Goal: Task Accomplishment & Management: Complete application form

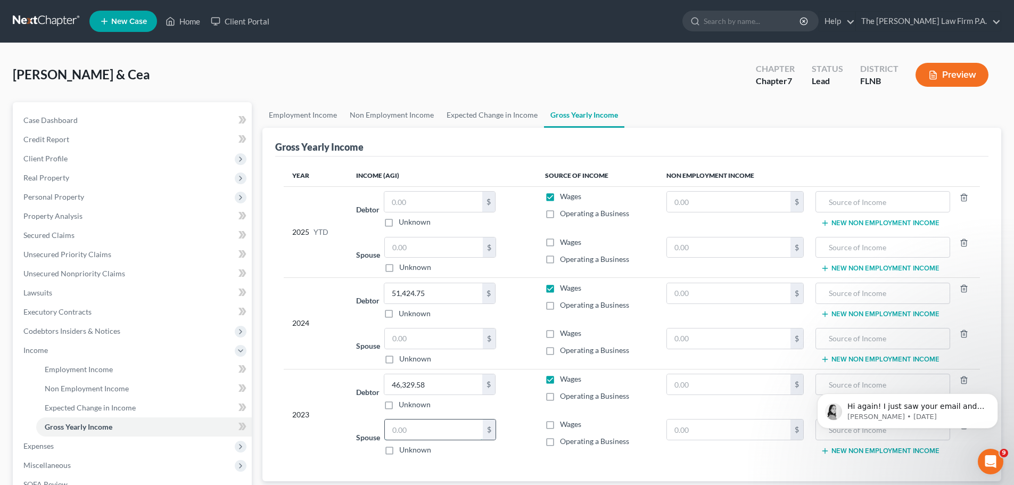
click at [415, 436] on input "text" at bounding box center [434, 429] width 98 height 20
type input "1,501.96"
click at [428, 336] on input "text" at bounding box center [434, 338] width 98 height 20
type input "277.49"
click at [661, 467] on div "Year Income (AGI) Source of Income Non Employment Income 2025 YTD Debtor $ Unkn…" at bounding box center [631, 318] width 713 height 325
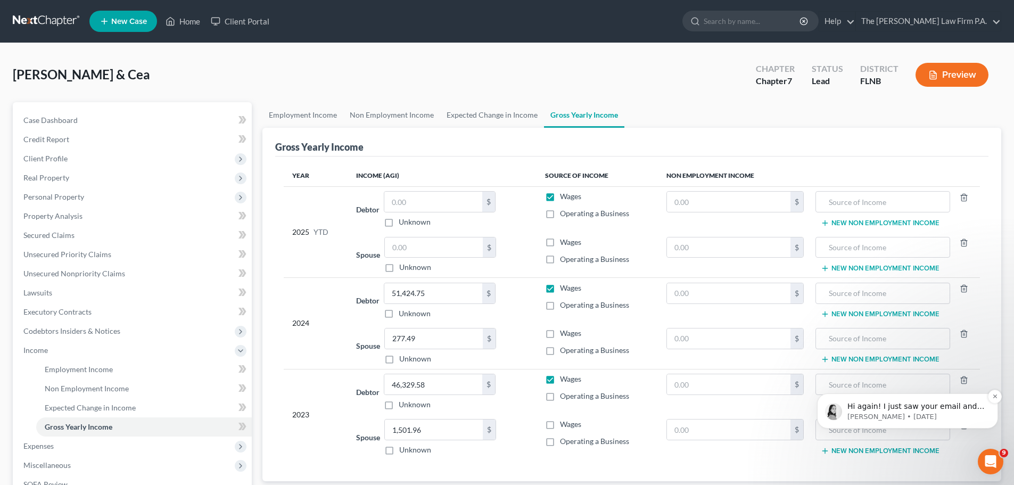
click at [948, 405] on p "Hi again! I just saw your email and wanted to reach out. We completely understa…" at bounding box center [915, 406] width 137 height 11
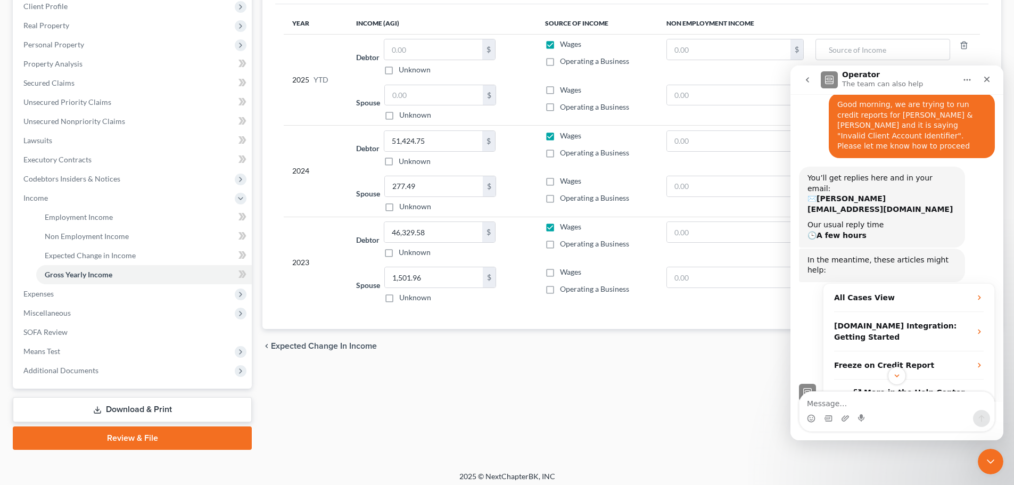
scroll to position [158, 0]
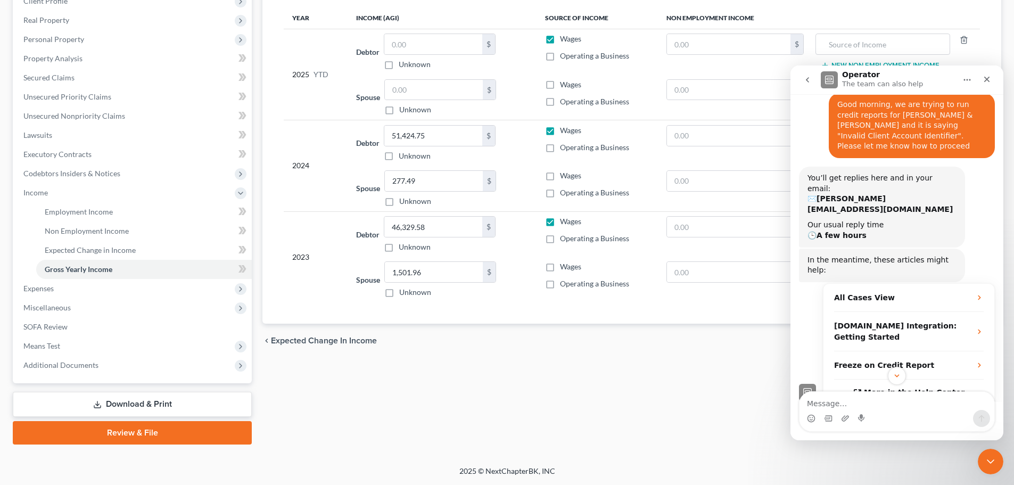
click at [967, 173] on div "You’ll get replies here and in your email: ✉️ kristen@msbankrupt.com Our usual …" at bounding box center [897, 208] width 196 height 82
click at [894, 378] on icon "Scroll to bottom" at bounding box center [897, 376] width 10 height 10
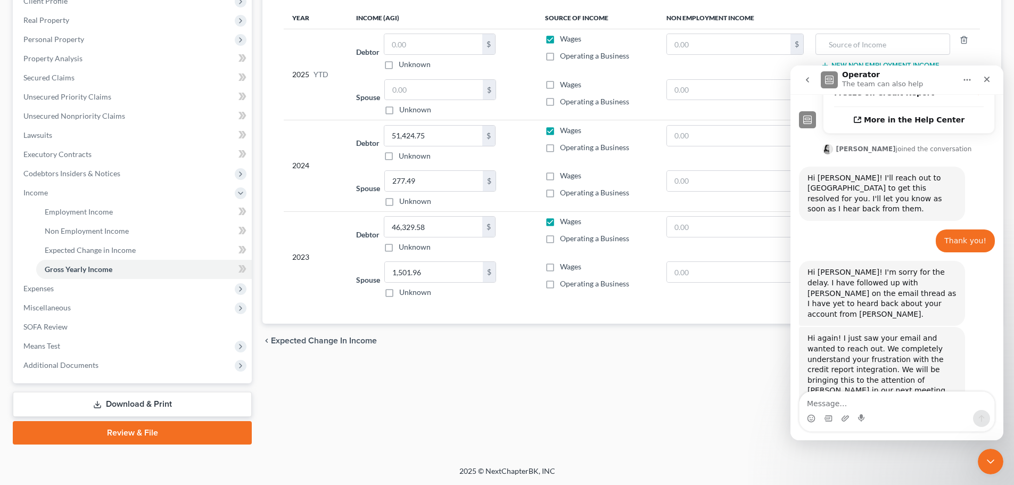
scroll to position [330, 0]
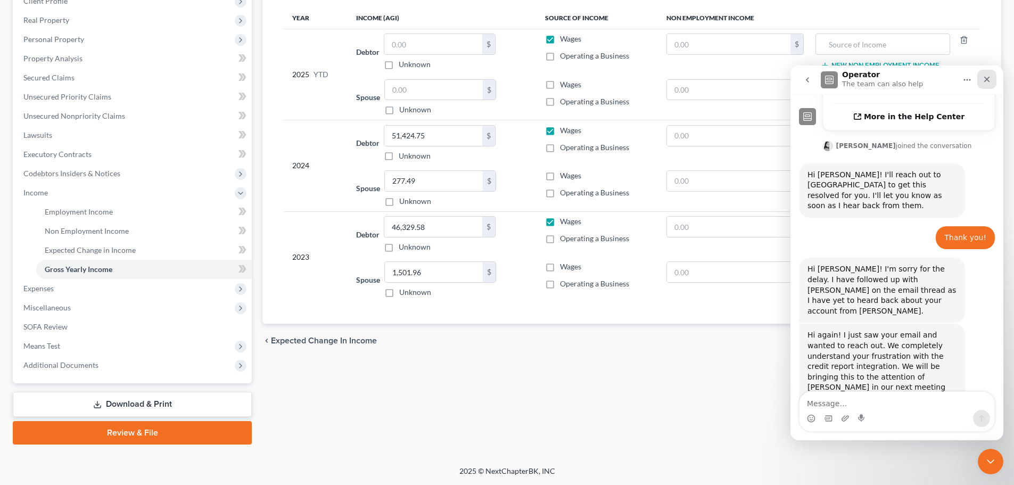
drag, startPoint x: 993, startPoint y: 79, endPoint x: 1781, endPoint y: 147, distance: 791.0
click at [993, 79] on div "Close" at bounding box center [986, 79] width 19 height 19
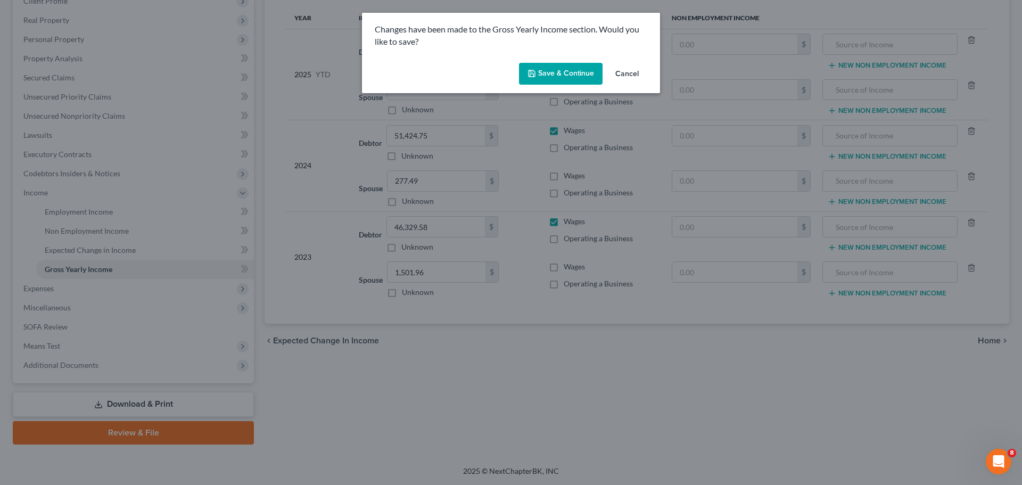
click at [564, 77] on button "Save & Continue" at bounding box center [561, 74] width 84 height 22
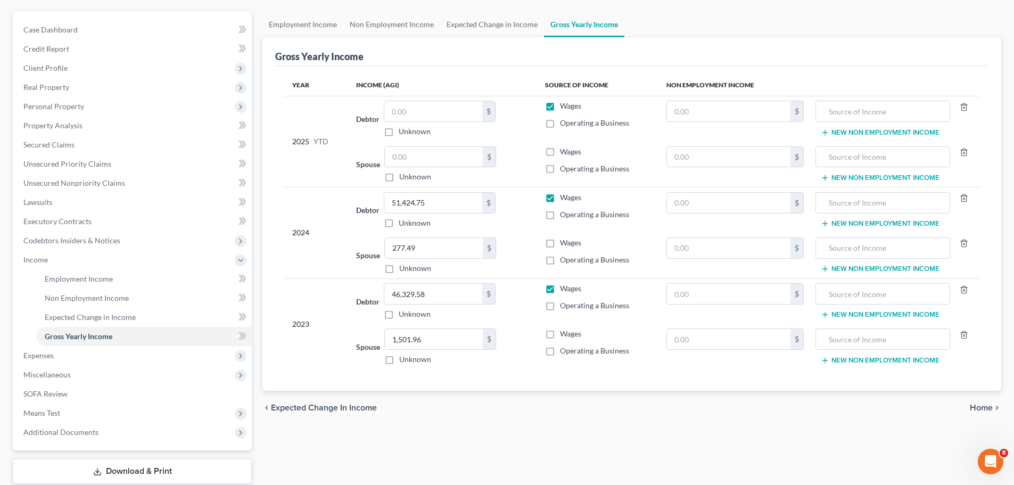
scroll to position [0, 0]
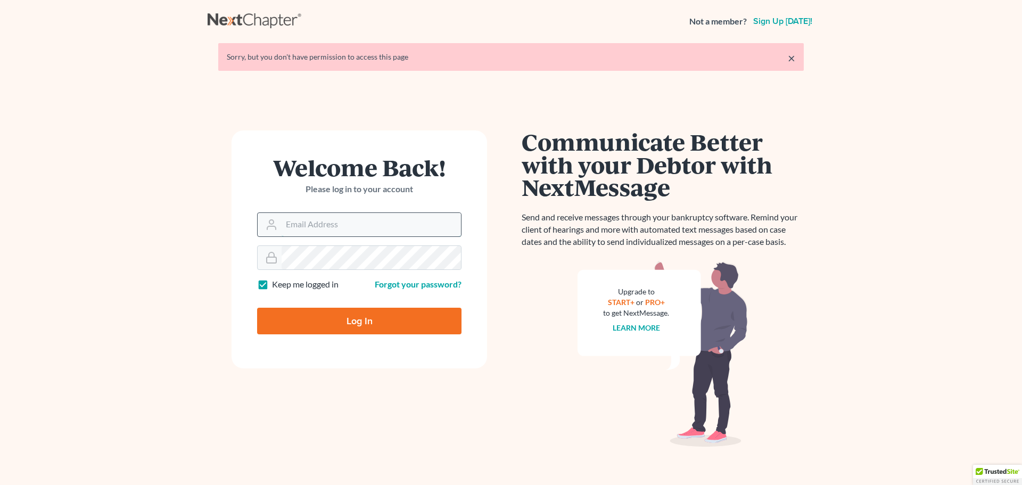
click at [356, 225] on input "Email Address" at bounding box center [370, 224] width 179 height 23
type input "[PERSON_NAME][EMAIL_ADDRESS][DOMAIN_NAME]"
click at [257, 308] on input "Log In" at bounding box center [359, 321] width 204 height 27
type input "Thinking..."
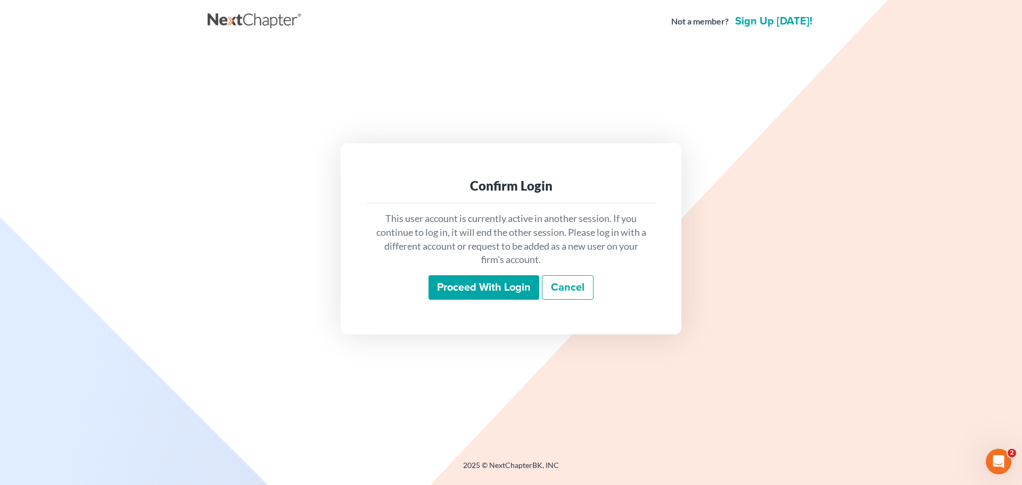
click at [500, 293] on input "Proceed with login" at bounding box center [483, 287] width 111 height 24
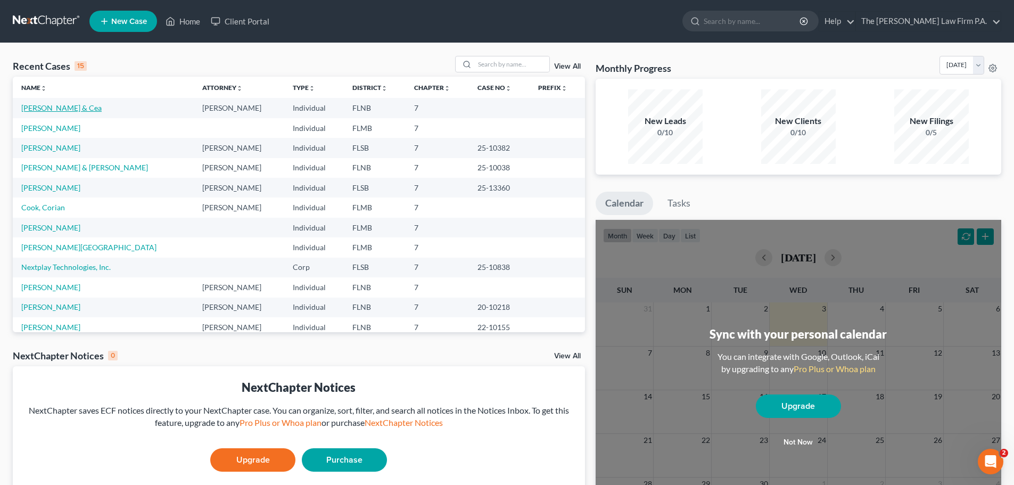
click at [69, 111] on link "[PERSON_NAME] & Cea" at bounding box center [61, 107] width 80 height 9
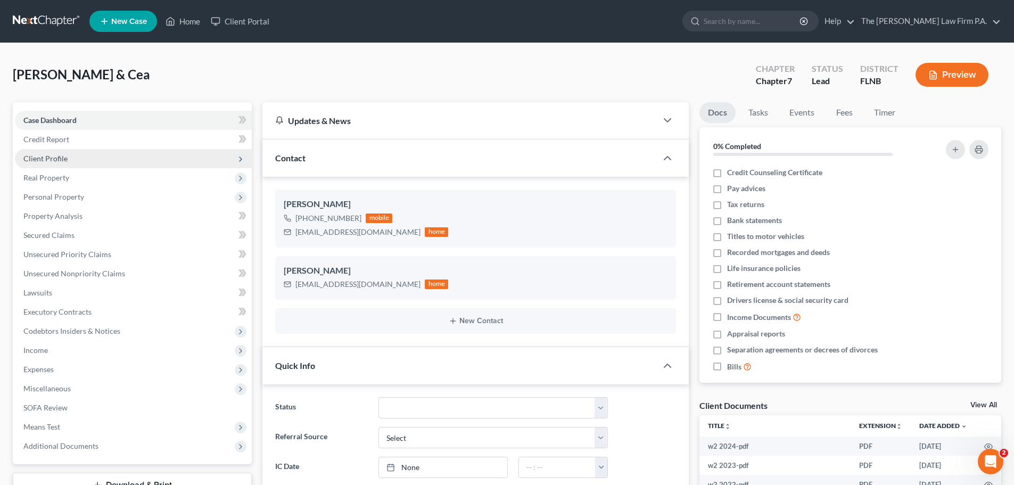
click at [114, 157] on span "Client Profile" at bounding box center [133, 158] width 237 height 19
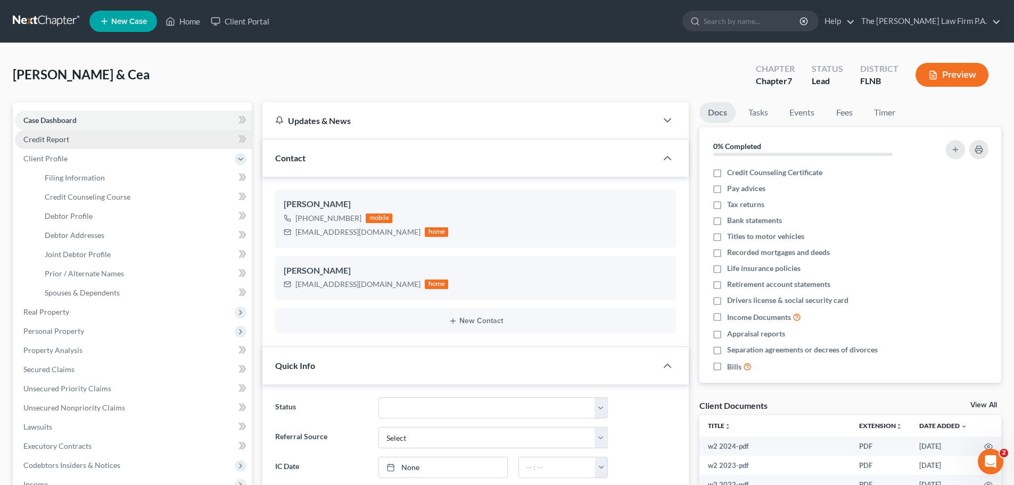
click at [110, 142] on link "Credit Report" at bounding box center [133, 139] width 237 height 19
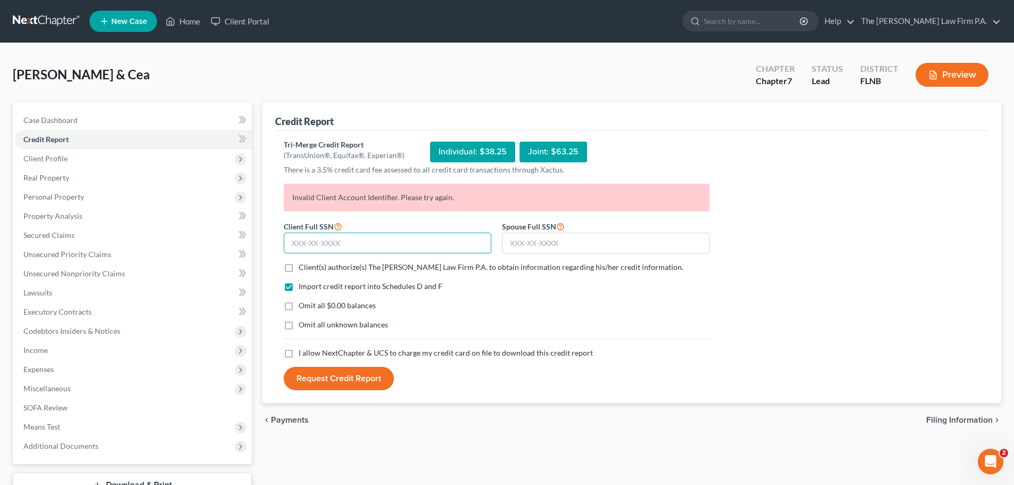
click at [337, 240] on input "text" at bounding box center [388, 243] width 208 height 21
type input "591-58-1429"
click at [555, 240] on input "text" at bounding box center [606, 243] width 208 height 21
type input "497-90-7145"
click at [299, 270] on label "Client(s) authorize(s) The [PERSON_NAME] Law Firm P.A. to obtain information re…" at bounding box center [491, 267] width 385 height 11
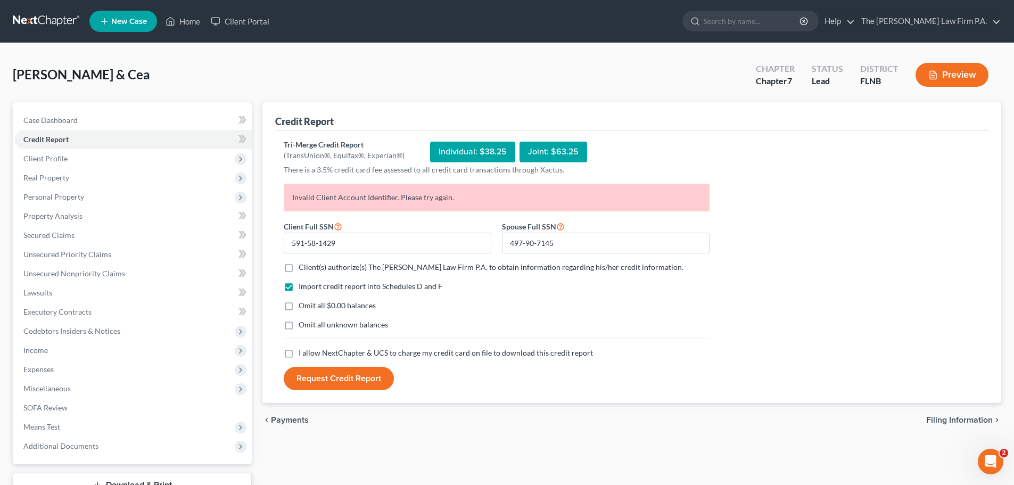
click at [303, 269] on input "Client(s) authorize(s) The [PERSON_NAME] Law Firm P.A. to obtain information re…" at bounding box center [306, 265] width 7 height 7
checkbox input "true"
click at [299, 355] on label "I allow NextChapter & UCS to charge my credit card on file to download this cre…" at bounding box center [446, 352] width 294 height 11
click at [303, 354] on input "I allow NextChapter & UCS to charge my credit card on file to download this cre…" at bounding box center [306, 350] width 7 height 7
checkbox input "true"
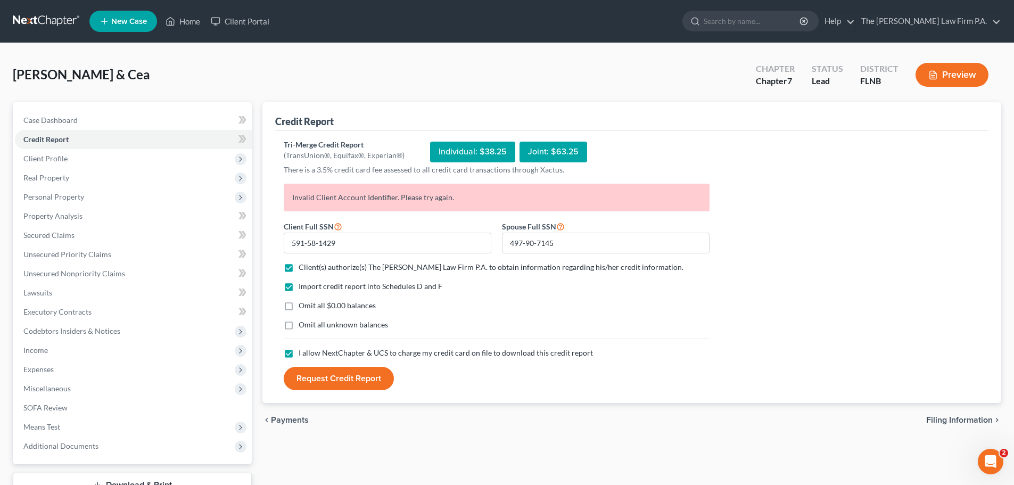
click at [302, 379] on button "Request Credit Report" at bounding box center [339, 378] width 110 height 23
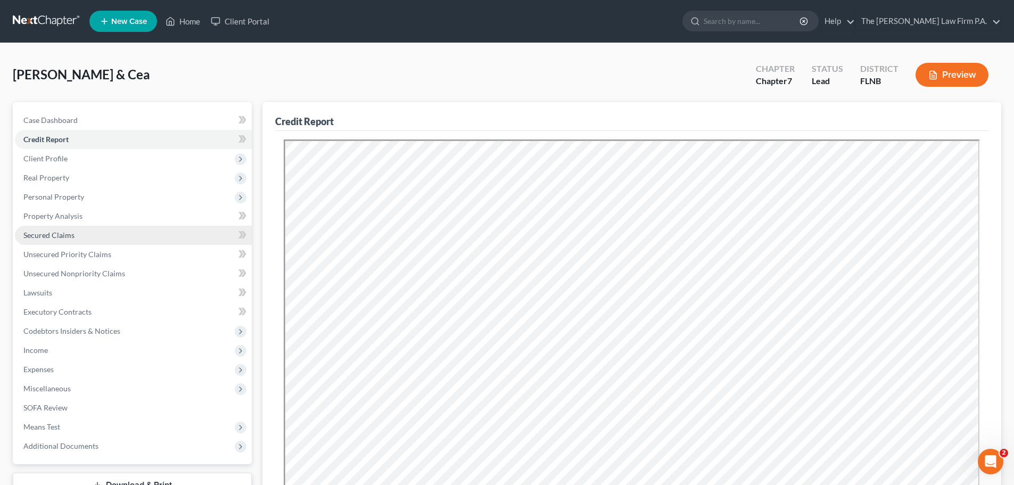
click at [85, 237] on link "Secured Claims" at bounding box center [133, 235] width 237 height 19
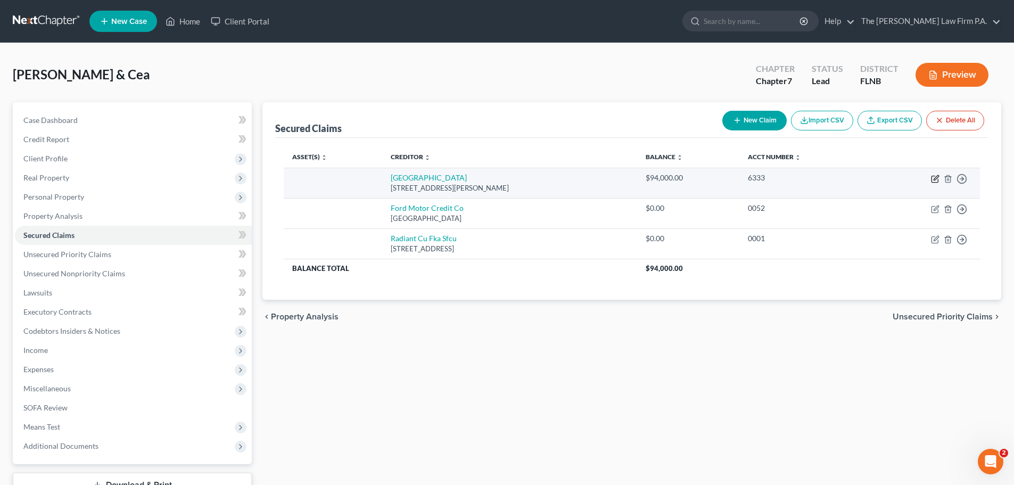
click at [933, 177] on icon "button" at bounding box center [935, 179] width 9 height 9
select select "9"
select select "2"
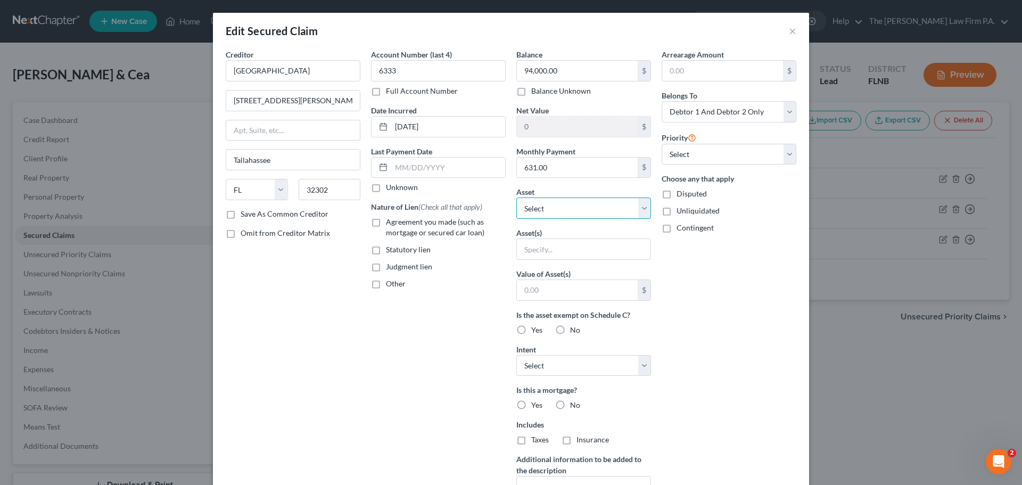
click at [612, 209] on select "Select Other Multiple Assets Jewelry - wedding bands - $100.0 Cash (Cash on Han…" at bounding box center [583, 207] width 135 height 21
select select "6"
click at [516, 197] on select "Select Other Multiple Assets Jewelry - wedding bands - $100.0 Cash (Cash on Han…" at bounding box center [583, 207] width 135 height 21
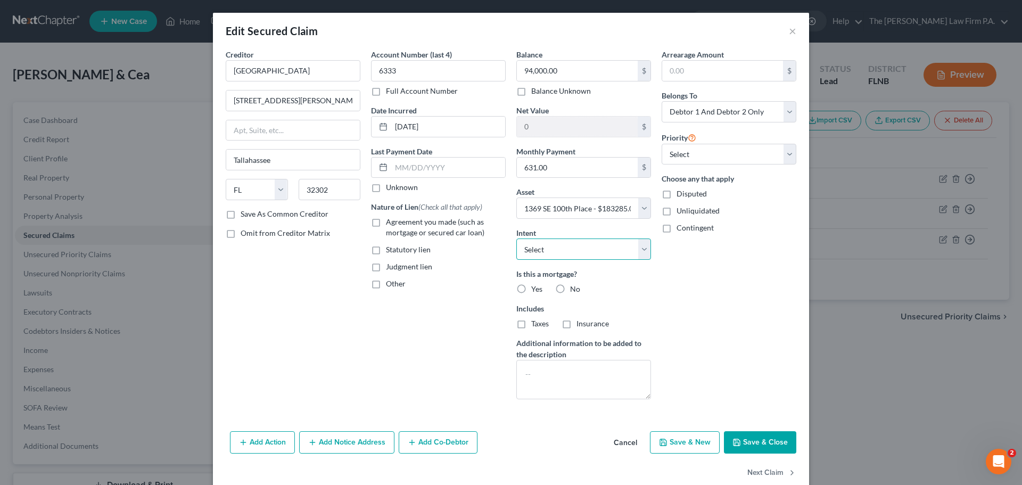
click at [620, 256] on select "Select Surrender Redeem Reaffirm Avoid Other" at bounding box center [583, 248] width 135 height 21
click at [697, 300] on div "Arrearage Amount $ Belongs To * Select Debtor 1 Only Debtor 2 Only Debtor 1 And…" at bounding box center [728, 228] width 145 height 359
click at [531, 286] on label "Yes" at bounding box center [536, 289] width 11 height 11
click at [535, 286] on input "Yes" at bounding box center [538, 287] width 7 height 7
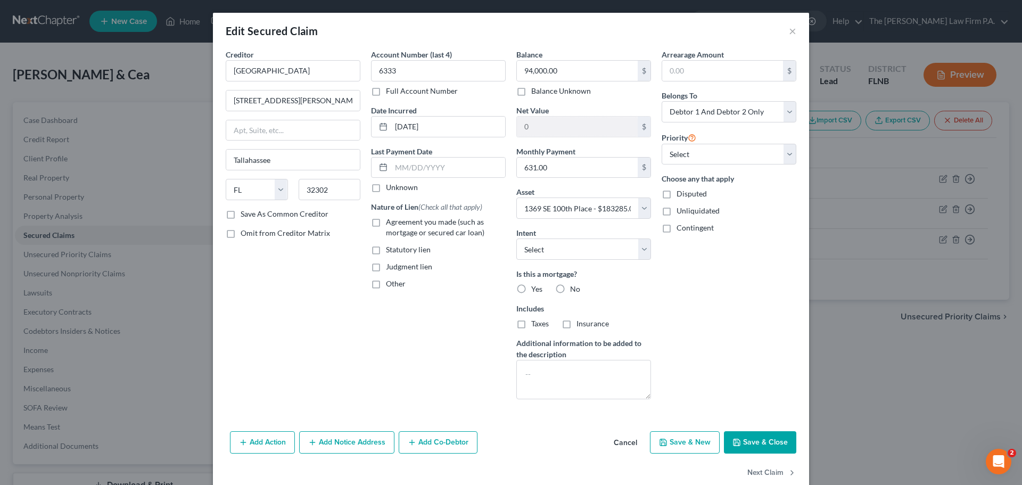
radio input "true"
click at [702, 159] on select "Select 1st 2nd 3rd 4th 5th 6th 7th 8th 9th 10th 11th 12th 13th 14th 15th 16th 1…" at bounding box center [728, 154] width 135 height 21
click at [702, 158] on select "Select 1st 2nd 3rd 4th 5th 6th 7th 8th 9th 10th 11th 12th 13th 14th 15th 16th 1…" at bounding box center [728, 154] width 135 height 21
click at [760, 442] on button "Save & Close" at bounding box center [760, 442] width 72 height 22
select select
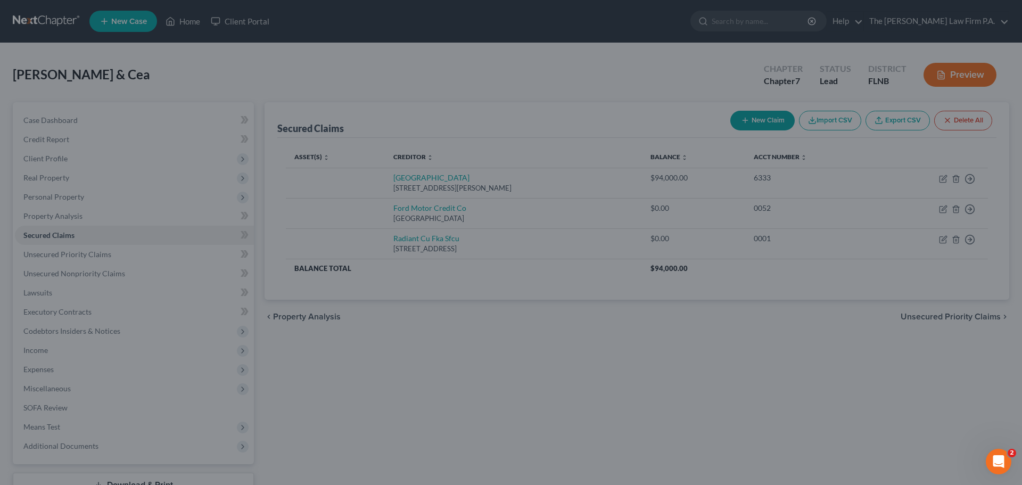
type input "89,285.00"
select select "6"
type input "0"
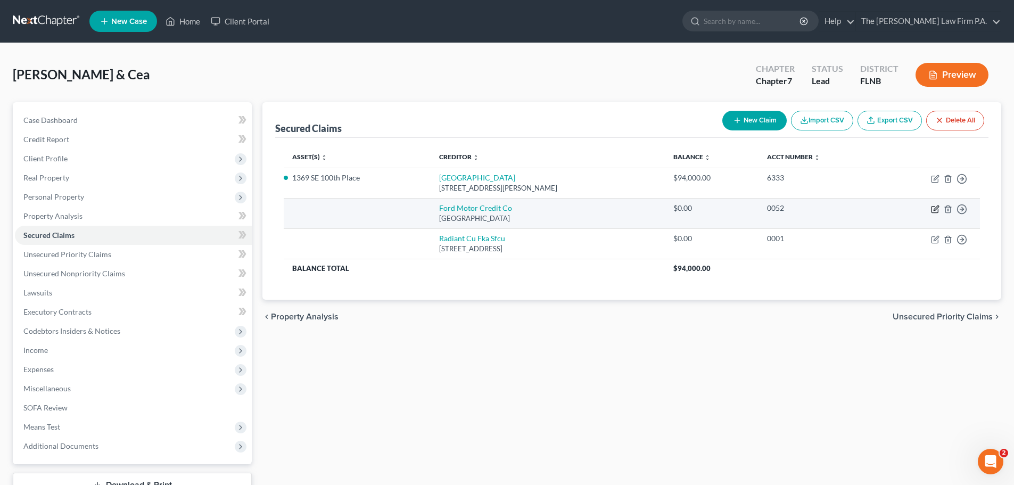
click at [936, 209] on icon "button" at bounding box center [935, 207] width 5 height 5
select select "36"
select select "2"
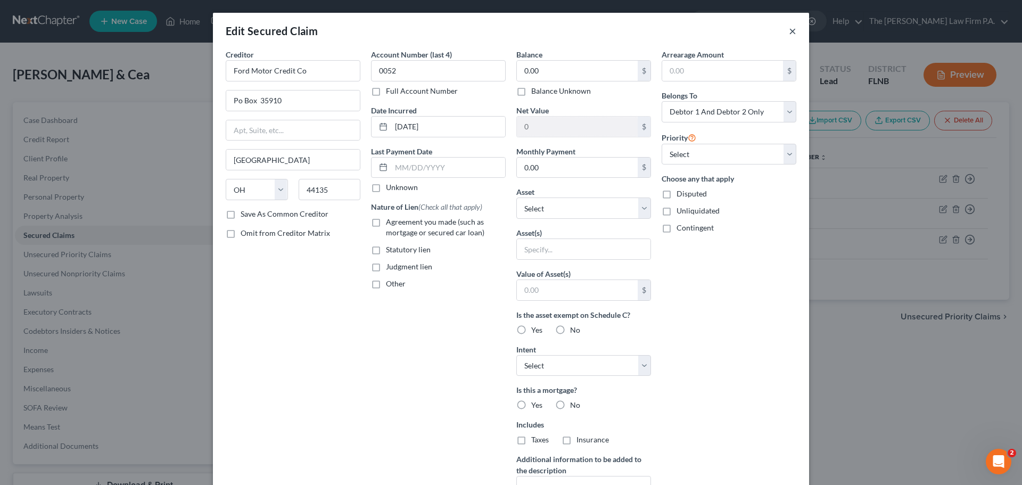
click at [791, 34] on button "×" at bounding box center [792, 30] width 7 height 13
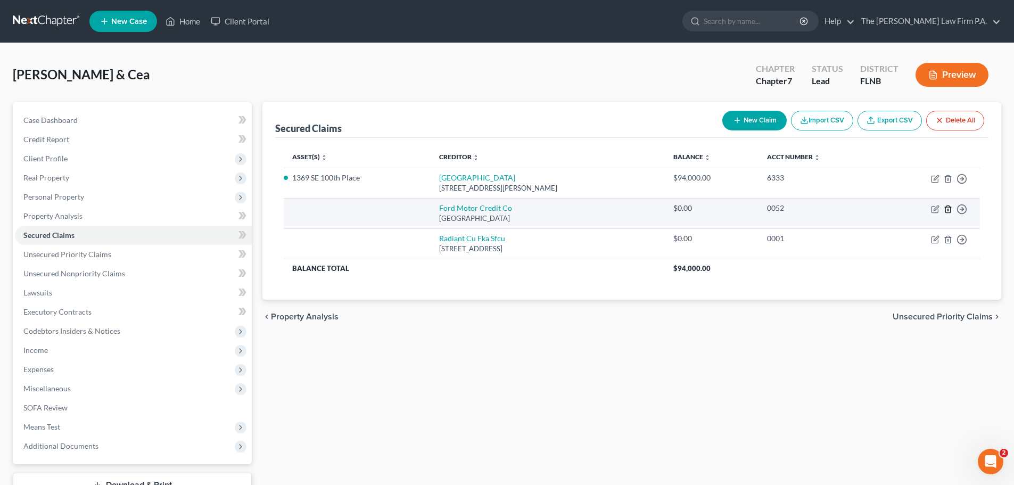
click at [946, 208] on icon "button" at bounding box center [947, 208] width 5 height 7
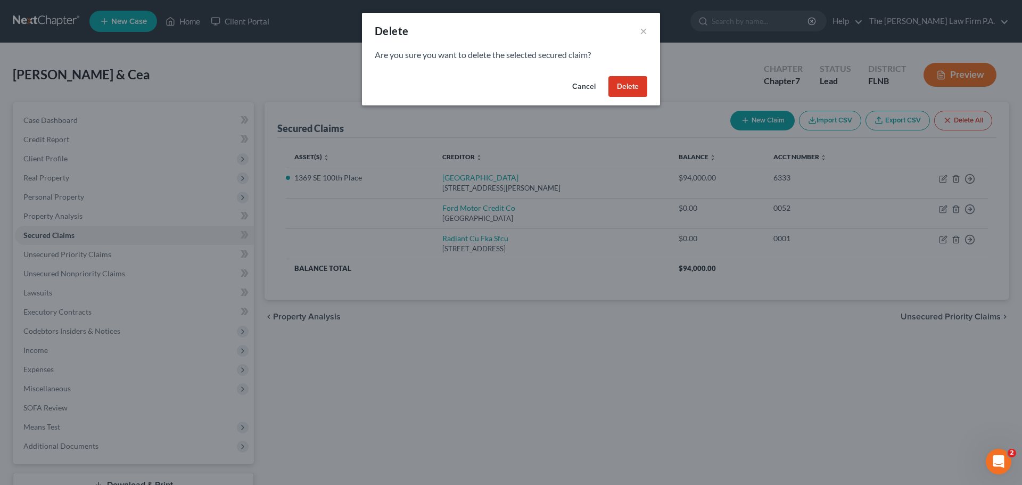
click at [626, 88] on button "Delete" at bounding box center [627, 86] width 39 height 21
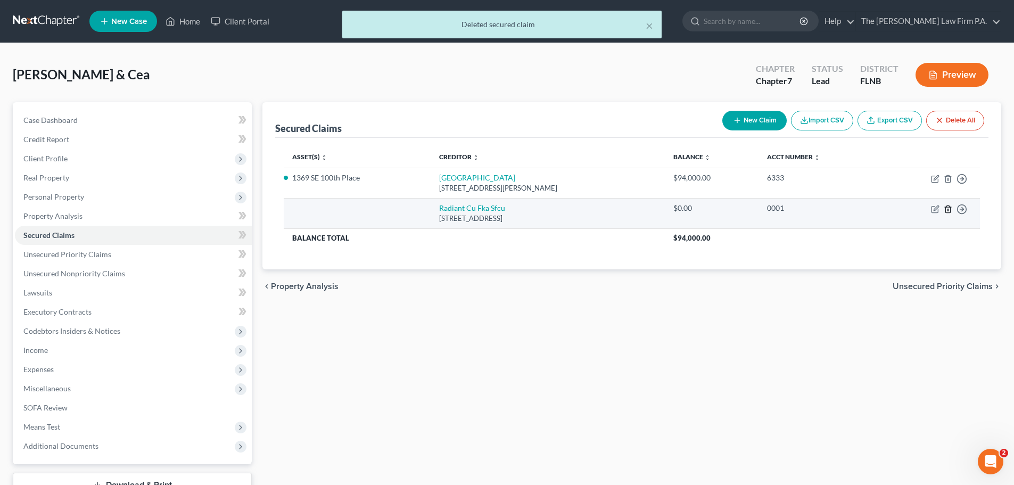
click at [948, 212] on icon "button" at bounding box center [947, 209] width 9 height 9
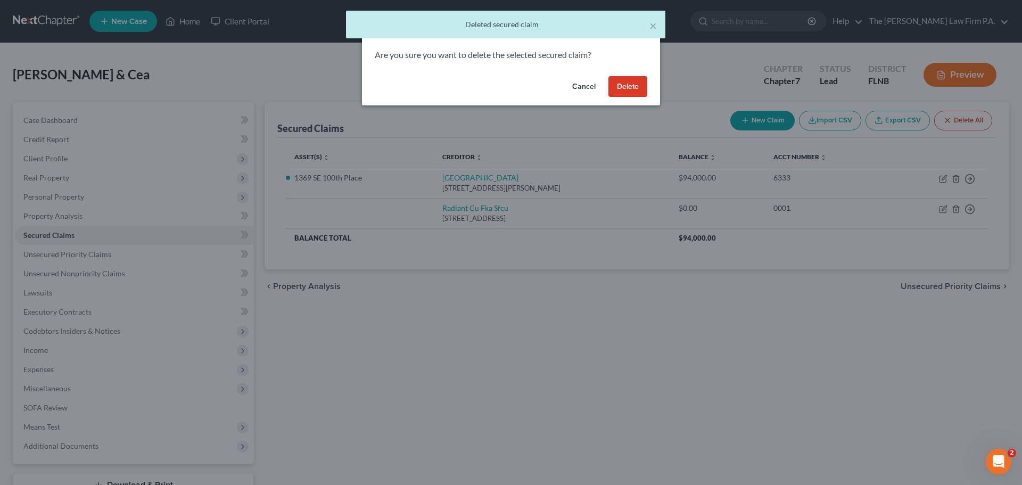
click at [637, 82] on button "Delete" at bounding box center [627, 86] width 39 height 21
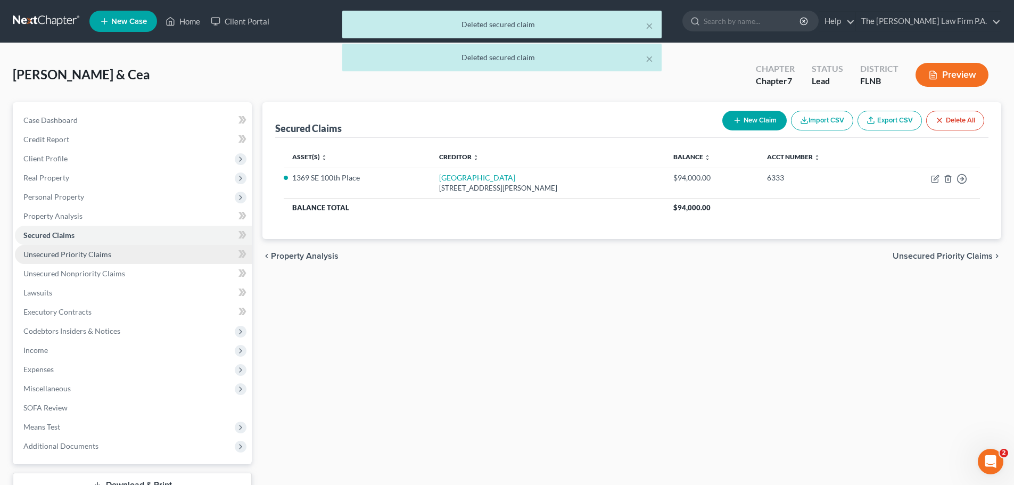
click at [87, 258] on span "Unsecured Priority Claims" at bounding box center [67, 254] width 88 height 9
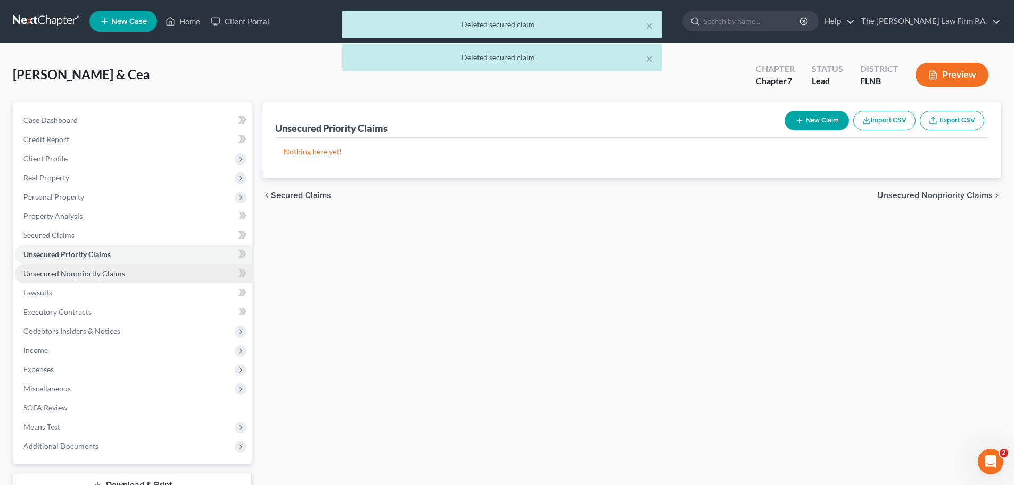
click at [90, 278] on link "Unsecured Nonpriority Claims" at bounding box center [133, 273] width 237 height 19
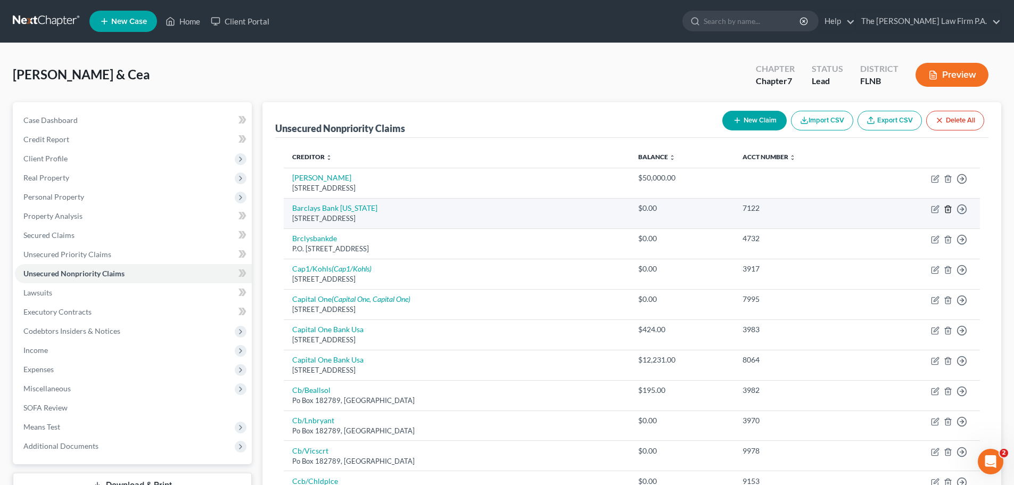
click at [948, 208] on icon "button" at bounding box center [947, 209] width 9 height 9
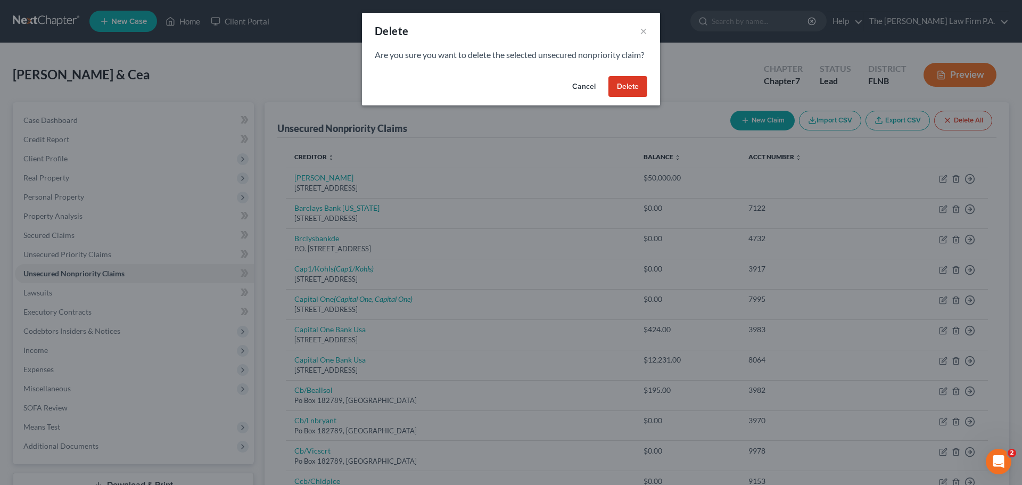
click at [612, 97] on button "Delete" at bounding box center [627, 86] width 39 height 21
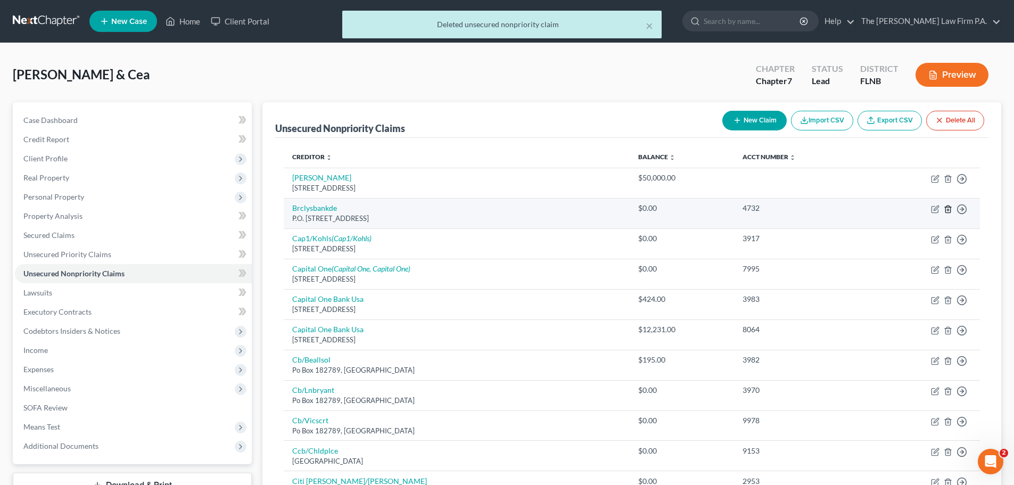
click at [949, 207] on polyline "button" at bounding box center [948, 207] width 6 height 0
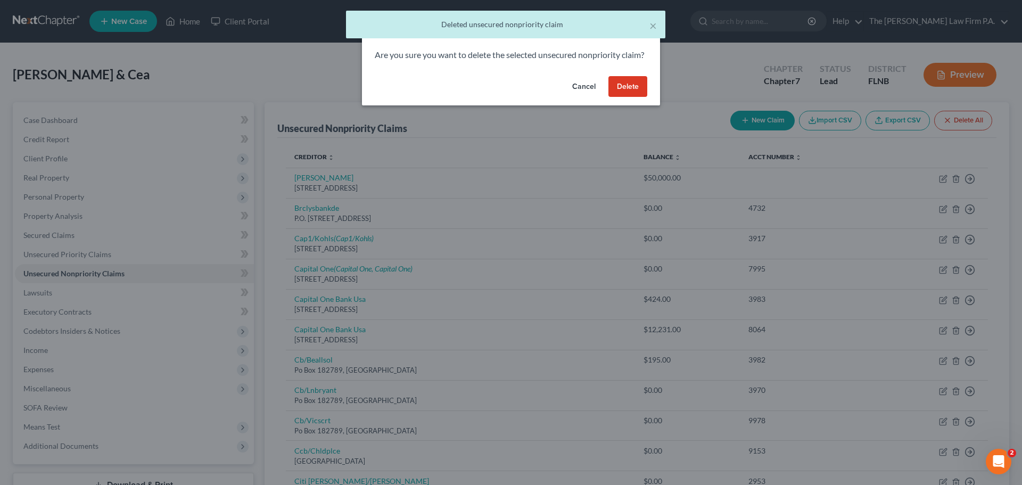
click at [630, 95] on button "Delete" at bounding box center [627, 86] width 39 height 21
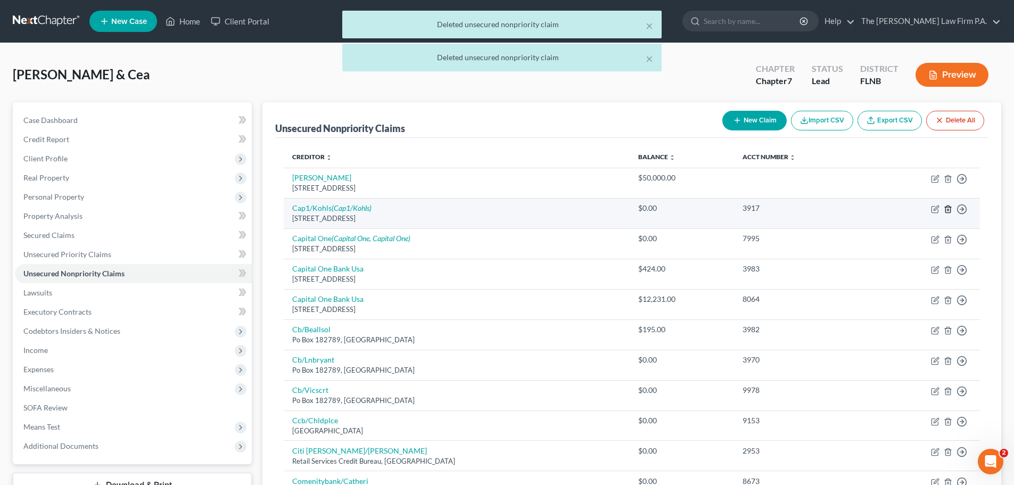
click at [948, 208] on icon "button" at bounding box center [947, 209] width 9 height 9
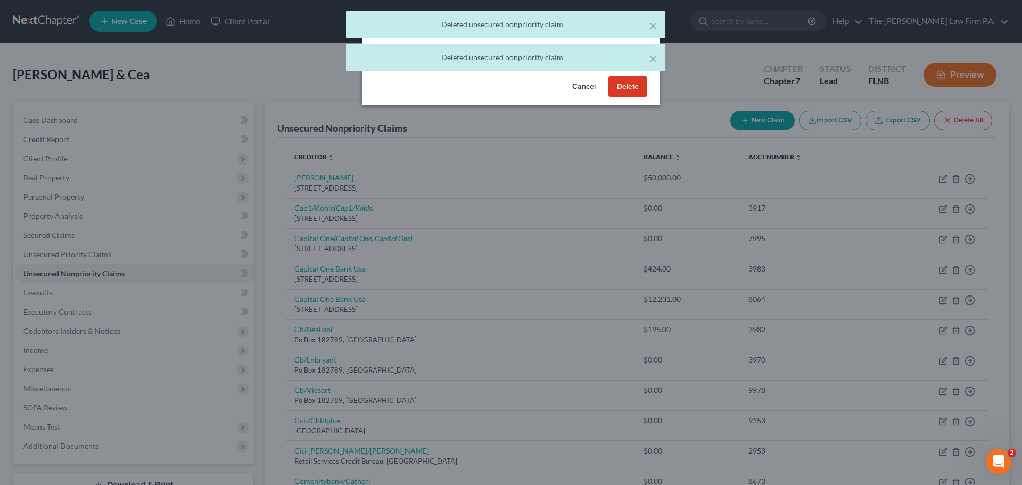
click at [618, 92] on button "Delete" at bounding box center [627, 86] width 39 height 21
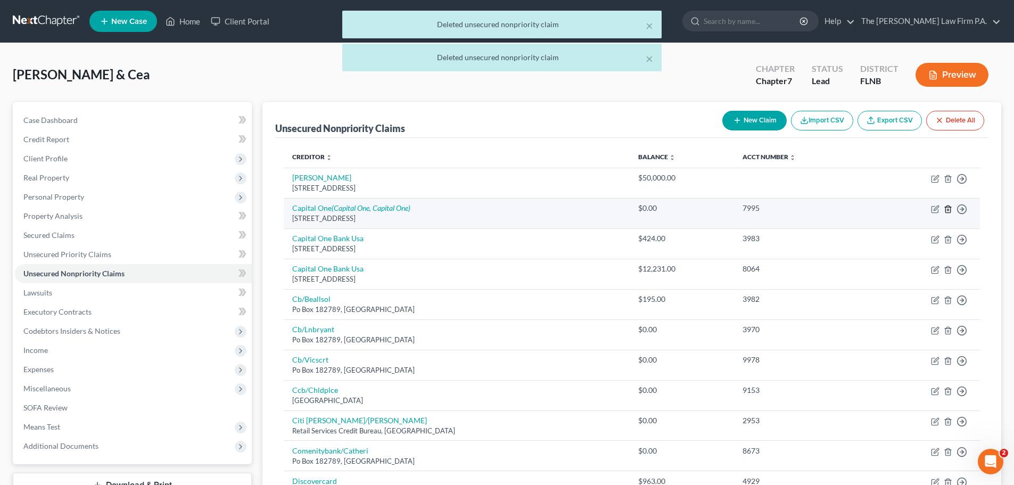
click at [946, 208] on icon "button" at bounding box center [947, 209] width 9 height 9
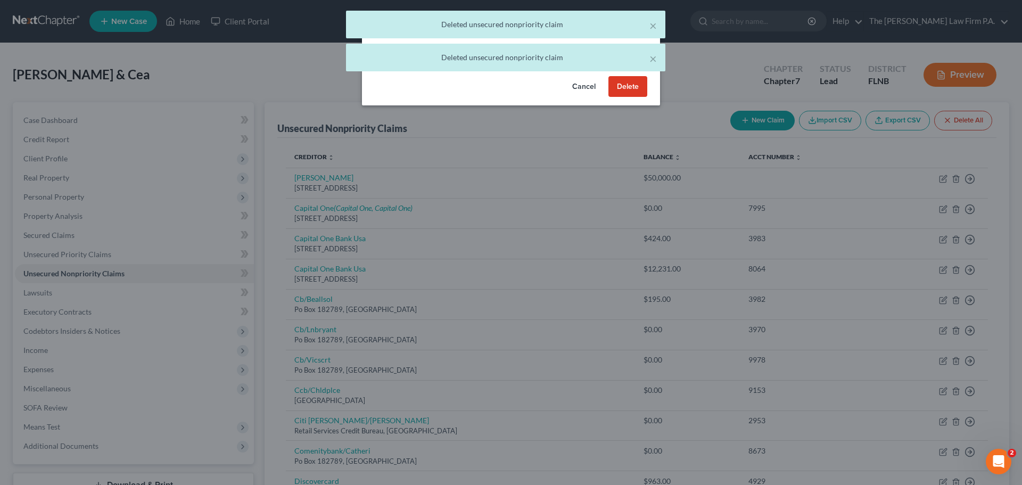
click at [620, 97] on button "Delete" at bounding box center [627, 86] width 39 height 21
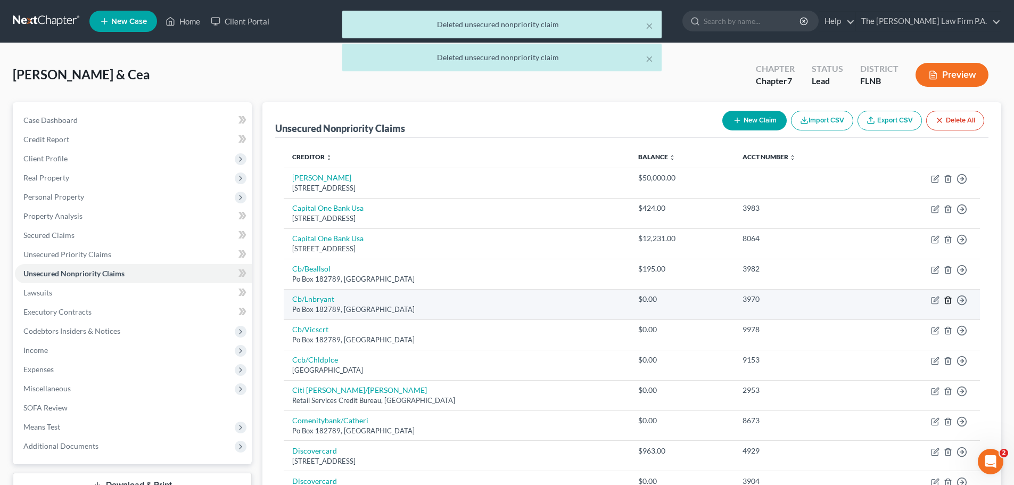
click at [950, 302] on icon "button" at bounding box center [947, 299] width 5 height 7
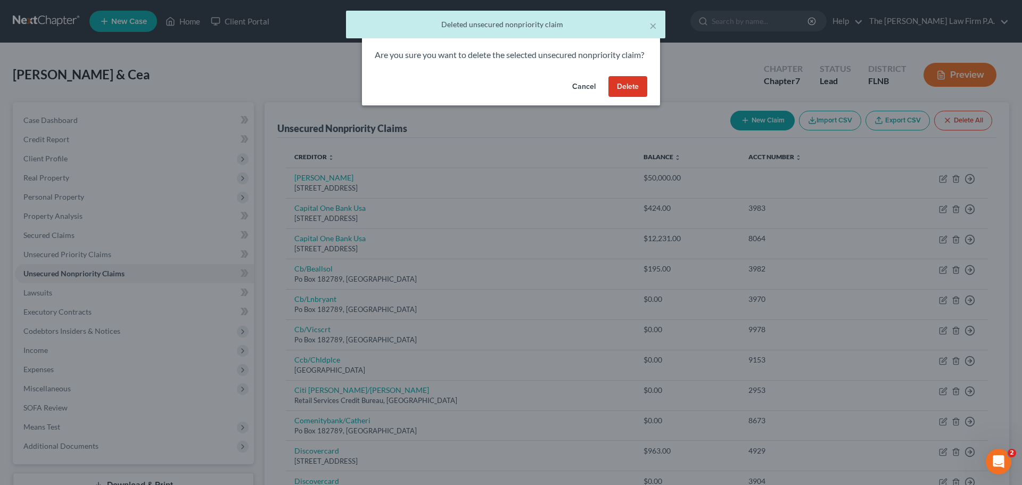
click at [619, 96] on button "Delete" at bounding box center [627, 86] width 39 height 21
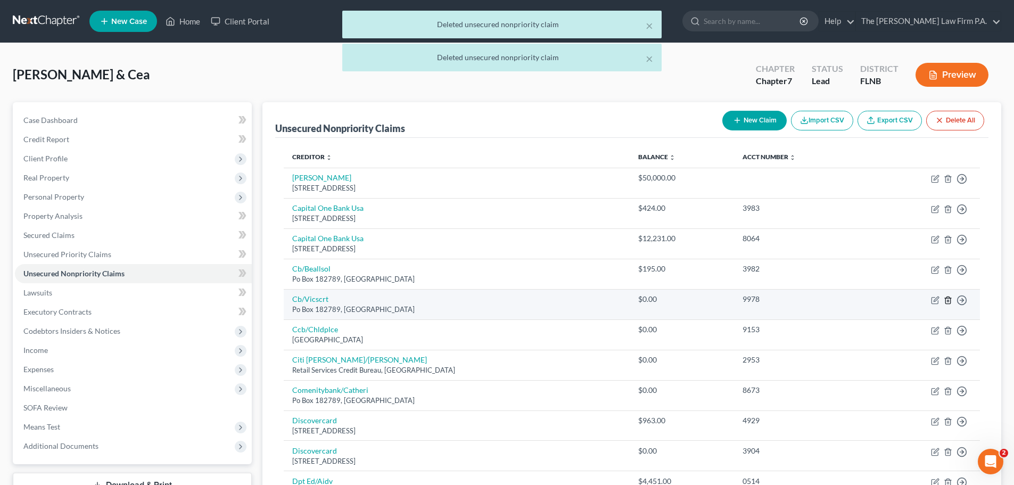
click at [950, 302] on icon "button" at bounding box center [947, 299] width 5 height 7
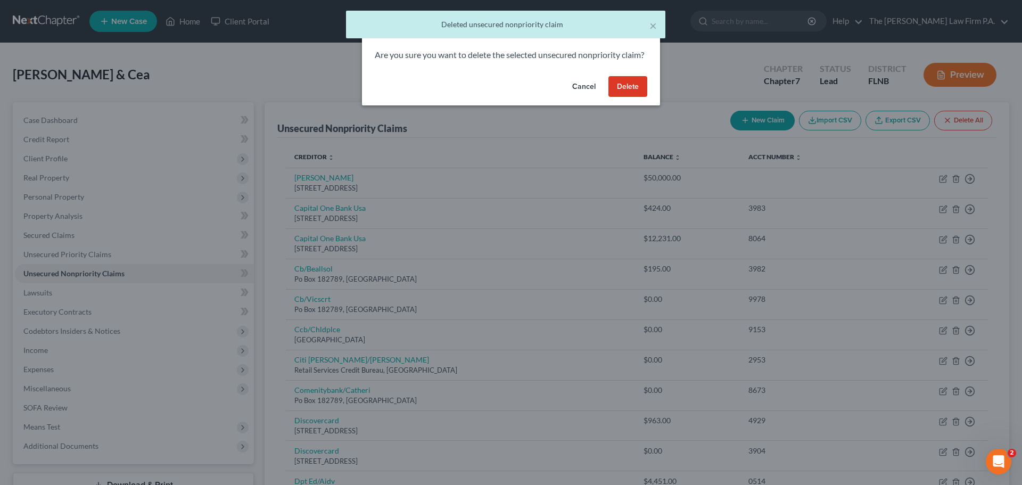
click at [629, 97] on button "Delete" at bounding box center [627, 86] width 39 height 21
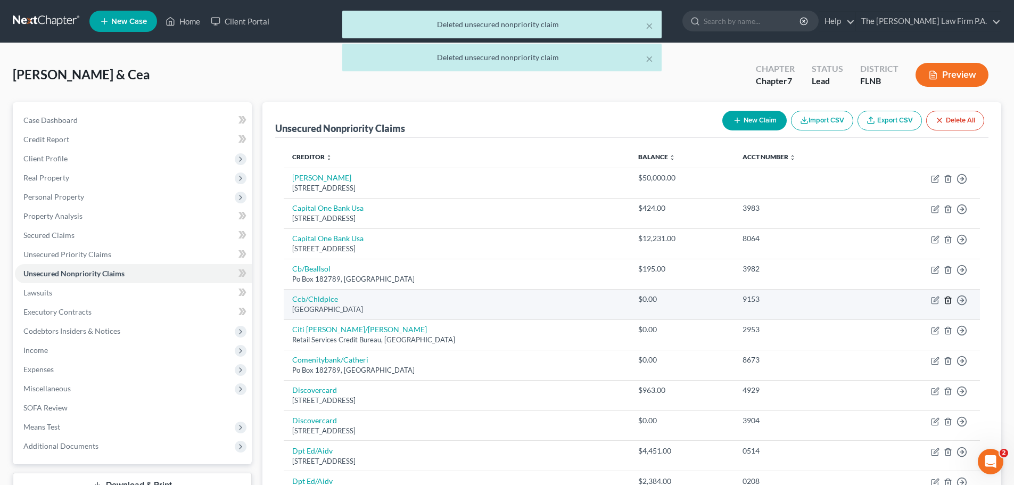
click at [946, 300] on icon "button" at bounding box center [947, 300] width 9 height 9
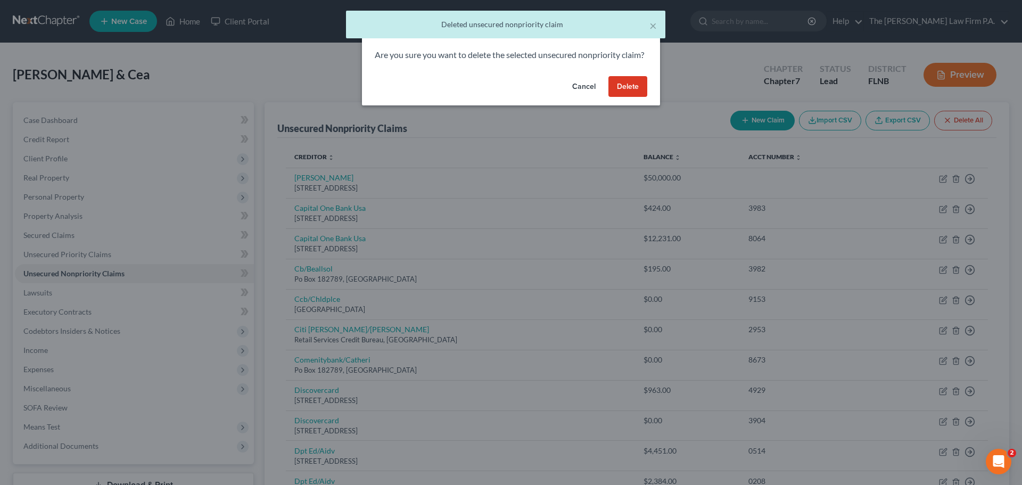
click at [612, 96] on button "Delete" at bounding box center [627, 86] width 39 height 21
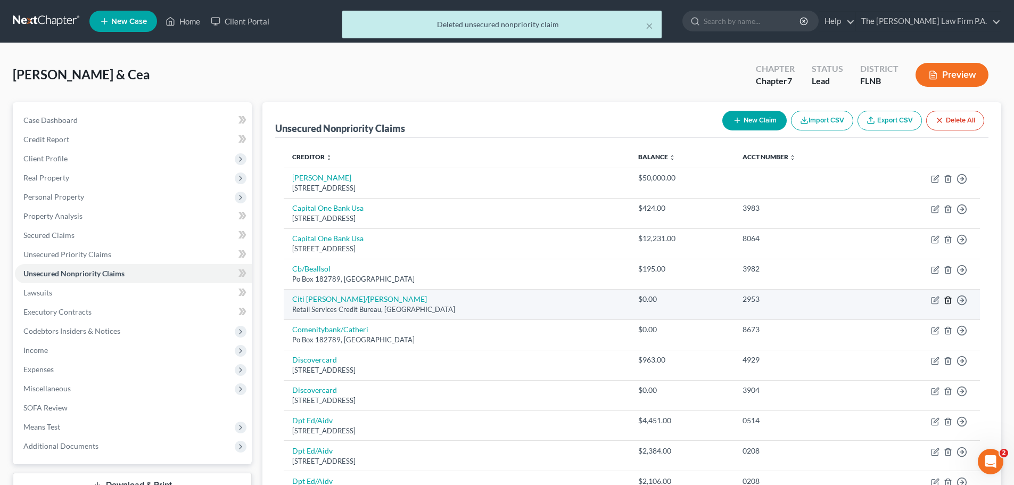
click at [947, 300] on icon "button" at bounding box center [947, 300] width 9 height 9
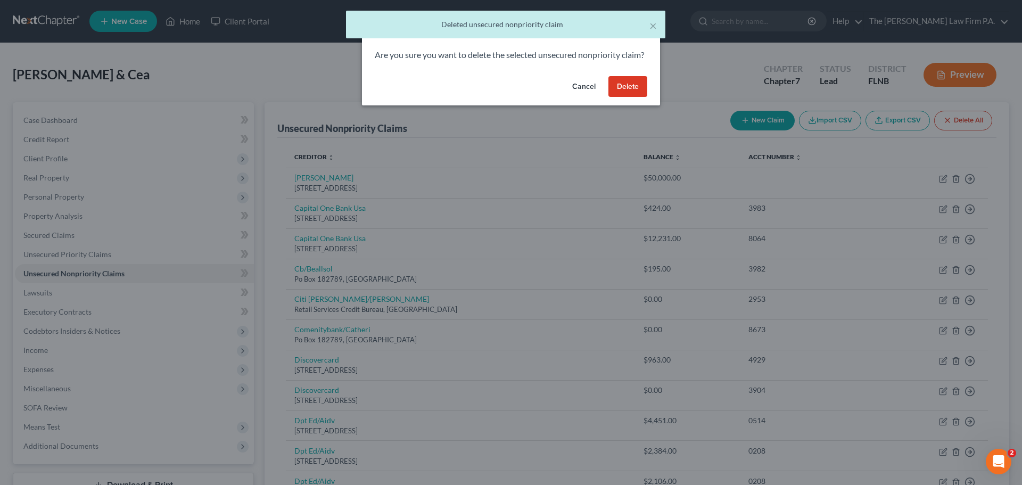
click at [631, 97] on button "Delete" at bounding box center [627, 86] width 39 height 21
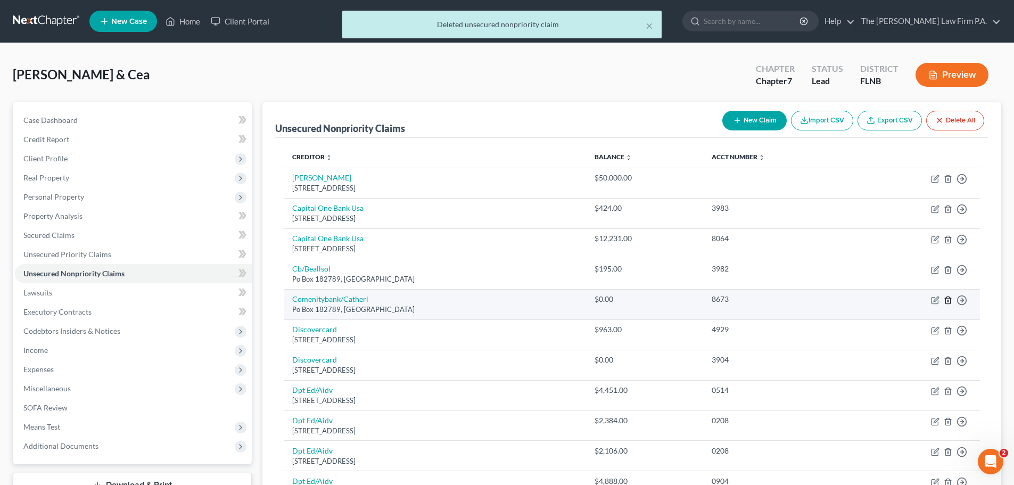
click at [947, 300] on icon "button" at bounding box center [947, 300] width 9 height 9
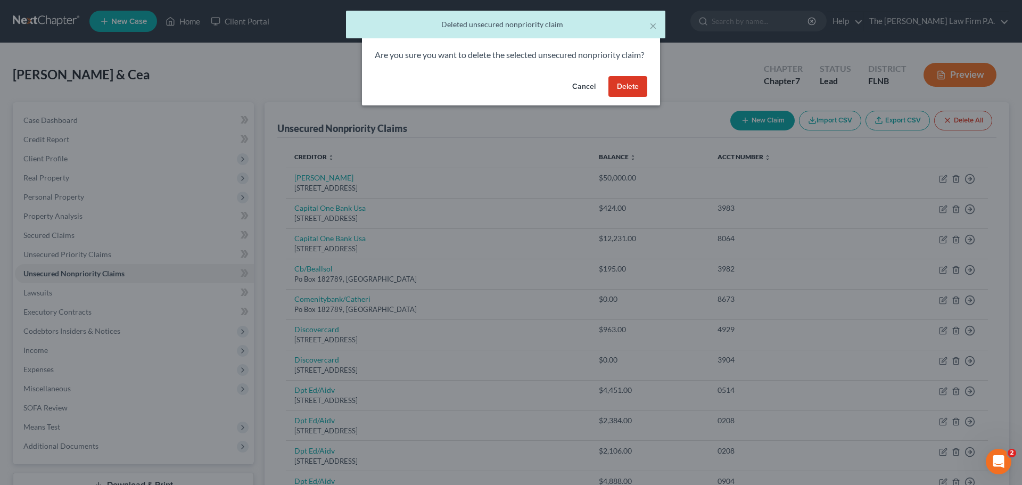
click at [624, 93] on button "Delete" at bounding box center [627, 86] width 39 height 21
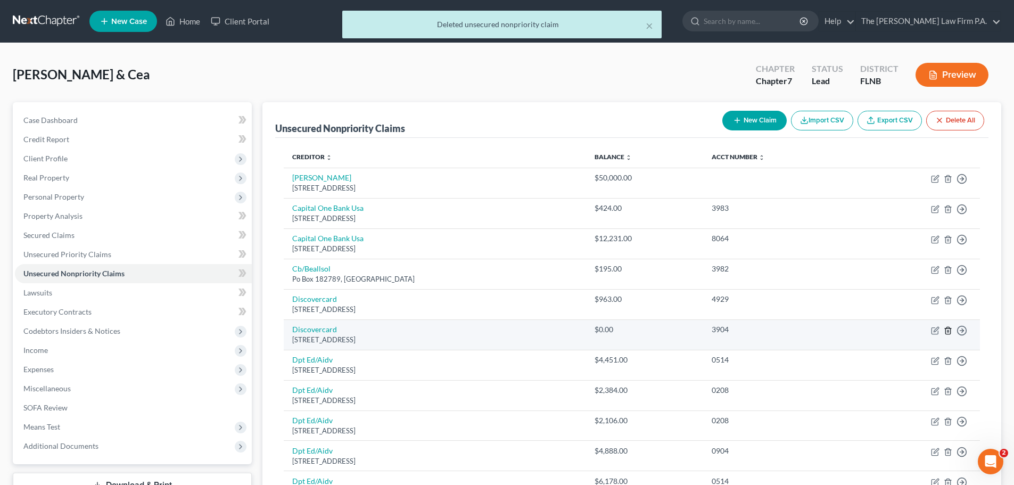
click at [947, 330] on line "button" at bounding box center [947, 331] width 0 height 2
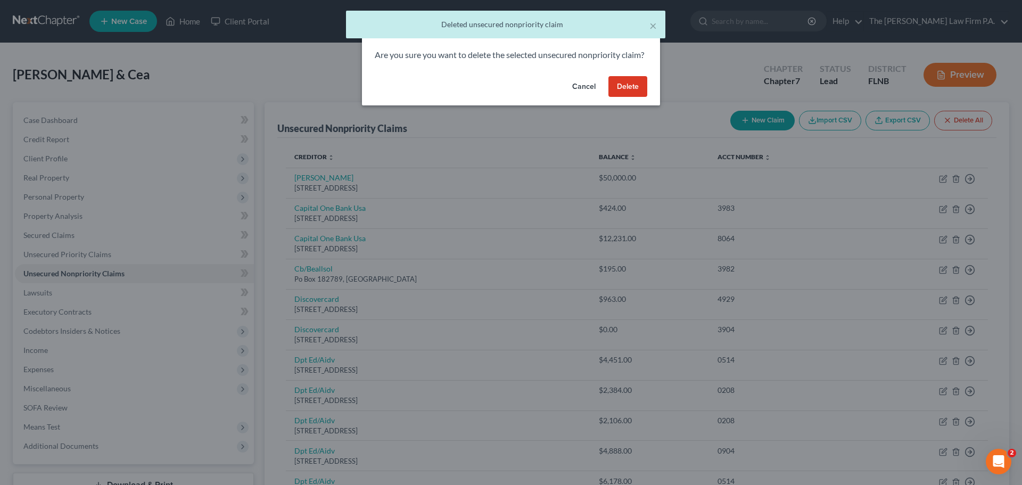
click at [615, 97] on button "Delete" at bounding box center [627, 86] width 39 height 21
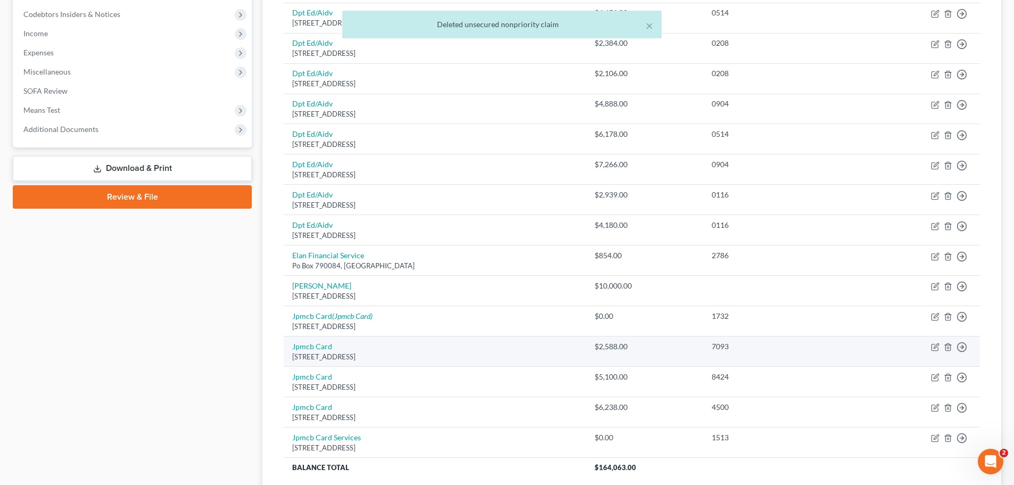
scroll to position [319, 0]
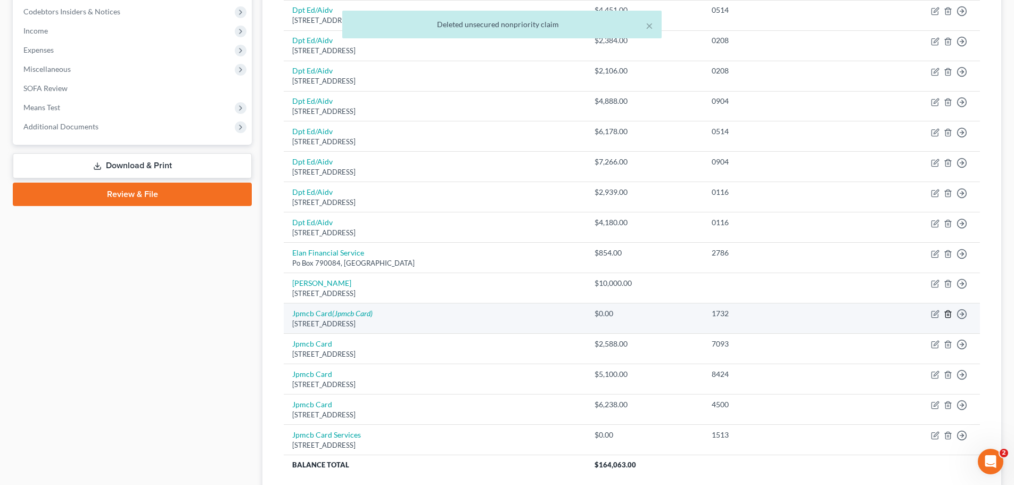
click at [948, 314] on line "button" at bounding box center [948, 315] width 0 height 2
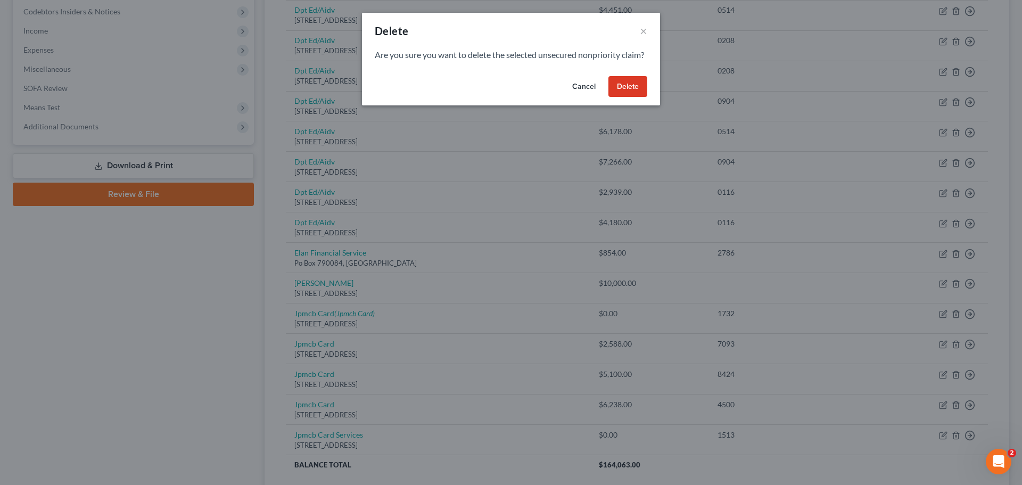
click at [631, 97] on button "Delete" at bounding box center [627, 86] width 39 height 21
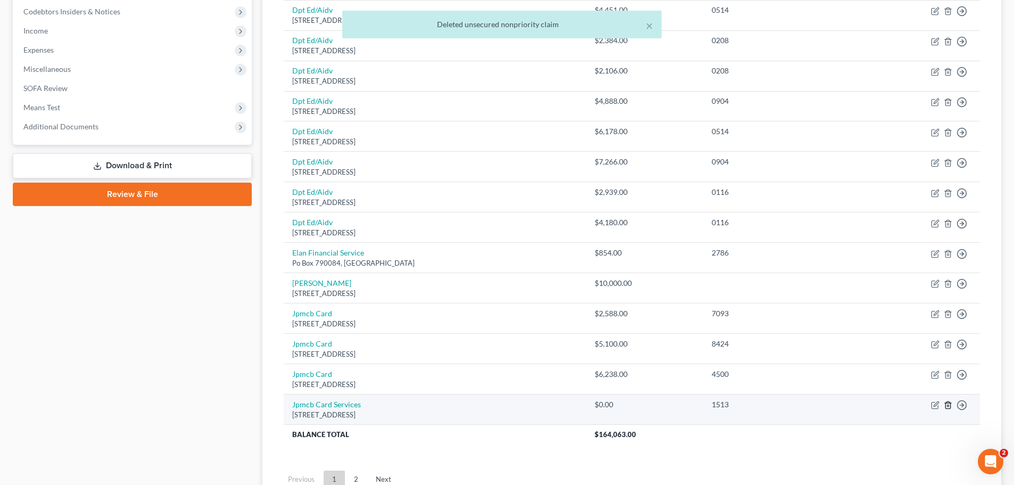
click at [945, 406] on icon "button" at bounding box center [947, 405] width 5 height 7
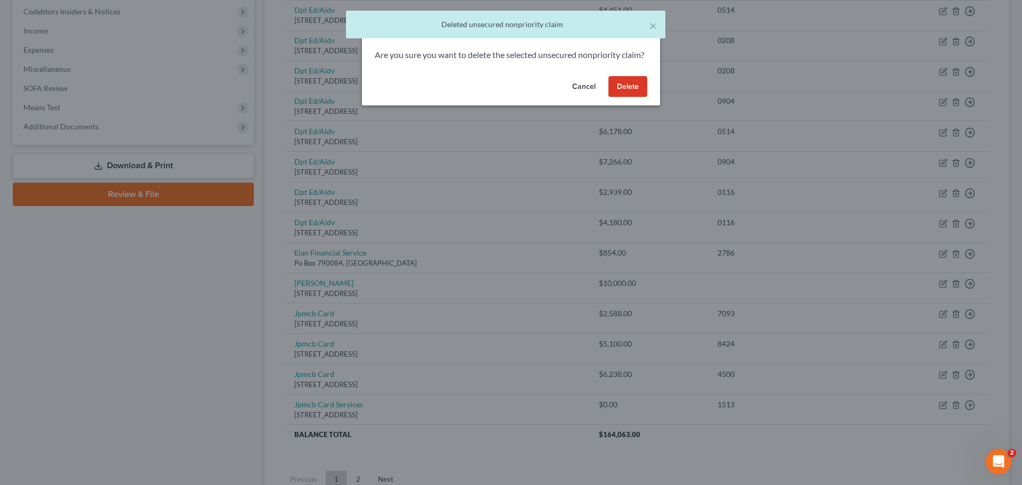
click at [620, 97] on button "Delete" at bounding box center [627, 86] width 39 height 21
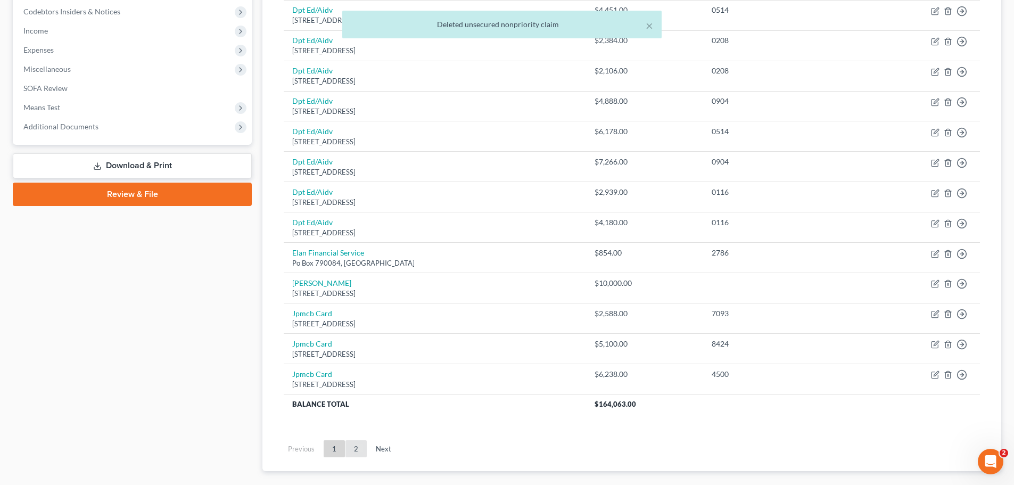
click at [354, 446] on link "2" at bounding box center [355, 448] width 21 height 17
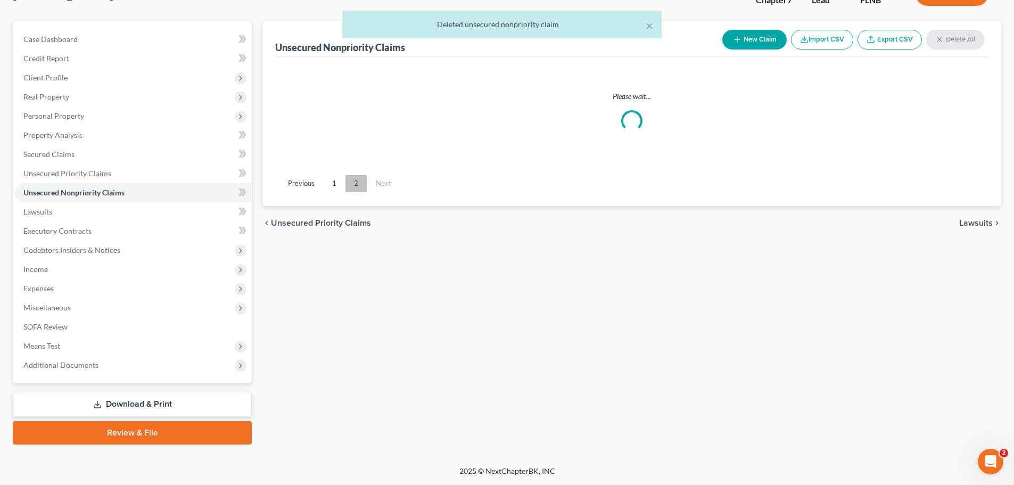
scroll to position [81, 0]
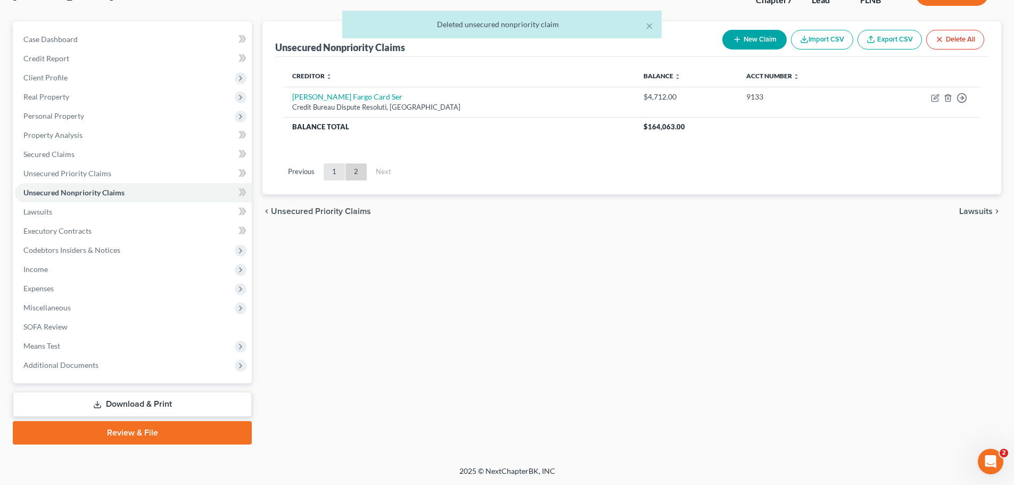
click at [329, 177] on link "1" at bounding box center [334, 171] width 21 height 17
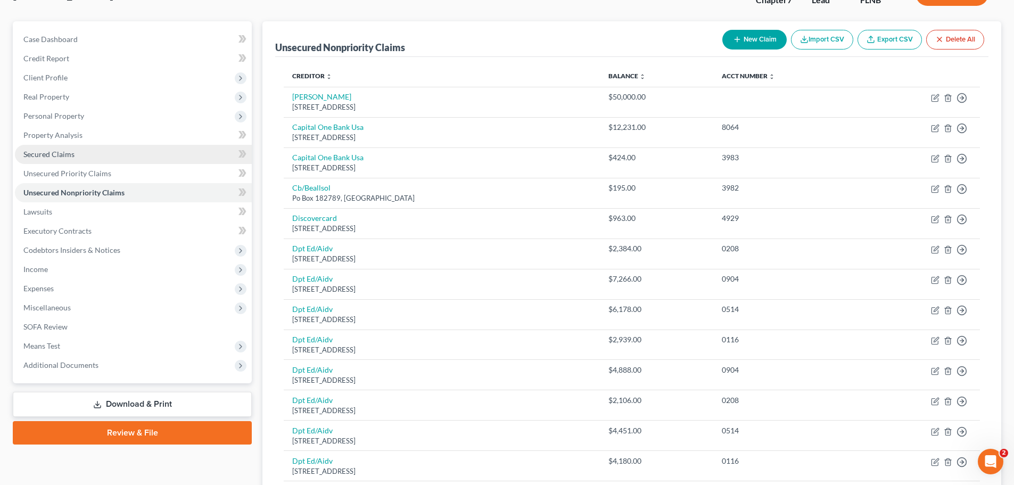
click at [81, 155] on link "Secured Claims" at bounding box center [133, 154] width 237 height 19
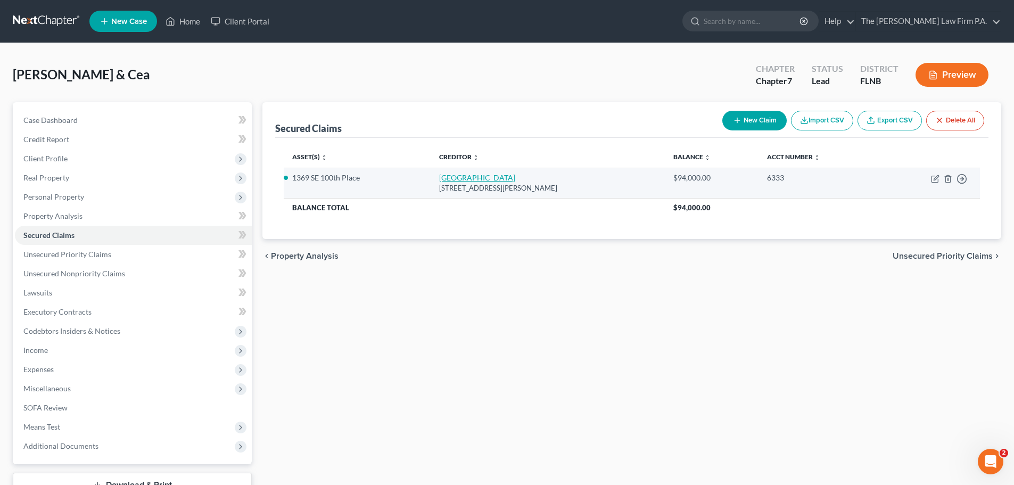
click at [462, 178] on link "[GEOGRAPHIC_DATA]" at bounding box center [477, 177] width 76 height 9
select select "9"
select select "6"
select select "2"
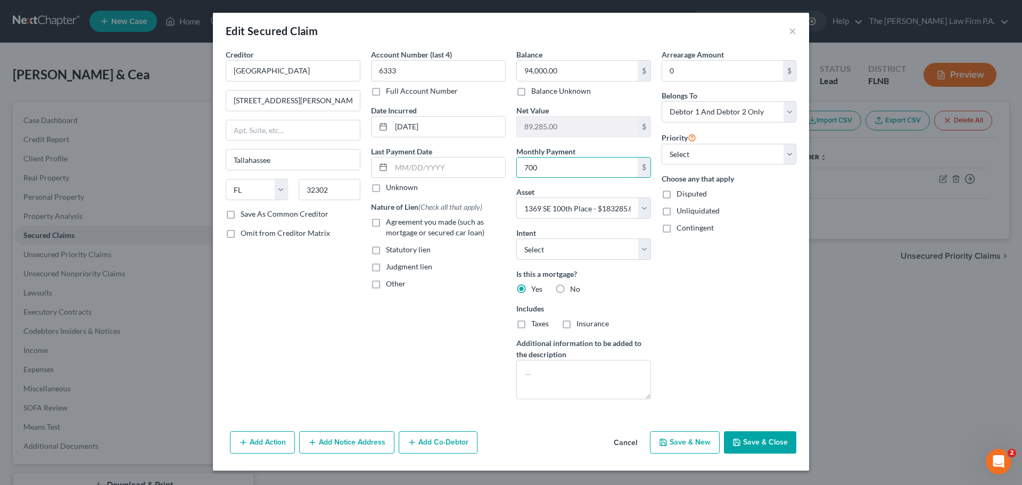
type input "700"
click at [771, 446] on button "Save & Close" at bounding box center [760, 442] width 72 height 22
select select
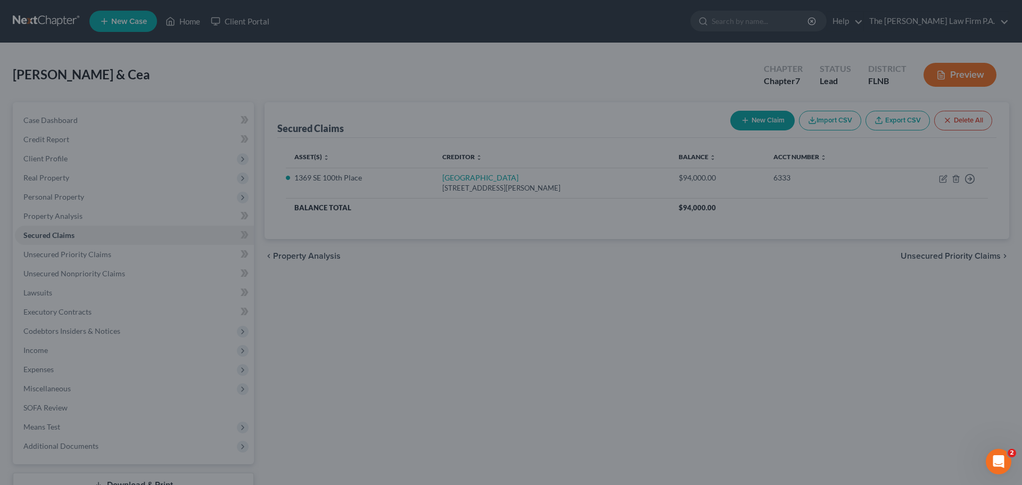
type input "700.00"
select select "6"
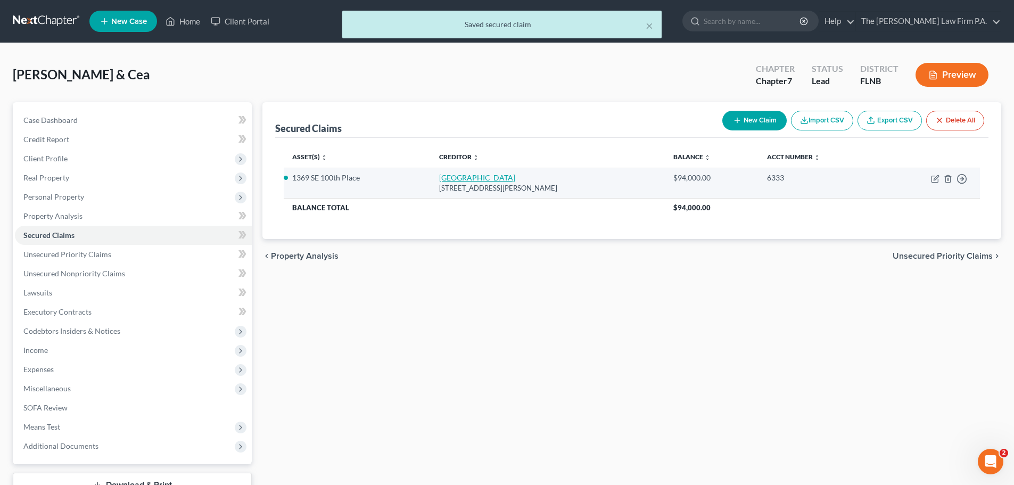
click at [458, 177] on link "[GEOGRAPHIC_DATA]" at bounding box center [477, 177] width 76 height 9
select select "9"
select select "6"
select select "2"
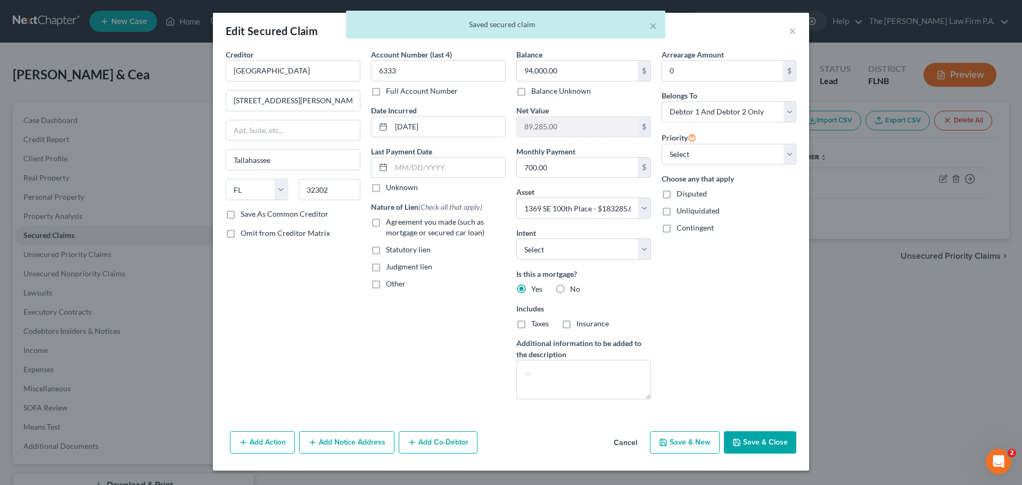
click at [613, 261] on div "Balance 94,000.00 $ Balance Unknown Balance Undetermined 94,000.00 $ Balance Un…" at bounding box center [583, 228] width 145 height 359
click at [616, 241] on select "Select Surrender Redeem Reaffirm Avoid Other" at bounding box center [583, 248] width 135 height 21
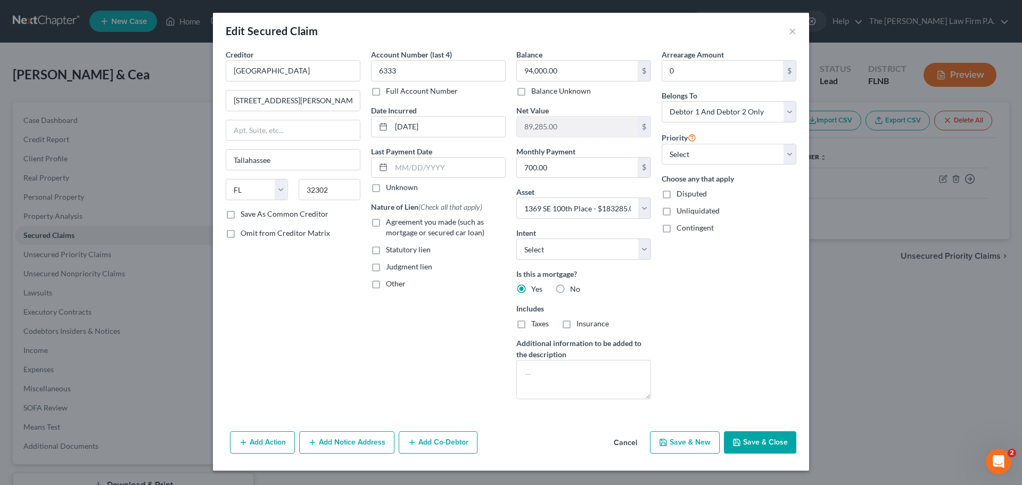
click at [736, 356] on div "Arrearage Amount 0 $ Belongs To * Select Debtor 1 Only Debtor 2 Only Debtor 1 A…" at bounding box center [728, 228] width 145 height 359
click at [792, 34] on button "×" at bounding box center [792, 30] width 7 height 13
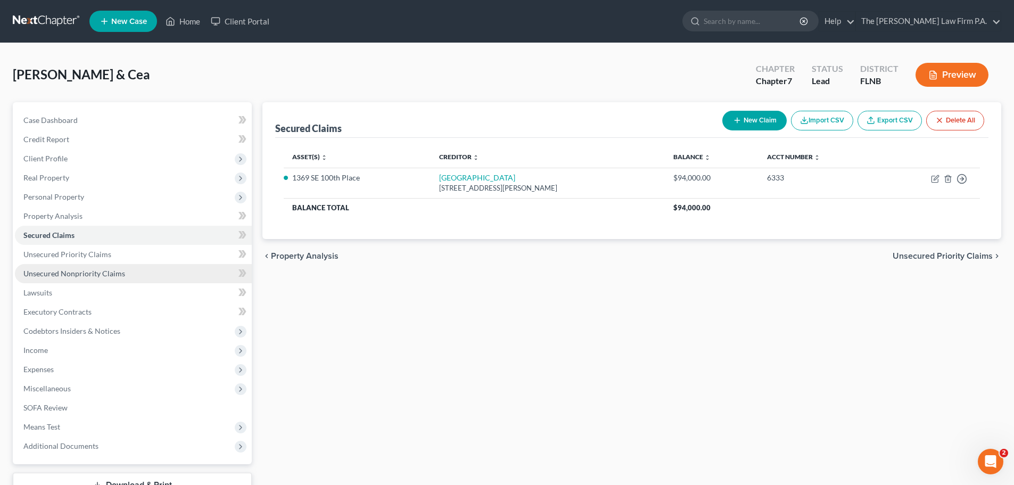
click at [111, 272] on span "Unsecured Nonpriority Claims" at bounding box center [74, 273] width 102 height 9
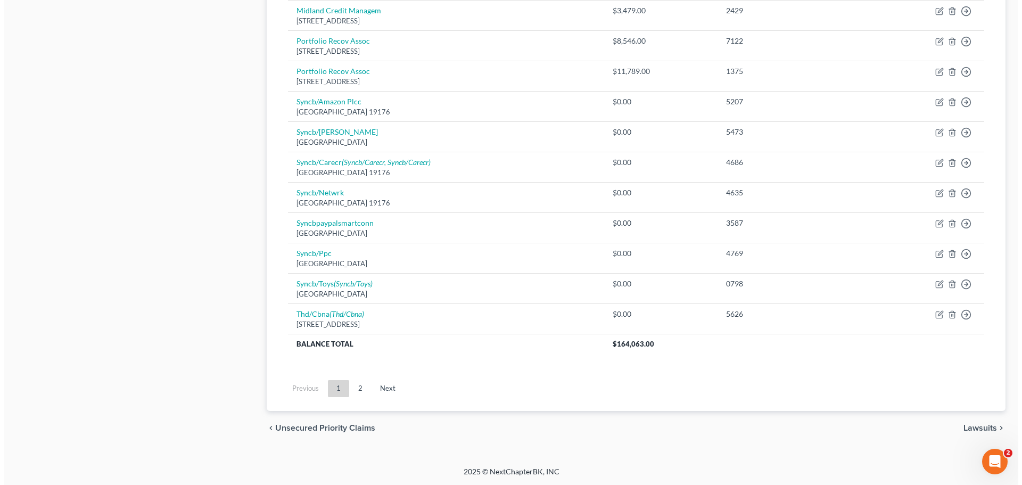
scroll to position [744, 0]
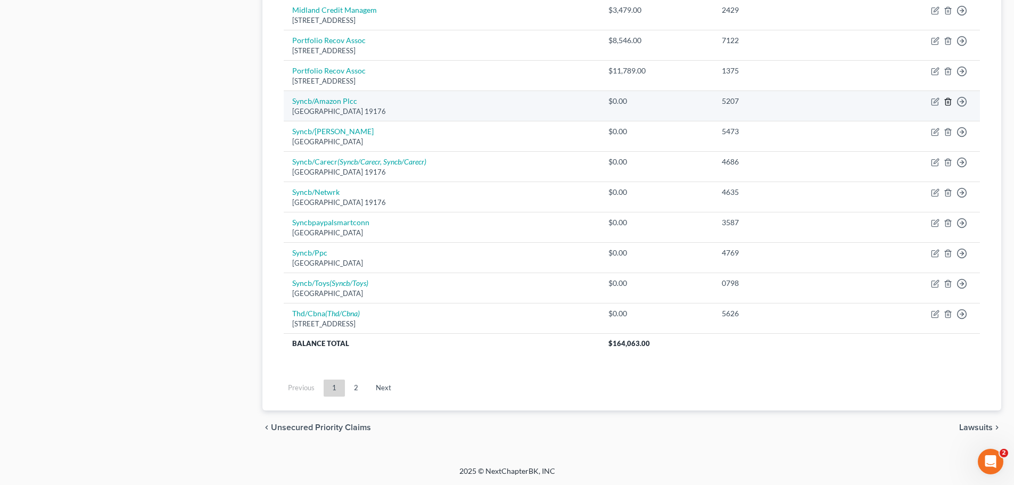
click at [948, 104] on icon "button" at bounding box center [947, 101] width 9 height 9
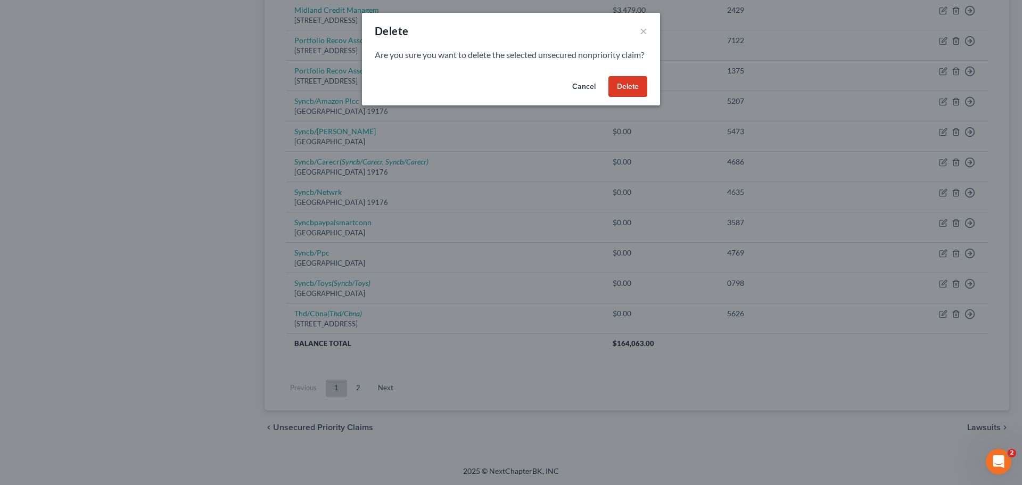
click at [632, 94] on button "Delete" at bounding box center [627, 86] width 39 height 21
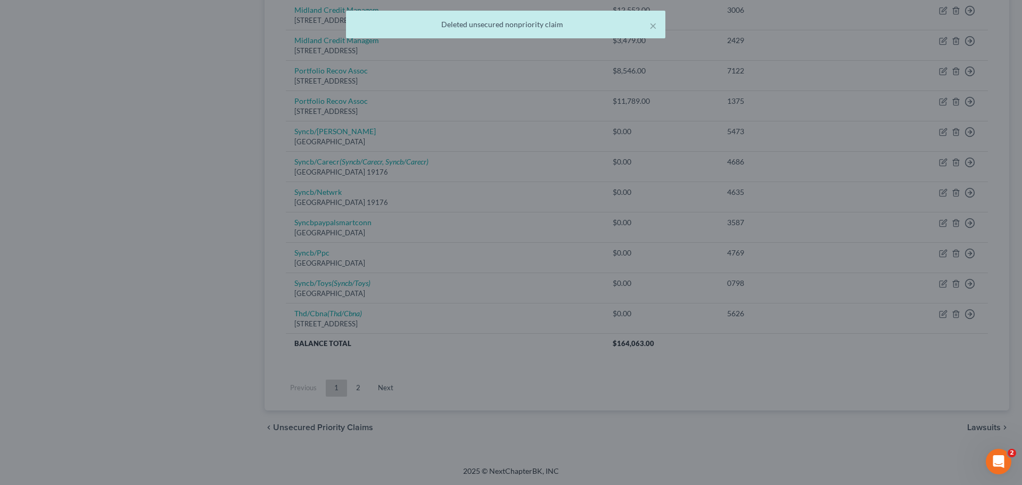
scroll to position [714, 0]
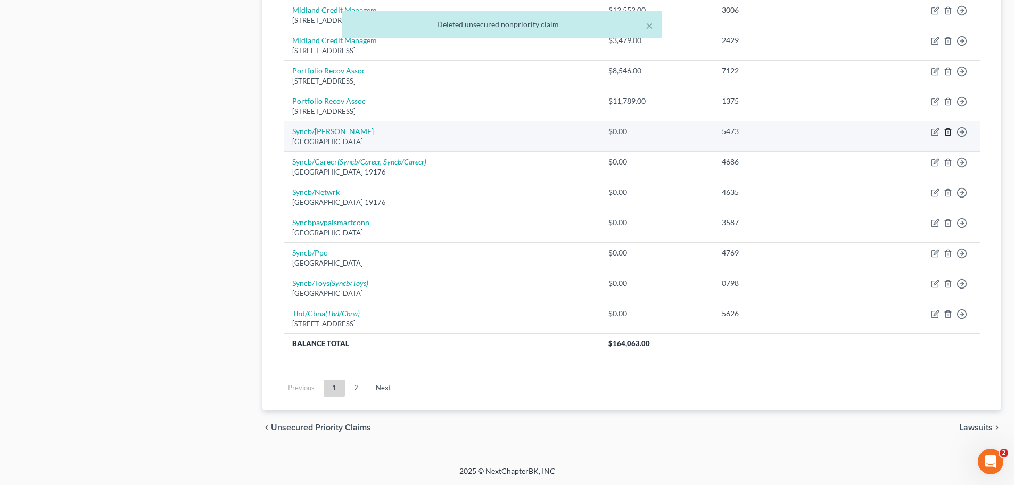
click at [950, 129] on icon "button" at bounding box center [947, 132] width 9 height 9
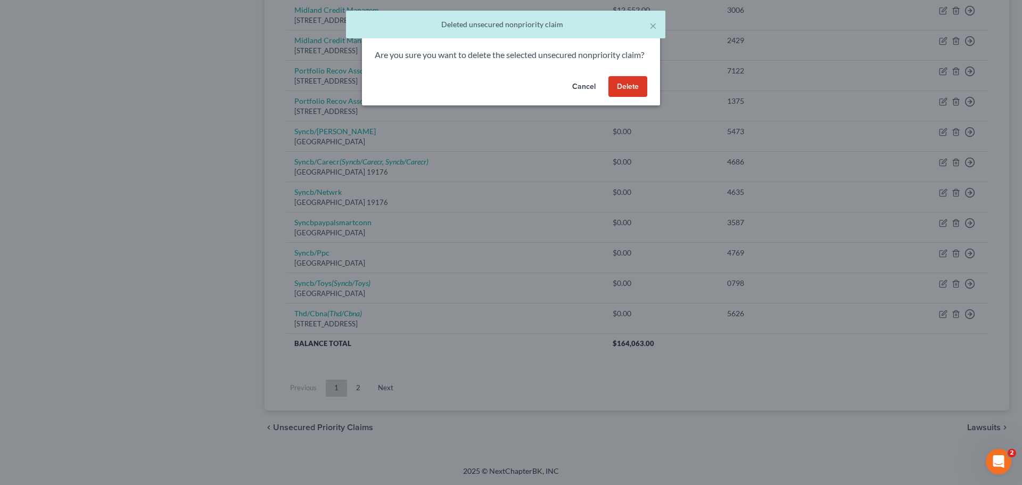
click at [628, 94] on button "Delete" at bounding box center [627, 86] width 39 height 21
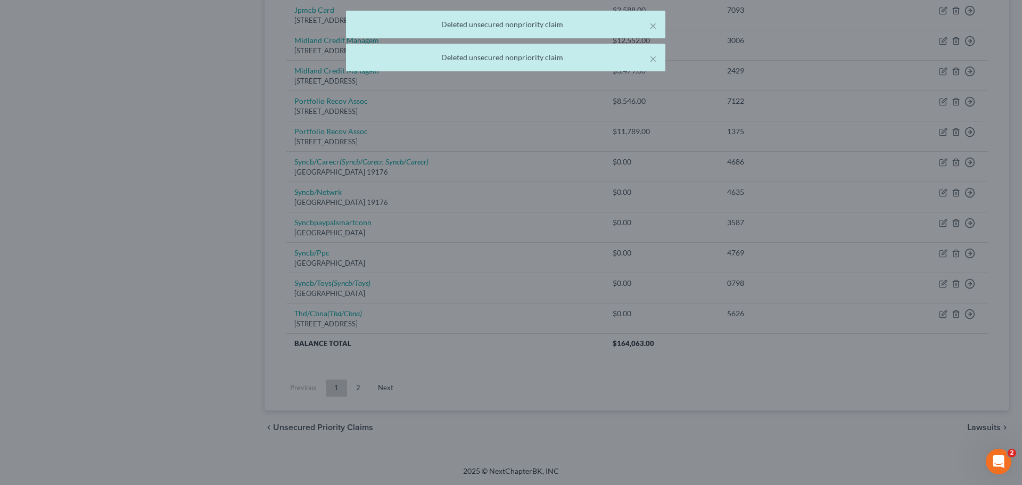
scroll to position [683, 0]
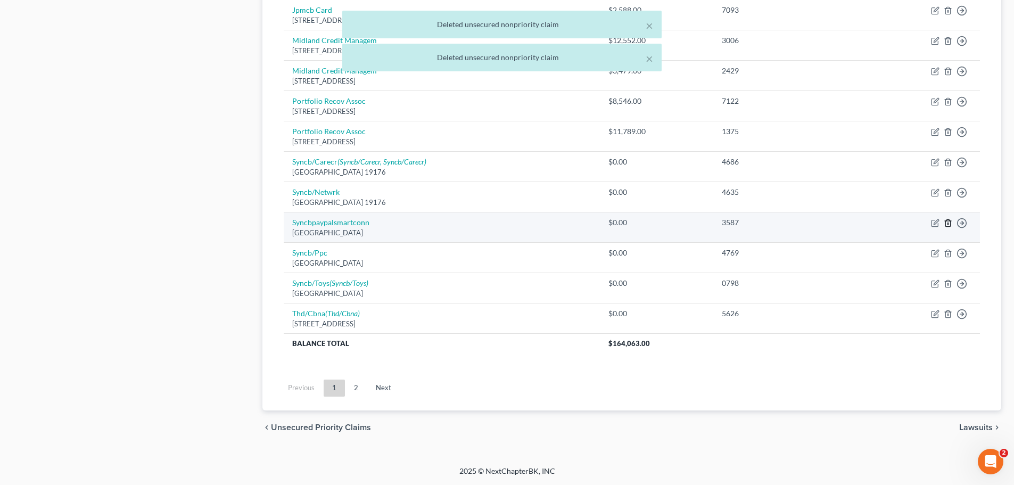
click at [949, 222] on icon "button" at bounding box center [947, 223] width 9 height 9
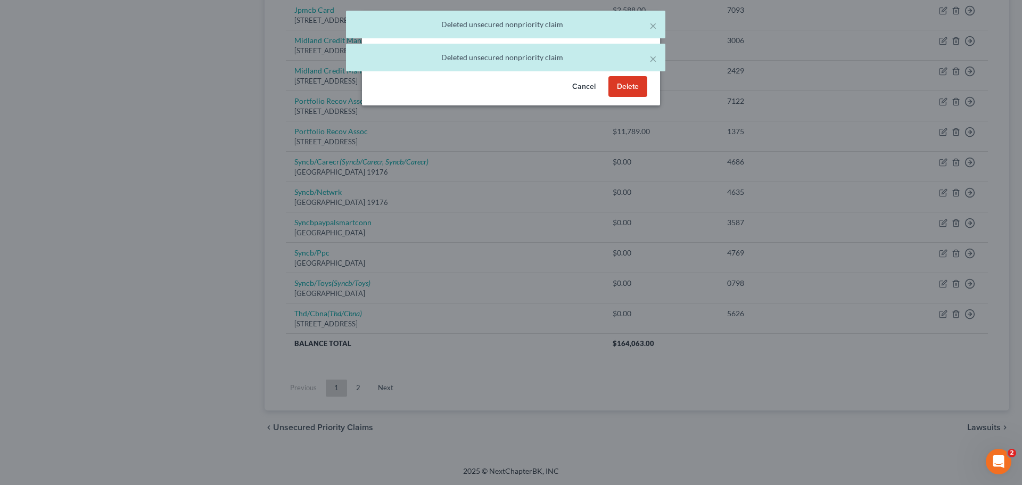
click at [627, 97] on button "Delete" at bounding box center [627, 86] width 39 height 21
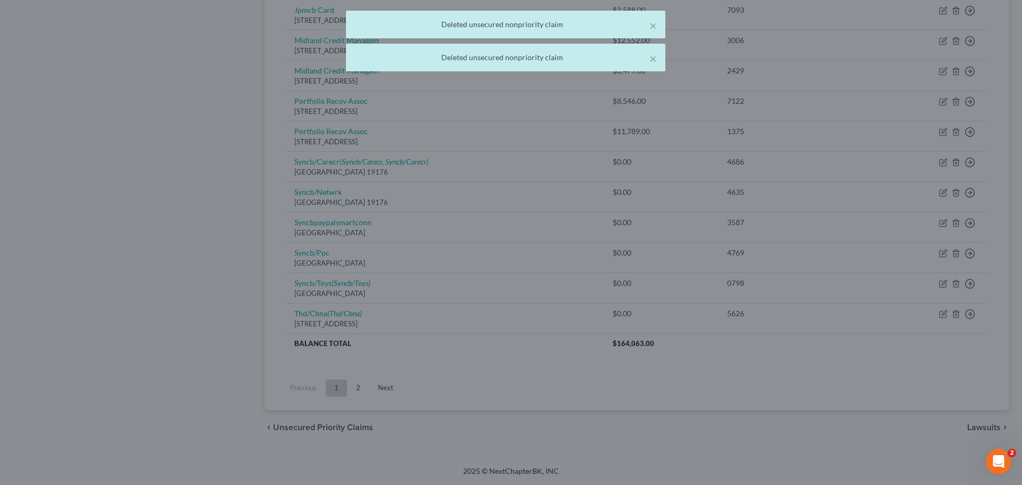
scroll to position [653, 0]
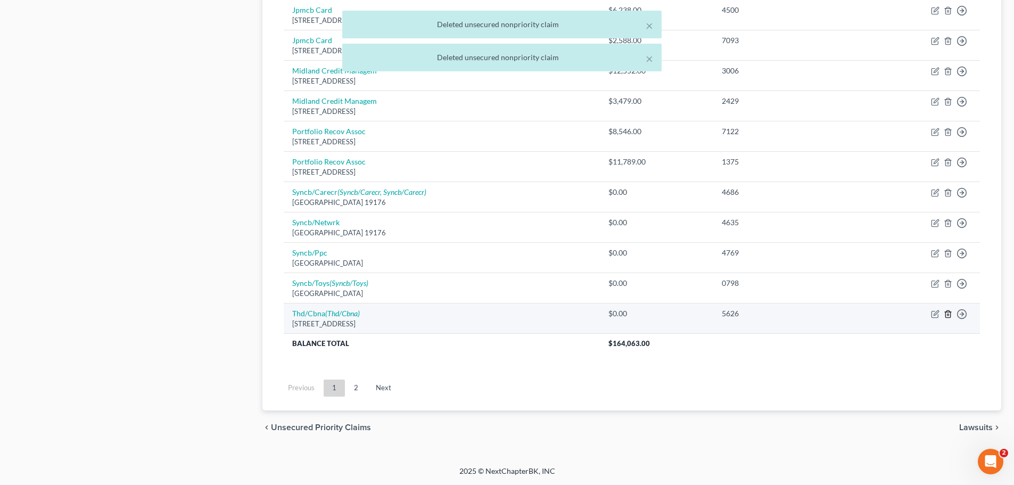
click at [950, 312] on icon "button" at bounding box center [947, 313] width 5 height 7
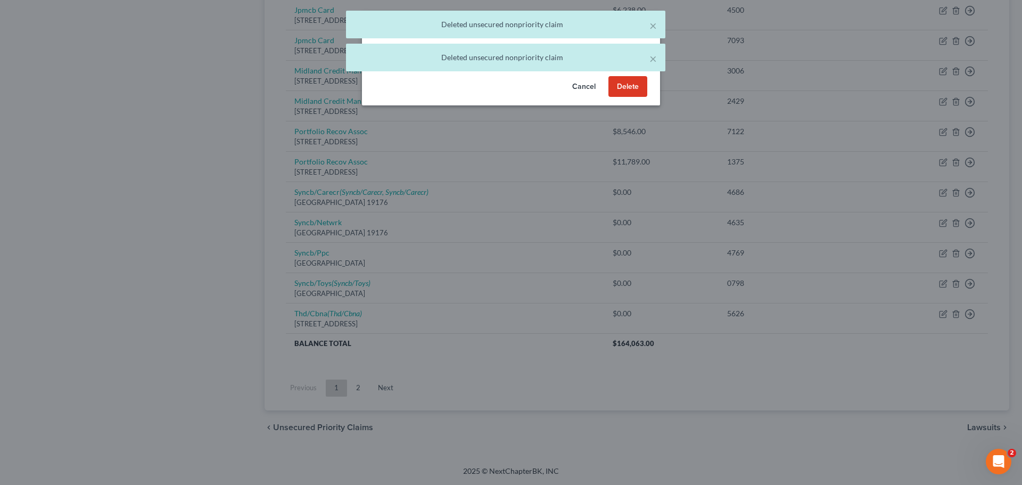
click at [628, 97] on button "Delete" at bounding box center [627, 86] width 39 height 21
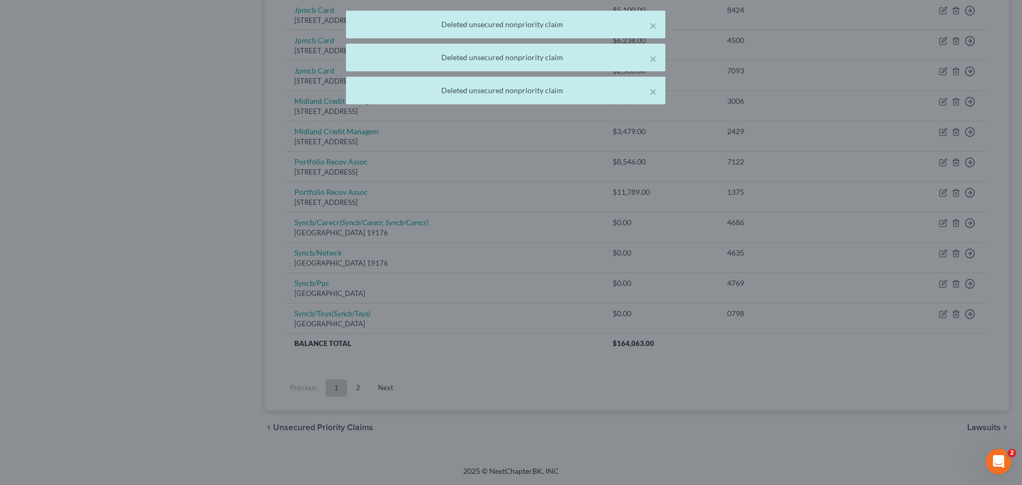
scroll to position [623, 0]
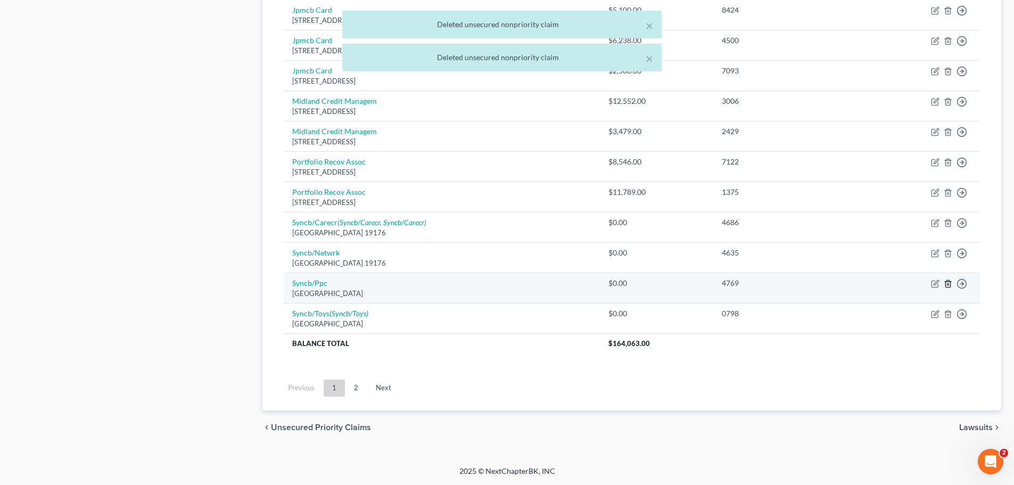
click at [950, 284] on icon "button" at bounding box center [947, 283] width 5 height 7
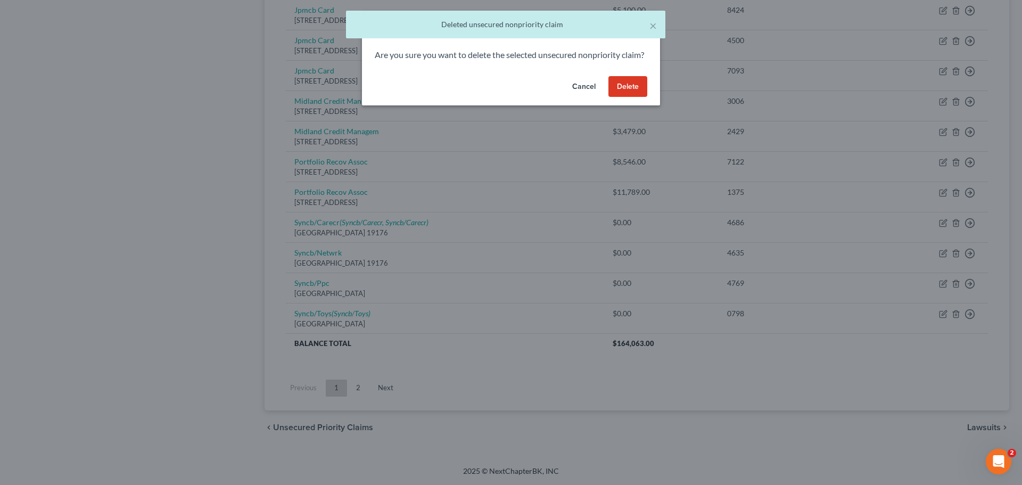
click at [626, 97] on button "Delete" at bounding box center [627, 86] width 39 height 21
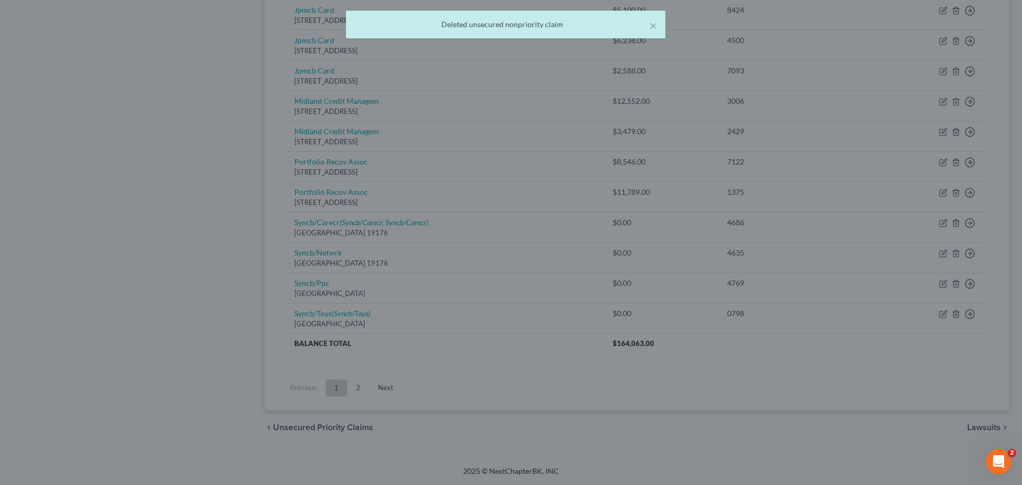
scroll to position [592, 0]
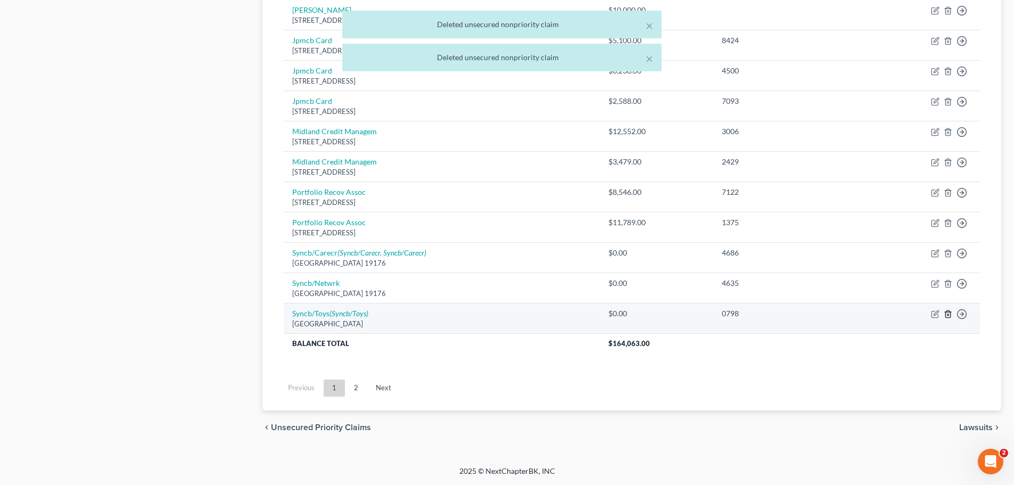
click at [948, 312] on icon "button" at bounding box center [947, 314] width 9 height 9
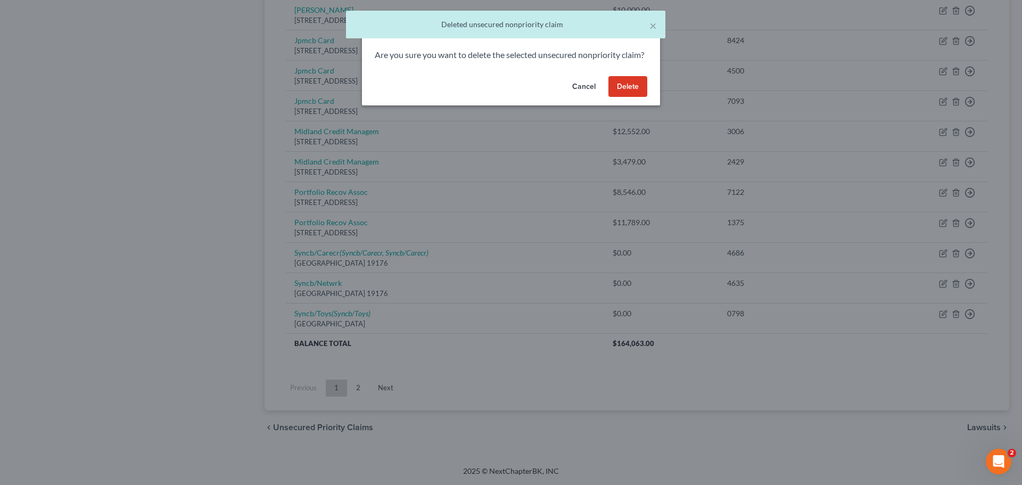
click at [627, 97] on button "Delete" at bounding box center [627, 86] width 39 height 21
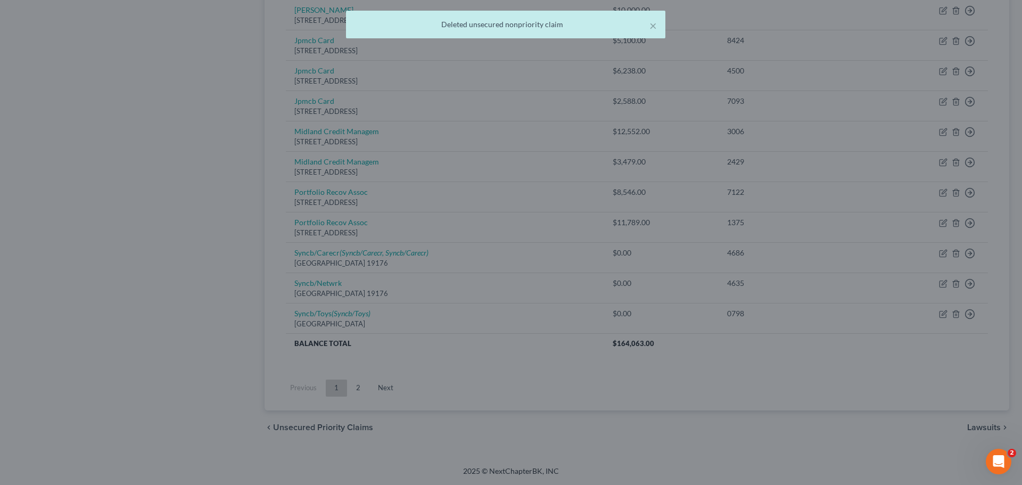
scroll to position [562, 0]
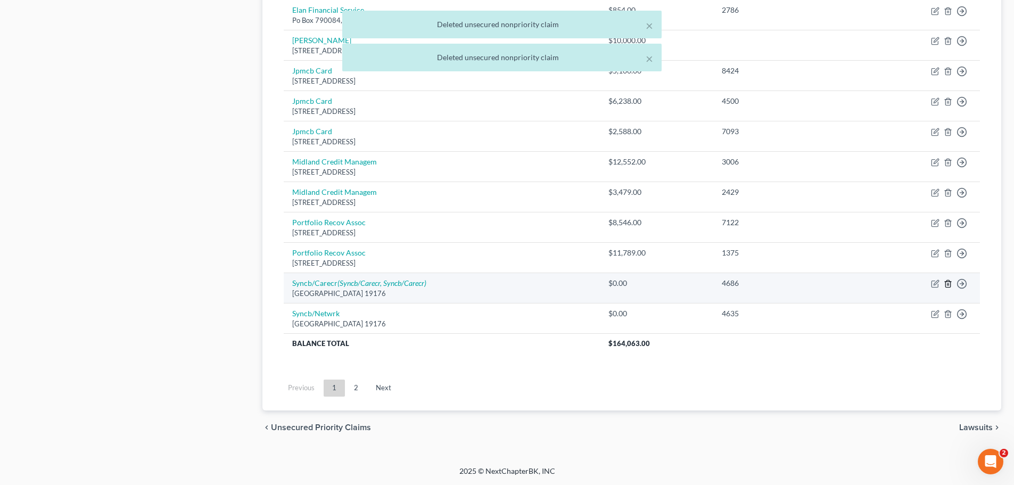
click at [950, 281] on icon "button" at bounding box center [947, 283] width 9 height 9
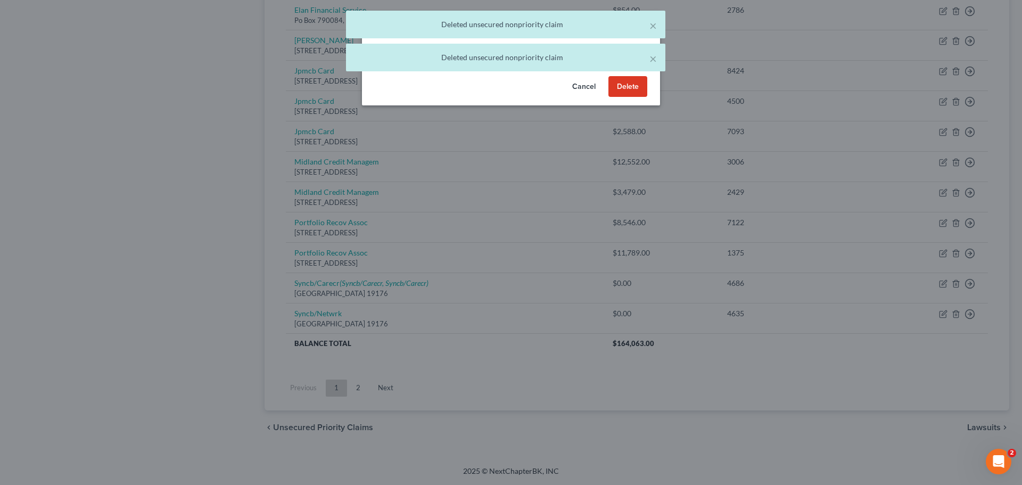
click at [627, 97] on button "Delete" at bounding box center [627, 86] width 39 height 21
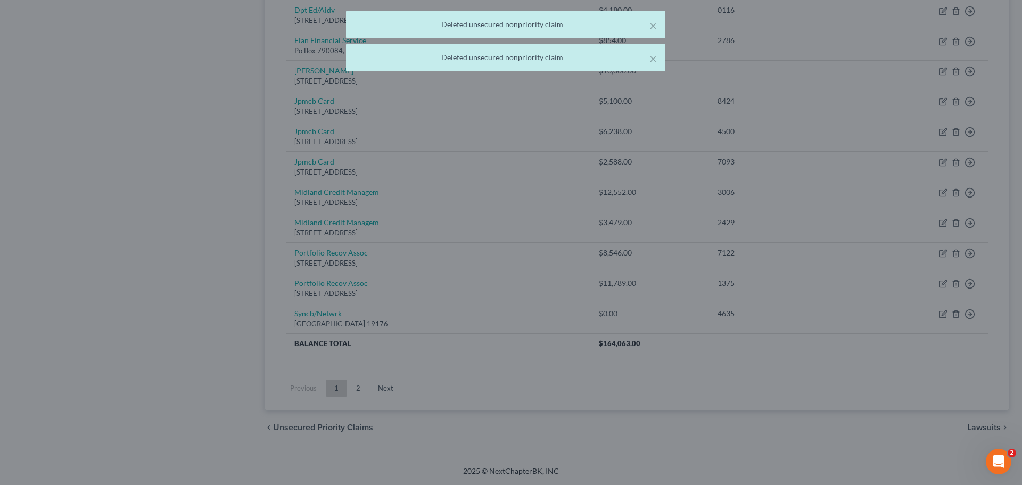
scroll to position [532, 0]
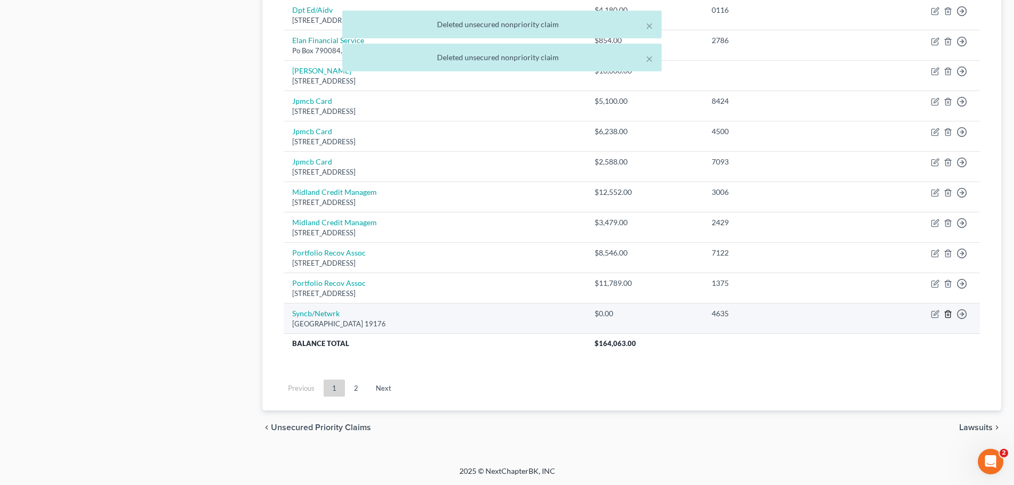
click at [949, 317] on icon "button" at bounding box center [947, 314] width 9 height 9
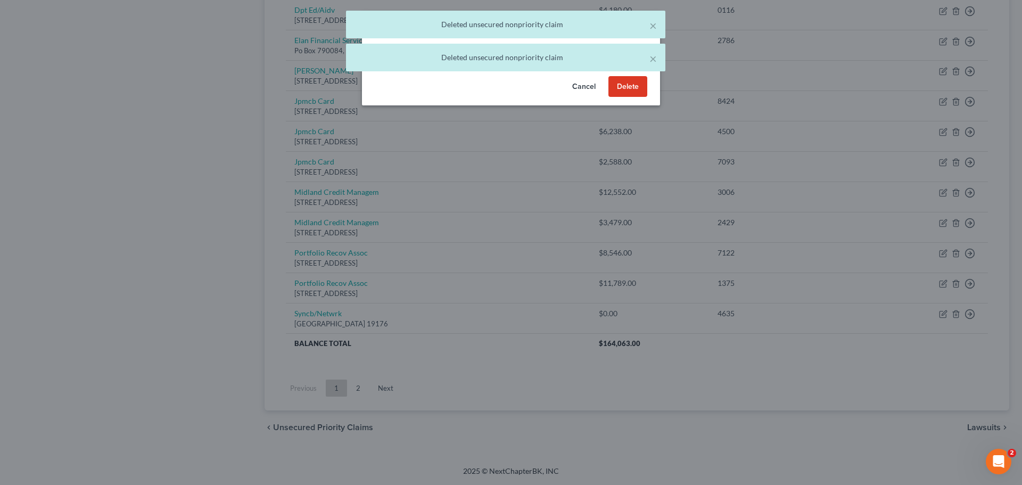
click at [631, 97] on button "Delete" at bounding box center [627, 86] width 39 height 21
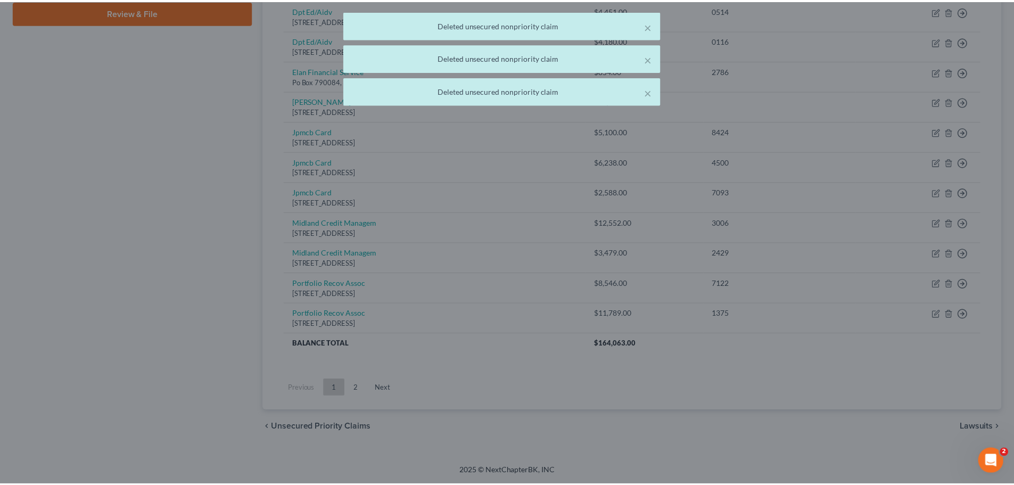
scroll to position [501, 0]
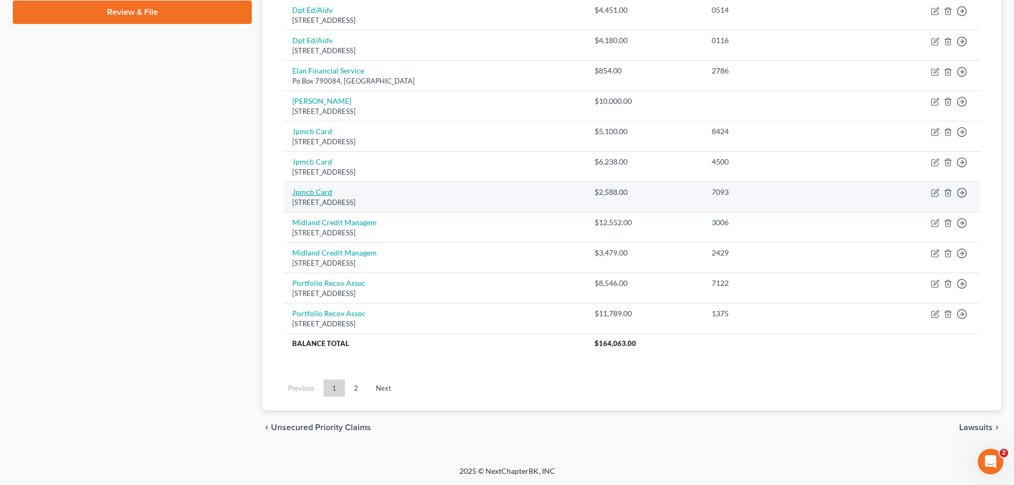
click at [318, 195] on link "Jpmcb Card" at bounding box center [312, 191] width 40 height 9
select select "7"
select select "2"
select select "1"
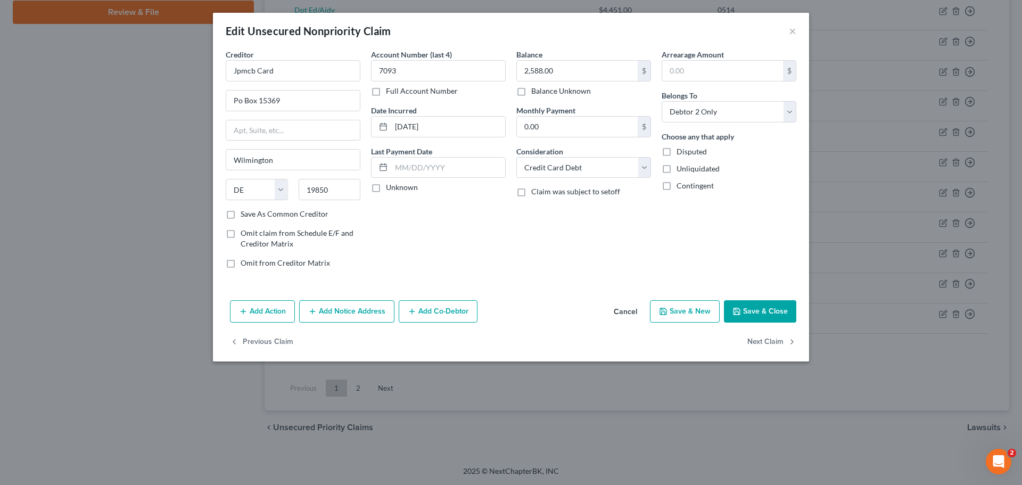
click at [741, 311] on icon "button" at bounding box center [736, 311] width 9 height 9
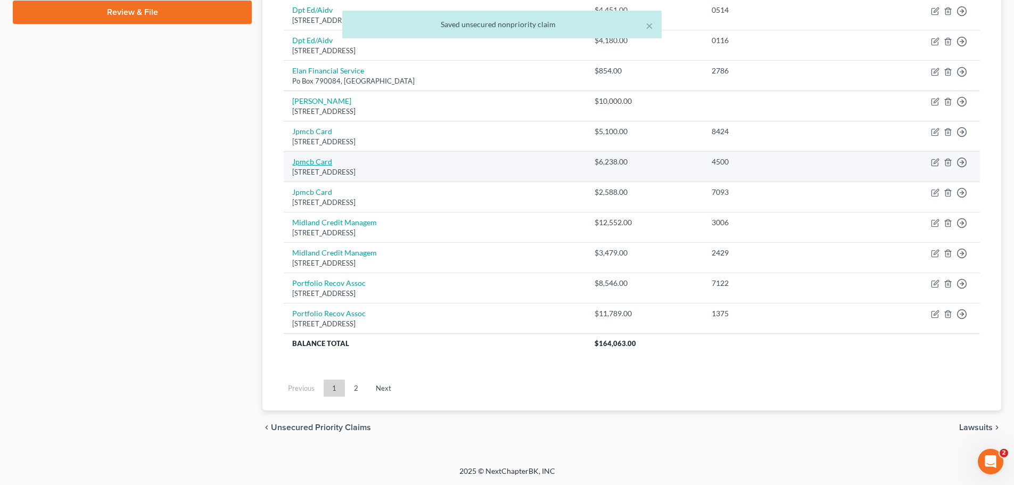
click at [318, 159] on link "Jpmcb Card" at bounding box center [312, 161] width 40 height 9
select select "7"
select select "2"
select select "1"
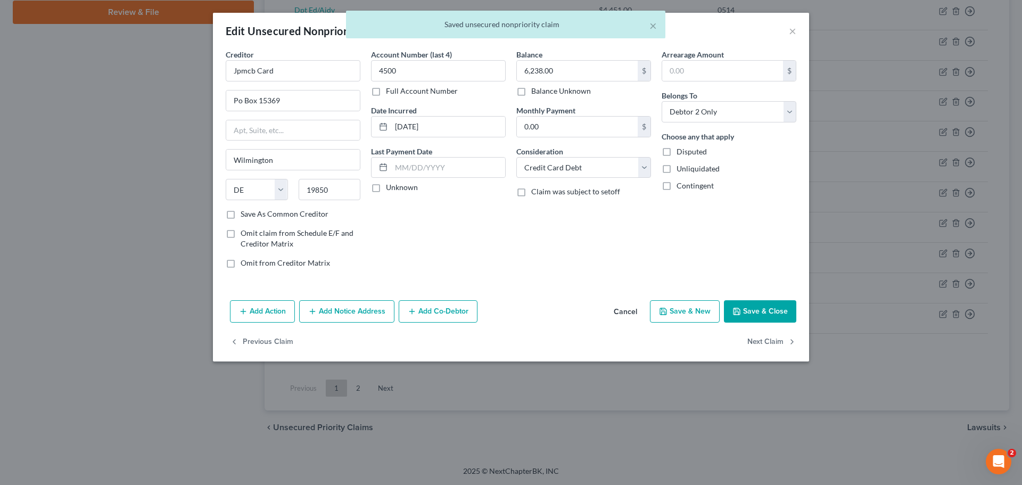
click at [791, 27] on div "× Saved unsecured nonpriority claim" at bounding box center [506, 27] width 1022 height 33
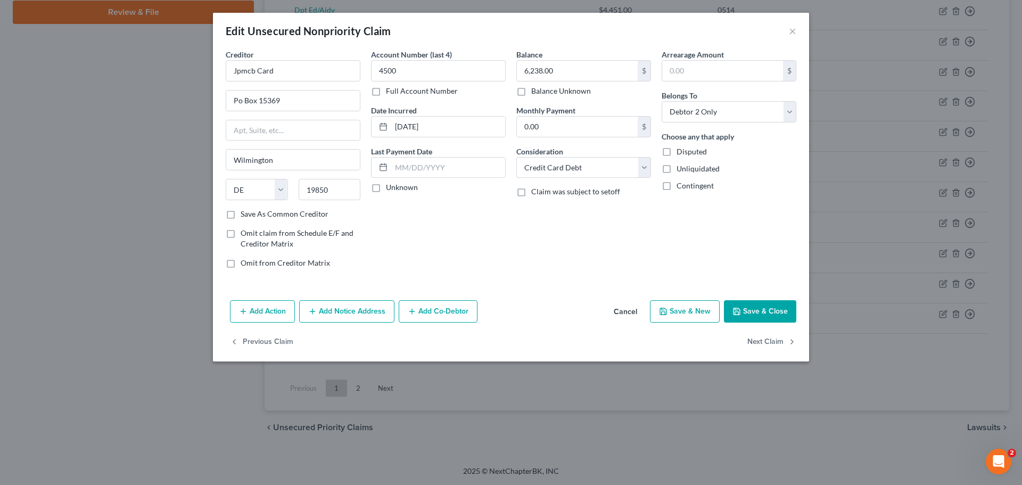
click at [788, 27] on div "Edit Unsecured Nonpriority Claim ×" at bounding box center [511, 31] width 596 height 36
click at [791, 31] on button "×" at bounding box center [792, 30] width 7 height 13
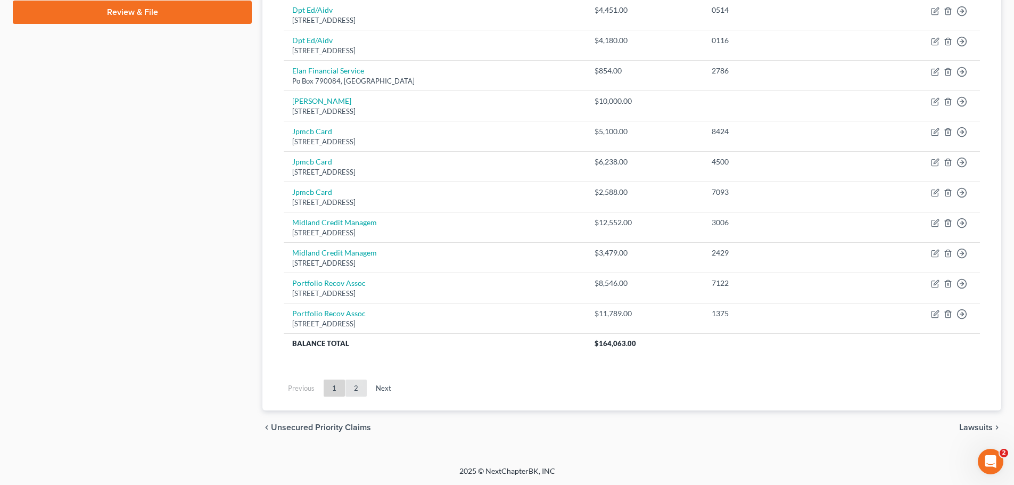
click at [358, 391] on link "2" at bounding box center [355, 387] width 21 height 17
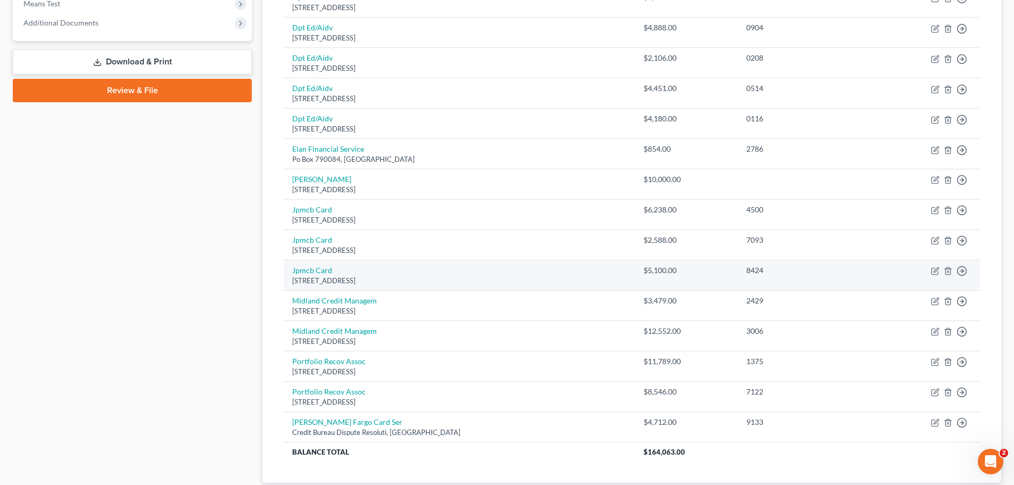
scroll to position [442, 0]
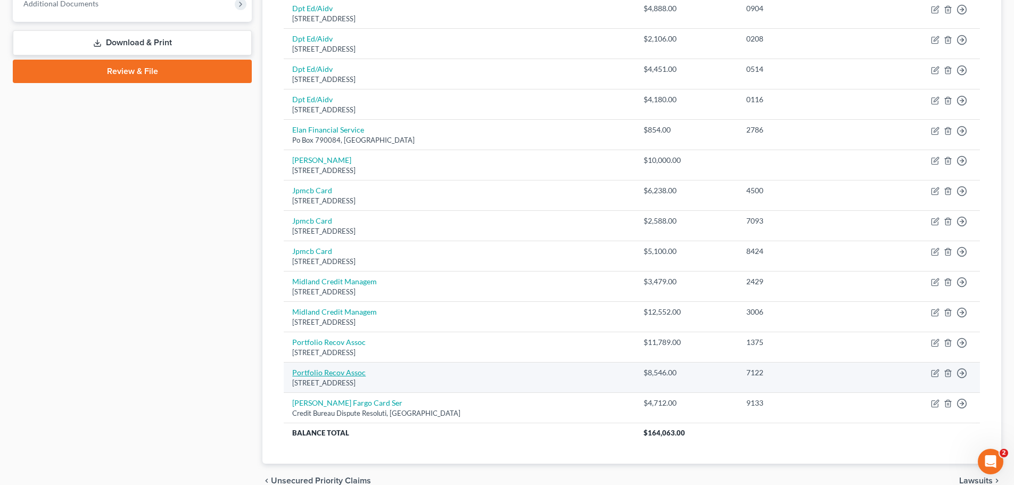
click at [330, 372] on link "Portfolio Recov Assoc" at bounding box center [328, 372] width 73 height 9
select select "48"
select select "1"
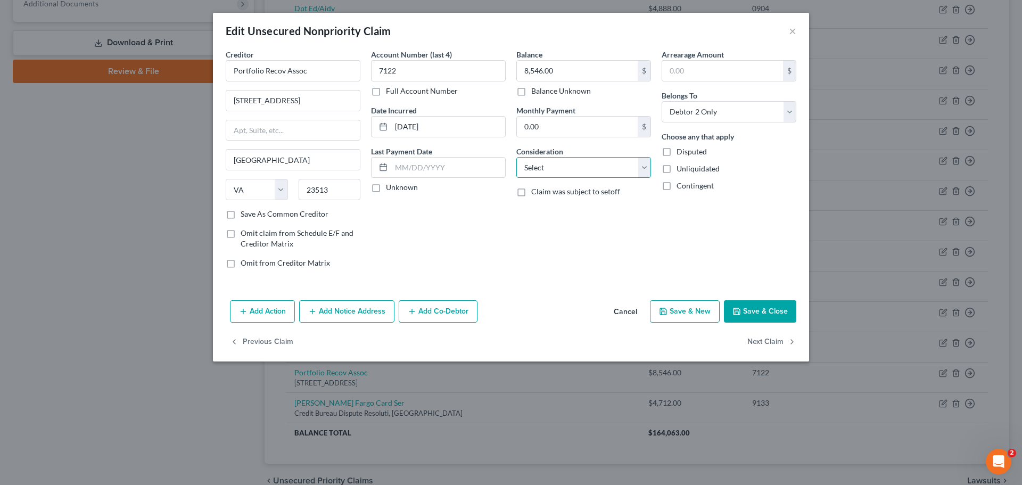
click at [591, 168] on select "Select Cable / Satellite Services Collection Agency Credit Card Debt Debt Couns…" at bounding box center [583, 167] width 135 height 21
select select "1"
click at [516, 157] on select "Select Cable / Satellite Services Collection Agency Credit Card Debt Debt Couns…" at bounding box center [583, 167] width 135 height 21
click at [779, 310] on button "Save & Close" at bounding box center [760, 311] width 72 height 22
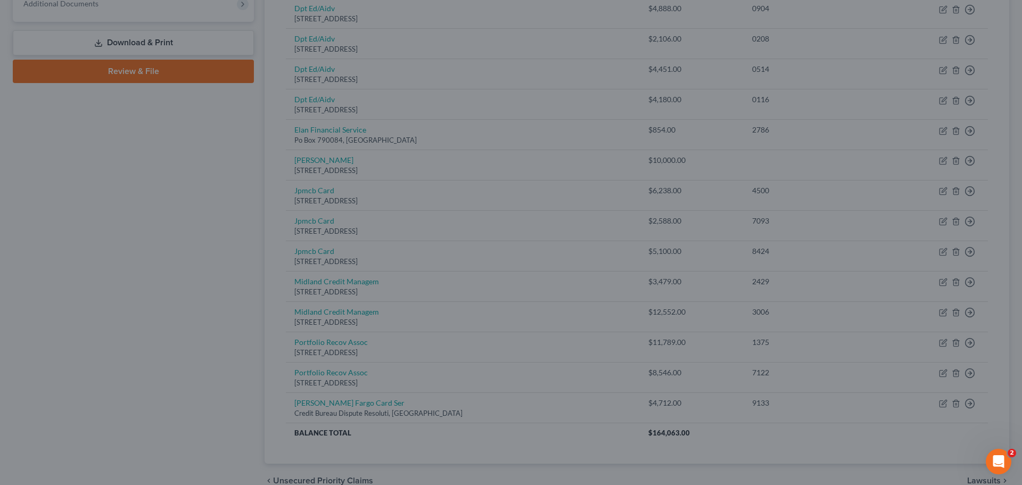
type input "0"
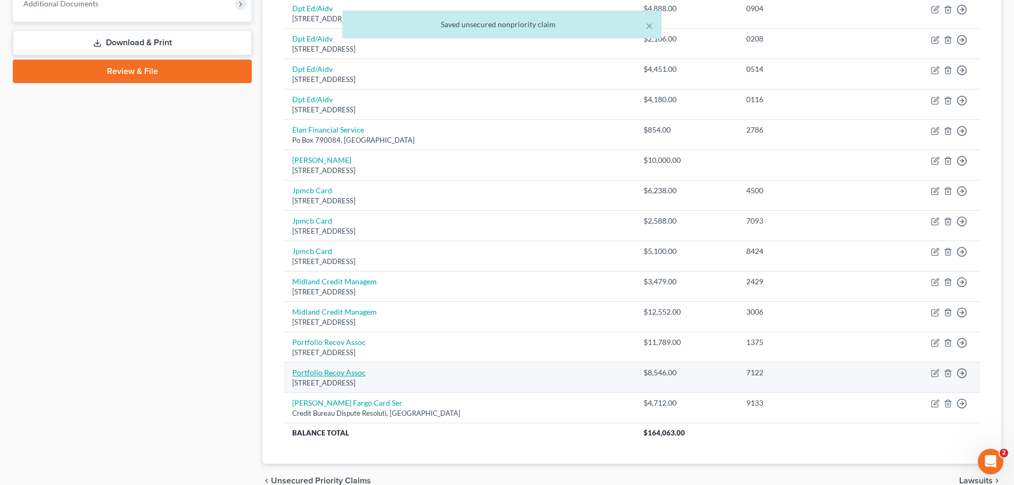
click at [338, 370] on link "Portfolio Recov Assoc" at bounding box center [328, 372] width 73 height 9
select select "48"
select select "1"
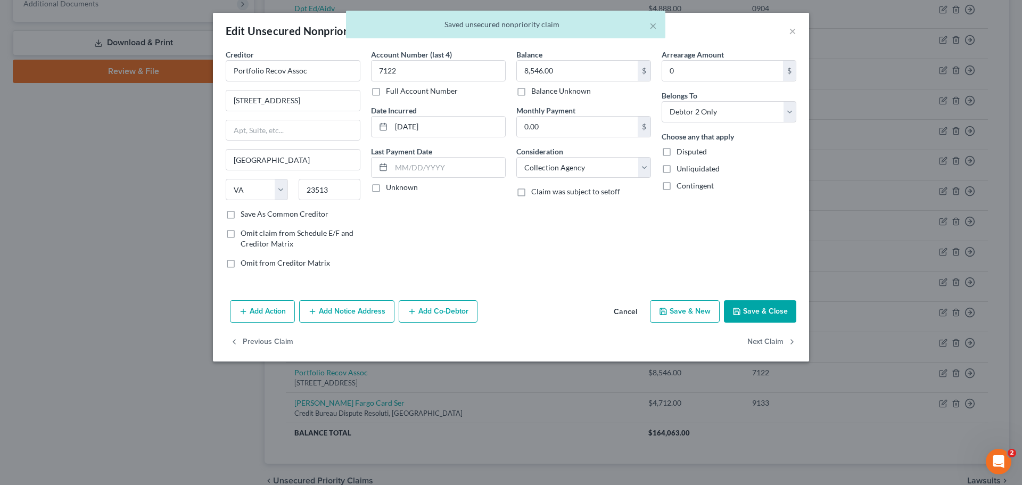
click at [760, 320] on button "Save & Close" at bounding box center [760, 311] width 72 height 22
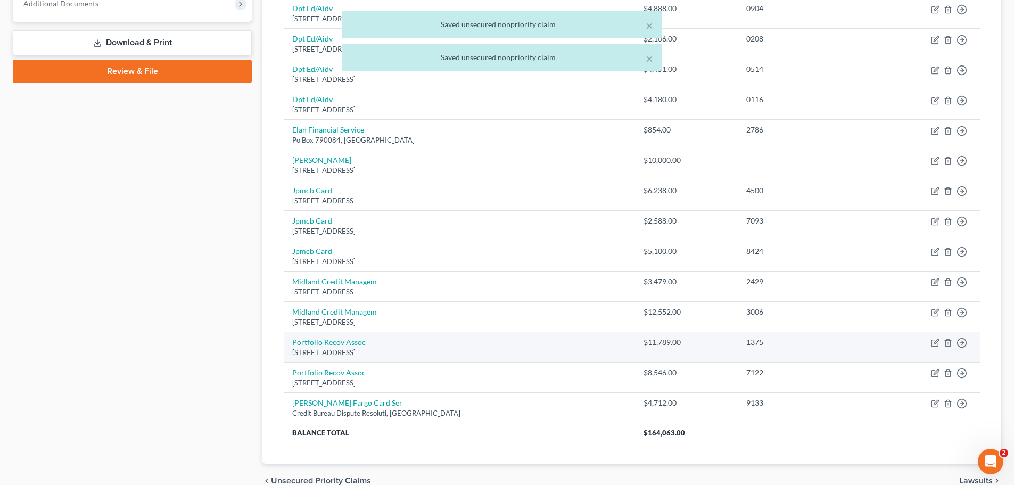
click at [347, 341] on link "Portfolio Recov Assoc" at bounding box center [328, 341] width 73 height 9
select select "48"
select select "0"
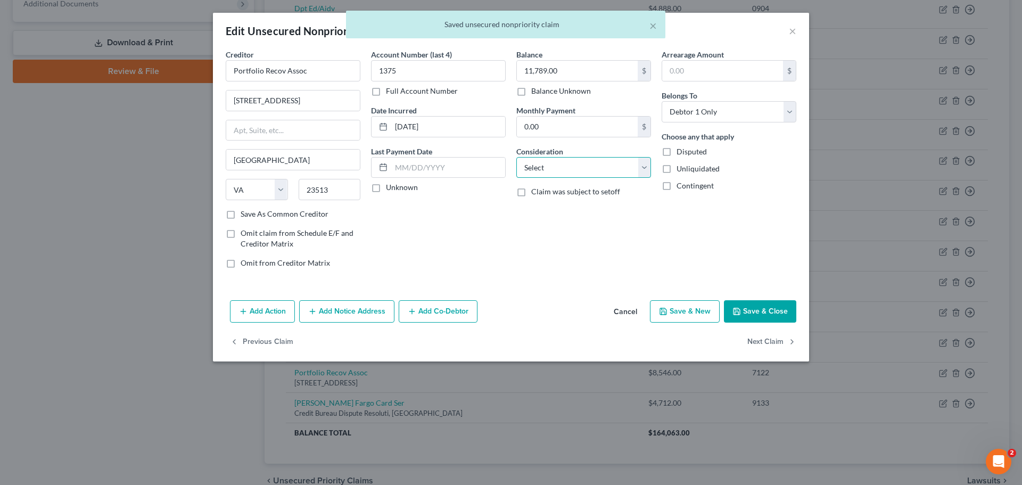
click at [596, 160] on select "Select Cable / Satellite Services Collection Agency Credit Card Debt Debt Couns…" at bounding box center [583, 167] width 135 height 21
select select "1"
click at [516, 157] on select "Select Cable / Satellite Services Collection Agency Credit Card Debt Debt Couns…" at bounding box center [583, 167] width 135 height 21
click at [755, 313] on button "Save & Close" at bounding box center [760, 311] width 72 height 22
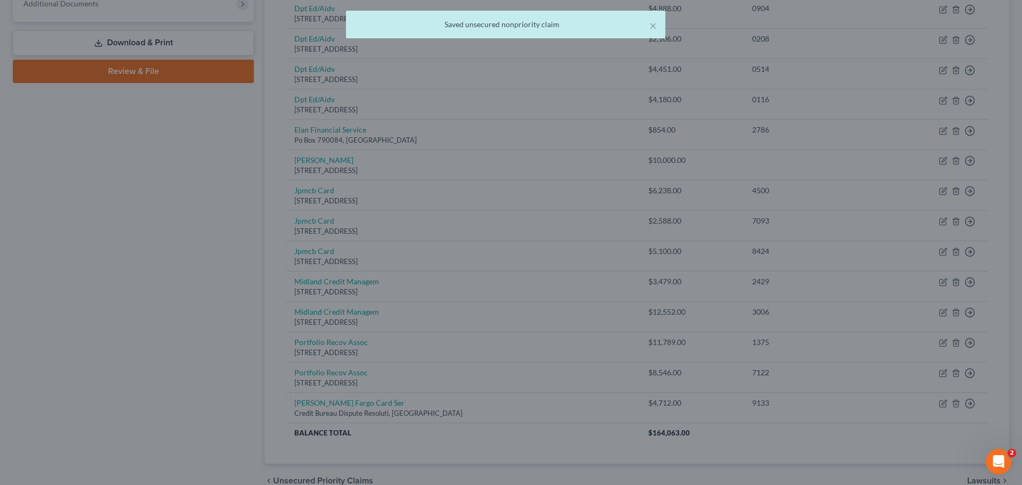
type input "0"
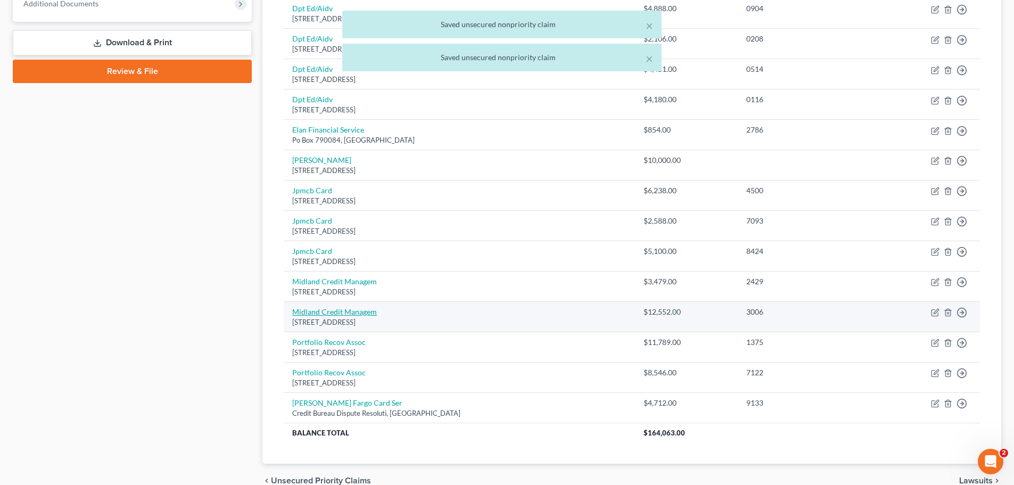
click at [331, 312] on link "Midland Credit Managem" at bounding box center [334, 311] width 85 height 9
select select "23"
select select "0"
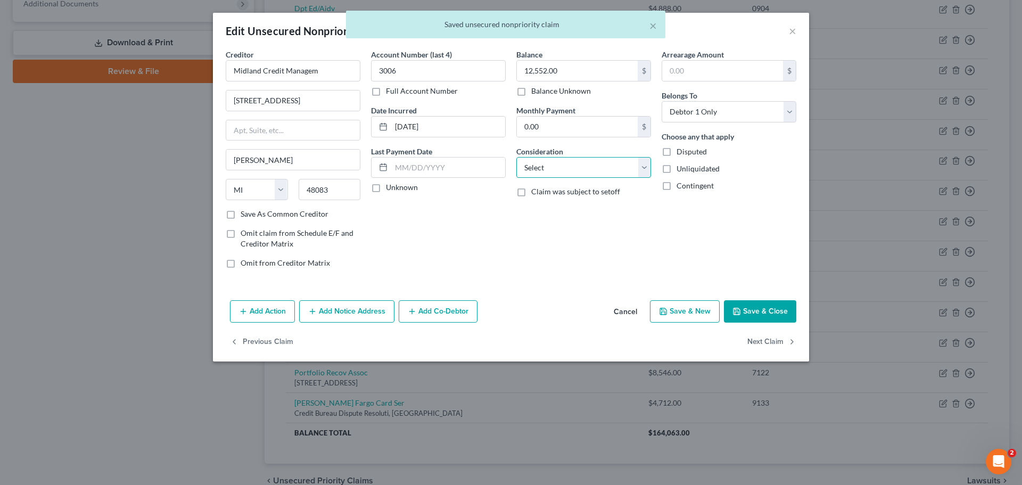
click at [585, 169] on select "Select Cable / Satellite Services Collection Agency Credit Card Debt Debt Couns…" at bounding box center [583, 167] width 135 height 21
select select "1"
click at [516, 157] on select "Select Cable / Satellite Services Collection Agency Credit Card Debt Debt Couns…" at bounding box center [583, 167] width 135 height 21
click at [759, 318] on button "Save & Close" at bounding box center [760, 311] width 72 height 22
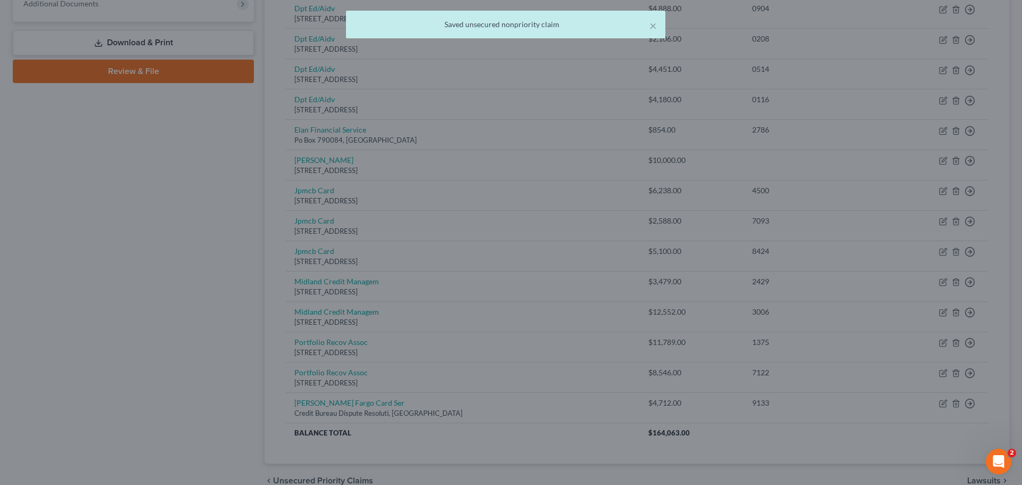
type input "0"
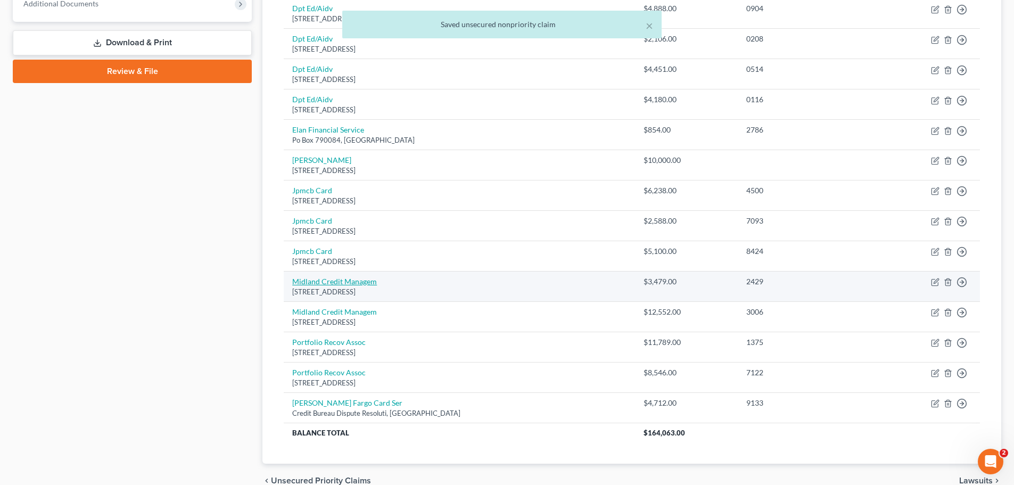
click at [309, 279] on link "Midland Credit Managem" at bounding box center [334, 281] width 85 height 9
select select "23"
select select "1"
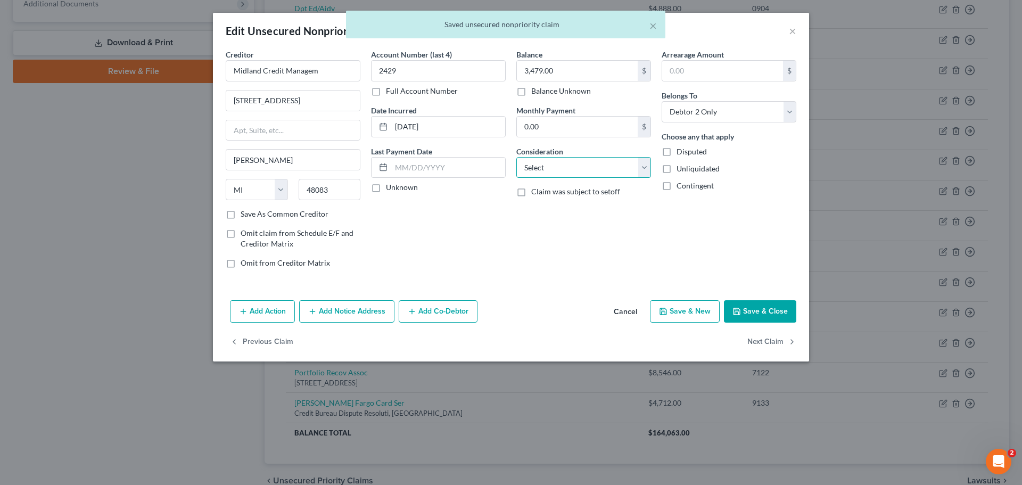
click at [579, 174] on select "Select Cable / Satellite Services Collection Agency Credit Card Debt Debt Couns…" at bounding box center [583, 167] width 135 height 21
select select "1"
click at [516, 157] on select "Select Cable / Satellite Services Collection Agency Credit Card Debt Debt Couns…" at bounding box center [583, 167] width 135 height 21
click at [772, 311] on button "Save & Close" at bounding box center [760, 311] width 72 height 22
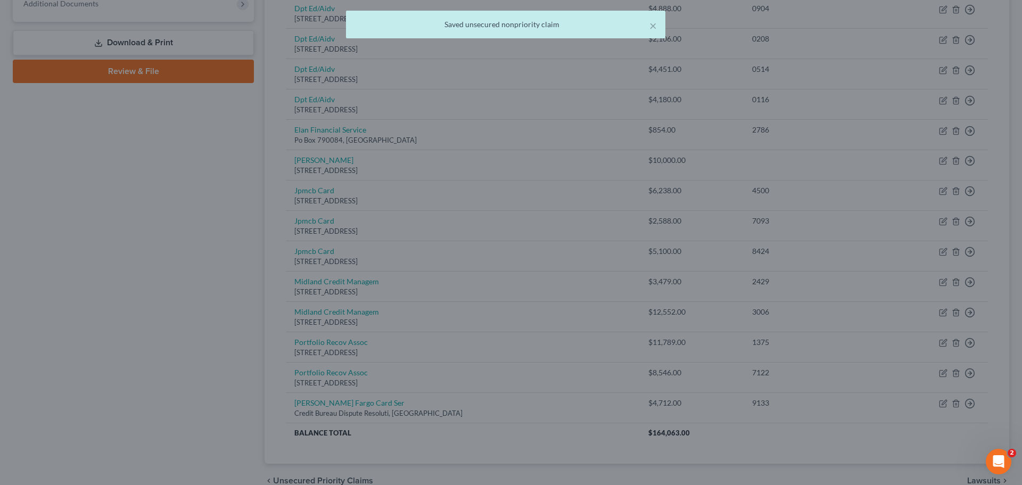
type input "0"
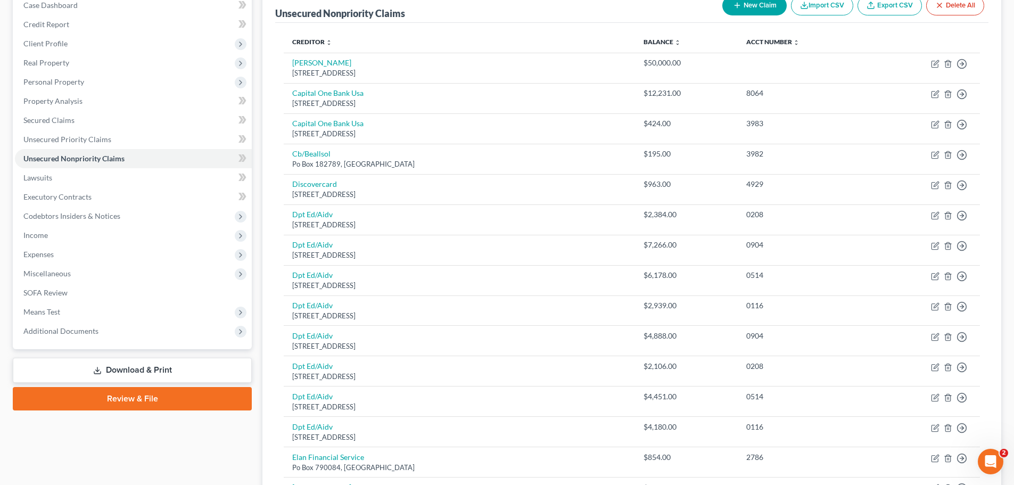
scroll to position [16, 0]
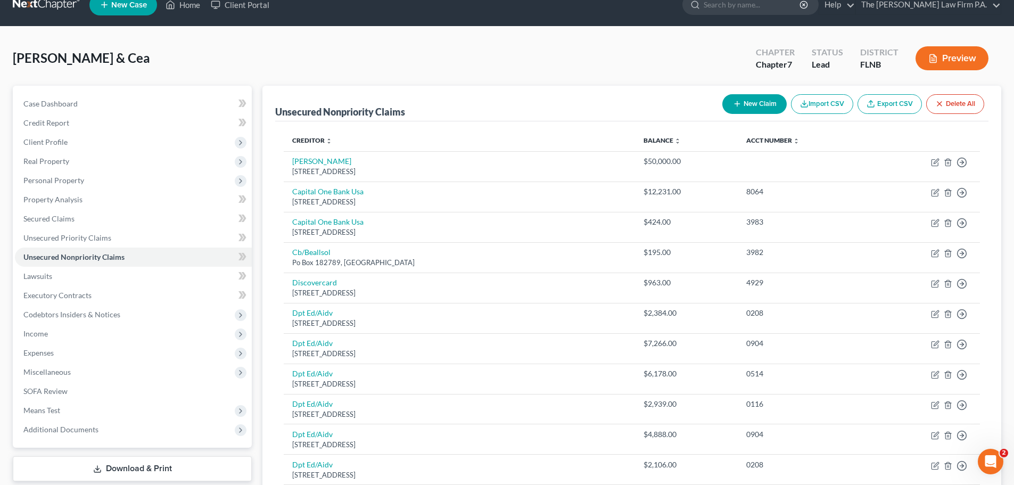
click at [749, 102] on button "New Claim" at bounding box center [754, 104] width 64 height 20
select select "2"
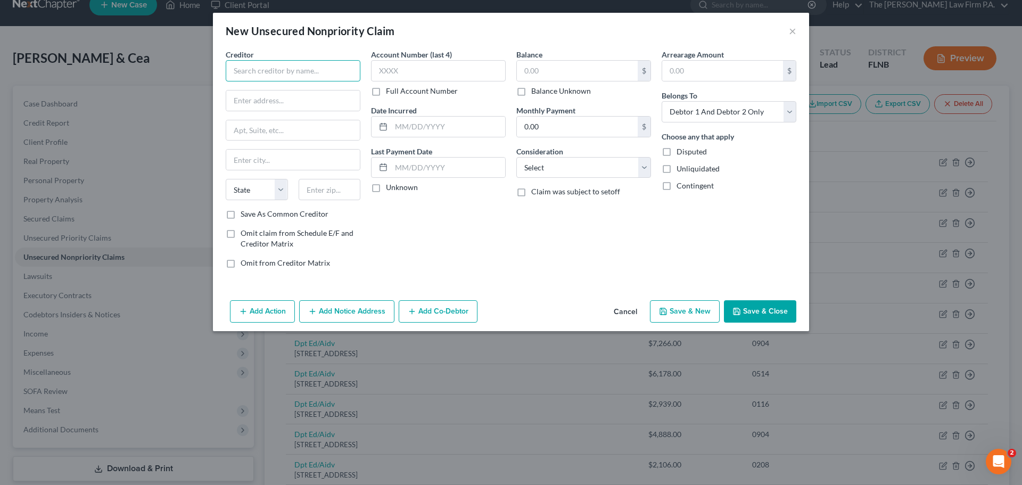
click at [271, 64] on input "text" at bounding box center [293, 70] width 135 height 21
type input "Check Redi"
type input "[STREET_ADDRESS][PERSON_NAME]"
type input "[GEOGRAPHIC_DATA]"
select select "0"
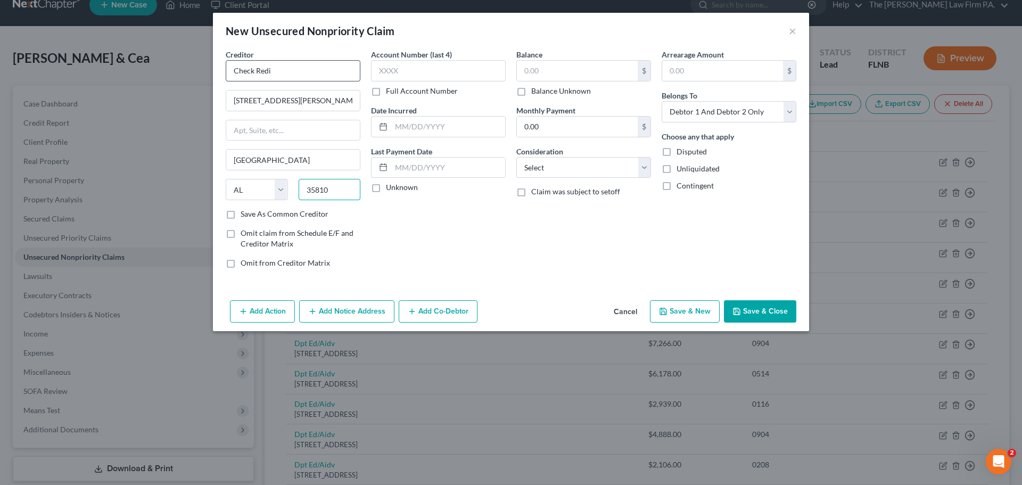
type input "35810"
click at [420, 72] on input "text" at bounding box center [438, 70] width 135 height 21
click at [703, 121] on select "Select Debtor 1 Only Debtor 2 Only Debtor 1 And Debtor 2 Only At Least One Of T…" at bounding box center [728, 111] width 135 height 21
select select "0"
click at [661, 101] on select "Select Debtor 1 Only Debtor 2 Only Debtor 1 And Debtor 2 Only At Least One Of T…" at bounding box center [728, 111] width 135 height 21
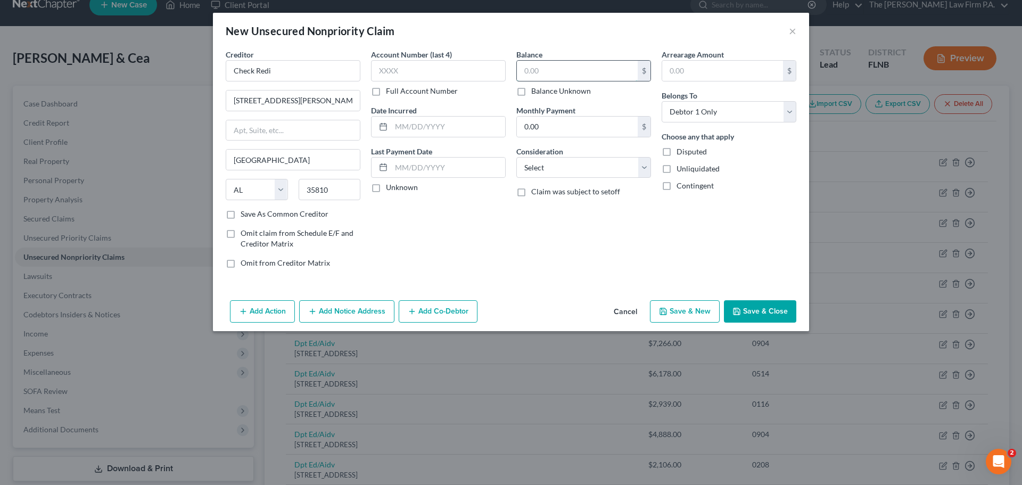
click at [557, 74] on input "text" at bounding box center [577, 71] width 121 height 20
click at [779, 318] on button "Save & Close" at bounding box center [760, 311] width 72 height 22
type input "25.00"
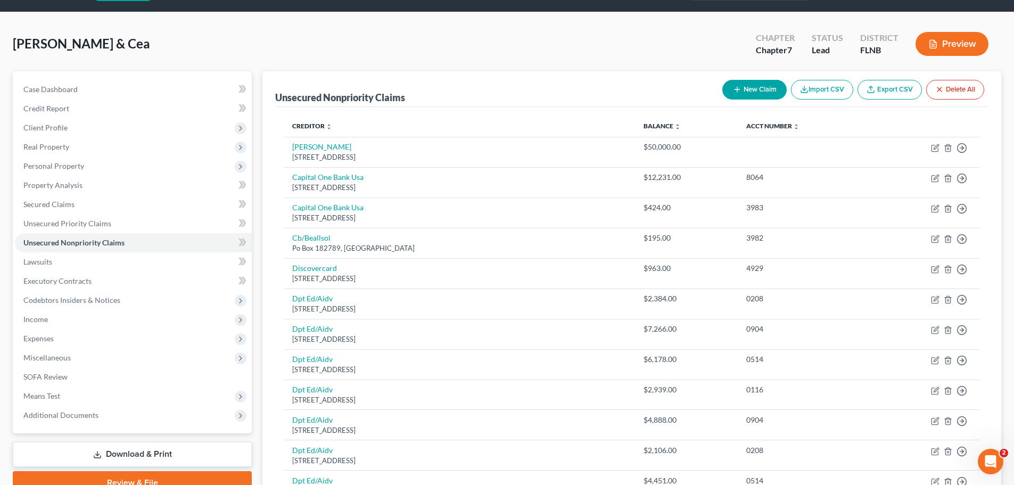
scroll to position [0, 0]
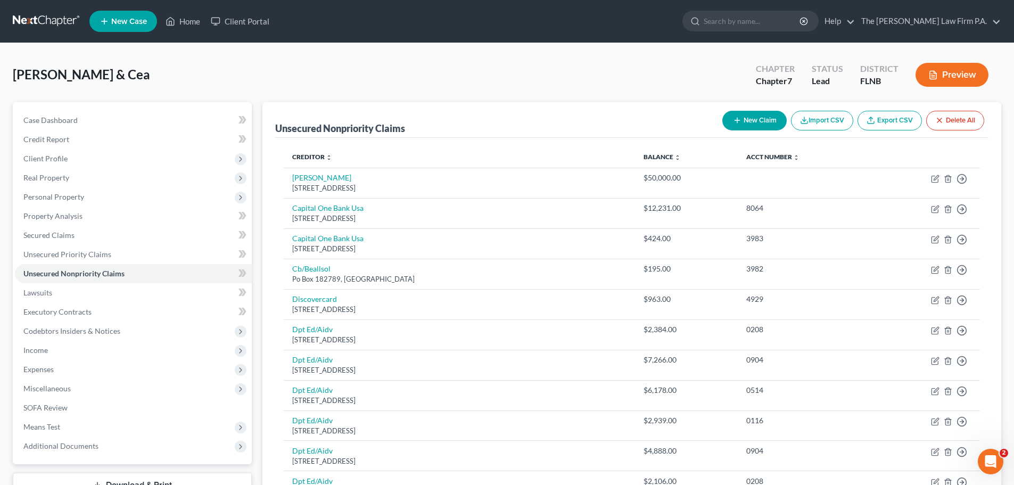
click at [736, 120] on line "button" at bounding box center [736, 120] width 5 height 0
select select "2"
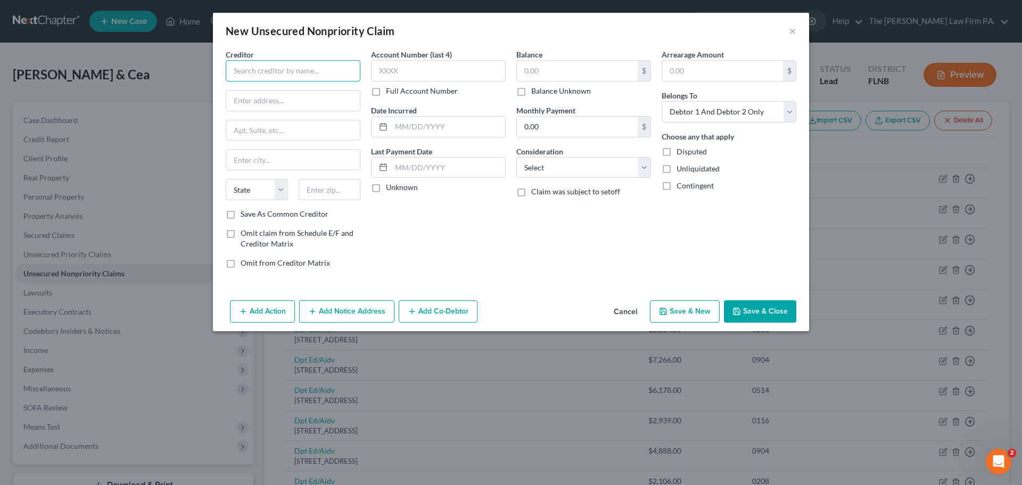
click at [288, 75] on input "text" at bounding box center [293, 70] width 135 height 21
type input "UF Health"
type input "[STREET_ADDRESS][PERSON_NAME],"
type input "[GEOGRAPHIC_DATA]"
select select "9"
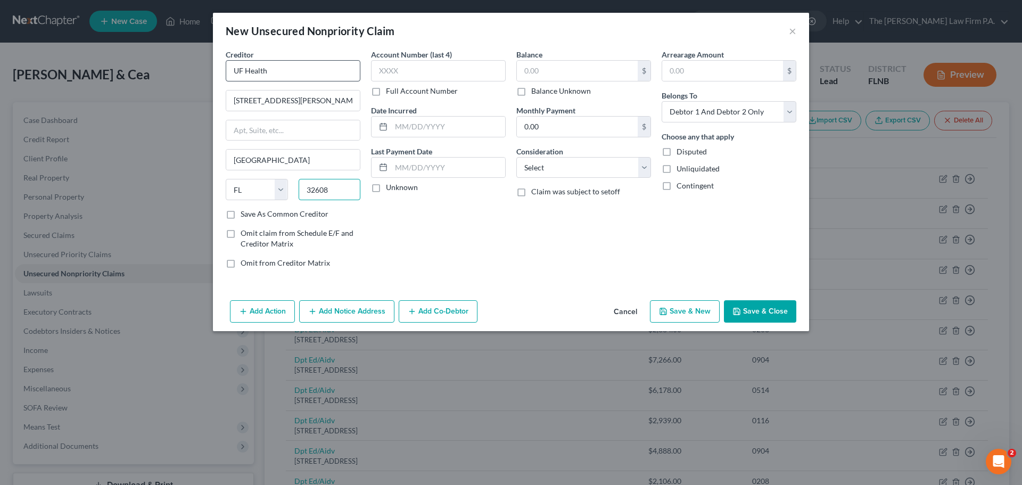
type input "32608"
click at [393, 75] on input "text" at bounding box center [438, 70] width 135 height 21
type input "4"
click at [578, 80] on input "text" at bounding box center [577, 71] width 121 height 20
type input "920.49"
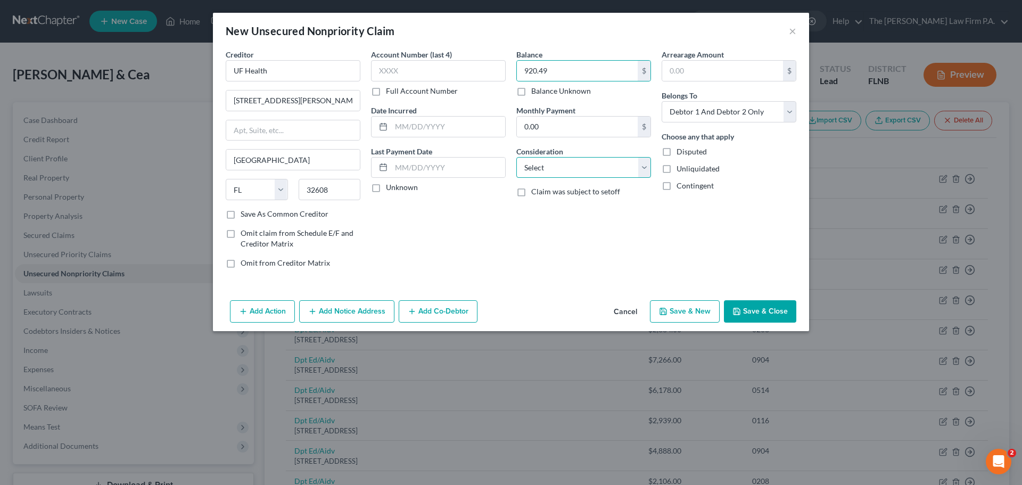
click at [628, 168] on select "Select Cable / Satellite Services Collection Agency Credit Card Debt Debt Couns…" at bounding box center [583, 167] width 135 height 21
select select "9"
click at [516, 157] on select "Select Cable / Satellite Services Collection Agency Credit Card Debt Debt Couns…" at bounding box center [583, 167] width 135 height 21
click at [777, 307] on button "Save & Close" at bounding box center [760, 311] width 72 height 22
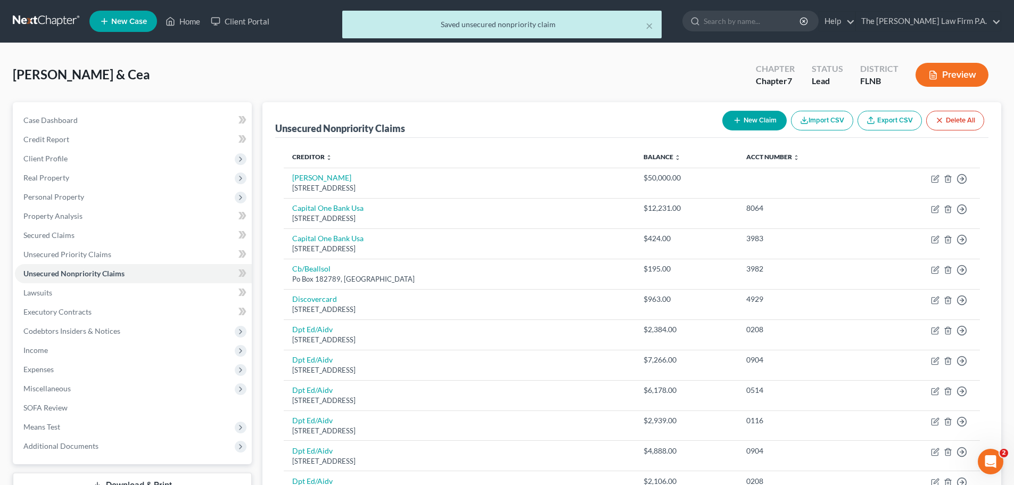
click at [754, 121] on button "New Claim" at bounding box center [754, 121] width 64 height 20
select select "2"
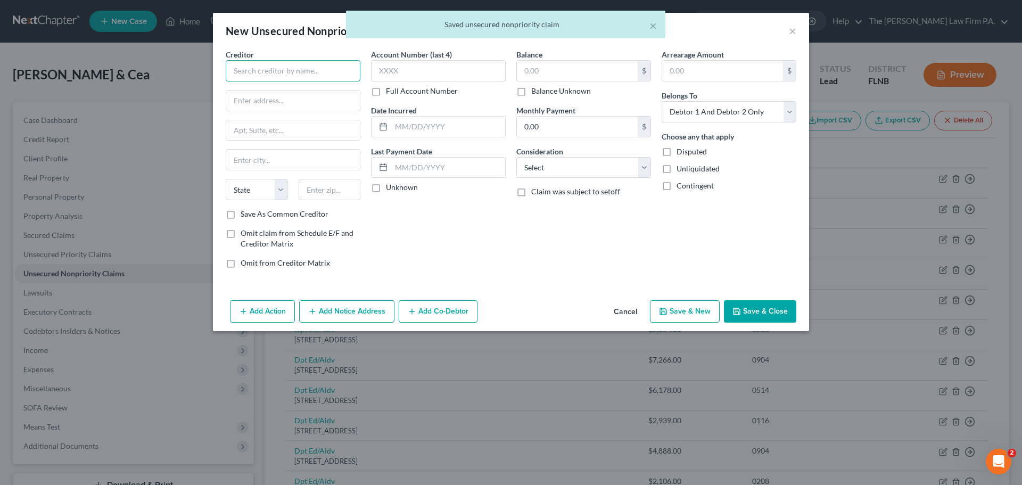
click at [292, 72] on input "text" at bounding box center [293, 70] width 135 height 21
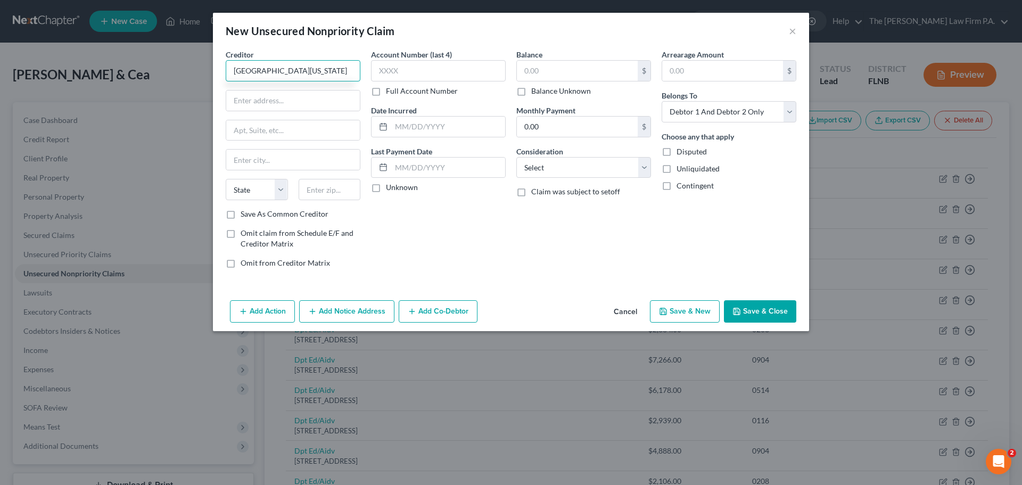
type input "[GEOGRAPHIC_DATA][US_STATE]"
type input "PO Box 292105"
type input "[GEOGRAPHIC_DATA]"
select select "44"
type input "37229"
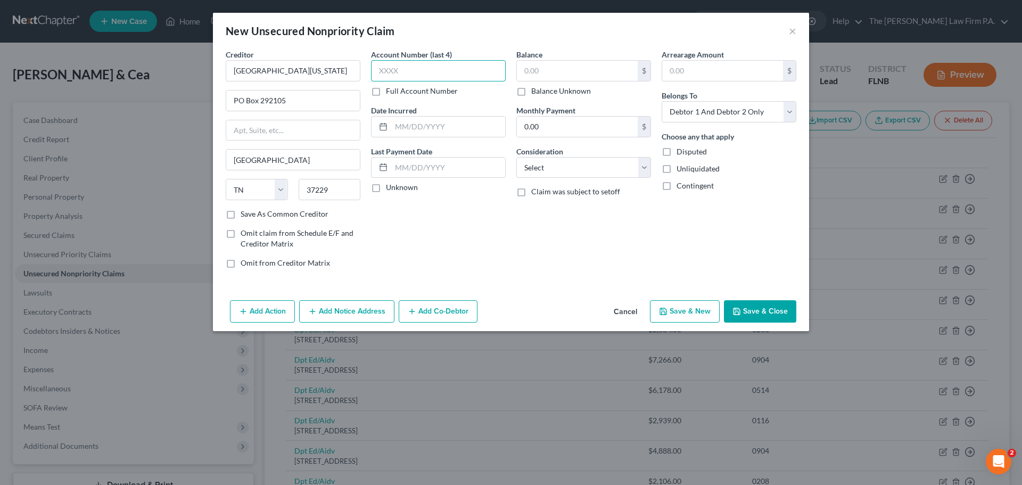
click at [430, 70] on input "text" at bounding box center [438, 70] width 135 height 21
click at [549, 73] on input "text" at bounding box center [577, 71] width 121 height 20
type input "2,855.81"
click at [572, 177] on select "Select Cable / Satellite Services Collection Agency Credit Card Debt Debt Couns…" at bounding box center [583, 167] width 135 height 21
select select "9"
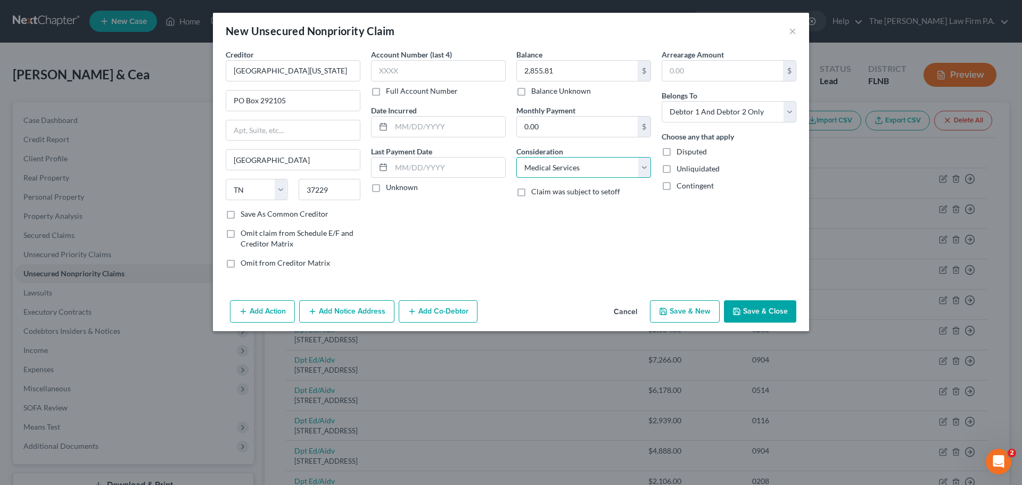
click at [516, 157] on select "Select Cable / Satellite Services Collection Agency Credit Card Debt Debt Couns…" at bounding box center [583, 167] width 135 height 21
click at [768, 101] on select "Select Debtor 1 Only Debtor 2 Only Debtor 1 And Debtor 2 Only At Least One Of T…" at bounding box center [728, 111] width 135 height 21
select select "1"
click at [661, 101] on select "Select Debtor 1 Only Debtor 2 Only Debtor 1 And Debtor 2 Only At Least One Of T…" at bounding box center [728, 111] width 135 height 21
click at [775, 312] on button "Save & Close" at bounding box center [760, 311] width 72 height 22
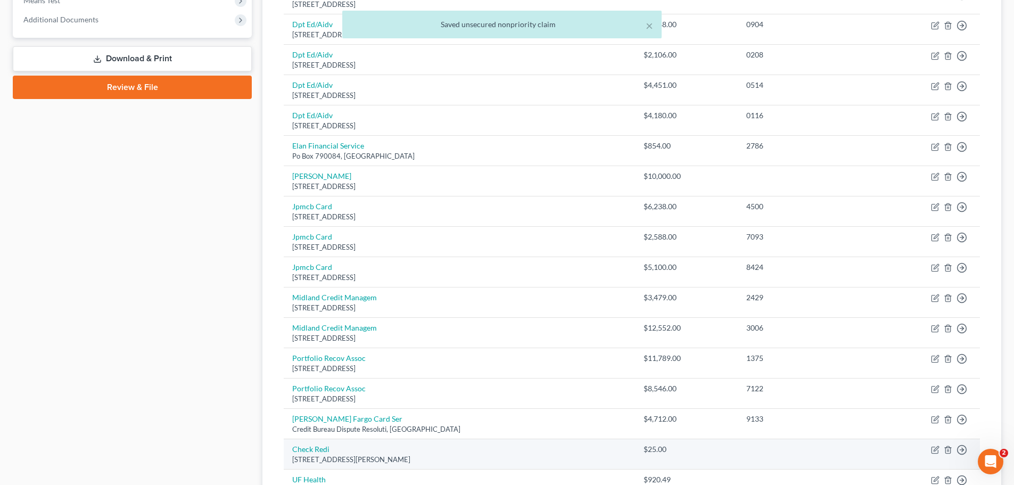
scroll to position [586, 0]
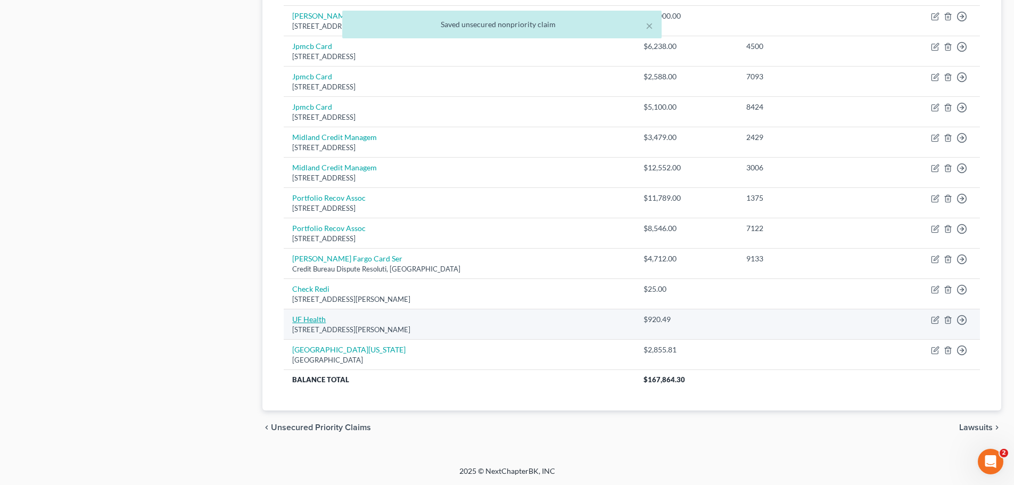
click at [311, 321] on link "UF Health" at bounding box center [309, 318] width 34 height 9
select select "9"
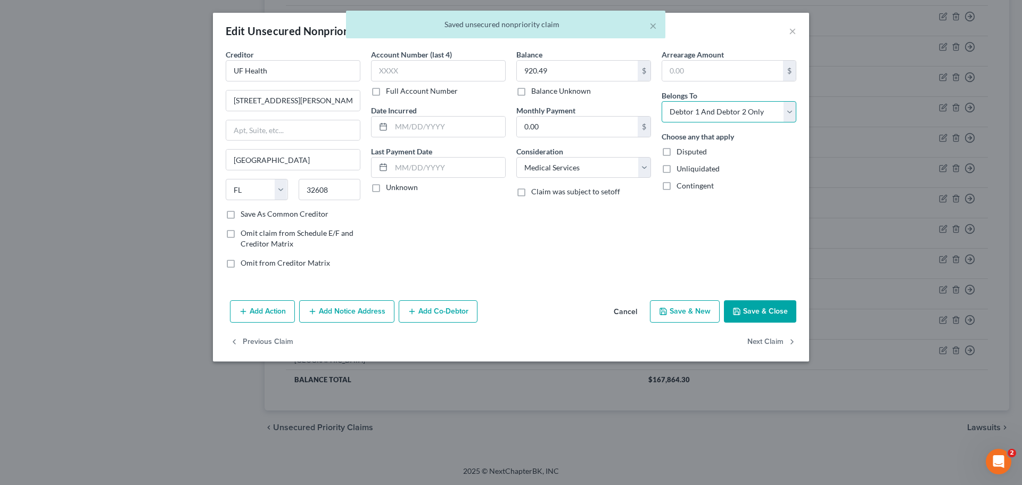
click at [737, 109] on select "Select Debtor 1 Only Debtor 2 Only Debtor 1 And Debtor 2 Only At Least One Of T…" at bounding box center [728, 111] width 135 height 21
select select "1"
click at [661, 101] on select "Select Debtor 1 Only Debtor 2 Only Debtor 1 And Debtor 2 Only At Least One Of T…" at bounding box center [728, 111] width 135 height 21
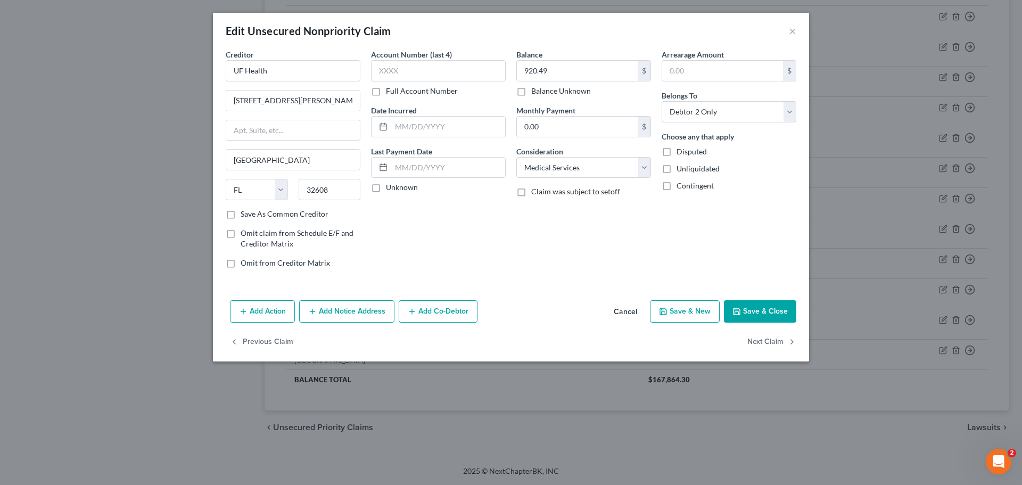
click at [752, 310] on button "Save & Close" at bounding box center [760, 311] width 72 height 22
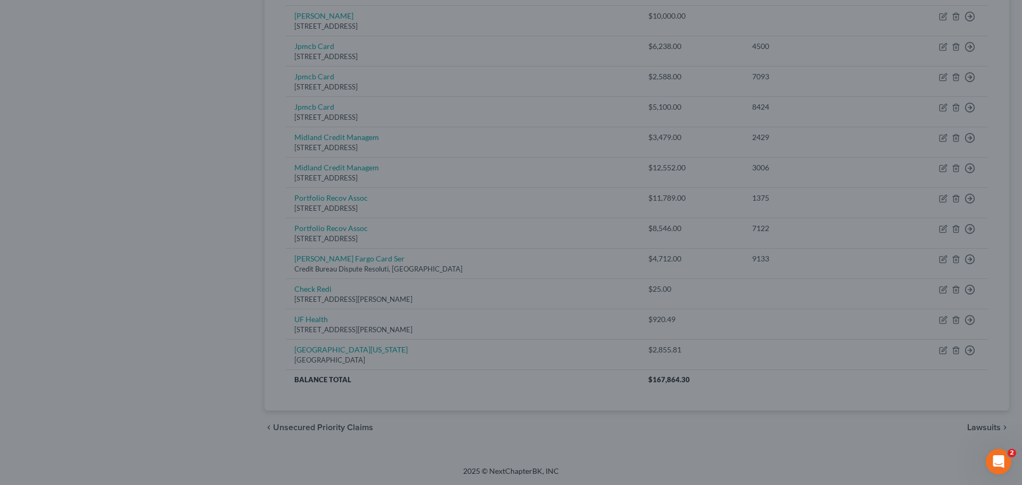
type input "0"
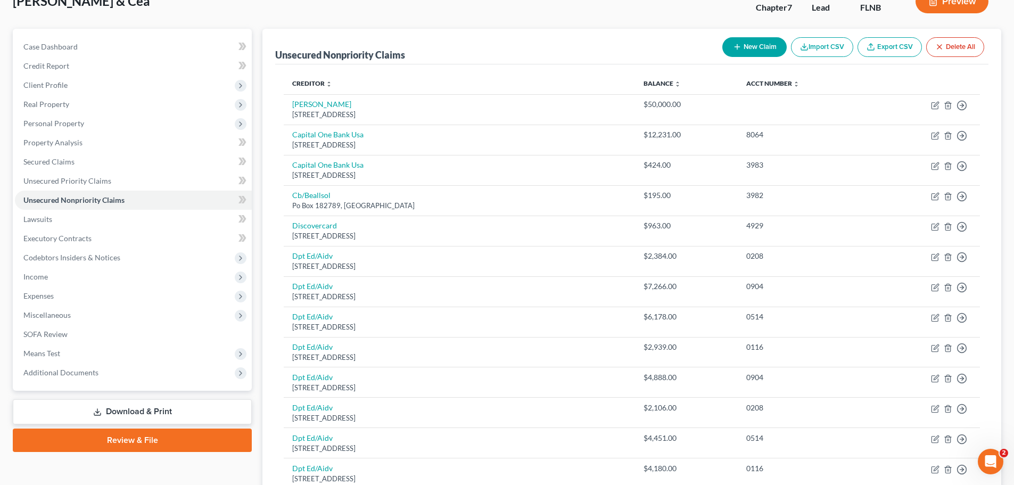
scroll to position [54, 0]
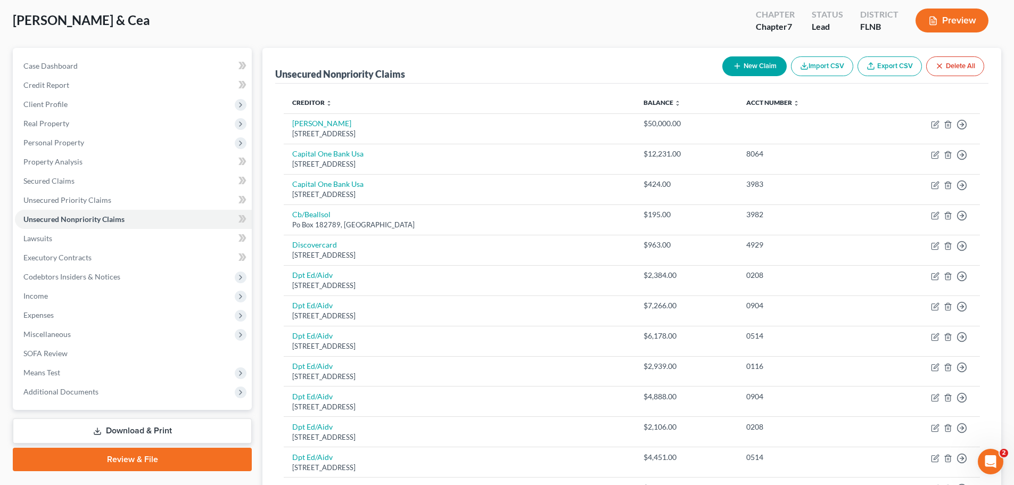
click at [755, 62] on button "New Claim" at bounding box center [754, 66] width 64 height 20
select select "2"
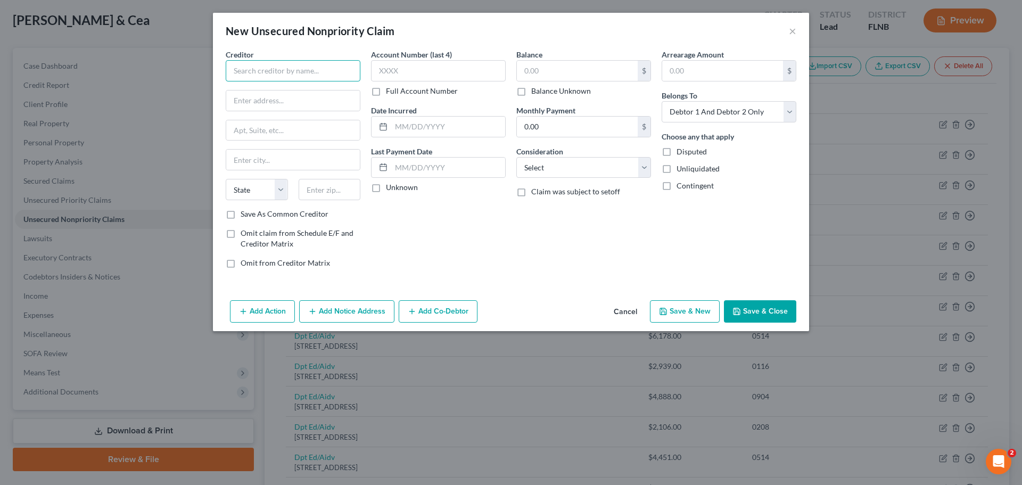
click at [308, 76] on input "text" at bounding box center [293, 70] width 135 height 21
type input "Palms Medical Group"
type input "[STREET_ADDRESS]"
type input "[GEOGRAPHIC_DATA]"
select select "9"
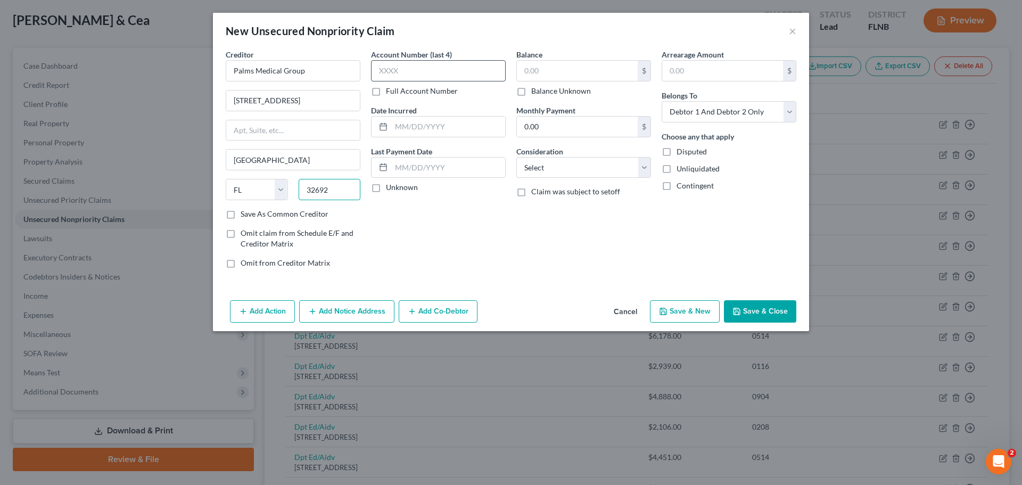
type input "32692"
type input "Suwannee"
click at [434, 79] on input "text" at bounding box center [438, 70] width 135 height 21
type input "6887"
click at [549, 63] on input "text" at bounding box center [577, 71] width 121 height 20
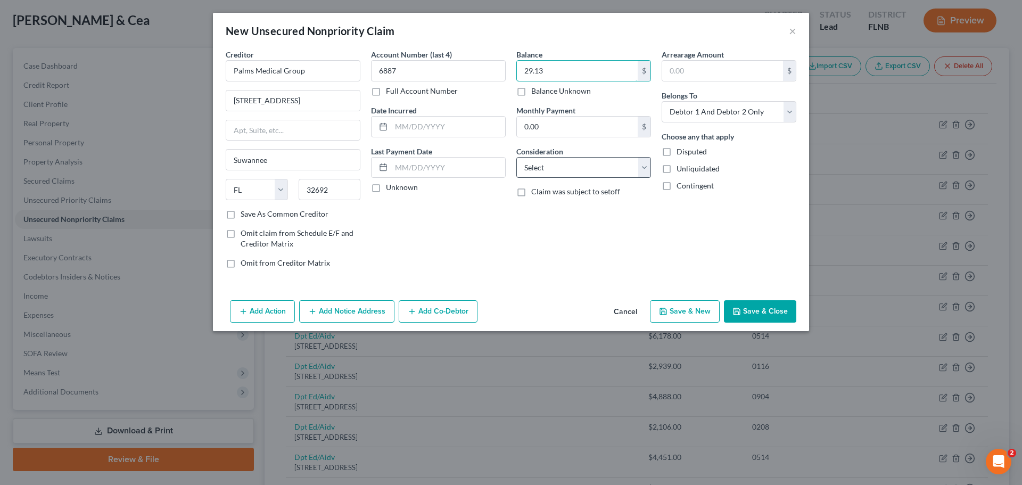
type input "29.13"
click at [601, 172] on select "Select Cable / Satellite Services Collection Agency Credit Card Debt Debt Couns…" at bounding box center [583, 167] width 135 height 21
select select "9"
click at [516, 157] on select "Select Cable / Satellite Services Collection Agency Credit Card Debt Debt Couns…" at bounding box center [583, 167] width 135 height 21
drag, startPoint x: 763, startPoint y: 111, endPoint x: 757, endPoint y: 120, distance: 10.5
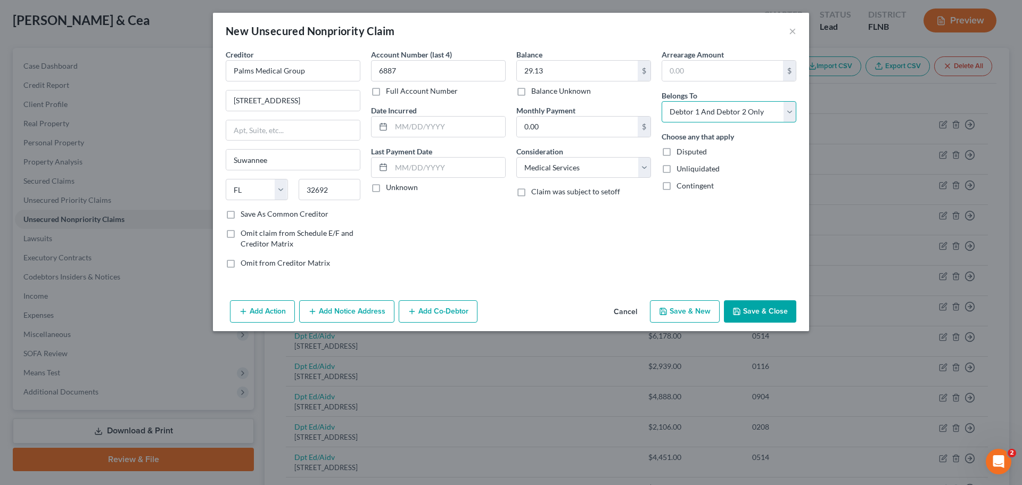
click at [760, 115] on select "Select Debtor 1 Only Debtor 2 Only Debtor 1 And Debtor 2 Only At Least One Of T…" at bounding box center [728, 111] width 135 height 21
select select "1"
click at [661, 101] on select "Select Debtor 1 Only Debtor 2 Only Debtor 1 And Debtor 2 Only At Least One Of T…" at bounding box center [728, 111] width 135 height 21
click at [765, 317] on button "Save & Close" at bounding box center [760, 311] width 72 height 22
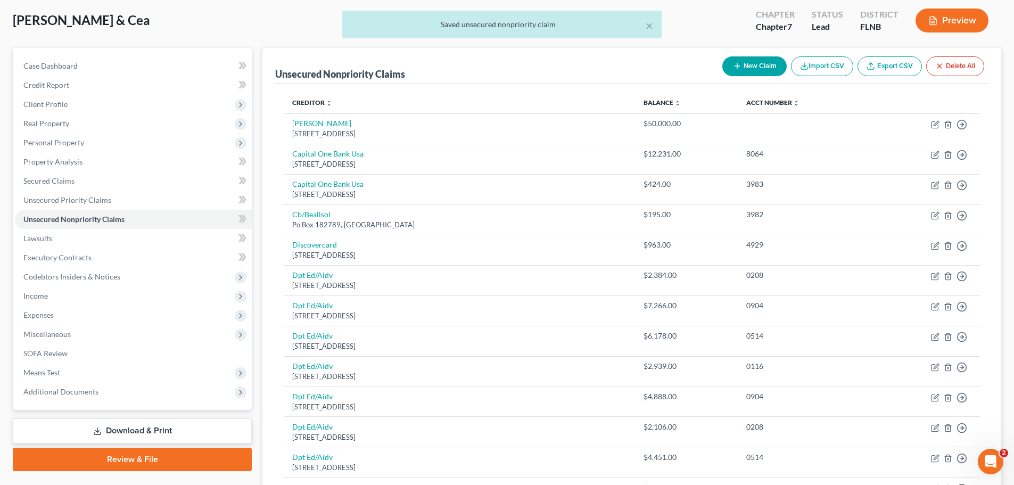
click at [751, 66] on button "New Claim" at bounding box center [754, 66] width 64 height 20
select select "2"
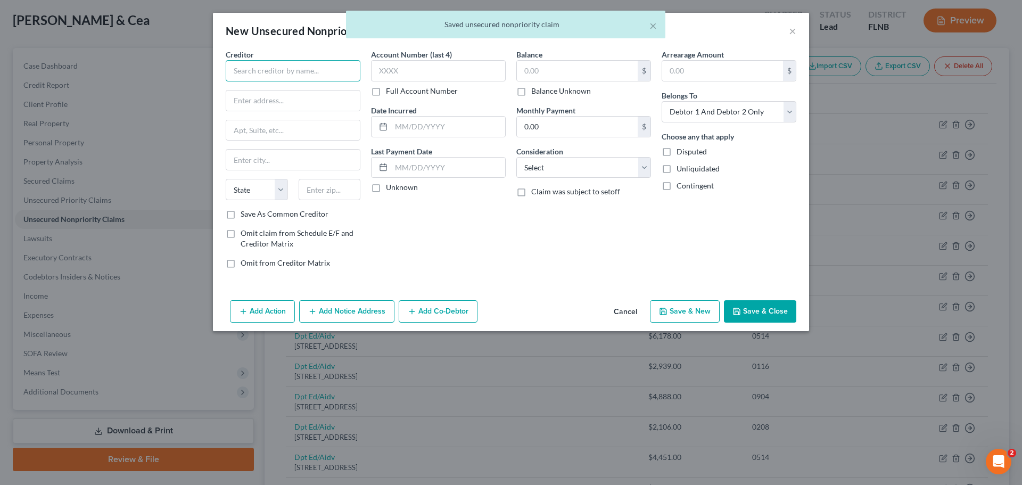
click at [279, 65] on input "text" at bounding box center [293, 70] width 135 height 21
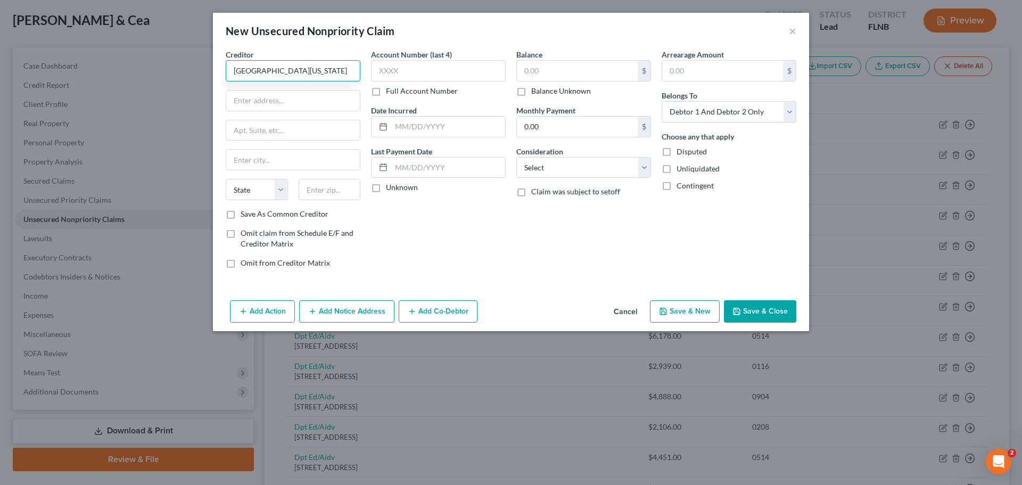
type input "[GEOGRAPHIC_DATA][US_STATE]"
type input "PO Box 292105"
type input "[GEOGRAPHIC_DATA]"
select select "44"
type input "37229"
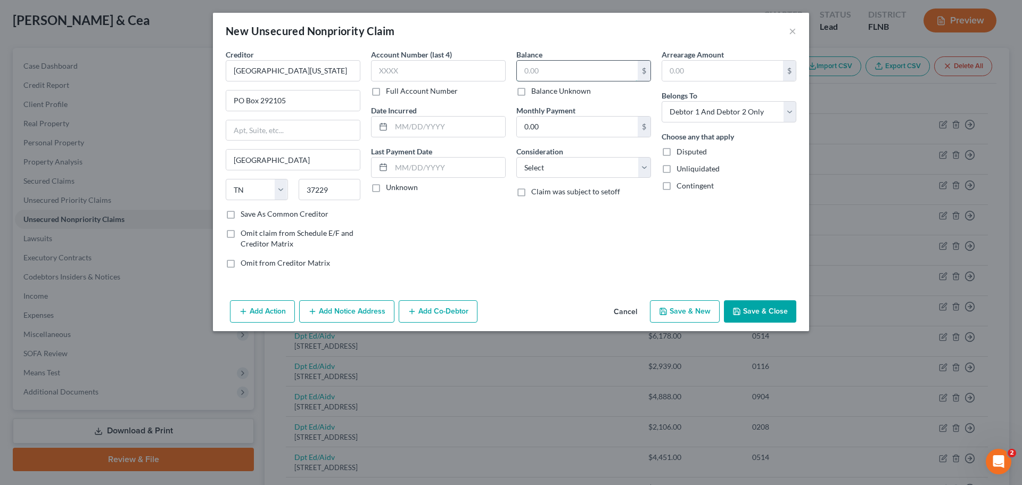
click at [552, 72] on input "text" at bounding box center [577, 71] width 121 height 20
type input "7,086.93"
click at [707, 112] on select "Select Debtor 1 Only Debtor 2 Only Debtor 1 And Debtor 2 Only At Least One Of T…" at bounding box center [728, 111] width 135 height 21
select select "0"
click at [661, 101] on select "Select Debtor 1 Only Debtor 2 Only Debtor 1 And Debtor 2 Only At Least One Of T…" at bounding box center [728, 111] width 135 height 21
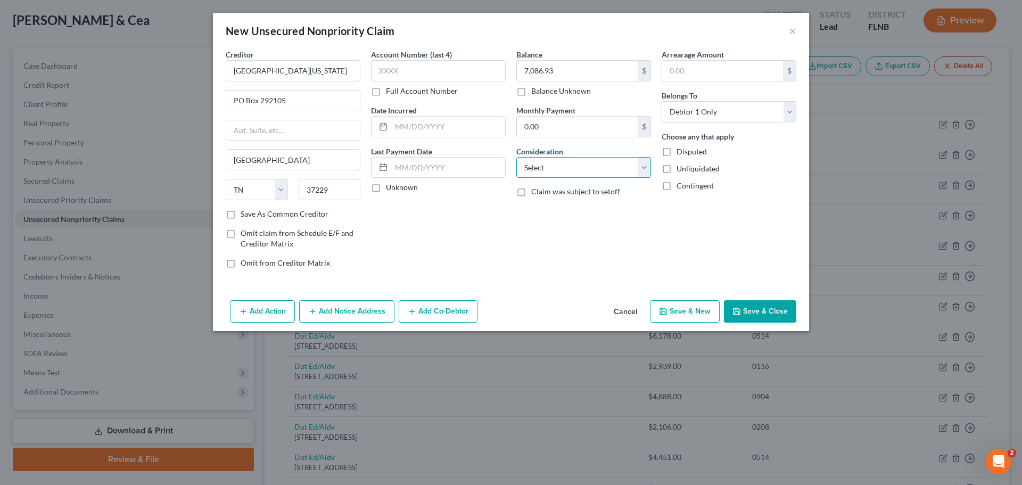
click at [551, 175] on select "Select Cable / Satellite Services Collection Agency Credit Card Debt Debt Couns…" at bounding box center [583, 167] width 135 height 21
select select "9"
click at [516, 157] on select "Select Cable / Satellite Services Collection Agency Credit Card Debt Debt Couns…" at bounding box center [583, 167] width 135 height 21
click at [773, 311] on button "Save & Close" at bounding box center [760, 311] width 72 height 22
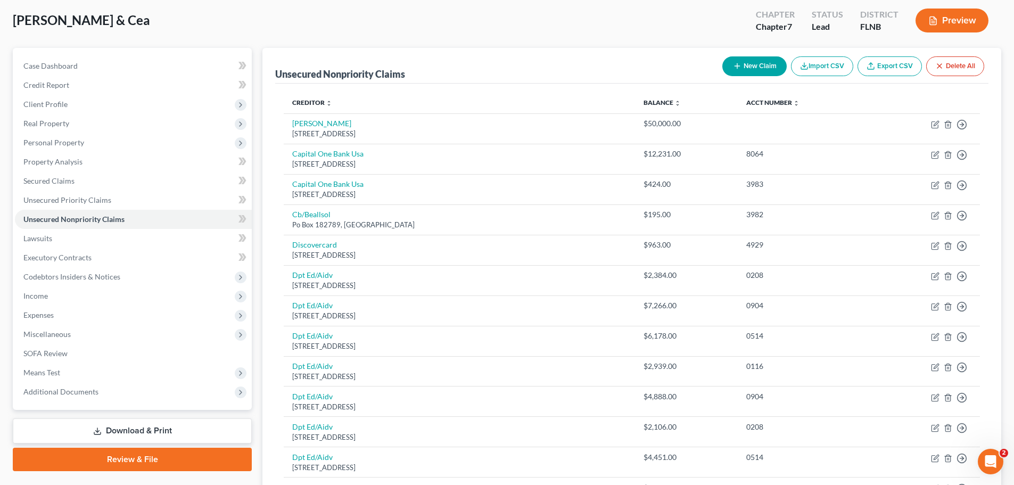
click at [753, 68] on button "New Claim" at bounding box center [754, 66] width 64 height 20
select select "2"
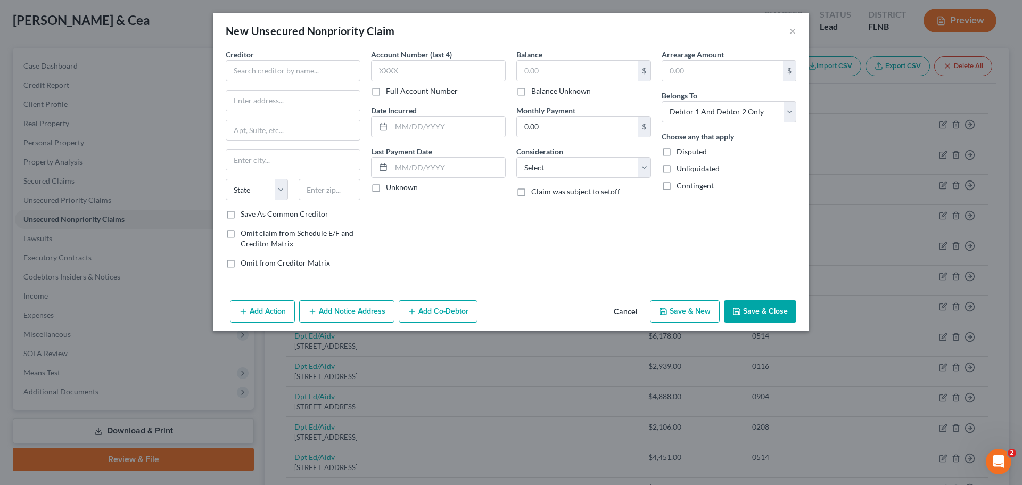
click at [333, 84] on div "Creditor * State [US_STATE] AK AR AZ CA CO [GEOGRAPHIC_DATA] DE DC [GEOGRAPHIC_…" at bounding box center [293, 129] width 135 height 160
drag, startPoint x: 319, startPoint y: 74, endPoint x: 313, endPoint y: 69, distance: 7.5
click at [314, 71] on input "text" at bounding box center [293, 70] width 135 height 21
type input "Gilchrist County Health Department"
type input "[STREET_ADDRESS]"
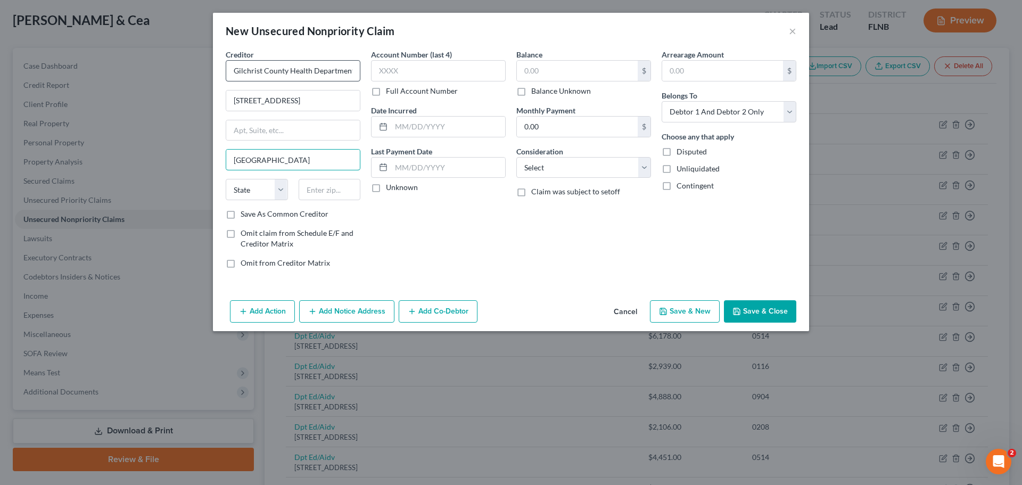
type input "[GEOGRAPHIC_DATA]"
select select "9"
type input "32693"
click at [570, 63] on input "text" at bounding box center [577, 71] width 121 height 20
type input "89.27"
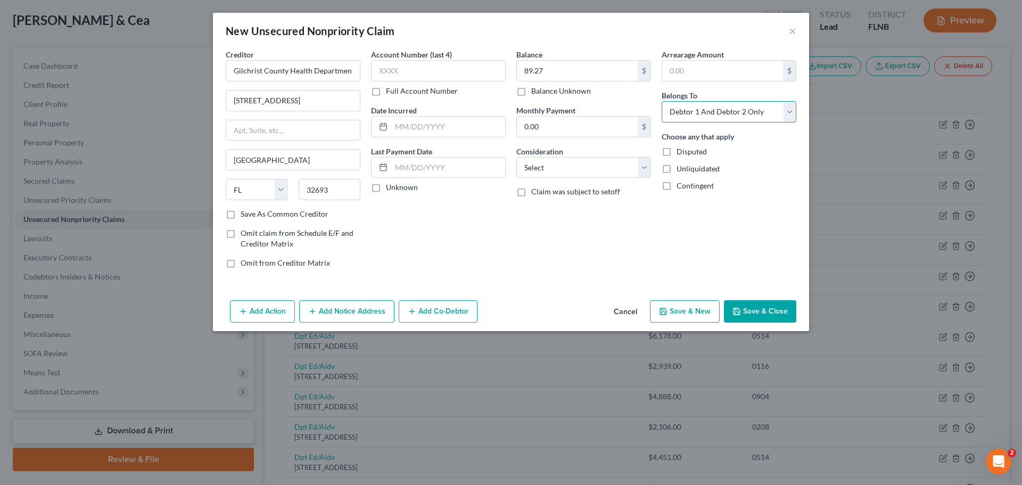
click at [711, 116] on select "Select Debtor 1 Only Debtor 2 Only Debtor 1 And Debtor 2 Only At Least One Of T…" at bounding box center [728, 111] width 135 height 21
select select "1"
click at [661, 101] on select "Select Debtor 1 Only Debtor 2 Only Debtor 1 And Debtor 2 Only At Least One Of T…" at bounding box center [728, 111] width 135 height 21
drag, startPoint x: 593, startPoint y: 164, endPoint x: 591, endPoint y: 177, distance: 13.6
click at [592, 165] on select "Select Cable / Satellite Services Collection Agency Credit Card Debt Debt Couns…" at bounding box center [583, 167] width 135 height 21
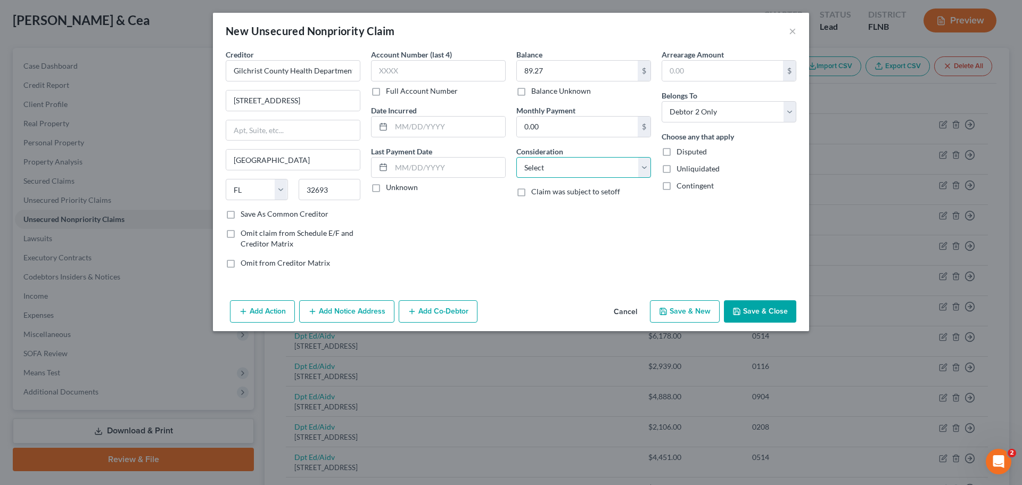
select select "9"
click at [516, 157] on select "Select Cable / Satellite Services Collection Agency Credit Card Debt Debt Couns…" at bounding box center [583, 167] width 135 height 21
click at [767, 312] on button "Save & Close" at bounding box center [760, 311] width 72 height 22
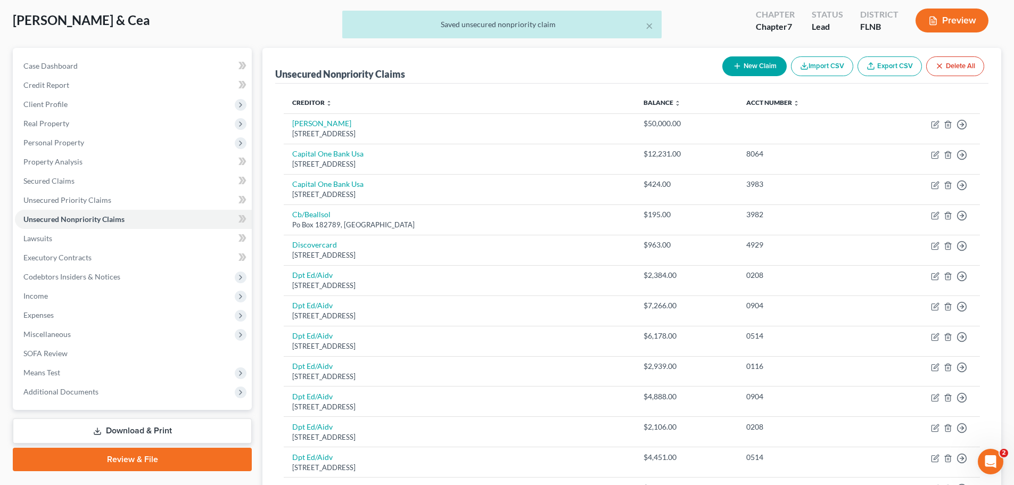
click at [748, 65] on button "New Claim" at bounding box center [754, 66] width 64 height 20
select select "2"
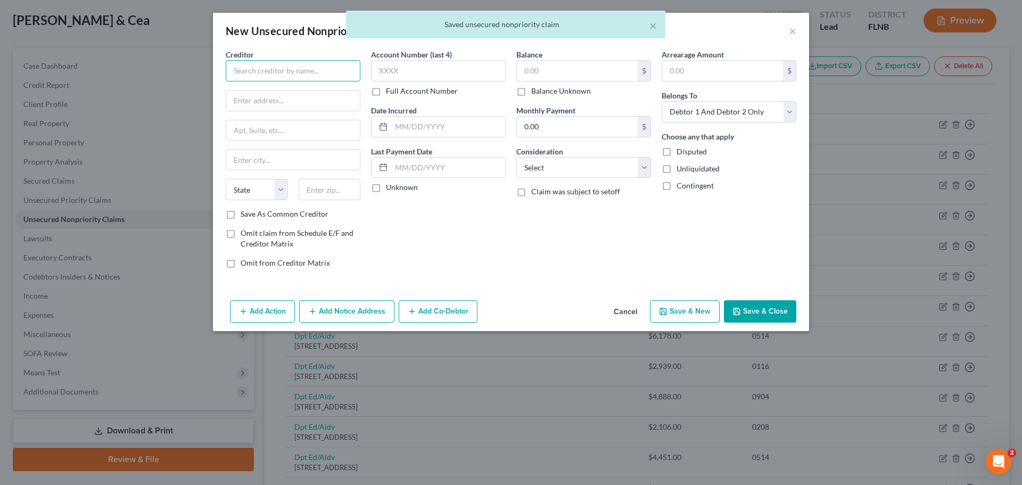
click at [241, 69] on input "text" at bounding box center [293, 70] width 135 height 21
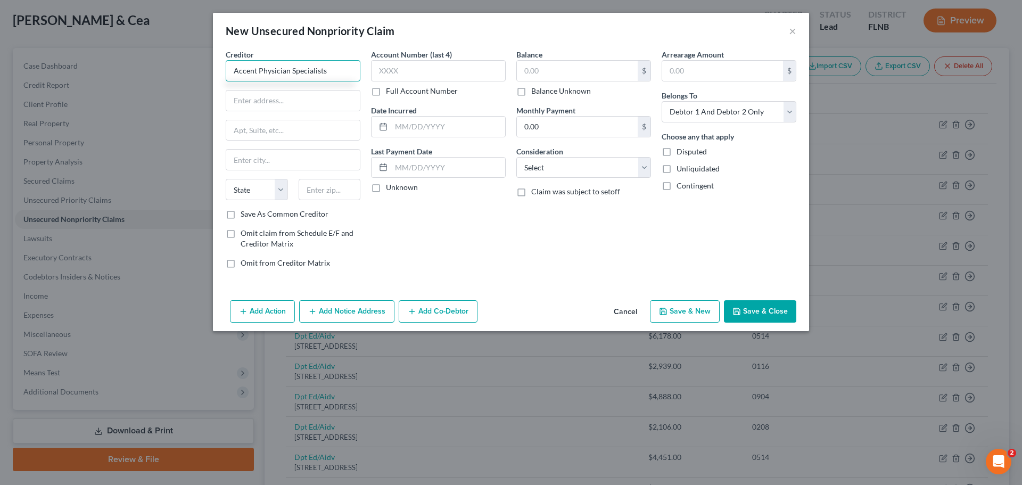
type input "Accent Physician Specialists"
type input "[STREET_ADDRESS][PERSON_NAME]"
type input "[GEOGRAPHIC_DATA]"
select select "9"
type input "32607"
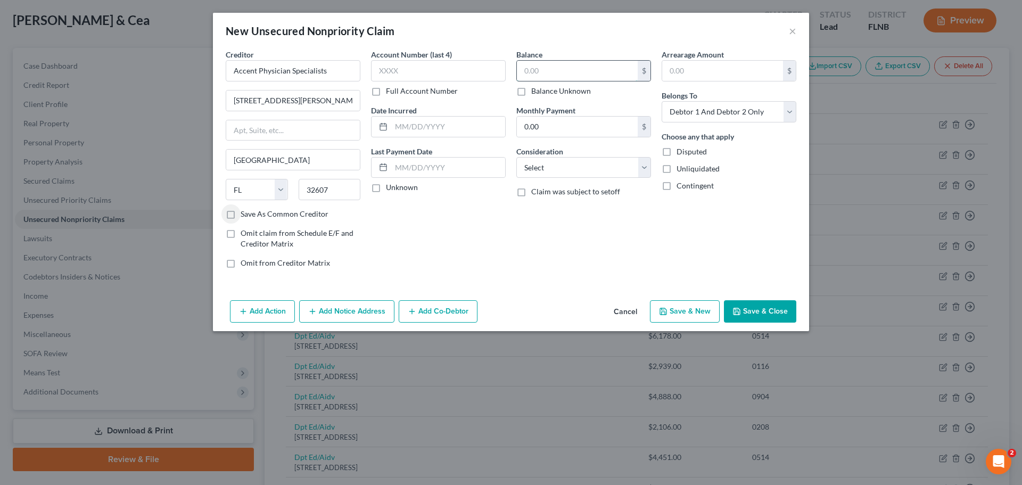
click at [594, 71] on input "text" at bounding box center [577, 71] width 121 height 20
type input "188.36"
click at [675, 115] on select "Select Debtor 1 Only Debtor 2 Only Debtor 1 And Debtor 2 Only At Least One Of T…" at bounding box center [728, 111] width 135 height 21
select select "1"
click at [661, 101] on select "Select Debtor 1 Only Debtor 2 Only Debtor 1 And Debtor 2 Only At Least One Of T…" at bounding box center [728, 111] width 135 height 21
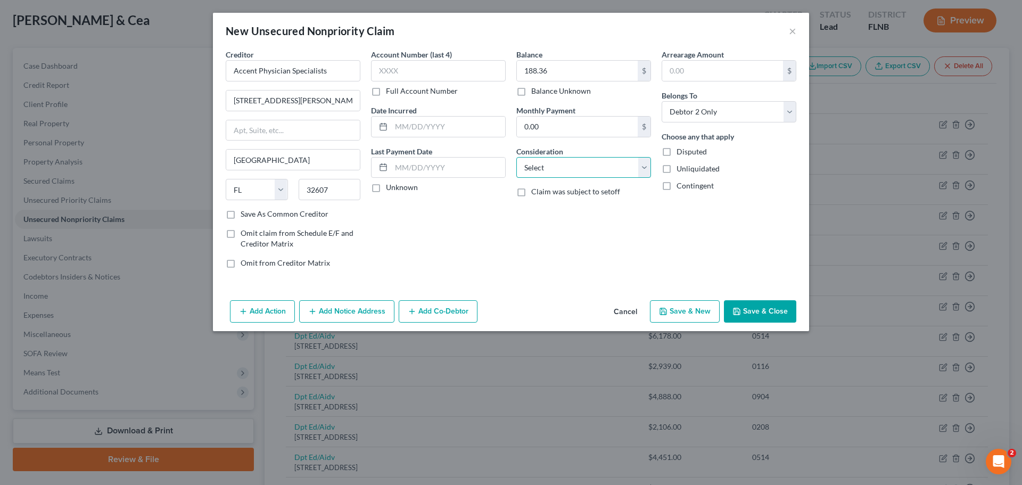
click at [568, 169] on select "Select Cable / Satellite Services Collection Agency Credit Card Debt Debt Couns…" at bounding box center [583, 167] width 135 height 21
select select "9"
click at [516, 157] on select "Select Cable / Satellite Services Collection Agency Credit Card Debt Debt Couns…" at bounding box center [583, 167] width 135 height 21
click at [574, 297] on div "Add Action Add Notice Address Add Co-Debtor Cancel Save & New Save & Close" at bounding box center [511, 313] width 596 height 35
click at [783, 311] on button "Save & Close" at bounding box center [760, 311] width 72 height 22
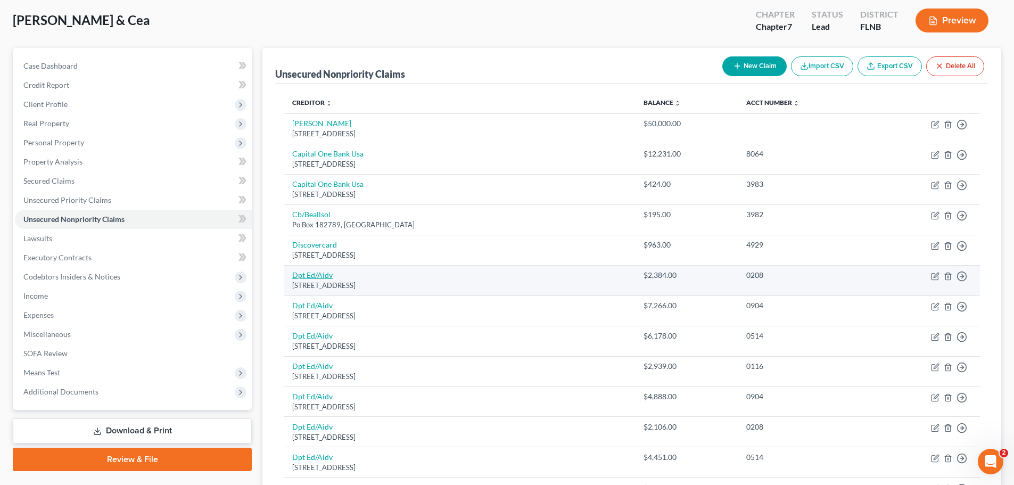
click at [325, 277] on link "Dpt Ed/Aidv" at bounding box center [312, 274] width 40 height 9
select select "45"
select select "17"
select select "0"
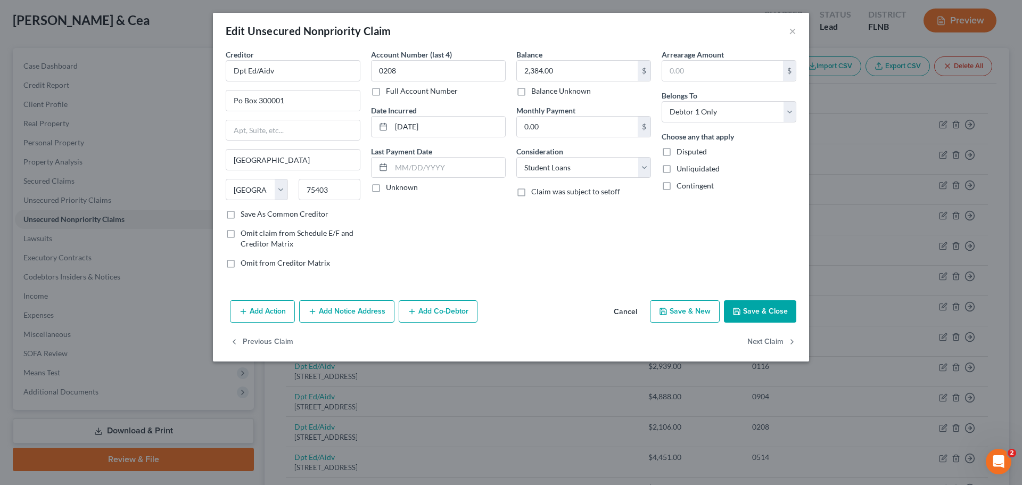
click at [778, 311] on button "Save & Close" at bounding box center [760, 311] width 72 height 22
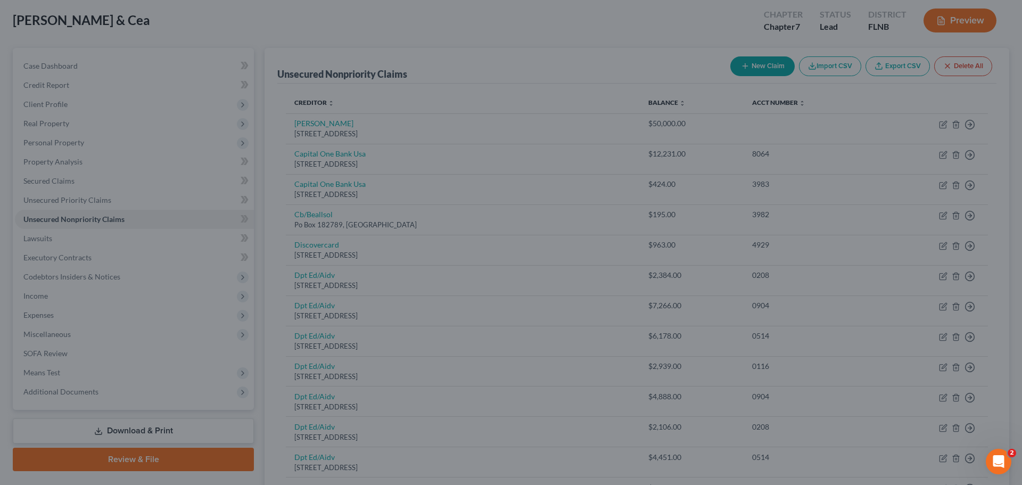
type input "0"
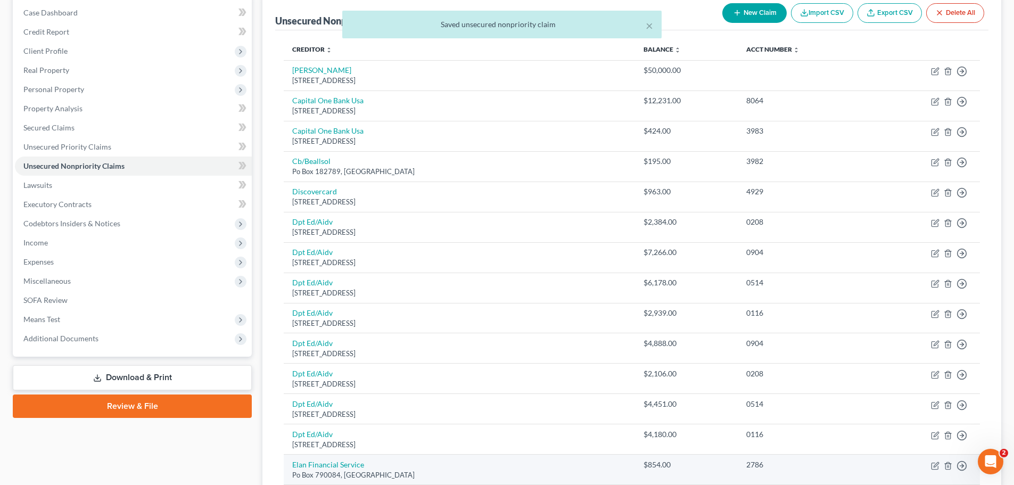
scroll to position [161, 0]
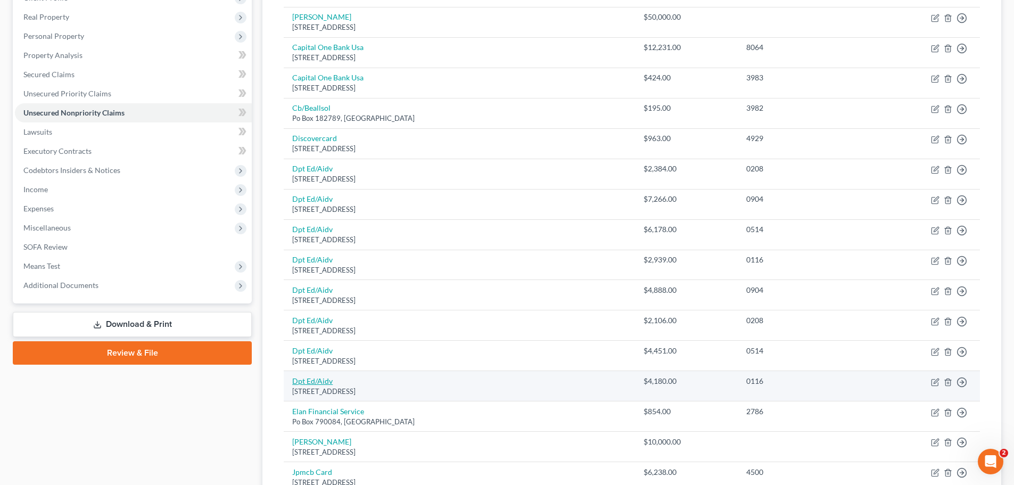
click at [319, 384] on link "Dpt Ed/Aidv" at bounding box center [312, 380] width 40 height 9
select select "45"
select select "17"
select select "0"
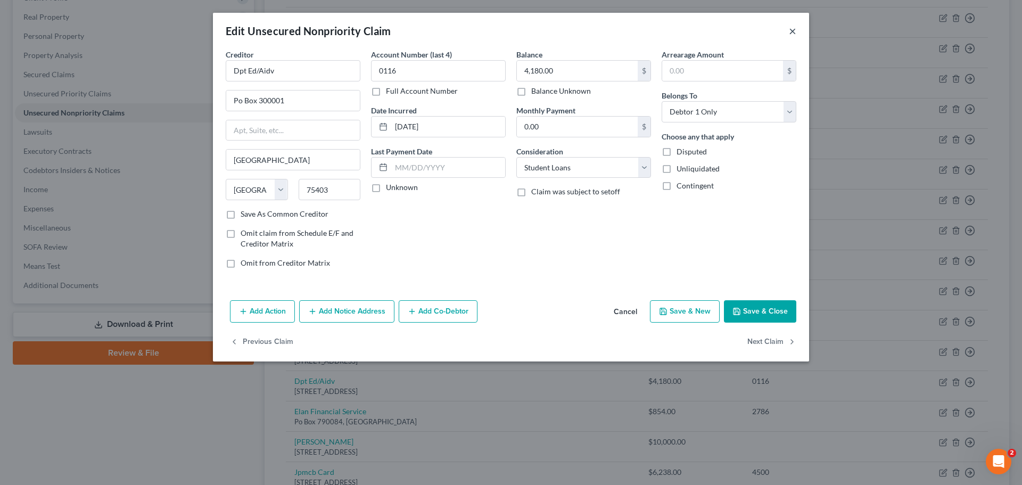
click at [791, 29] on button "×" at bounding box center [792, 30] width 7 height 13
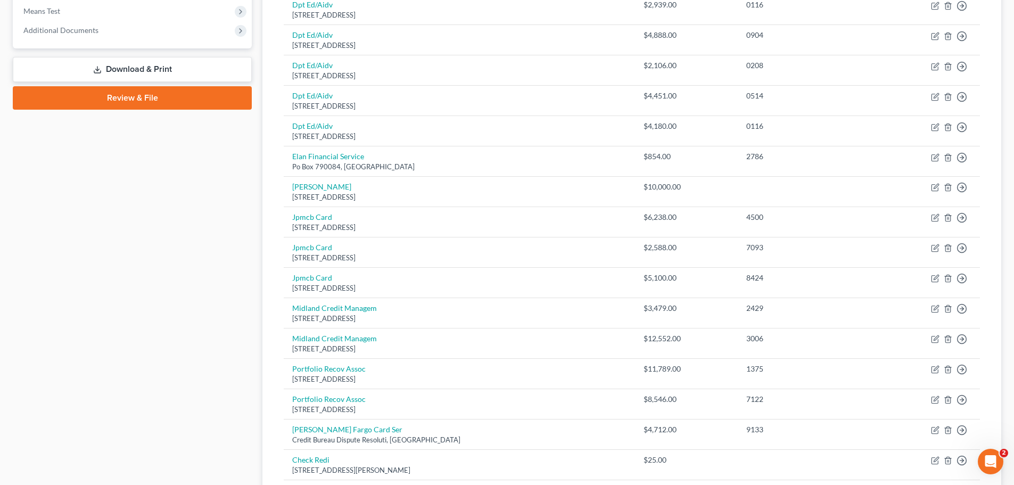
scroll to position [388, 0]
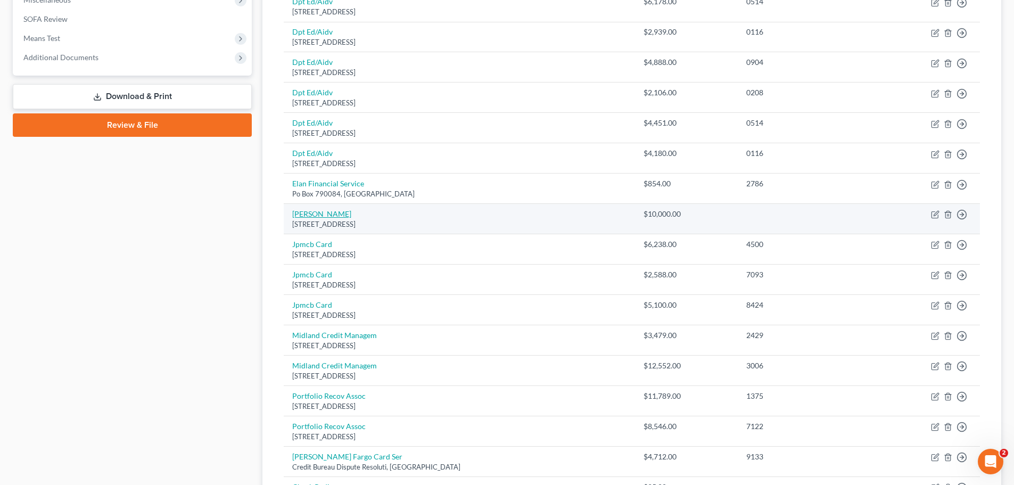
click at [326, 214] on link "[PERSON_NAME]" at bounding box center [321, 213] width 59 height 9
select select "9"
select select "10"
select select "0"
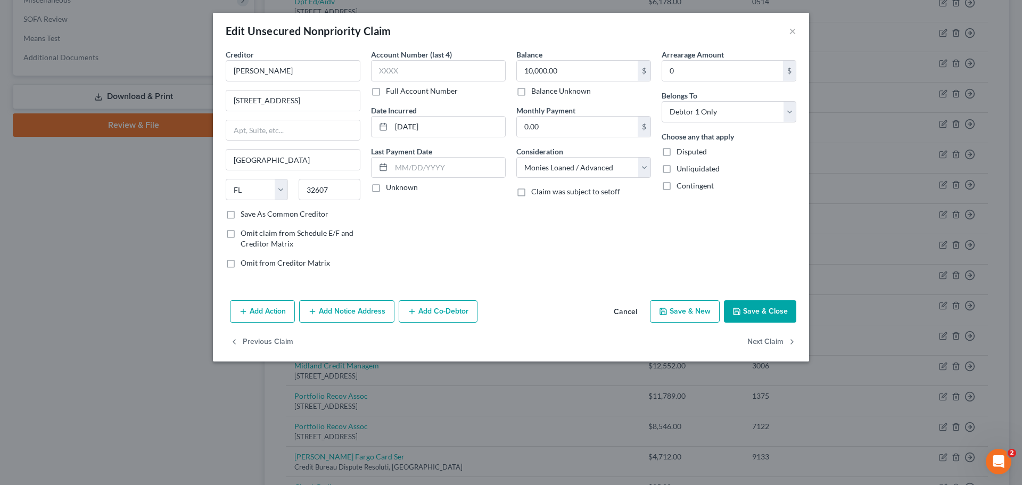
click at [754, 313] on button "Save & Close" at bounding box center [760, 311] width 72 height 22
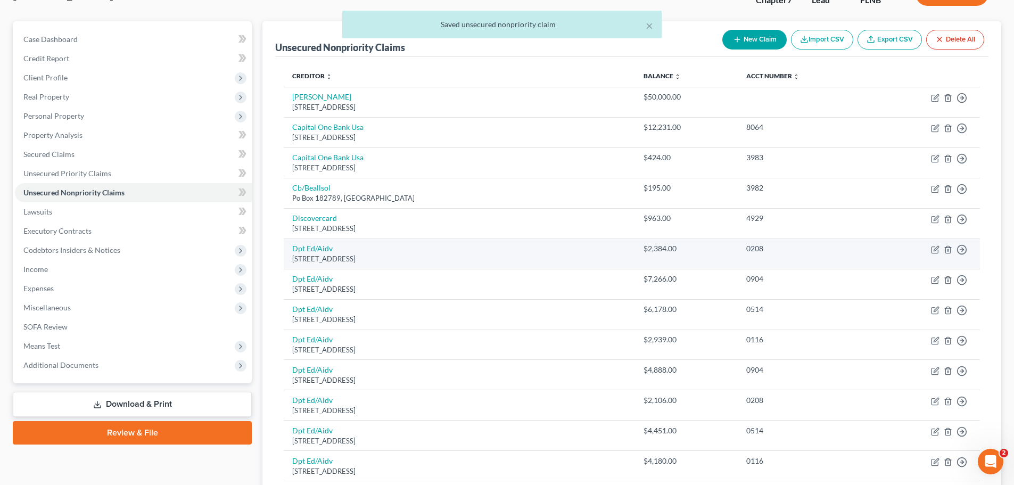
scroll to position [69, 0]
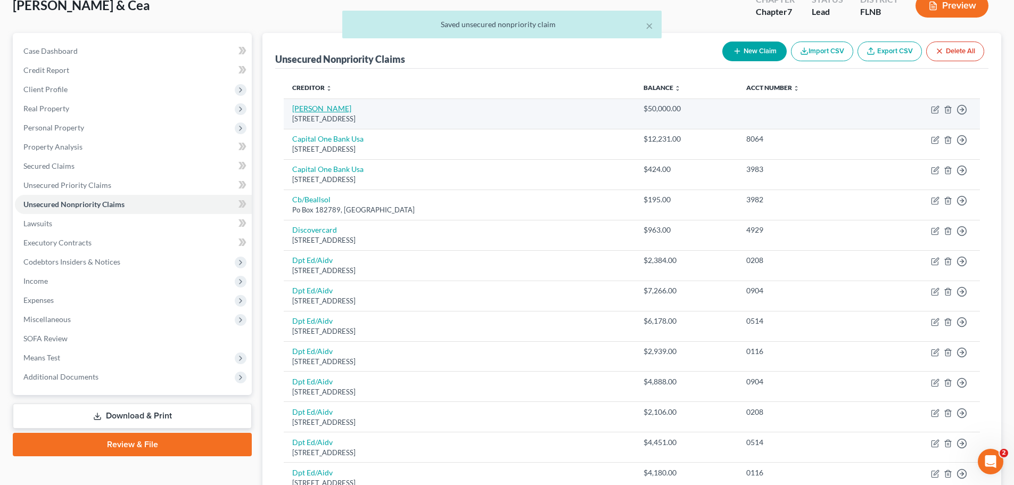
click at [322, 105] on link "[PERSON_NAME]" at bounding box center [321, 108] width 59 height 9
select select "45"
select select "10"
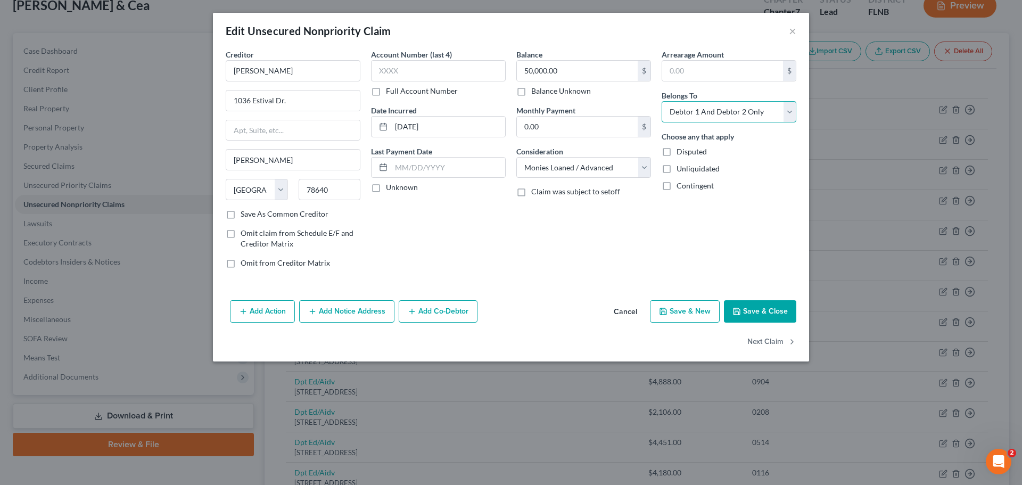
click at [732, 112] on select "Select Debtor 1 Only Debtor 2 Only Debtor 1 And Debtor 2 Only At Least One Of T…" at bounding box center [728, 111] width 135 height 21
select select "0"
click at [661, 101] on select "Select Debtor 1 Only Debtor 2 Only Debtor 1 And Debtor 2 Only At Least One Of T…" at bounding box center [728, 111] width 135 height 21
drag, startPoint x: 768, startPoint y: 308, endPoint x: 777, endPoint y: 310, distance: 9.9
click at [769, 308] on button "Save & Close" at bounding box center [760, 311] width 72 height 22
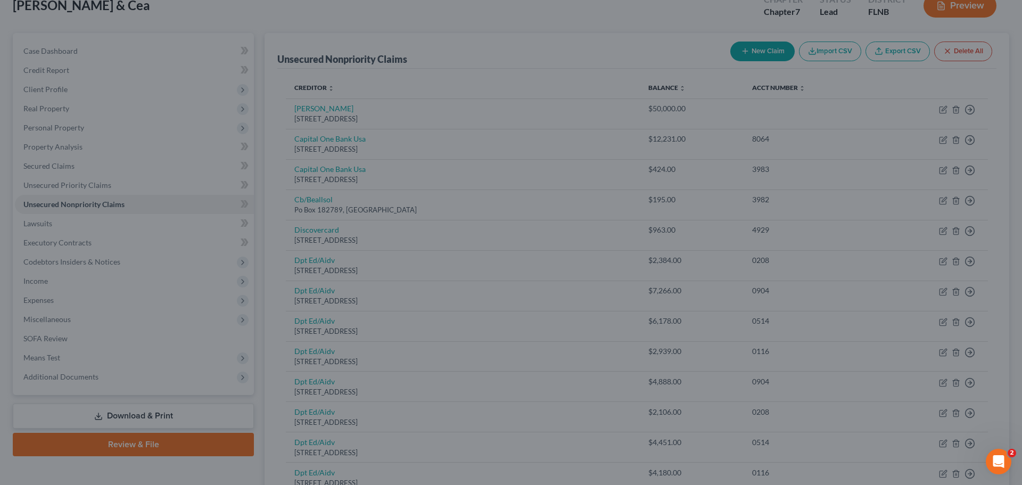
type input "0"
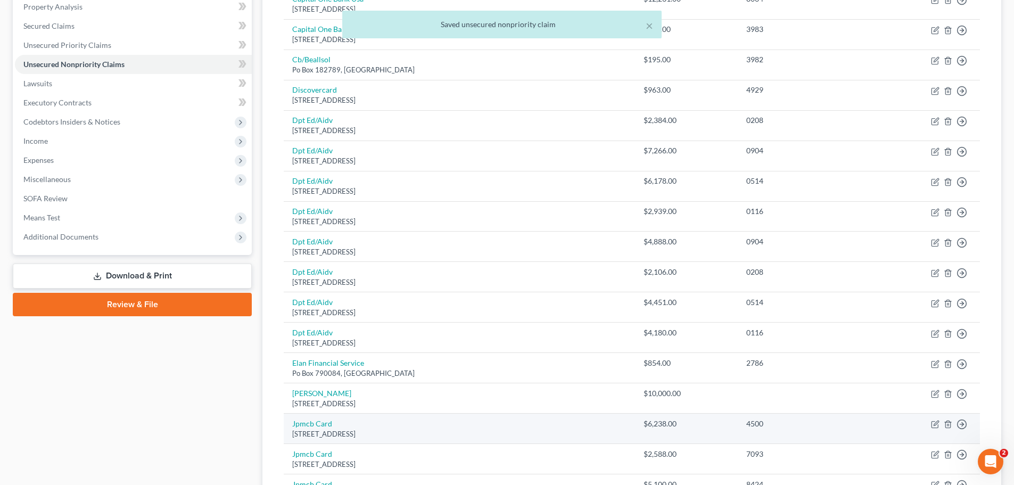
scroll to position [229, 0]
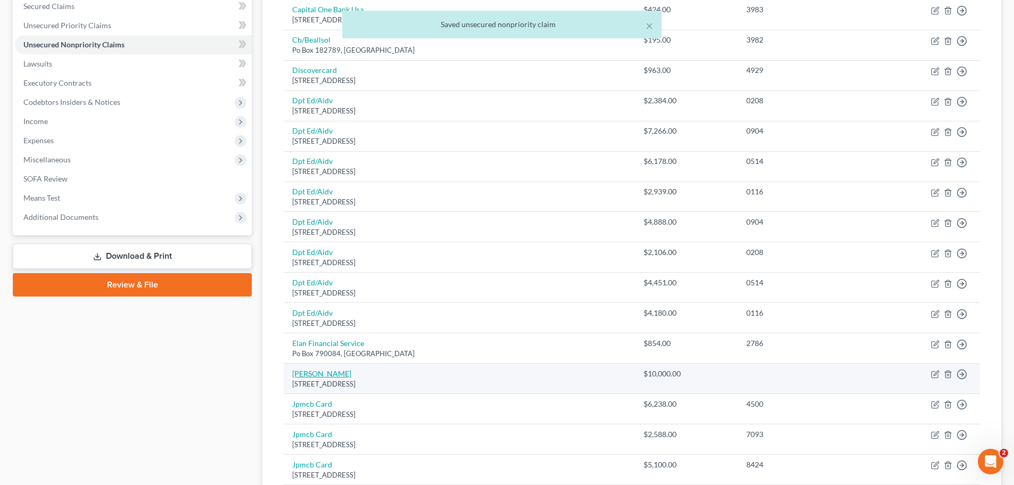
click at [320, 375] on link "[PERSON_NAME]" at bounding box center [321, 373] width 59 height 9
select select "9"
select select "10"
select select "0"
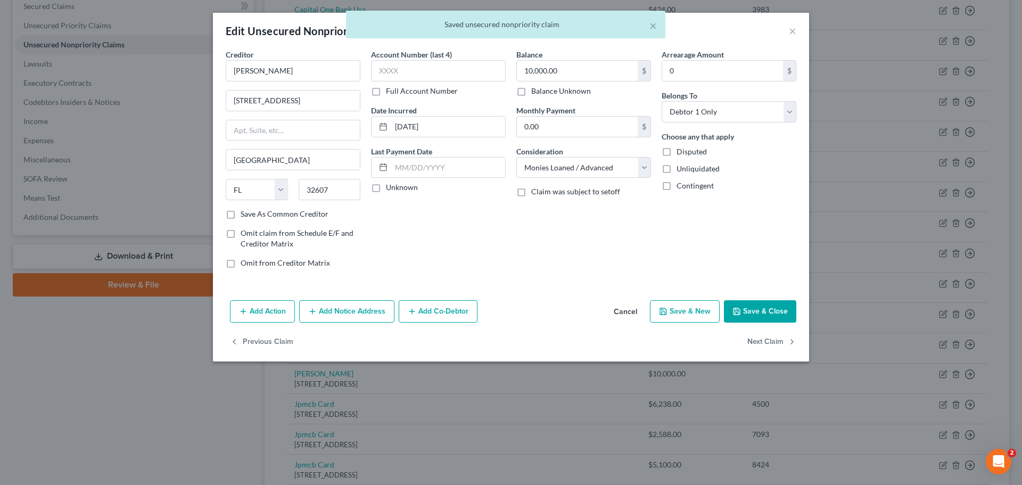
click at [782, 313] on button "Save & Close" at bounding box center [760, 311] width 72 height 22
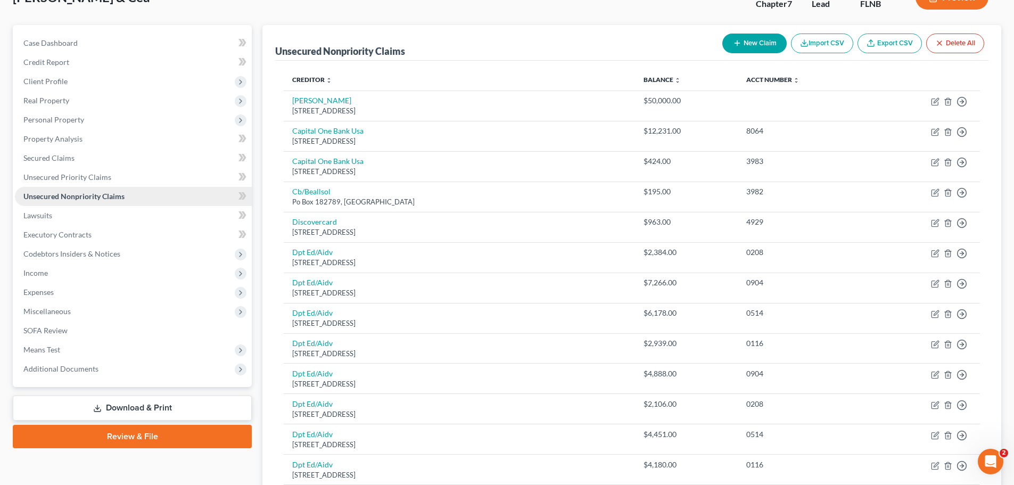
scroll to position [106, 0]
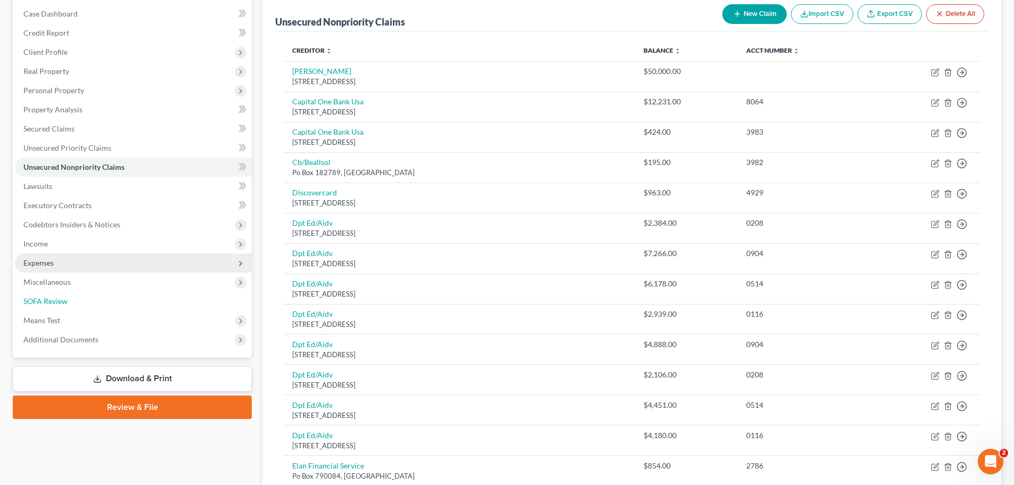
click at [83, 292] on link "SOFA Review" at bounding box center [133, 301] width 237 height 19
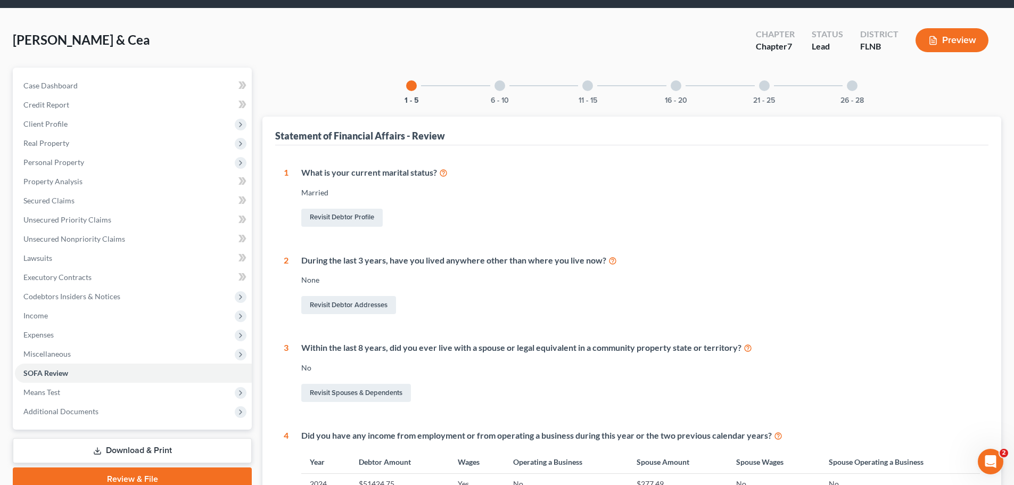
scroll to position [29, 0]
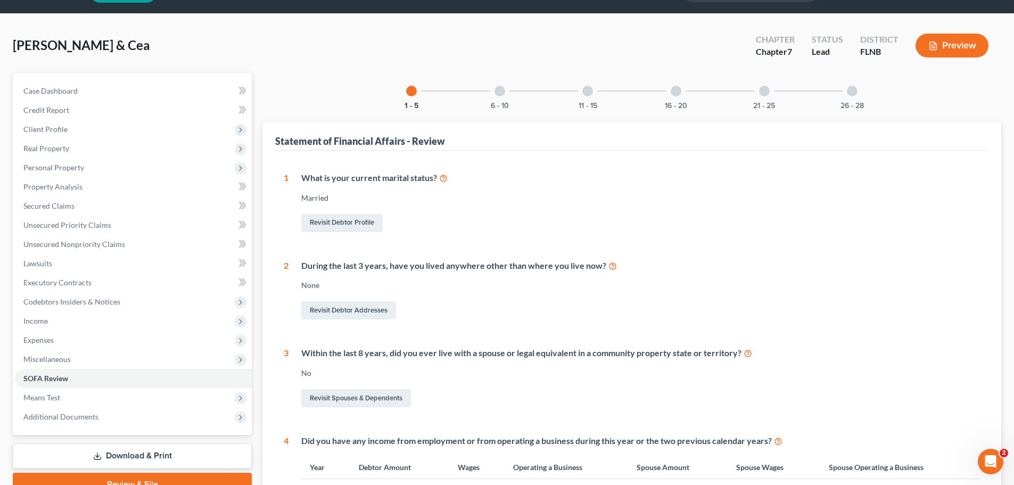
click at [510, 93] on div "6 - 10" at bounding box center [500, 91] width 36 height 36
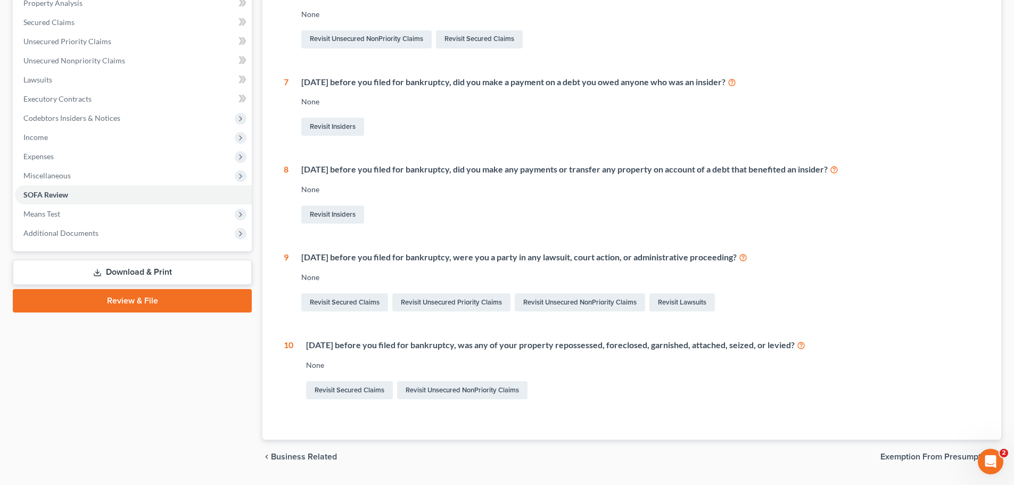
scroll to position [242, 0]
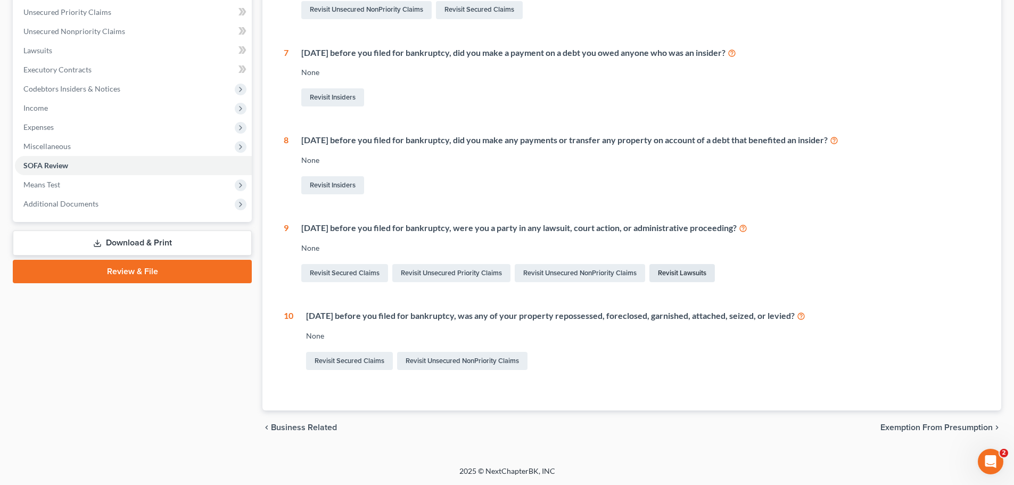
click at [668, 274] on link "Revisit Lawsuits" at bounding box center [681, 273] width 65 height 18
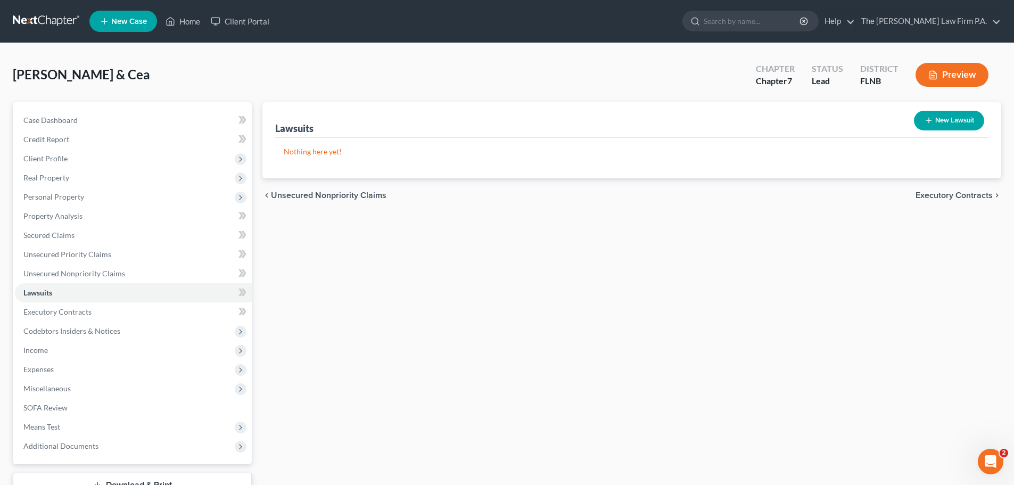
click at [949, 120] on button "New Lawsuit" at bounding box center [949, 121] width 70 height 20
select select "0"
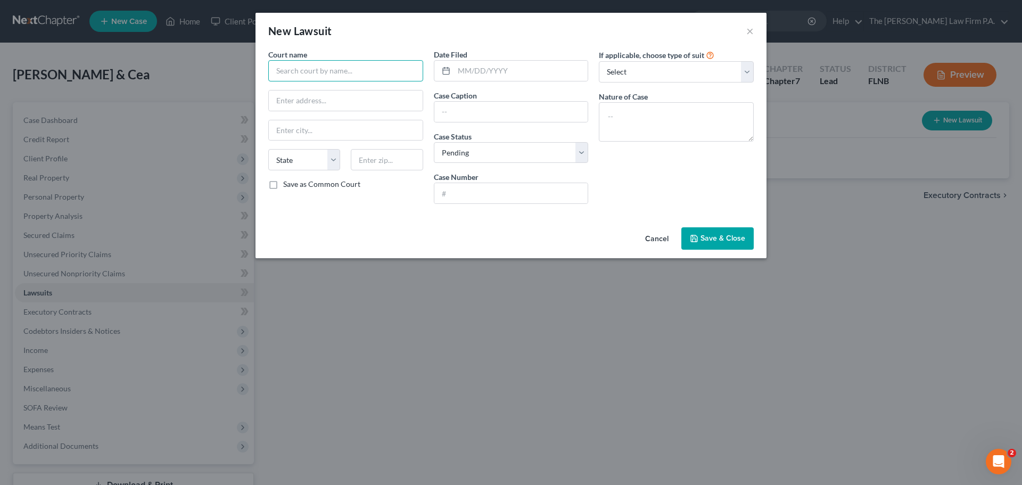
click at [333, 68] on input "text" at bounding box center [345, 70] width 155 height 21
type input "C"
type input "J"
click at [512, 118] on input "text" at bounding box center [511, 112] width 154 height 20
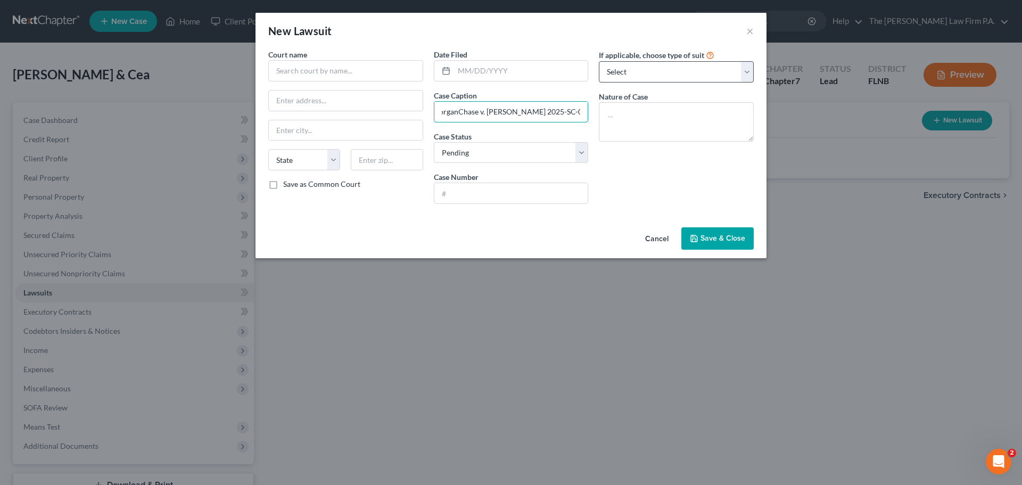
type input "JPMorganChase v. [PERSON_NAME] 2025-SC-000106"
click at [668, 77] on select "Select Repossession Garnishment Foreclosure Attached, Seized, Or Levied Other" at bounding box center [676, 71] width 155 height 21
click at [677, 118] on textarea at bounding box center [676, 121] width 155 height 39
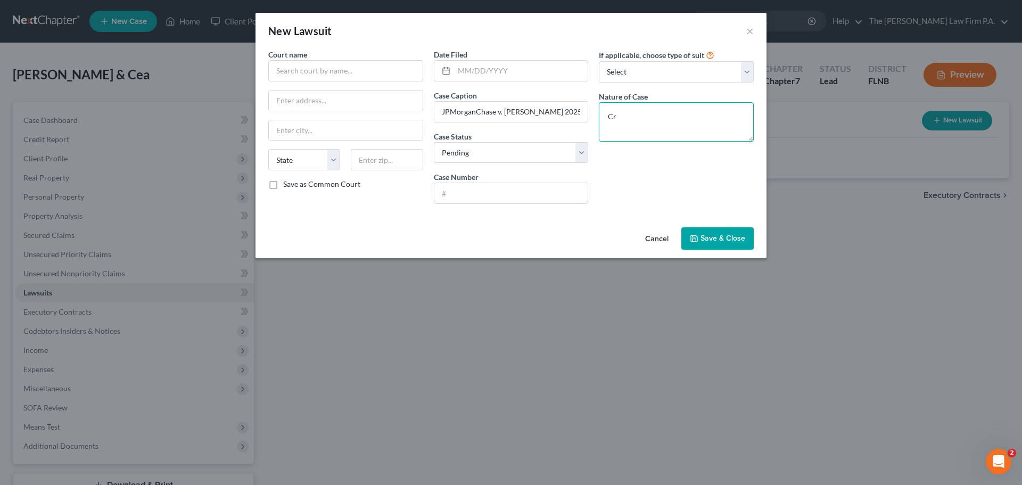
type textarea "C"
type textarea "S"
type textarea "small claims - credit card"
drag, startPoint x: 542, startPoint y: 110, endPoint x: 675, endPoint y: 136, distance: 135.5
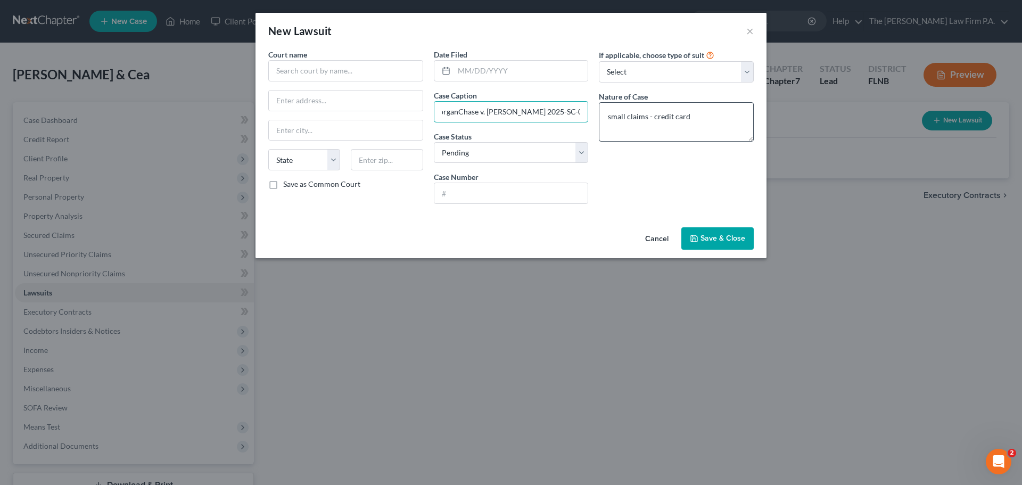
click at [723, 142] on div "Court name * State [US_STATE] AK AR AZ CA CO CT DE DC [GEOGRAPHIC_DATA] [GEOGRA…" at bounding box center [511, 130] width 496 height 163
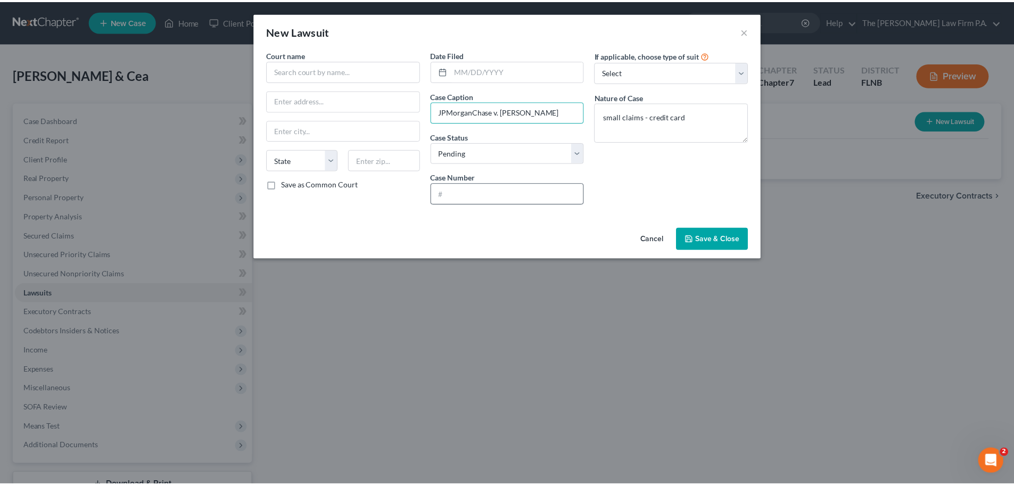
scroll to position [0, 0]
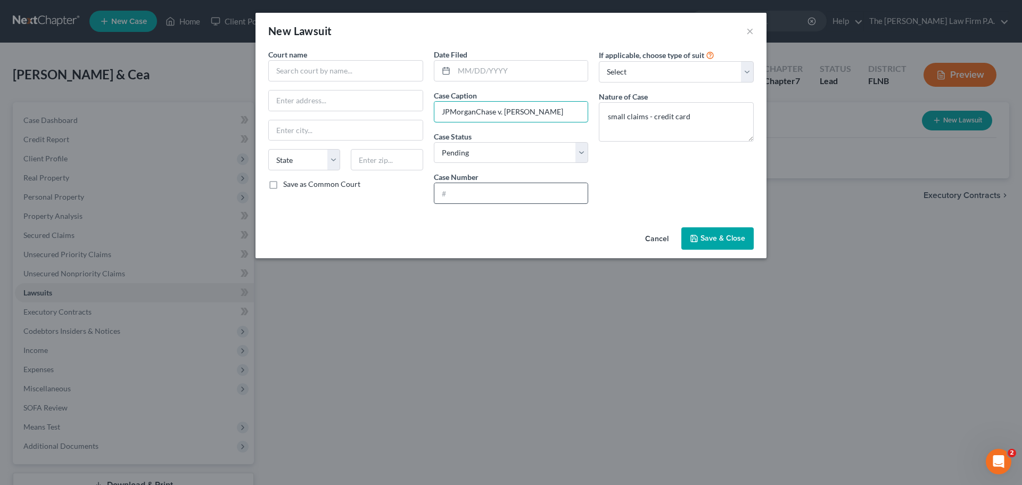
type input "JPMorganChase v. [PERSON_NAME]"
click at [521, 196] on input "text" at bounding box center [511, 193] width 154 height 20
paste input "2025-SC-000106"
type input "2025-SC-000106"
click at [727, 240] on span "Save & Close" at bounding box center [722, 238] width 45 height 9
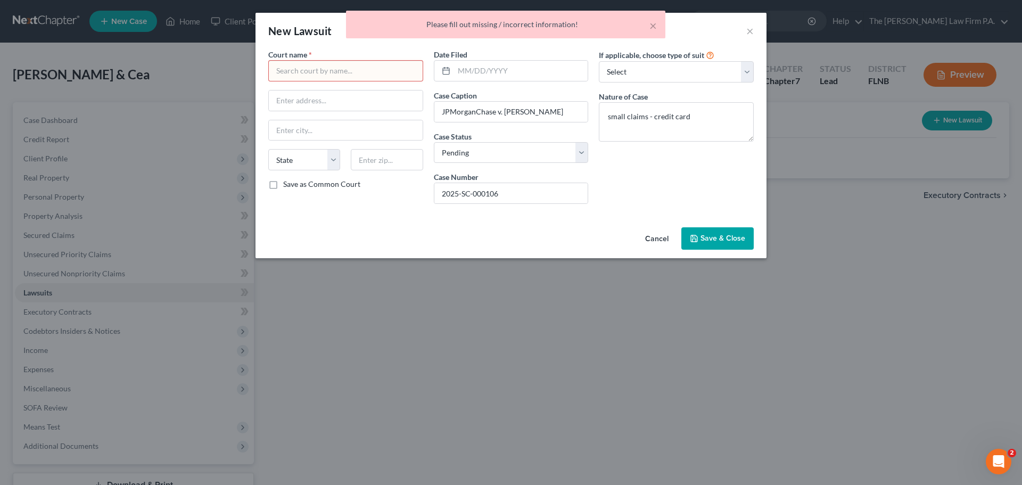
click at [301, 69] on input "text" at bounding box center [345, 70] width 155 height 21
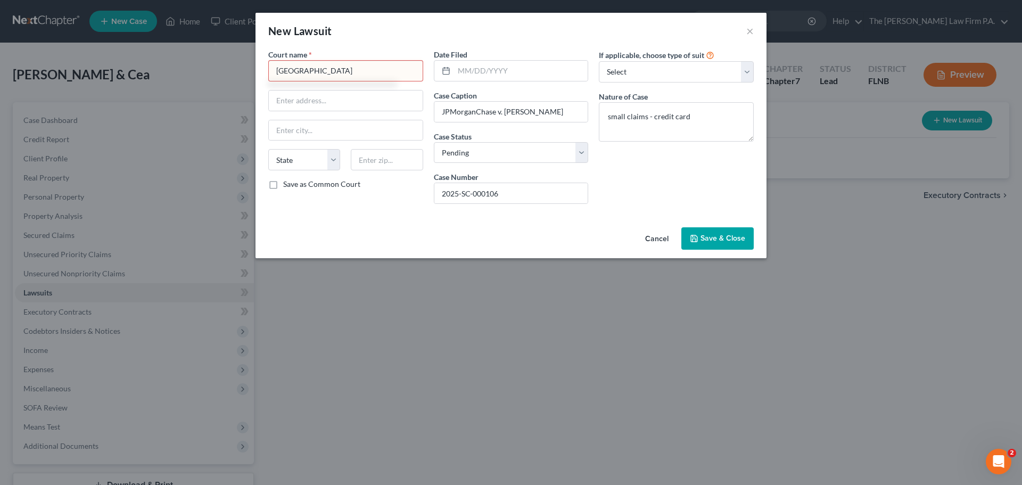
type input "[GEOGRAPHIC_DATA]"
click at [730, 243] on button "Save & Close" at bounding box center [717, 238] width 72 height 22
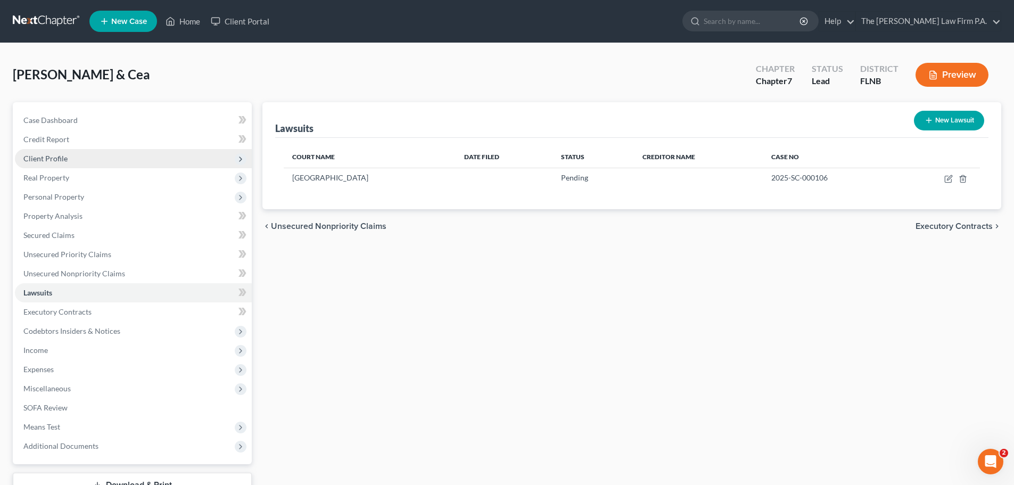
click at [79, 162] on span "Client Profile" at bounding box center [133, 158] width 237 height 19
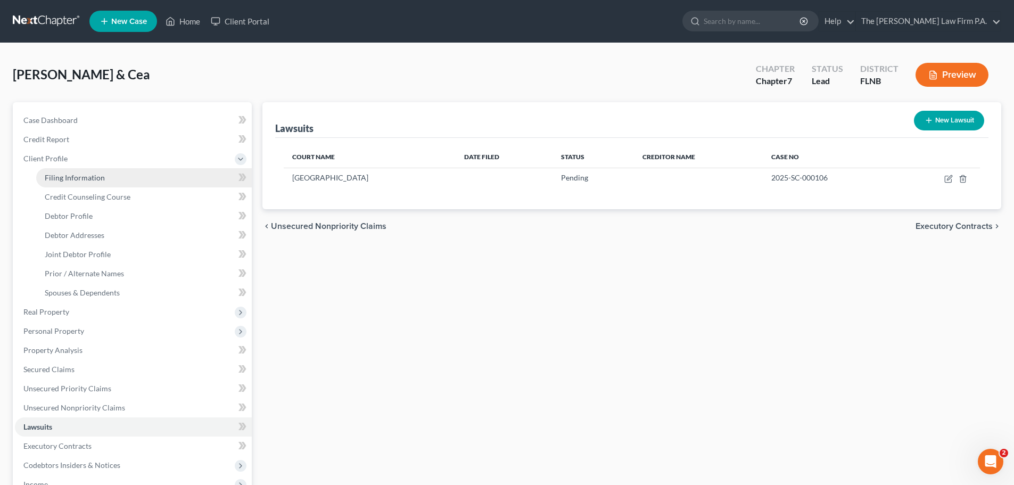
click at [83, 181] on span "Filing Information" at bounding box center [75, 177] width 60 height 9
select select "1"
select select "0"
select select "9"
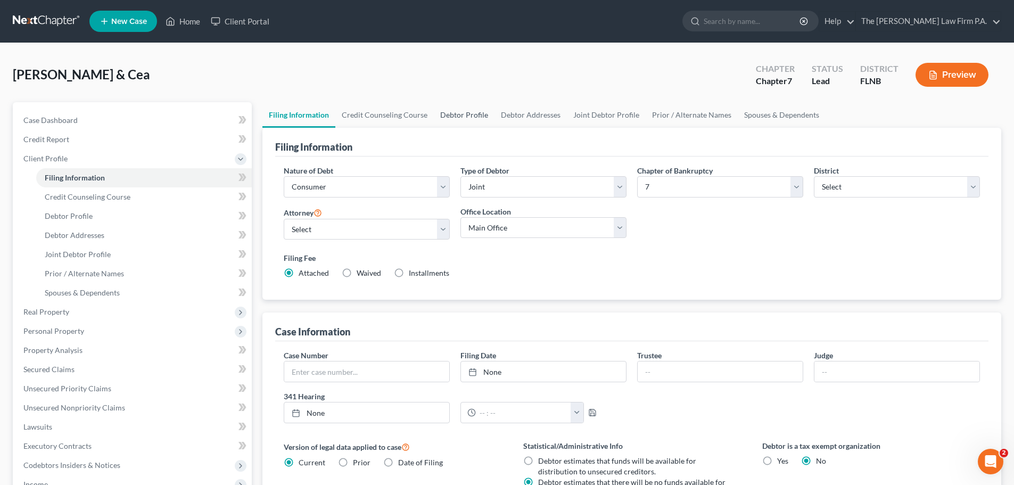
click at [457, 109] on link "Debtor Profile" at bounding box center [464, 115] width 61 height 26
select select "1"
select select "3"
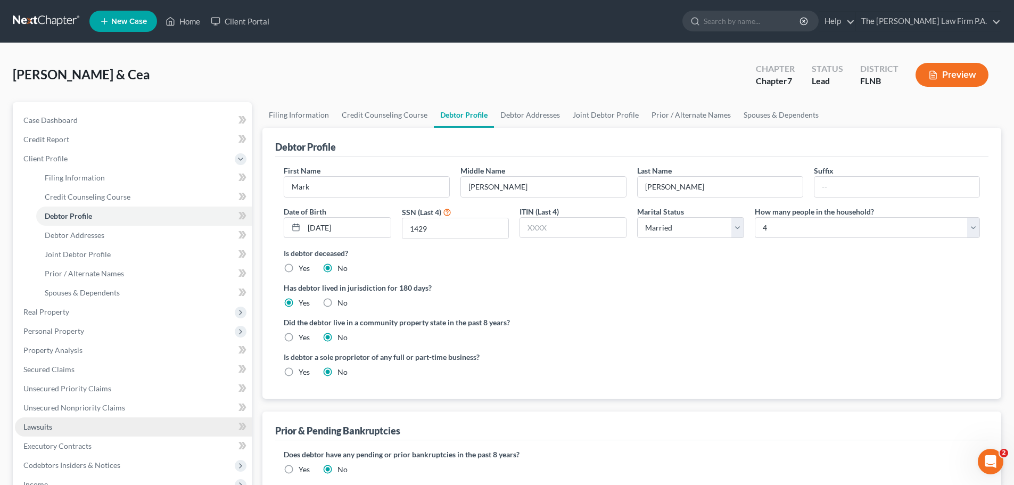
click at [62, 426] on link "Lawsuits" at bounding box center [133, 426] width 237 height 19
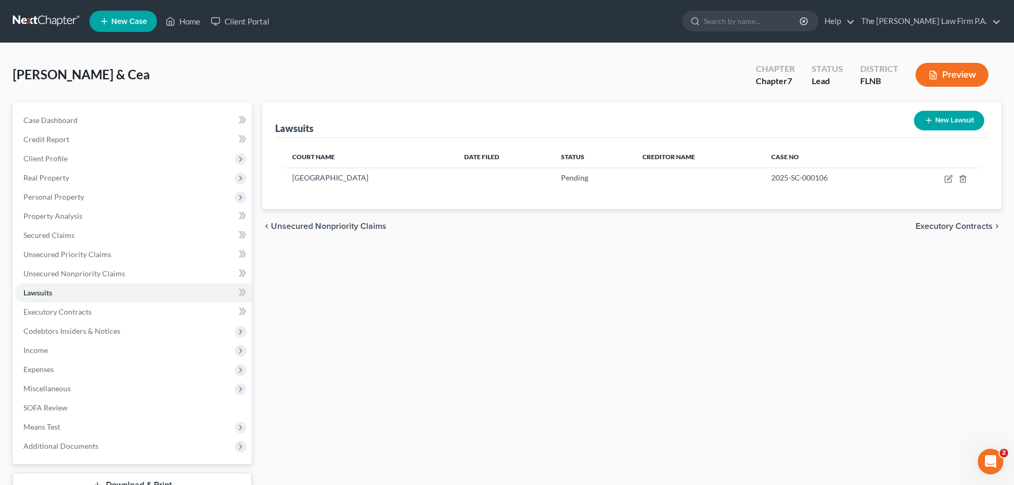
click at [960, 118] on button "New Lawsuit" at bounding box center [949, 121] width 70 height 20
select select "0"
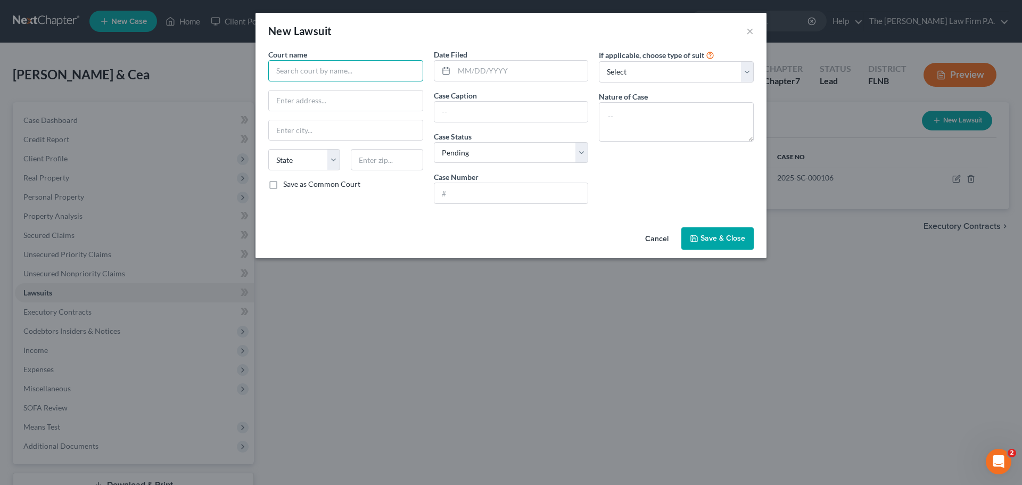
click at [305, 70] on input "text" at bounding box center [345, 70] width 155 height 21
type input "[GEOGRAPHIC_DATA]"
click at [500, 72] on input "text" at bounding box center [521, 71] width 134 height 20
type input "[DATE]"
click at [503, 104] on input "text" at bounding box center [511, 112] width 154 height 20
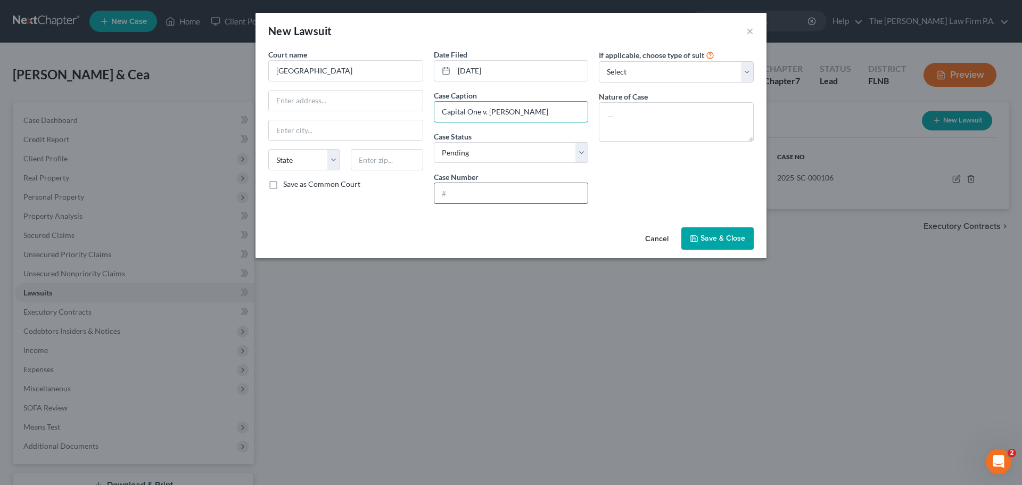
type input "Capital One v. [PERSON_NAME]"
click at [500, 193] on input "text" at bounding box center [511, 193] width 154 height 20
click at [479, 195] on input "25-CC-00063" at bounding box center [511, 193] width 154 height 20
type input "25-CC-000063"
click at [673, 118] on textarea at bounding box center [676, 121] width 155 height 39
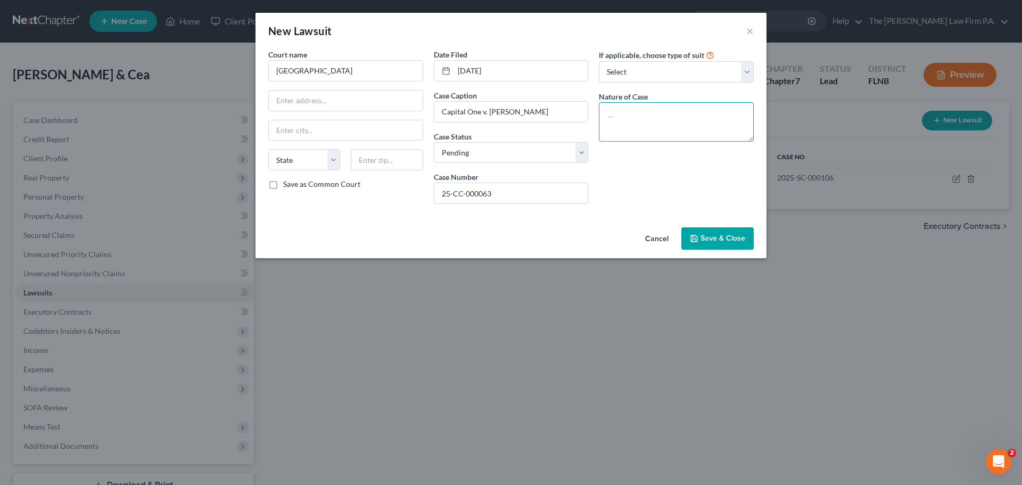
type textarea "C"
type textarea "Credit Card"
click at [735, 240] on span "Save & Close" at bounding box center [722, 238] width 45 height 9
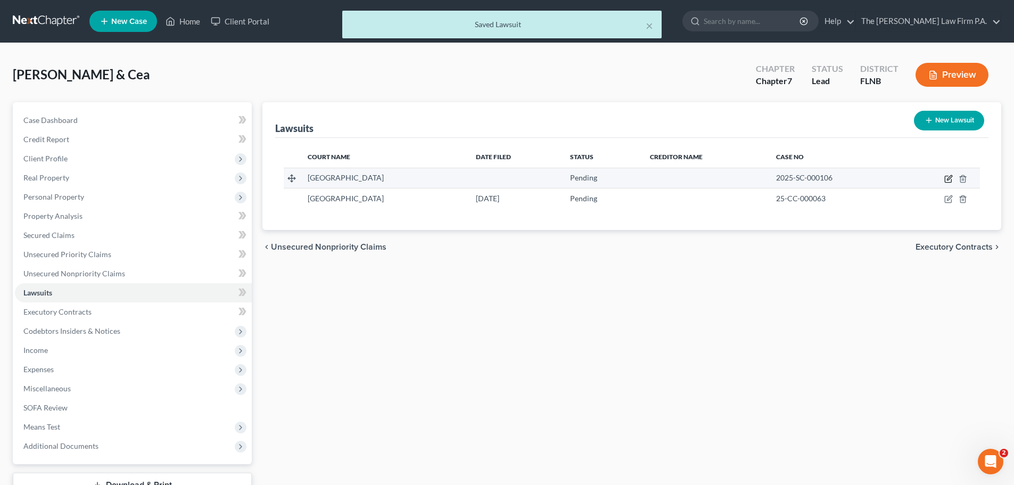
click at [948, 179] on icon "button" at bounding box center [948, 179] width 9 height 9
select select "0"
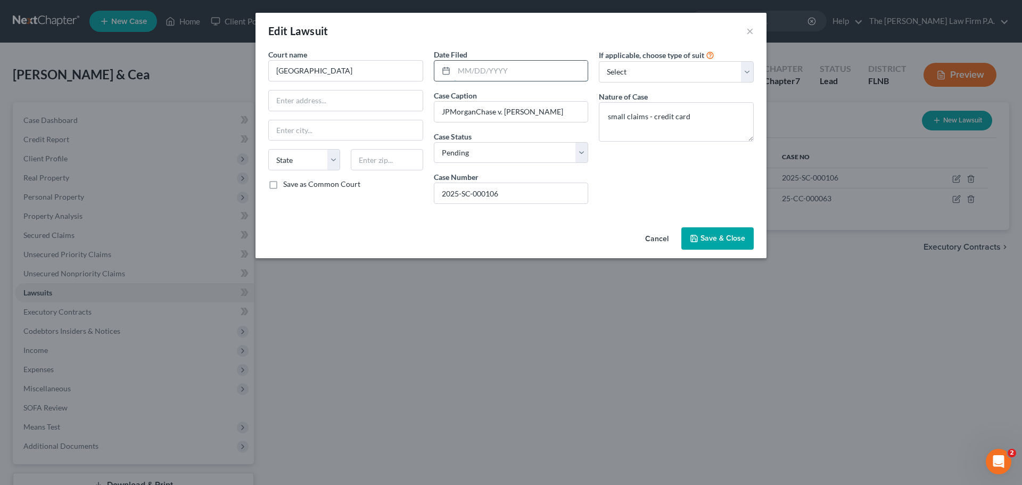
click at [523, 73] on input "text" at bounding box center [521, 71] width 134 height 20
type input "[DATE]"
drag, startPoint x: 651, startPoint y: 118, endPoint x: 402, endPoint y: 86, distance: 251.1
click at [411, 87] on div "Court name * Gilchrist County State [US_STATE] AK AR AZ CA CO CT DE DC [GEOGRAP…" at bounding box center [511, 130] width 496 height 163
type textarea "credit card"
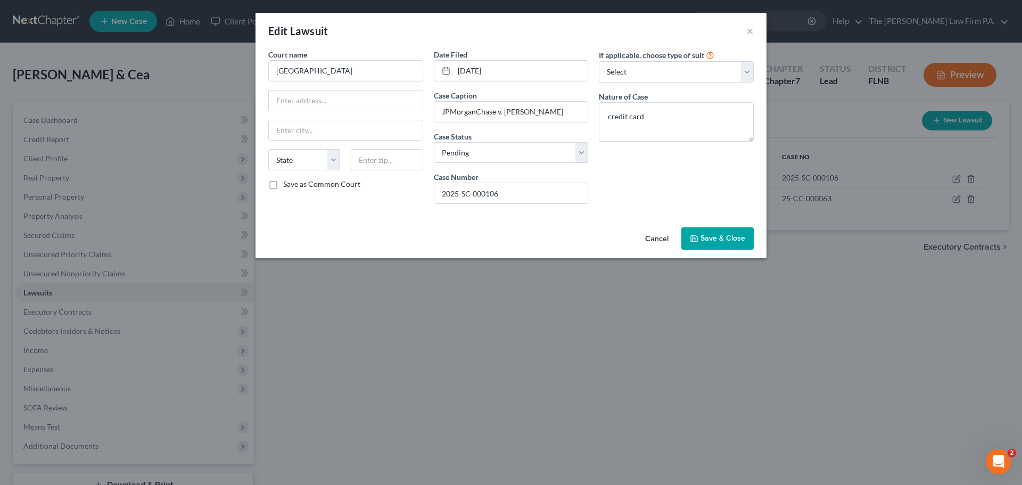
click at [709, 242] on span "Save & Close" at bounding box center [722, 238] width 45 height 9
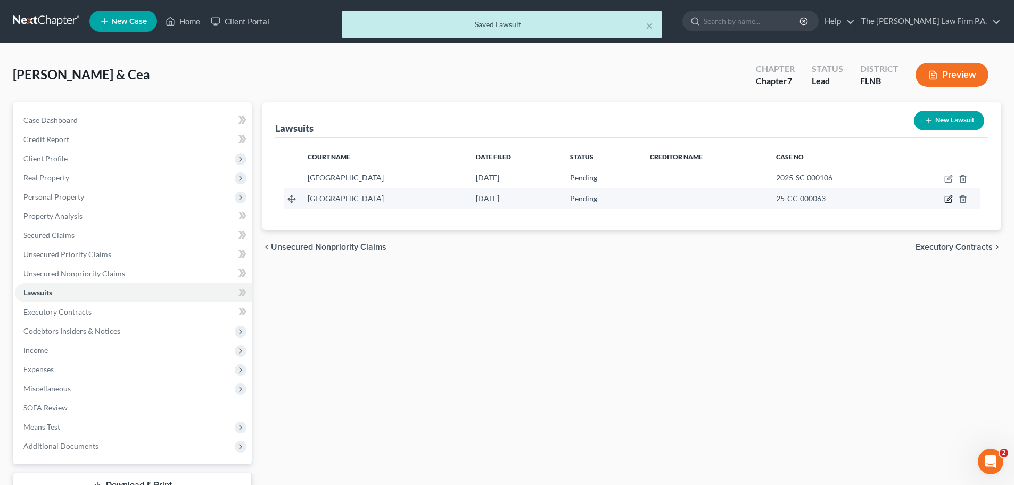
click at [949, 200] on icon "button" at bounding box center [949, 198] width 5 height 5
select select "0"
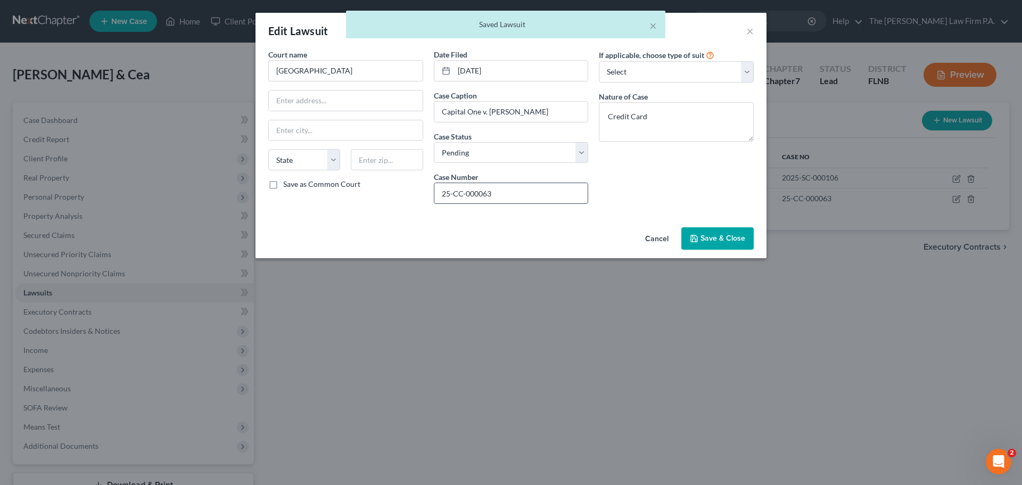
click at [443, 195] on input "25-CC-000063" at bounding box center [511, 193] width 154 height 20
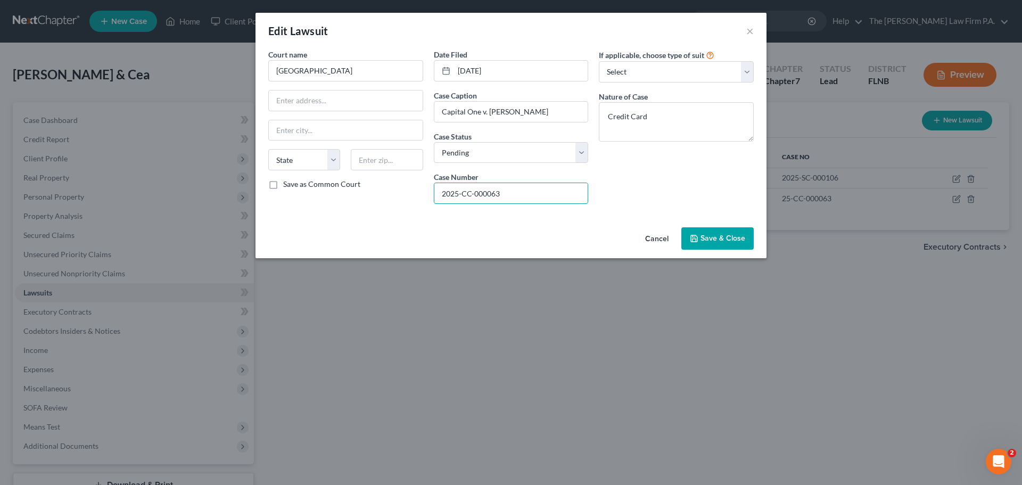
type input "2025-CC-000063"
click at [737, 229] on button "Save & Close" at bounding box center [717, 238] width 72 height 22
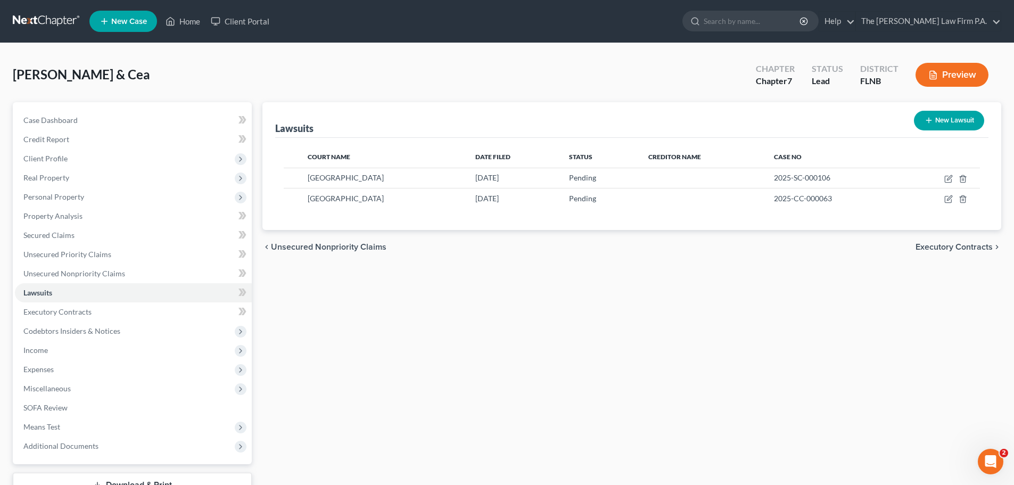
click at [951, 121] on button "New Lawsuit" at bounding box center [949, 121] width 70 height 20
select select "0"
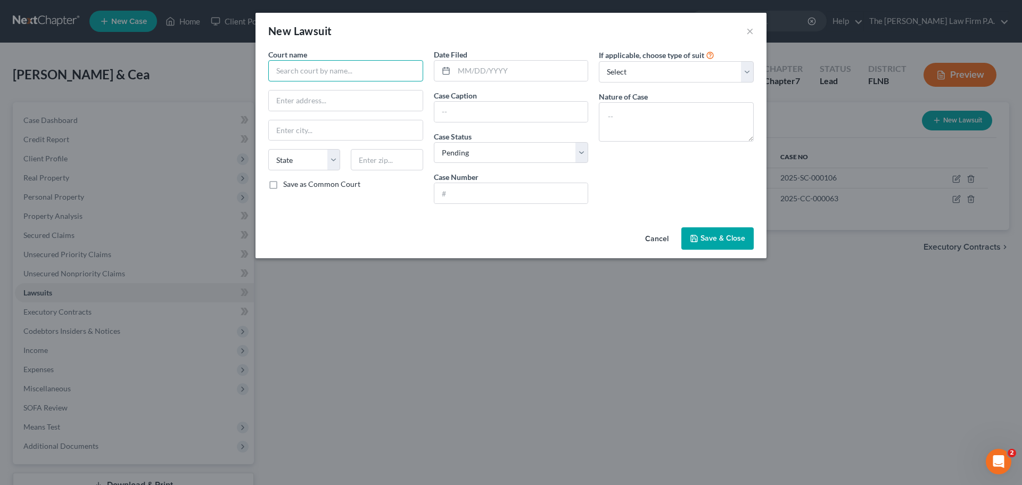
click at [367, 70] on input "text" at bounding box center [345, 70] width 155 height 21
type input "[GEOGRAPHIC_DATA]"
click at [458, 78] on input "text" at bounding box center [521, 71] width 134 height 20
type input "[DATE]"
click at [503, 125] on div "Date Filed [DATE] Case Caption Case Status * Select Pending On Appeal Concluded…" at bounding box center [510, 130] width 165 height 163
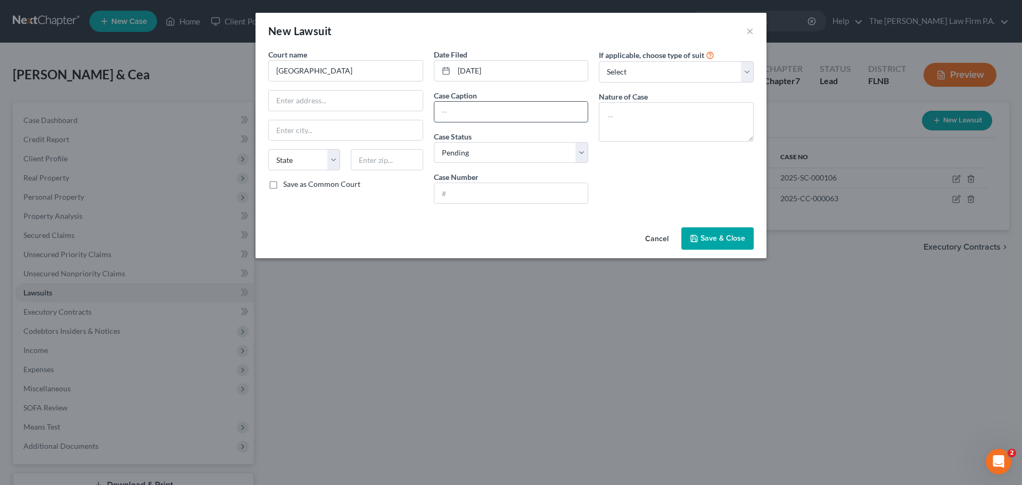
click at [491, 112] on input "text" at bounding box center [511, 112] width 154 height 20
type input "Portfolio Recovery Associates v. [PERSON_NAME]"
click at [511, 199] on input "text" at bounding box center [511, 193] width 154 height 20
type input "2025-000101"
click at [721, 105] on textarea at bounding box center [676, 121] width 155 height 39
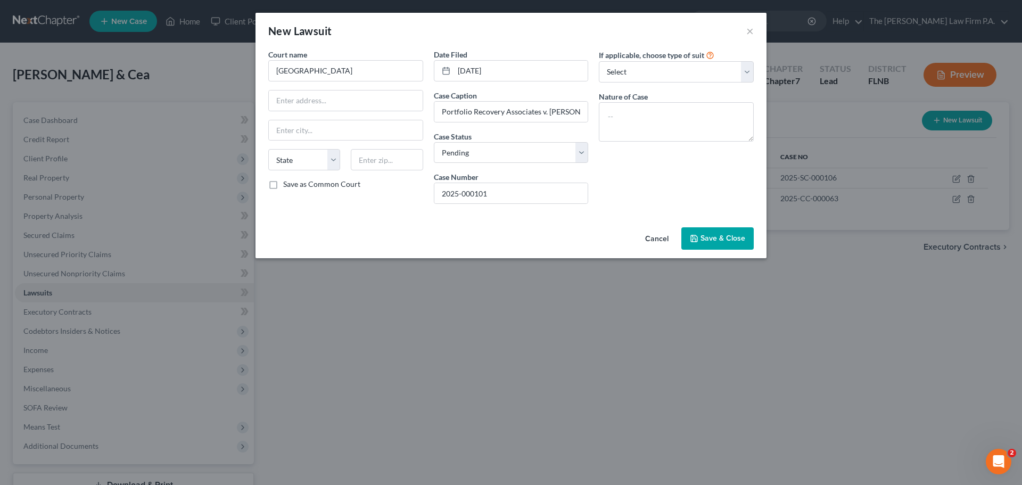
click at [744, 243] on button "Save & Close" at bounding box center [717, 238] width 72 height 22
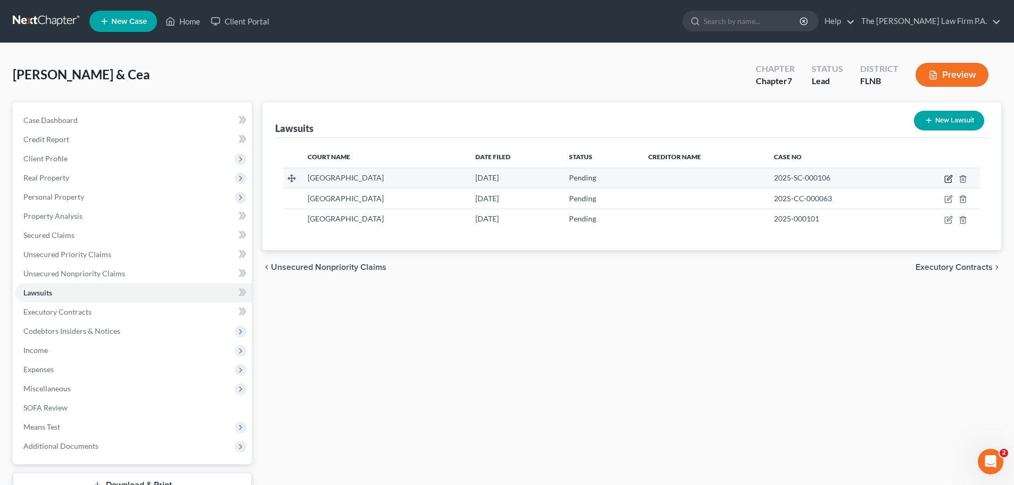
click at [948, 178] on icon "button" at bounding box center [948, 179] width 9 height 9
select select "0"
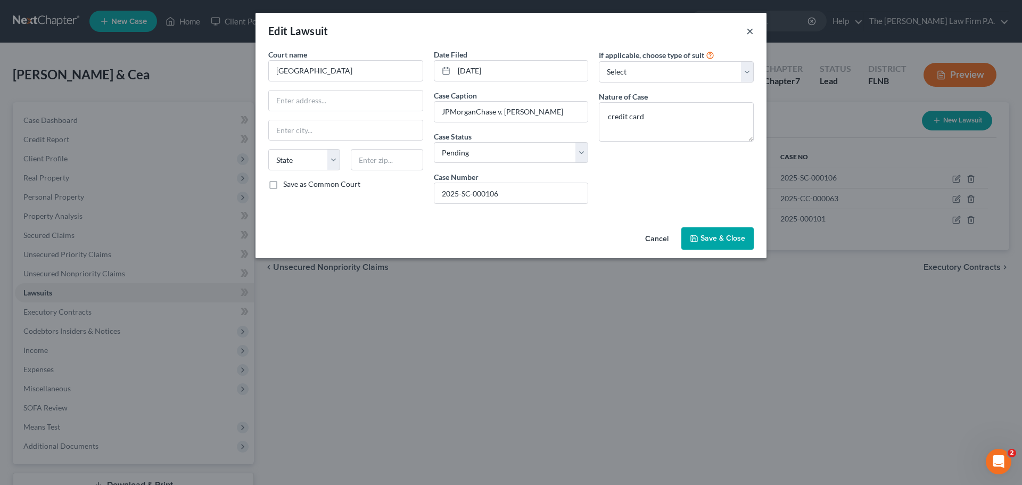
click at [749, 31] on button "×" at bounding box center [749, 30] width 7 height 13
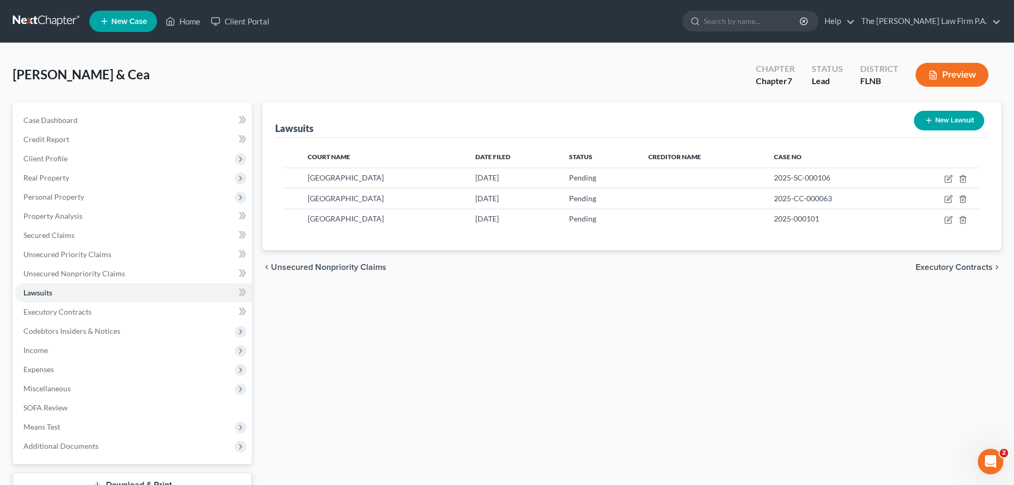
click at [942, 114] on button "New Lawsuit" at bounding box center [949, 121] width 70 height 20
select select "0"
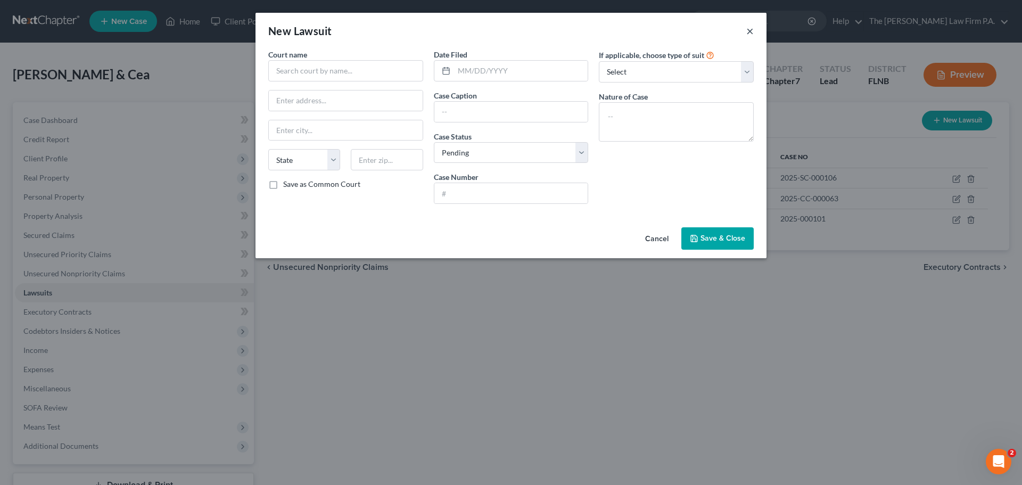
click at [749, 35] on button "×" at bounding box center [749, 30] width 7 height 13
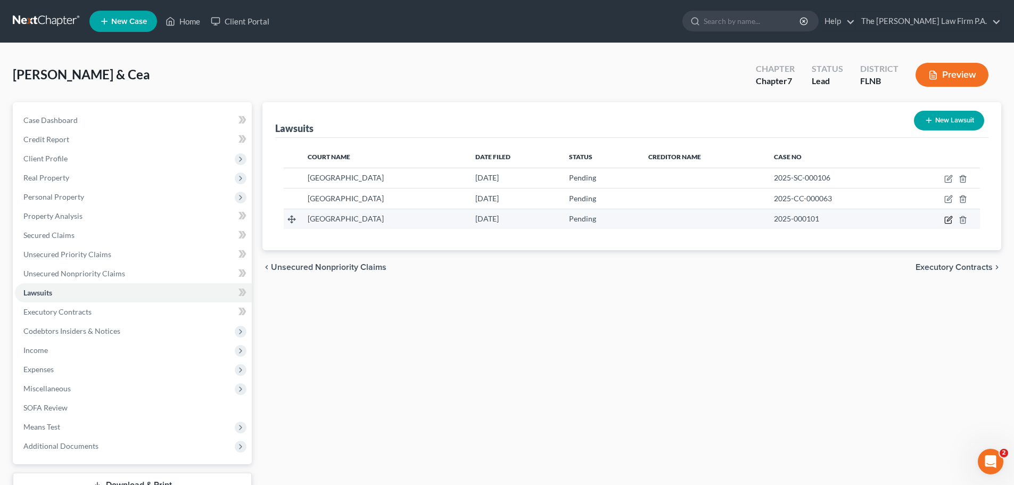
click at [949, 220] on icon "button" at bounding box center [948, 220] width 9 height 9
select select "0"
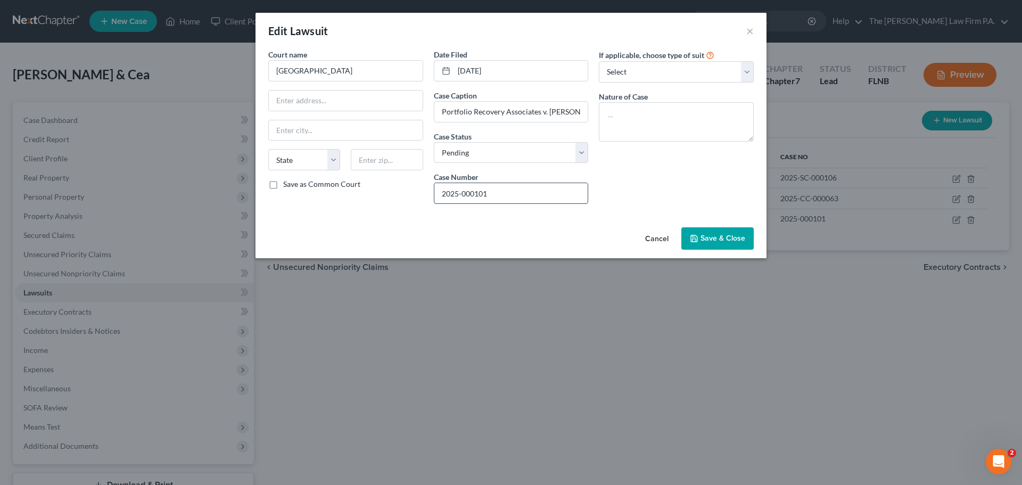
click at [459, 192] on input "2025-000101" at bounding box center [511, 193] width 154 height 20
type input "2025-CC-000101"
click at [714, 235] on span "Save & Close" at bounding box center [722, 238] width 45 height 9
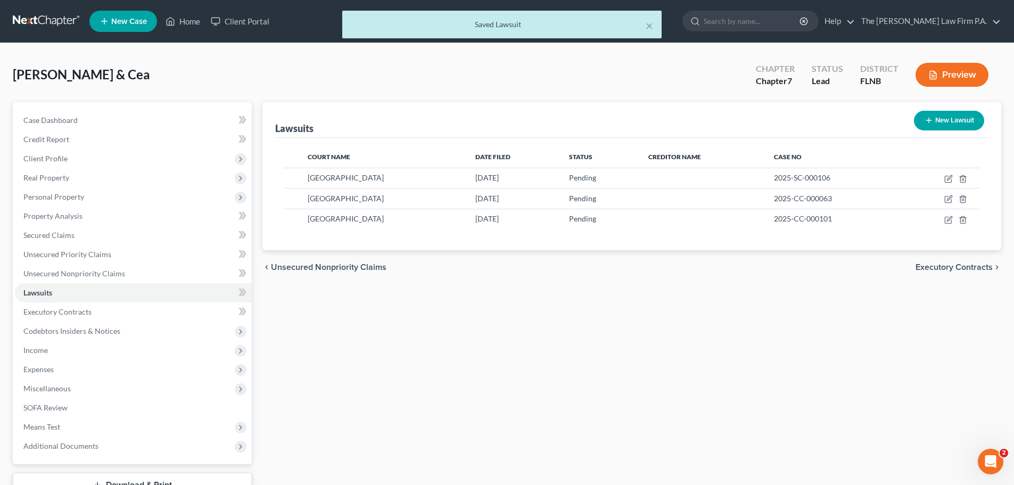
click at [948, 127] on button "New Lawsuit" at bounding box center [949, 121] width 70 height 20
select select "0"
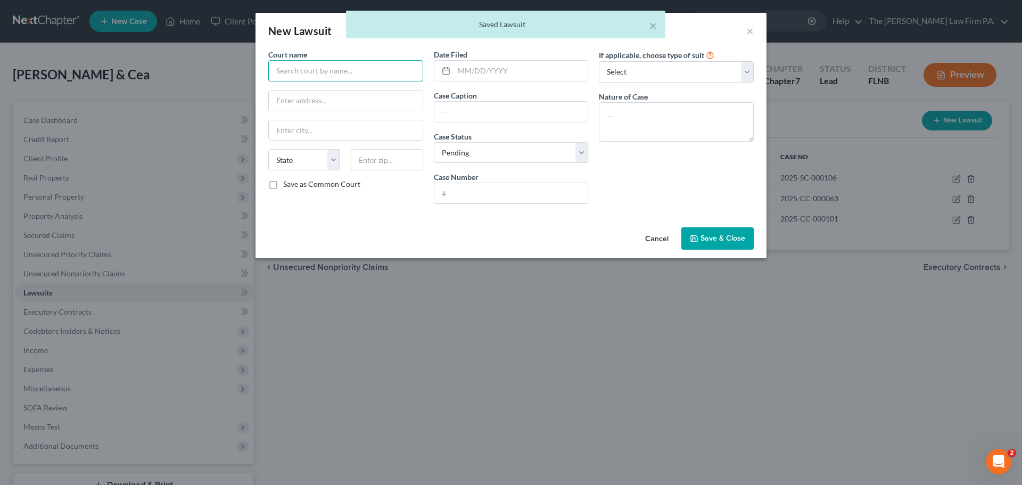
click at [304, 78] on input "text" at bounding box center [345, 70] width 155 height 21
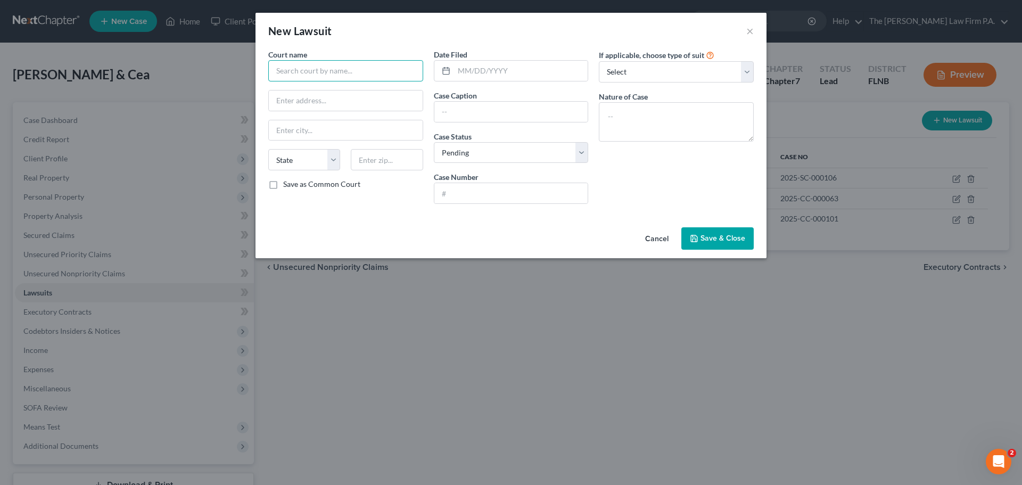
type input "C"
type input "[GEOGRAPHIC_DATA]"
click at [509, 70] on input "text" at bounding box center [521, 71] width 134 height 20
type input "[DATE]"
click at [516, 112] on input "text" at bounding box center [511, 112] width 154 height 20
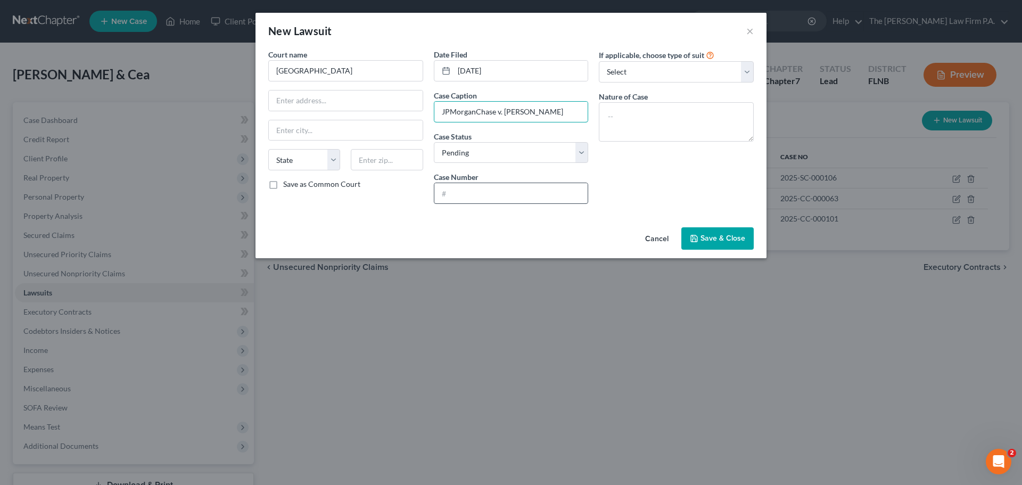
type input "JPMorganChase v. [PERSON_NAME]"
click at [528, 195] on input "text" at bounding box center [511, 193] width 154 height 20
type input "2025-SC-000080"
click at [681, 128] on textarea at bounding box center [676, 121] width 155 height 39
type textarea "Credit Card"
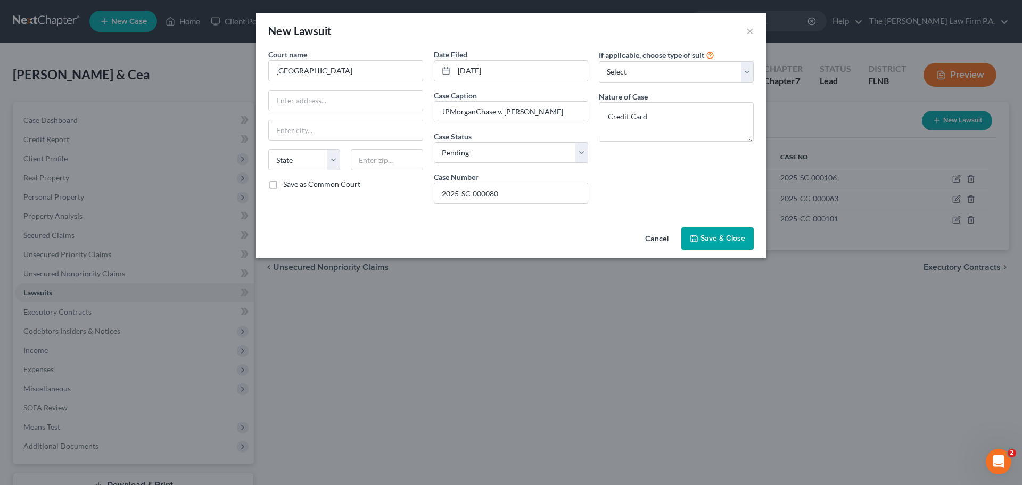
click at [708, 220] on div "Court name * Gilchrist County State [US_STATE] AK AR AZ CA CO [GEOGRAPHIC_DATA]…" at bounding box center [510, 136] width 511 height 174
click at [719, 241] on span "Save & Close" at bounding box center [722, 238] width 45 height 9
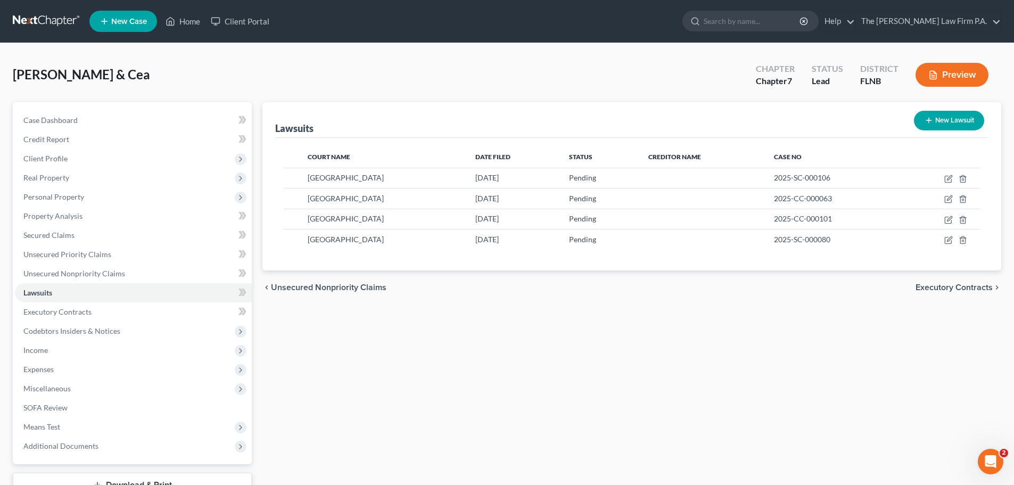
click at [959, 117] on button "New Lawsuit" at bounding box center [949, 121] width 70 height 20
select select "0"
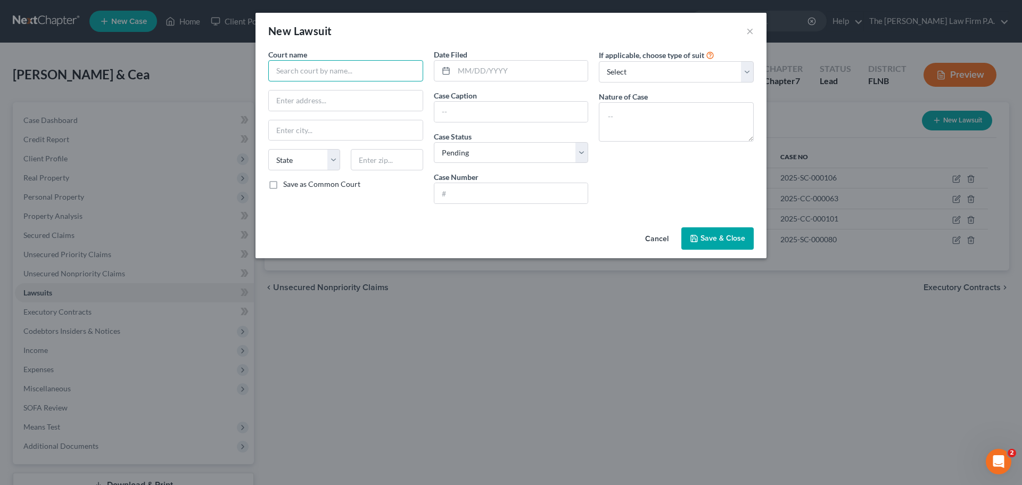
click at [339, 78] on input "text" at bounding box center [345, 70] width 155 height 21
type input "[GEOGRAPHIC_DATA]"
drag, startPoint x: 504, startPoint y: 78, endPoint x: 511, endPoint y: 74, distance: 8.3
click at [504, 77] on input "text" at bounding box center [521, 71] width 134 height 20
type input "[DATE]"
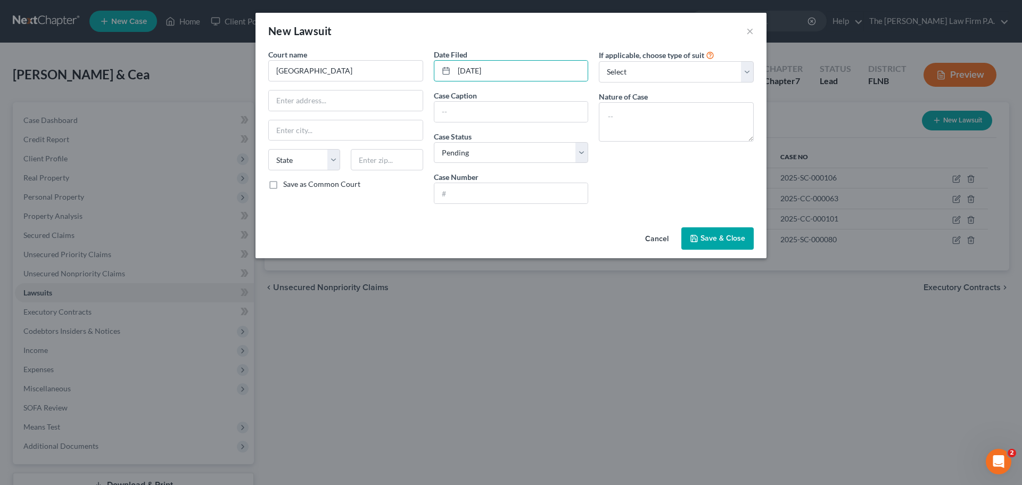
click at [510, 122] on div "Date Filed [DATE] Case Caption Case Status * Select Pending On Appeal Concluded…" at bounding box center [510, 130] width 165 height 163
drag, startPoint x: 501, startPoint y: 115, endPoint x: 496, endPoint y: 111, distance: 6.8
click at [501, 115] on input "text" at bounding box center [511, 112] width 154 height 20
type input "JPMorganChase v. [PERSON_NAME]"
click at [490, 158] on select "Select Pending On Appeal Concluded" at bounding box center [511, 152] width 155 height 21
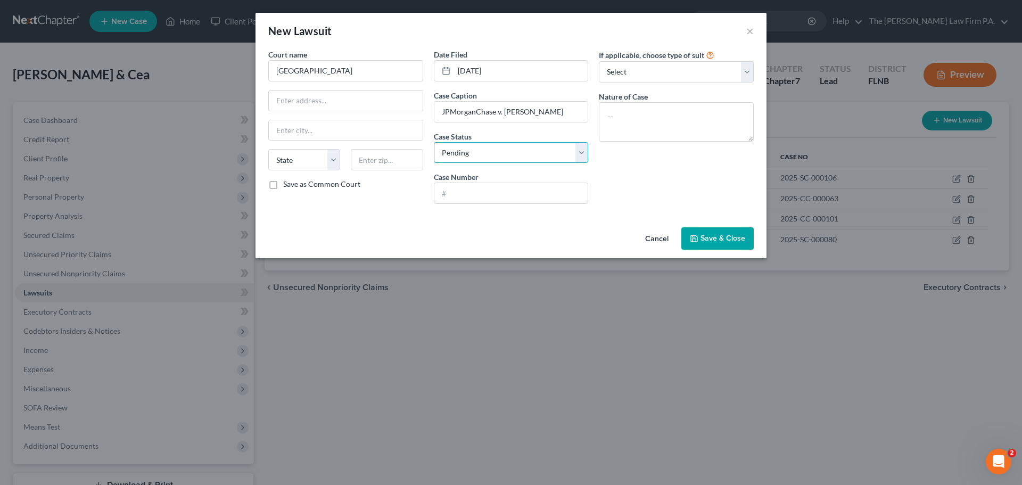
click at [489, 158] on select "Select Pending On Appeal Concluded" at bounding box center [511, 152] width 155 height 21
click at [479, 192] on input "text" at bounding box center [511, 193] width 154 height 20
type input "2025-SC-000083"
click at [676, 147] on div "If applicable, choose type of suit Select Repossession Garnishment Foreclosure …" at bounding box center [675, 130] width 165 height 163
click at [659, 130] on textarea at bounding box center [676, 121] width 155 height 39
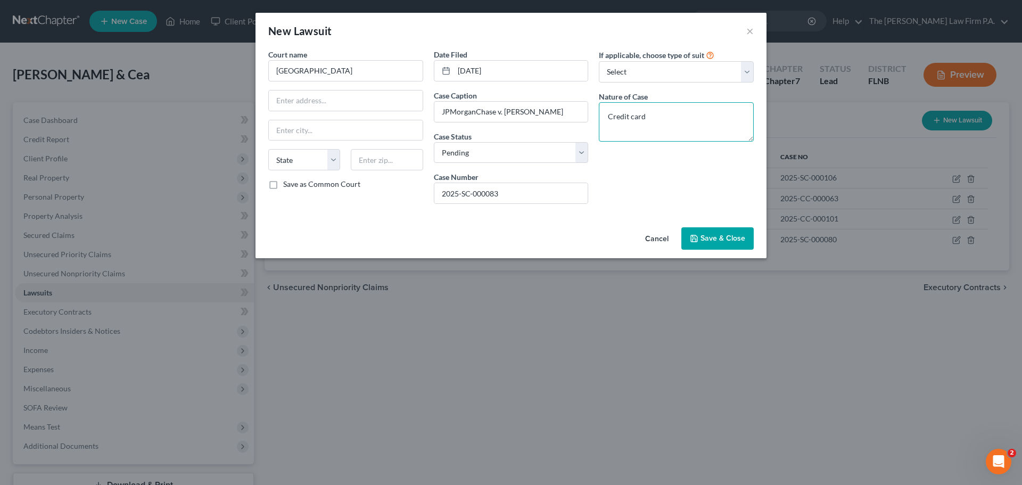
type textarea "Credit card"
click at [722, 240] on span "Save & Close" at bounding box center [722, 238] width 45 height 9
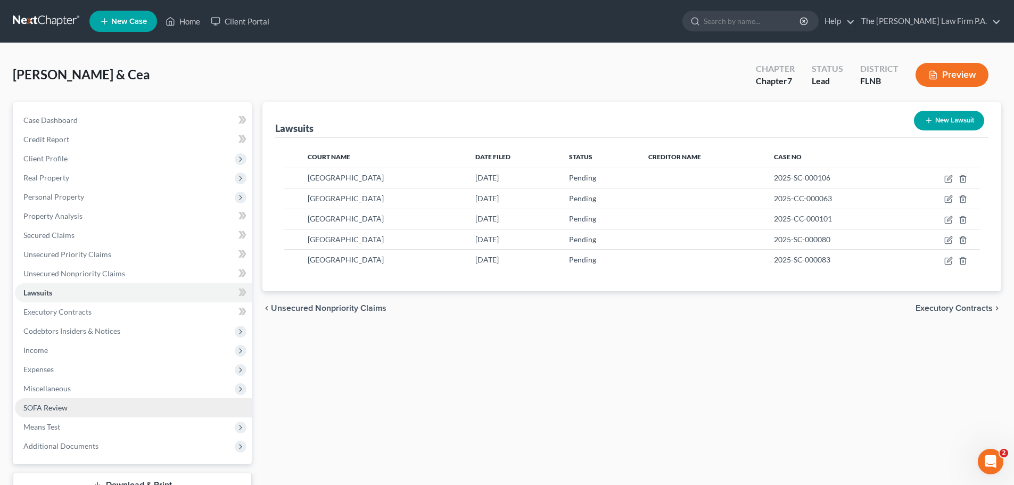
click at [82, 404] on link "SOFA Review" at bounding box center [133, 407] width 237 height 19
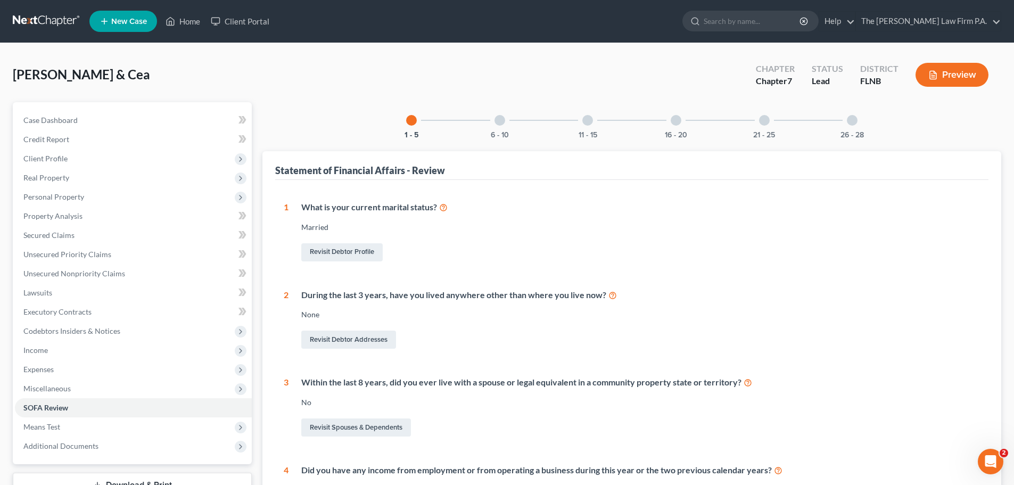
click at [852, 124] on div at bounding box center [852, 120] width 11 height 11
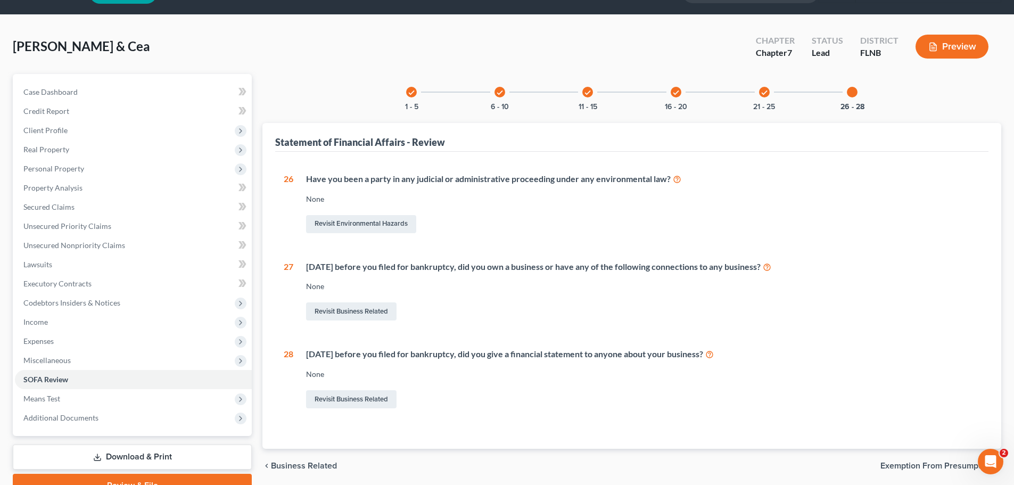
scroll to position [53, 0]
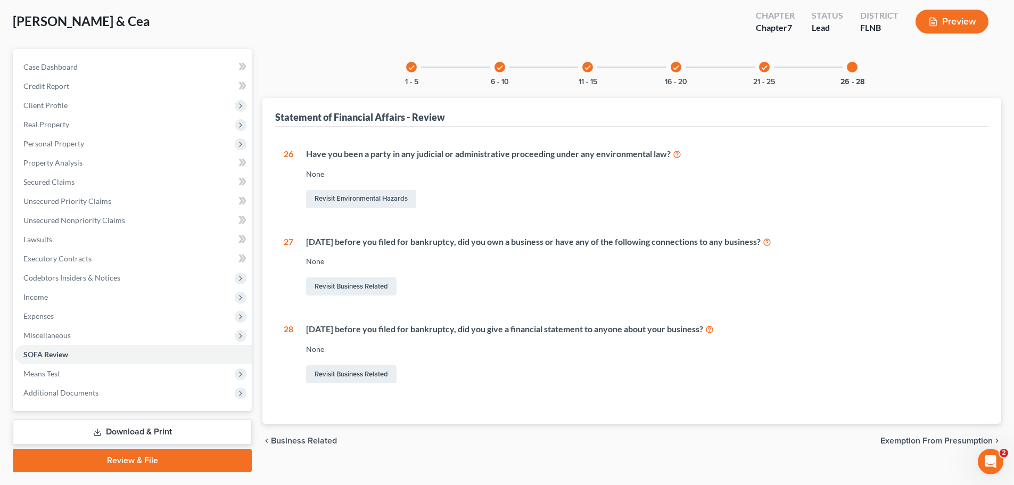
click at [761, 65] on icon "check" at bounding box center [763, 67] width 7 height 7
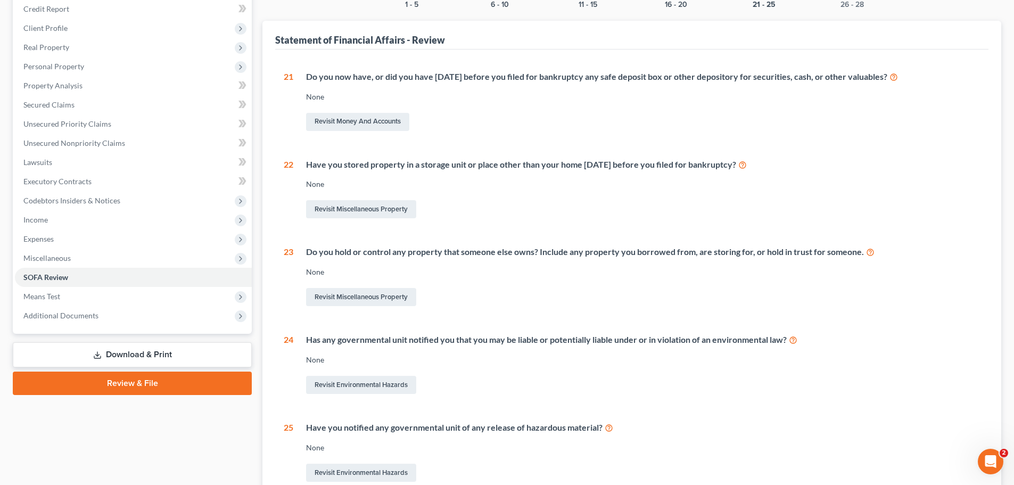
scroll to position [0, 0]
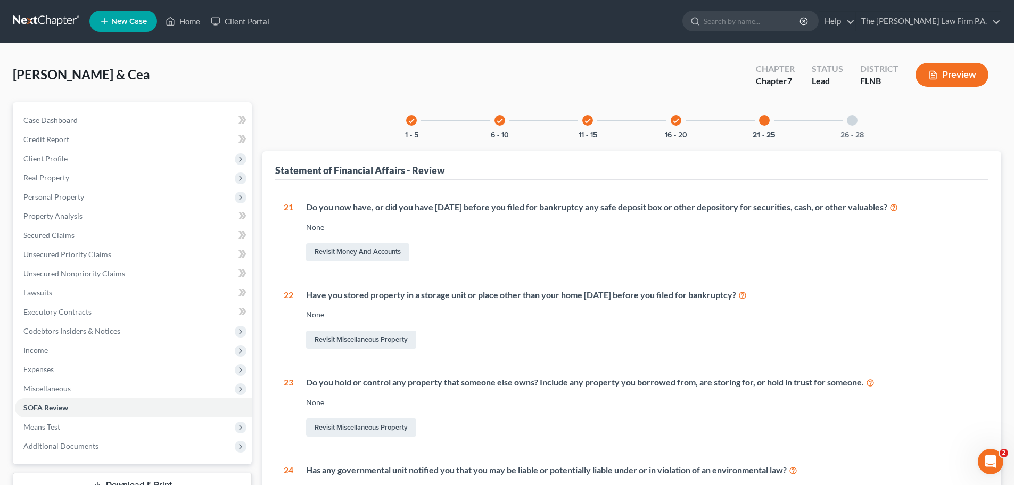
click at [674, 123] on icon "check" at bounding box center [675, 120] width 7 height 7
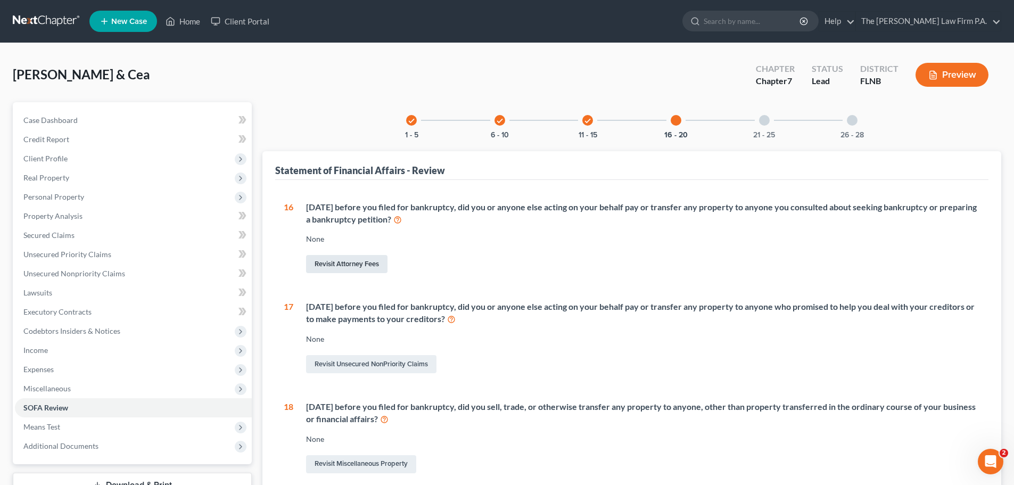
click at [358, 271] on link "Revisit Attorney Fees" at bounding box center [346, 264] width 81 height 18
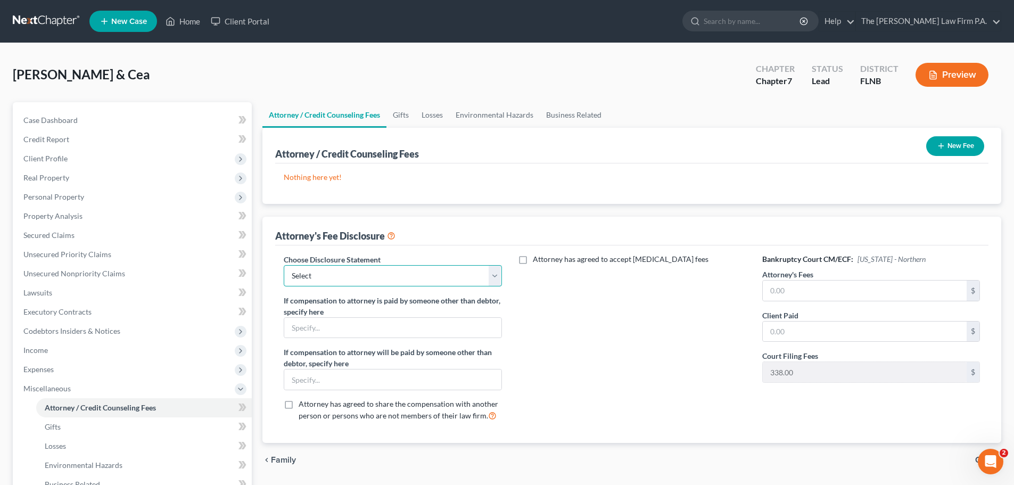
click at [363, 278] on select "Select The [PERSON_NAME] Law Firm The [PERSON_NAME] Law Firm" at bounding box center [393, 275] width 218 height 21
click at [964, 147] on button "New Fee" at bounding box center [955, 146] width 58 height 20
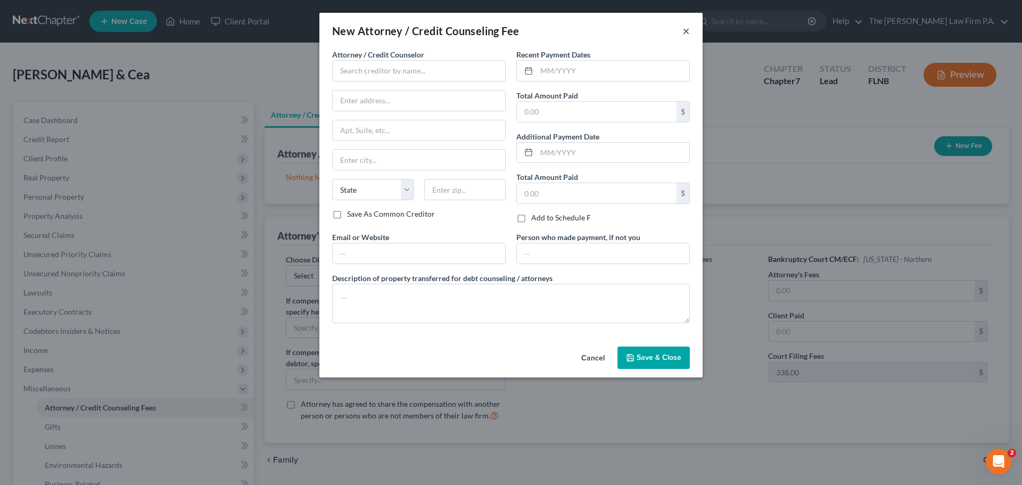
click at [685, 33] on button "×" at bounding box center [685, 30] width 7 height 13
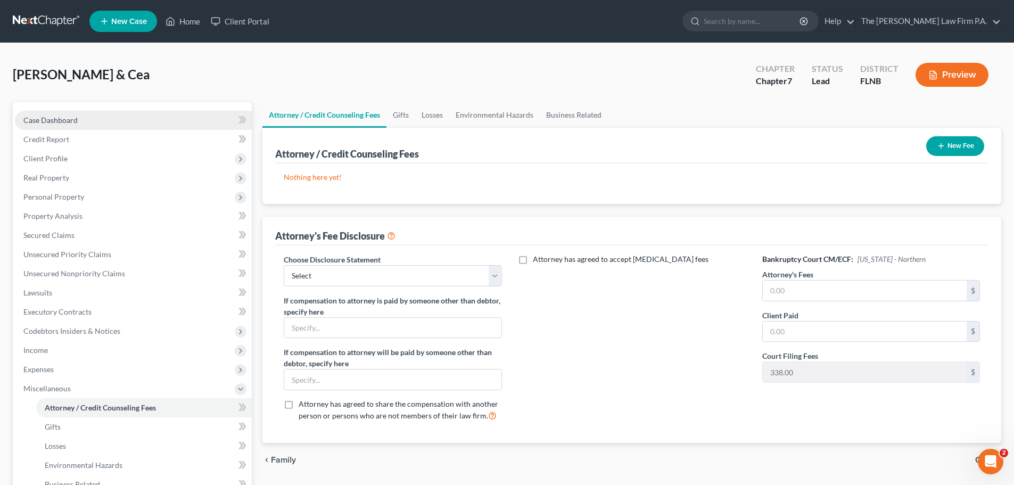
click at [87, 115] on link "Case Dashboard" at bounding box center [133, 120] width 237 height 19
select select "10"
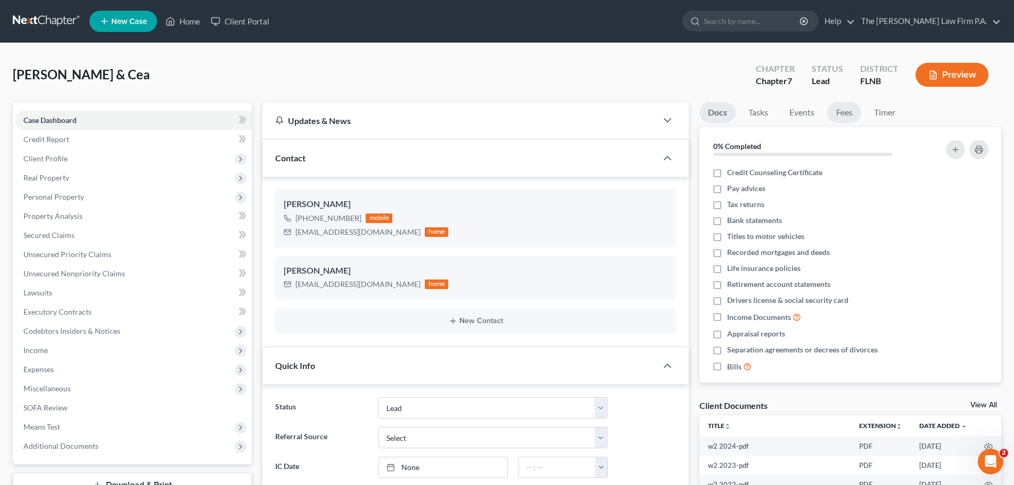
click at [854, 117] on link "Fees" at bounding box center [844, 112] width 34 height 21
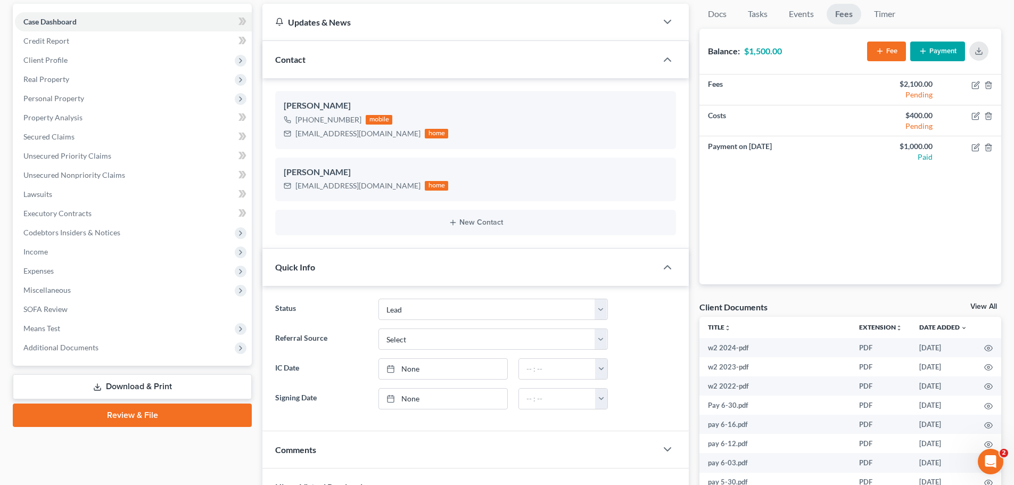
scroll to position [106, 0]
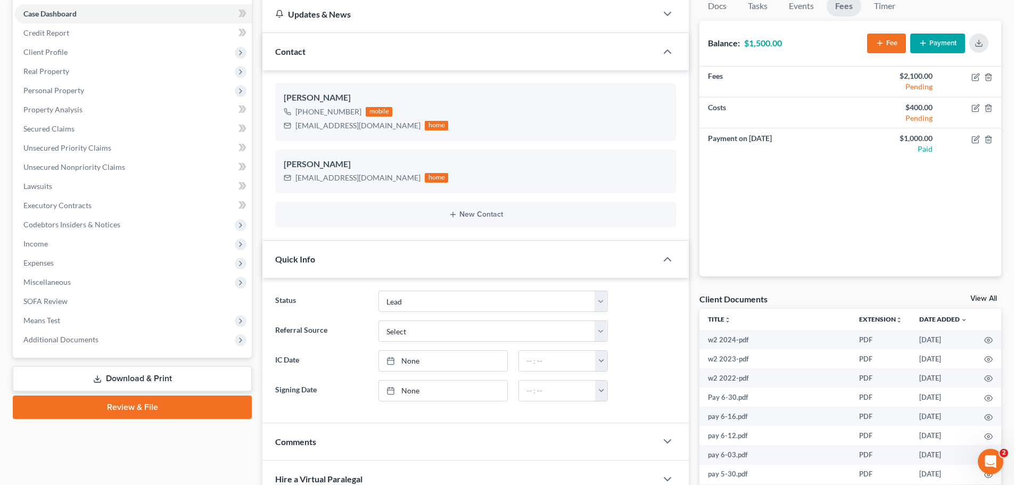
click at [543, 261] on div "Quick Info" at bounding box center [459, 259] width 394 height 37
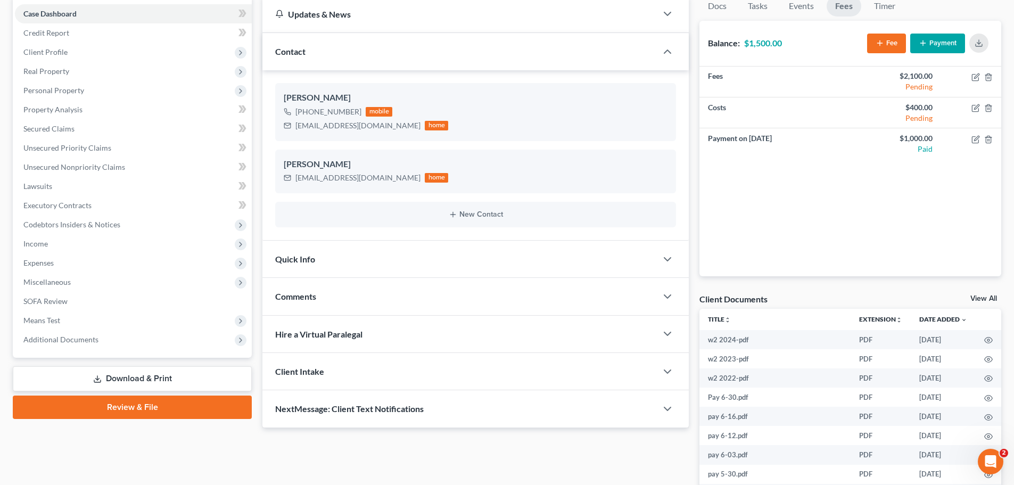
click at [543, 261] on div "Quick Info" at bounding box center [459, 259] width 394 height 37
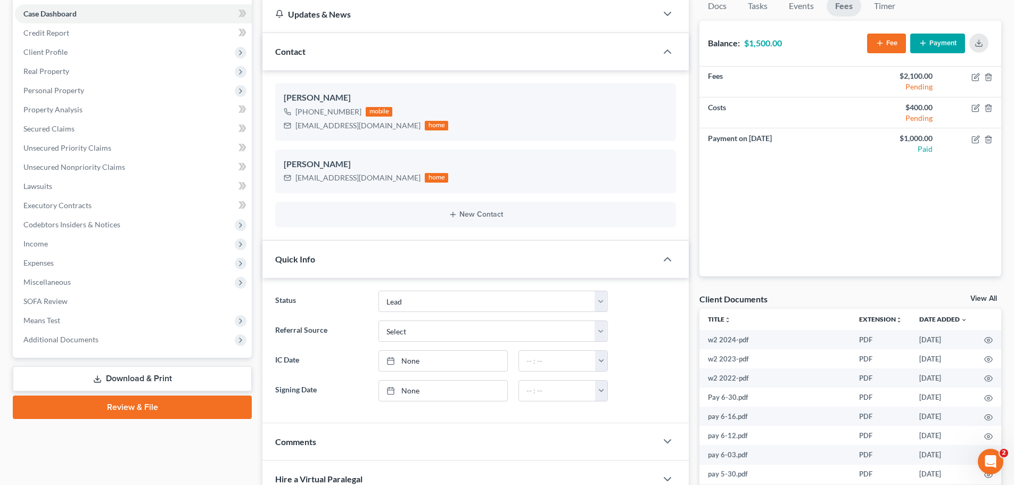
click at [543, 261] on div "Quick Info" at bounding box center [459, 259] width 394 height 37
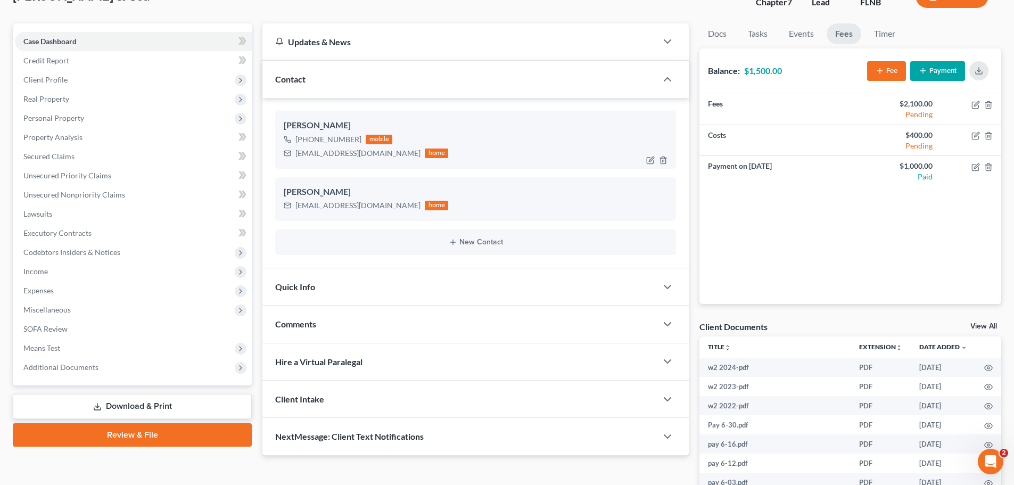
scroll to position [53, 0]
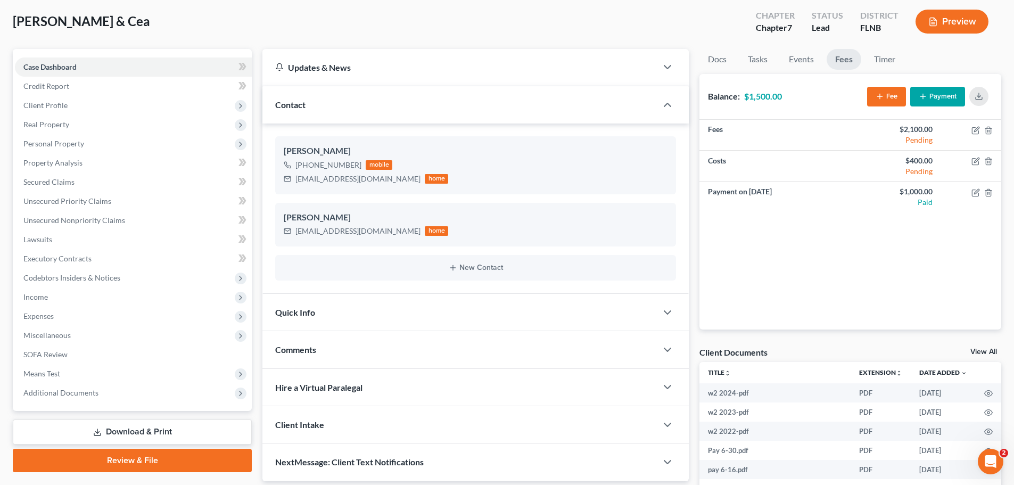
click at [577, 100] on div "Contact" at bounding box center [459, 104] width 394 height 37
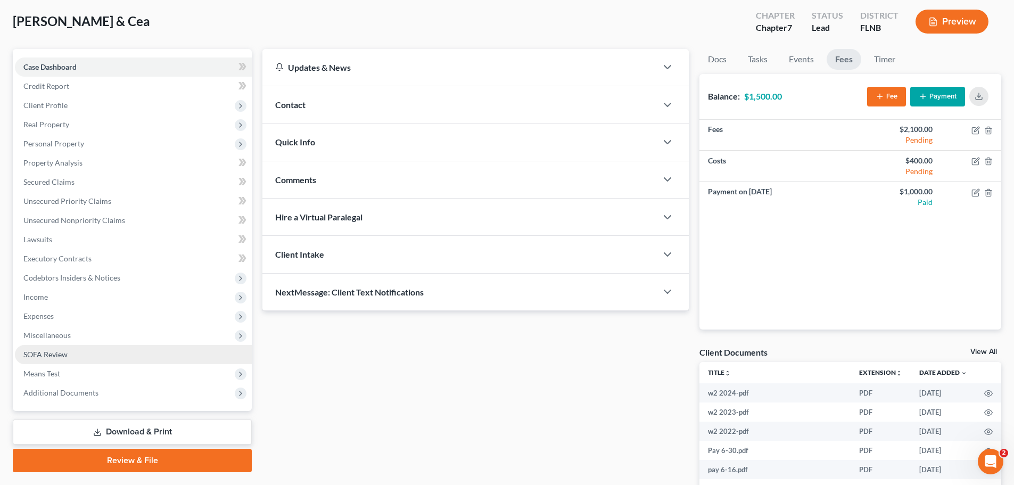
click at [61, 357] on span "SOFA Review" at bounding box center [45, 354] width 44 height 9
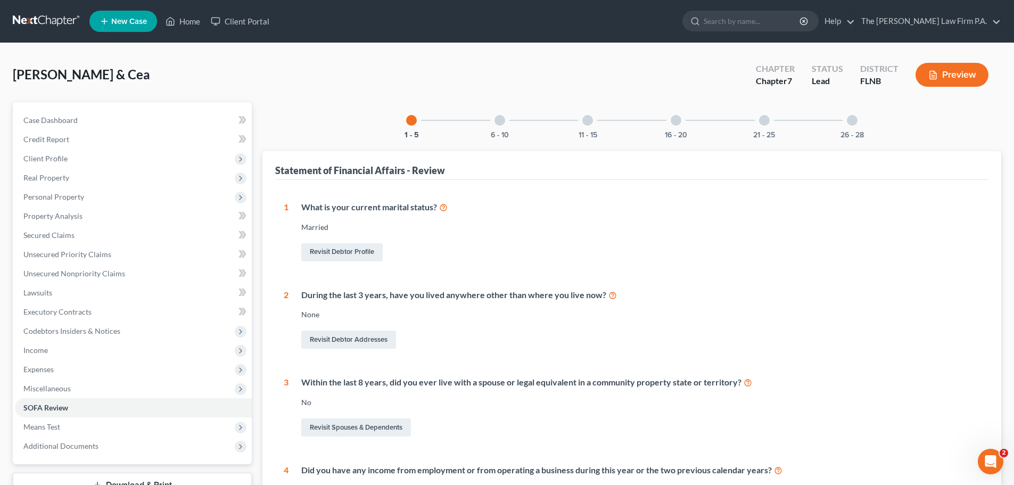
click at [677, 125] on div at bounding box center [675, 120] width 11 height 11
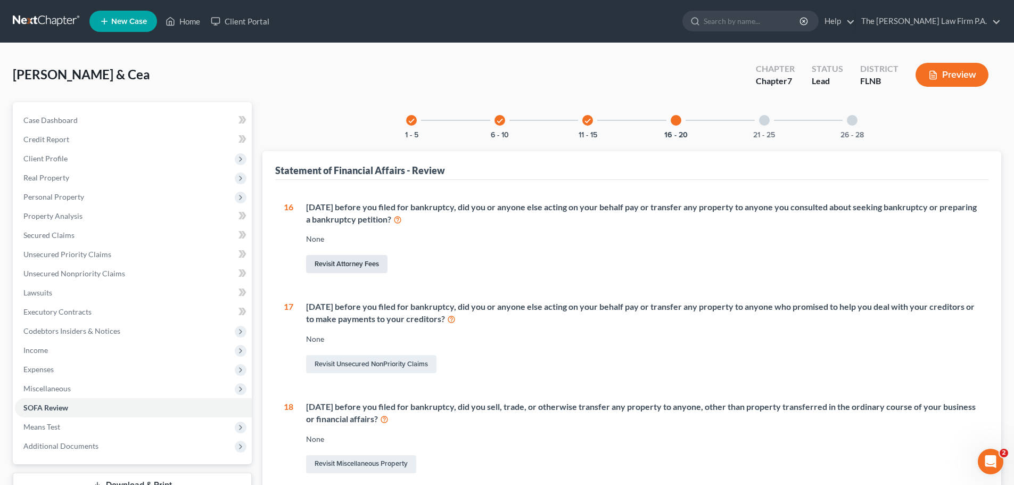
click at [367, 264] on link "Revisit Attorney Fees" at bounding box center [346, 264] width 81 height 18
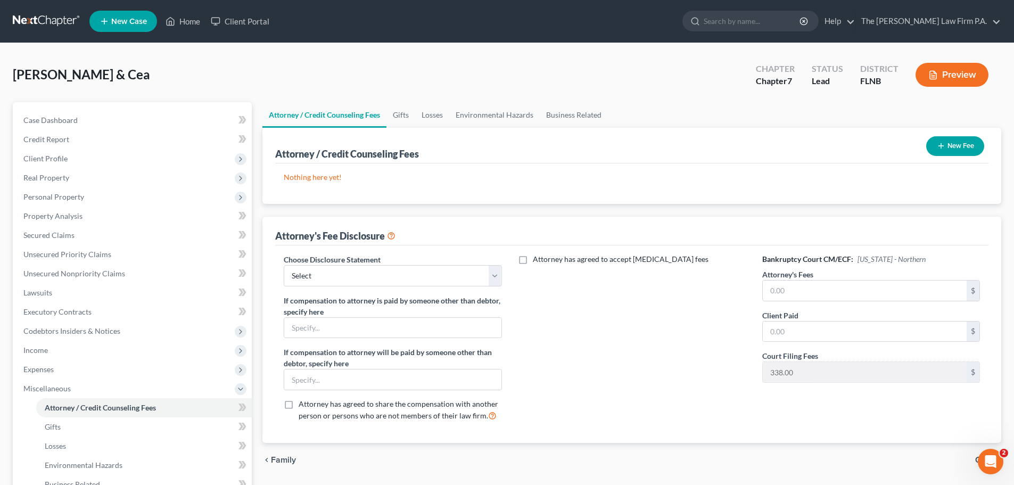
click at [958, 140] on button "New Fee" at bounding box center [955, 146] width 58 height 20
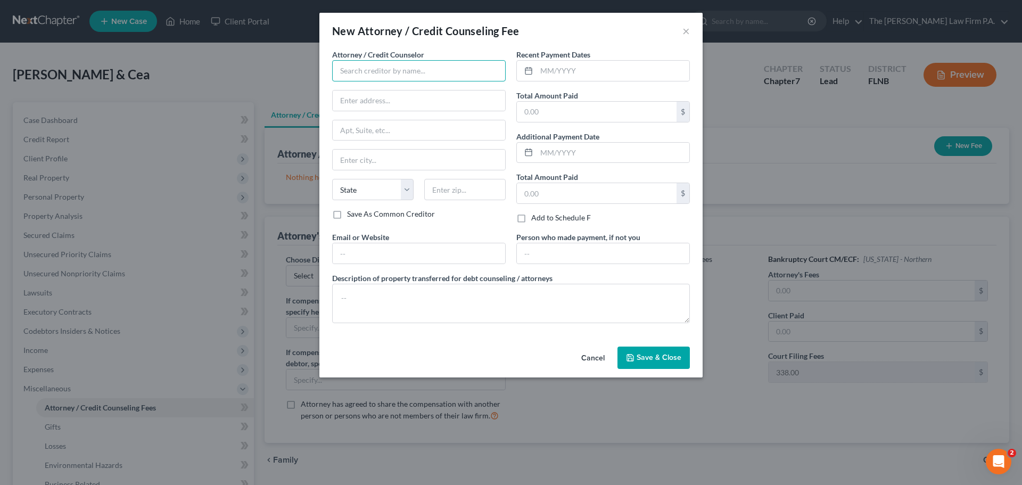
click at [433, 61] on input "text" at bounding box center [418, 70] width 173 height 21
type input "The [PERSON_NAME] Law Firm"
click at [542, 73] on input "text" at bounding box center [612, 71] width 153 height 20
type input "07/2025"
type input "1,000"
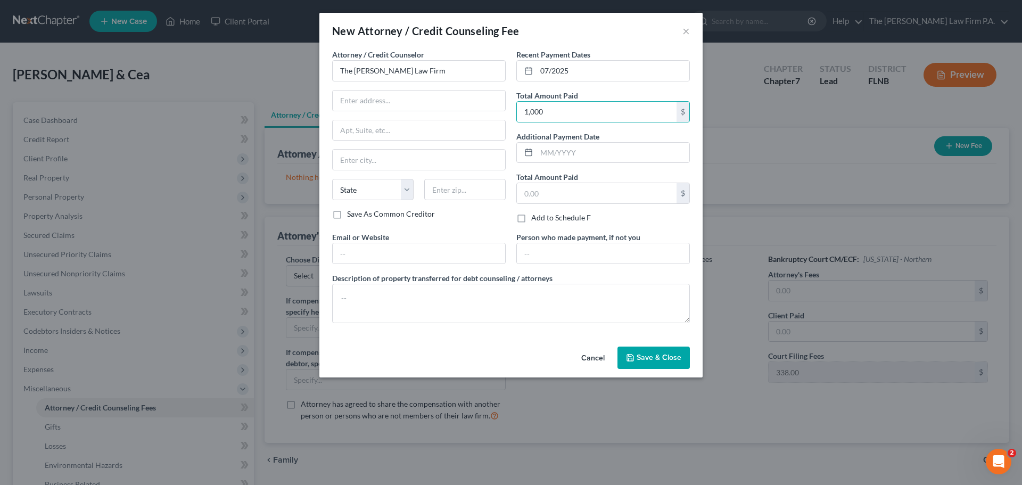
click at [659, 359] on span "Save & Close" at bounding box center [658, 357] width 45 height 9
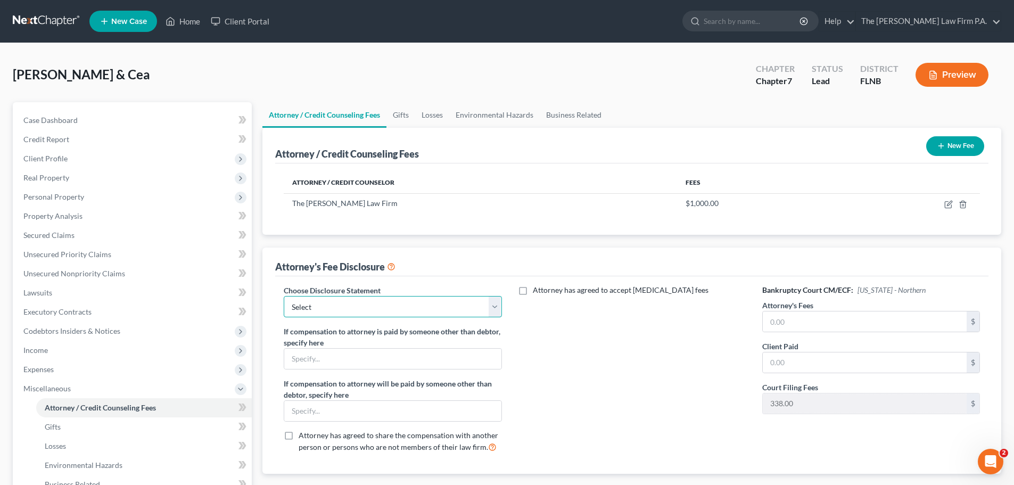
click at [355, 307] on select "Select The [PERSON_NAME] Law Firm The [PERSON_NAME] Law Firm" at bounding box center [393, 306] width 218 height 21
click at [284, 296] on select "Select The [PERSON_NAME] Law Firm The [PERSON_NAME] Law Firm" at bounding box center [393, 306] width 218 height 21
click at [338, 334] on label "If compensation to attorney is paid by someone other than debtor, specify here" at bounding box center [393, 337] width 218 height 22
click at [351, 299] on select "Select The [PERSON_NAME] Law Firm The [PERSON_NAME] Law Firm" at bounding box center [393, 306] width 218 height 21
click at [284, 296] on select "Select The [PERSON_NAME] Law Firm The [PERSON_NAME] Law Firm" at bounding box center [393, 306] width 218 height 21
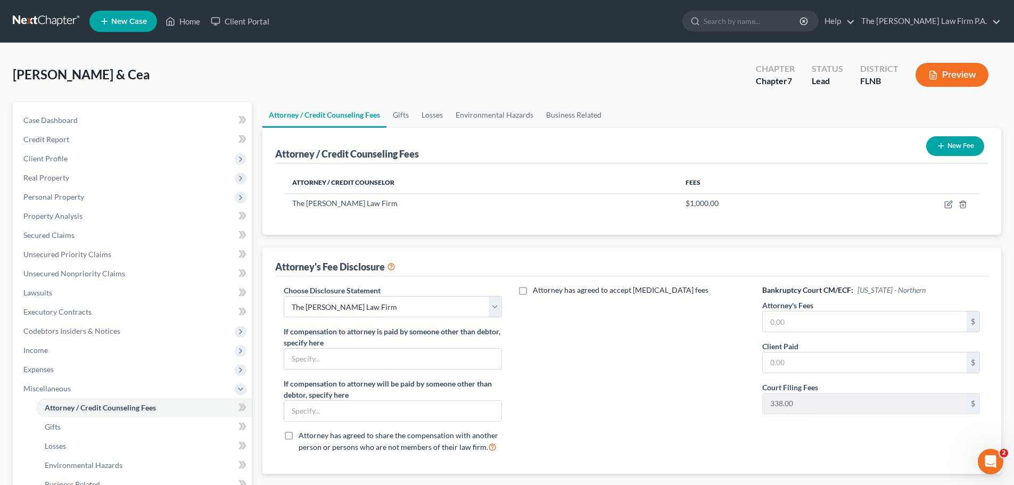
click at [595, 359] on div "Attorney has agreed to accept [MEDICAL_DATA] fees" at bounding box center [631, 373] width 239 height 176
click at [805, 320] on input "text" at bounding box center [865, 321] width 204 height 20
click at [393, 307] on select "Select The [PERSON_NAME] Law Firm The [PERSON_NAME] Law Firm" at bounding box center [393, 306] width 218 height 21
click at [284, 296] on select "Select The [PERSON_NAME] Law Firm The [PERSON_NAME] Law Firm" at bounding box center [393, 306] width 218 height 21
click at [404, 307] on select "Select The [PERSON_NAME] Law Firm The [PERSON_NAME] Law Firm" at bounding box center [393, 306] width 218 height 21
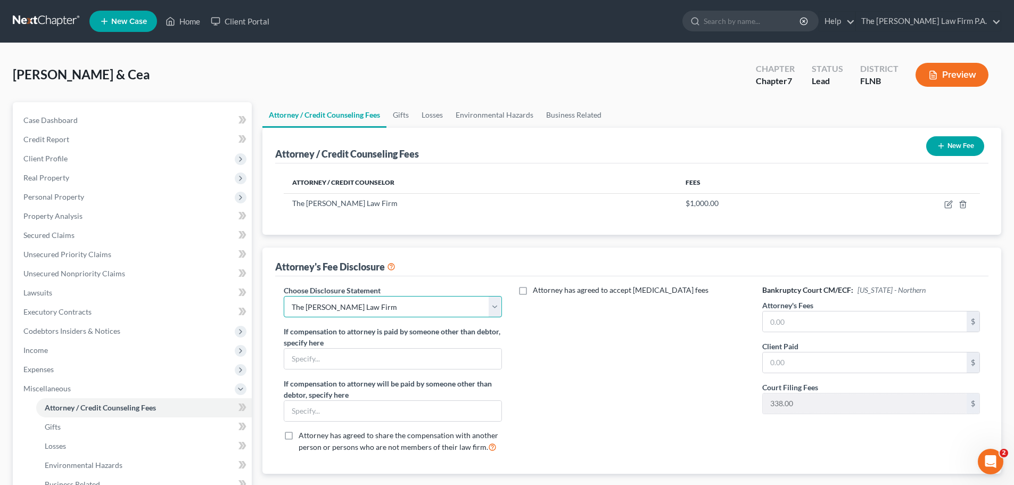
select select "0"
click at [284, 296] on select "Select The [PERSON_NAME] Law Firm The [PERSON_NAME] Law Firm" at bounding box center [393, 306] width 218 height 21
click at [526, 336] on div "Attorney has agreed to accept [MEDICAL_DATA] fees" at bounding box center [631, 373] width 239 height 176
click at [657, 293] on span "Attorney has agreed to accept [MEDICAL_DATA] fees" at bounding box center [621, 289] width 176 height 9
click at [544, 292] on input "Attorney has agreed to accept [MEDICAL_DATA] fees" at bounding box center [540, 288] width 7 height 7
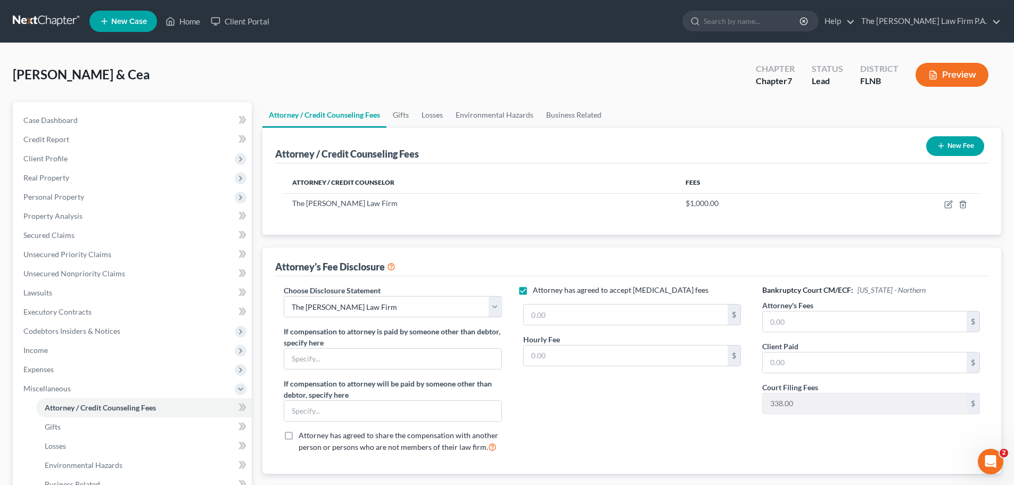
click at [657, 293] on span "Attorney has agreed to accept [MEDICAL_DATA] fees" at bounding box center [621, 289] width 176 height 9
click at [544, 292] on input "Attorney has agreed to accept [MEDICAL_DATA] fees" at bounding box center [540, 288] width 7 height 7
checkbox input "false"
click at [802, 317] on input "text" at bounding box center [865, 321] width 204 height 20
type input "2,100"
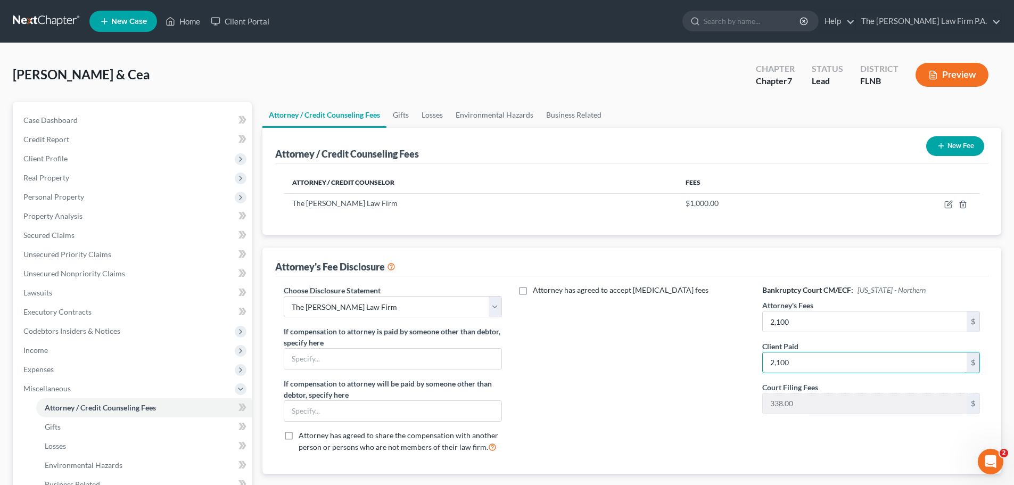
scroll to position [53, 0]
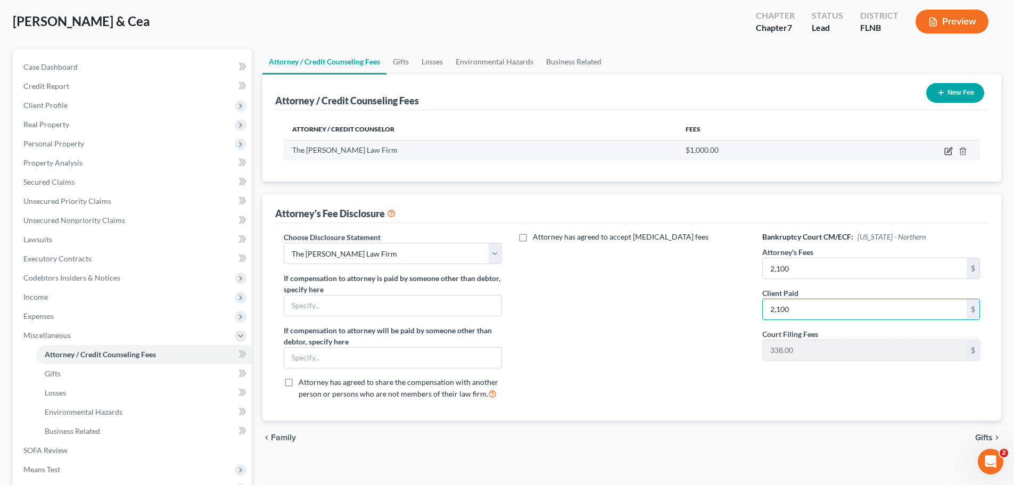
type input "2,100"
click at [950, 147] on icon "button" at bounding box center [948, 151] width 9 height 9
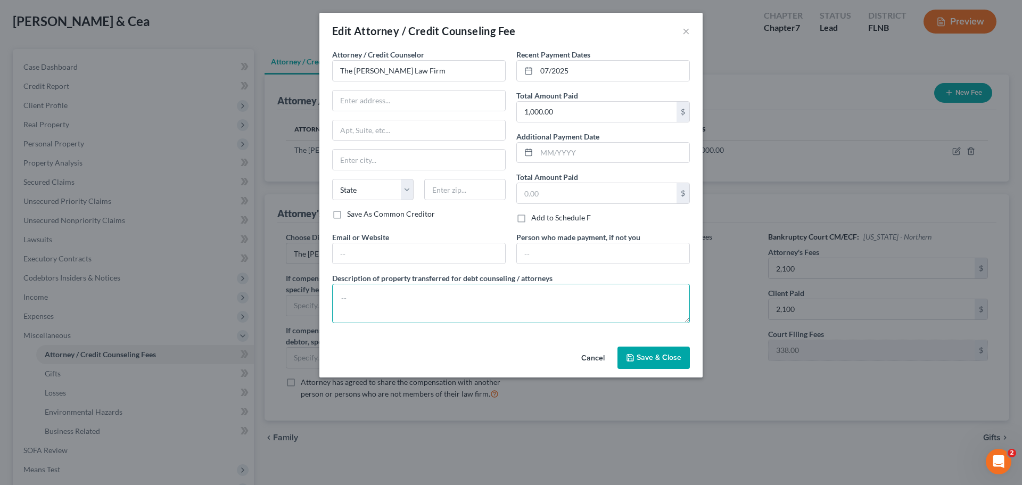
click at [413, 305] on textarea at bounding box center [511, 303] width 358 height 39
type textarea "d"
type textarea "$2,100.00 for attorney fees and $400.00 for costs to include filing fee and cre…"
click at [677, 359] on span "Save & Close" at bounding box center [658, 357] width 45 height 9
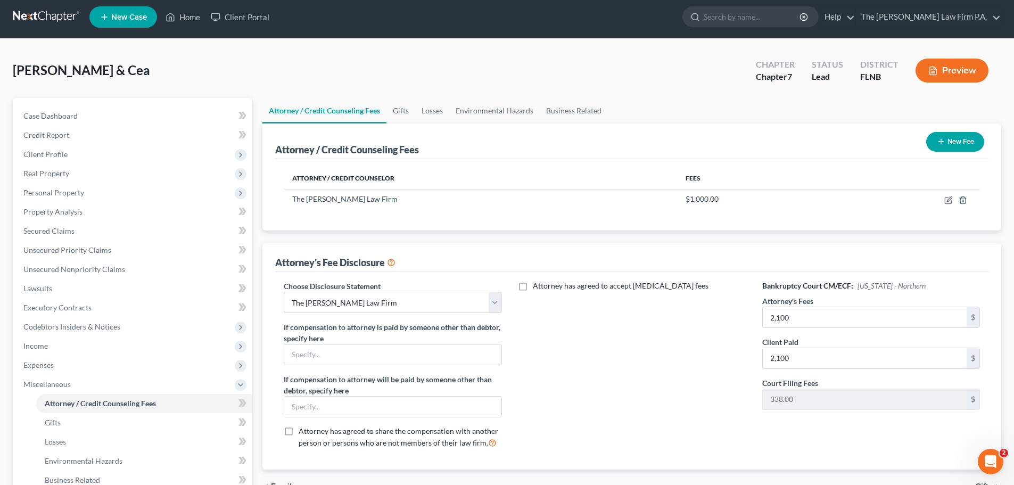
scroll to position [0, 0]
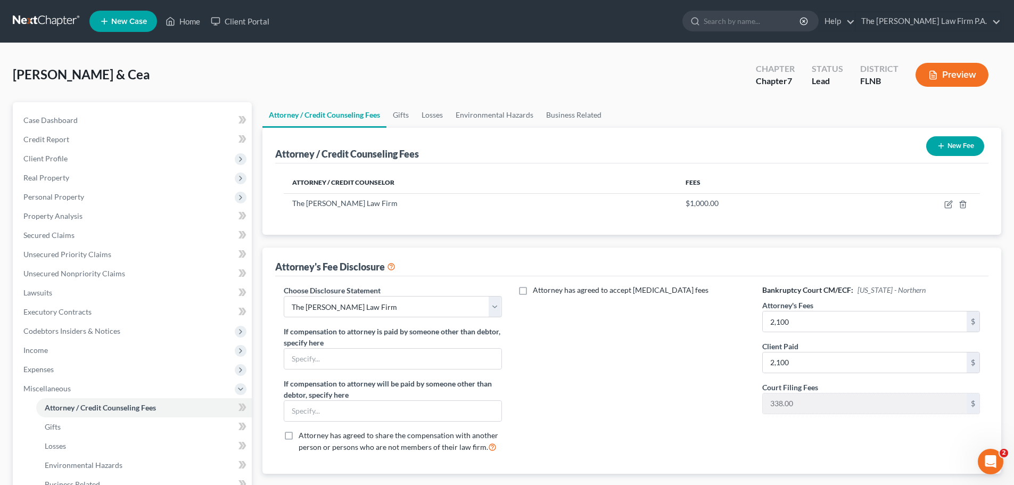
click at [947, 73] on button "Preview" at bounding box center [951, 75] width 73 height 24
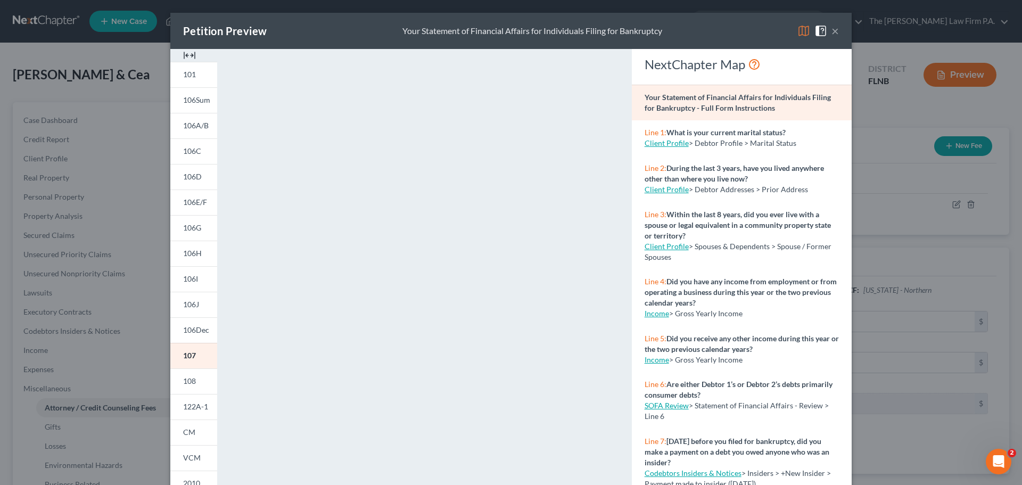
click at [833, 28] on button "×" at bounding box center [834, 30] width 7 height 13
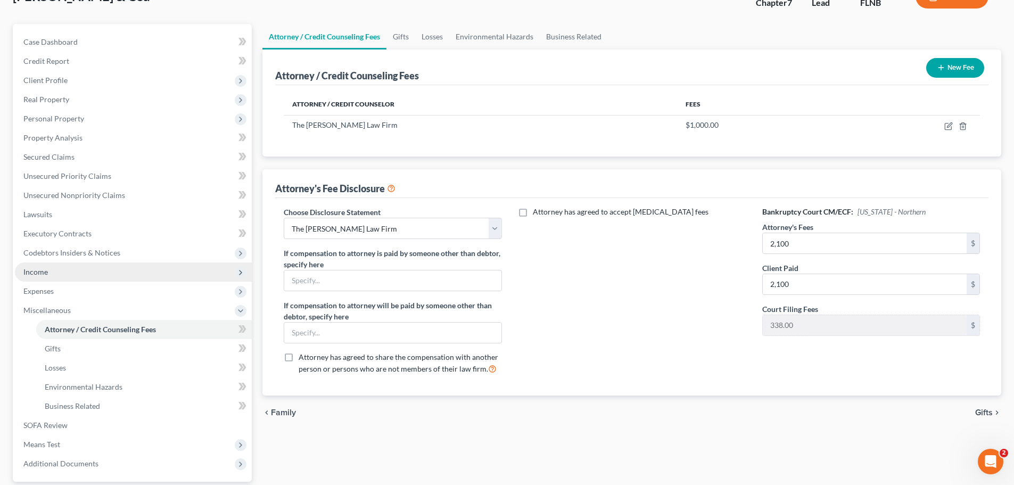
scroll to position [106, 0]
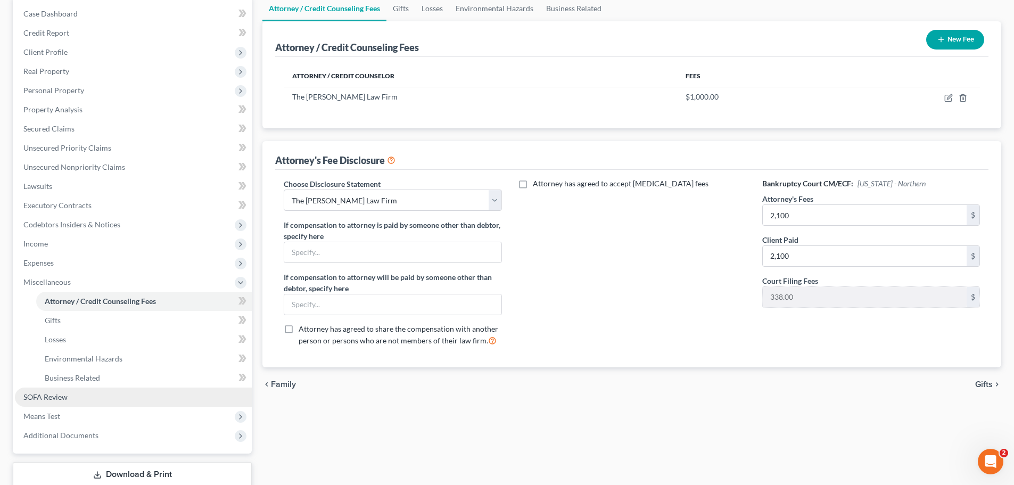
click at [67, 393] on span "SOFA Review" at bounding box center [45, 396] width 44 height 9
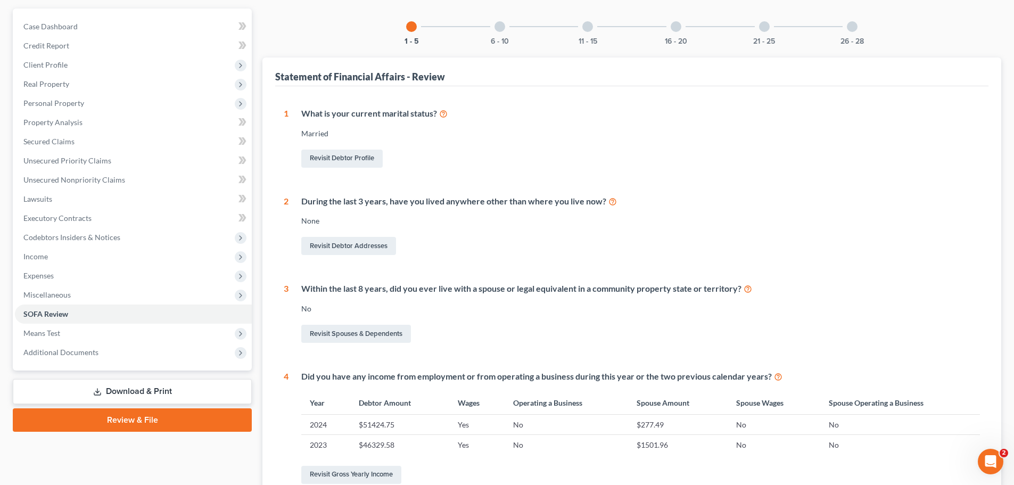
scroll to position [82, 0]
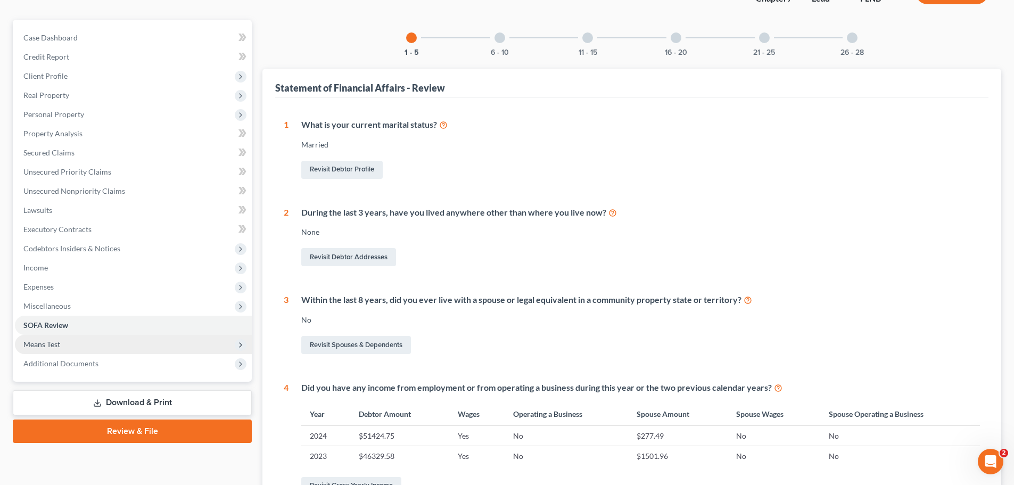
click at [97, 341] on span "Means Test" at bounding box center [133, 344] width 237 height 19
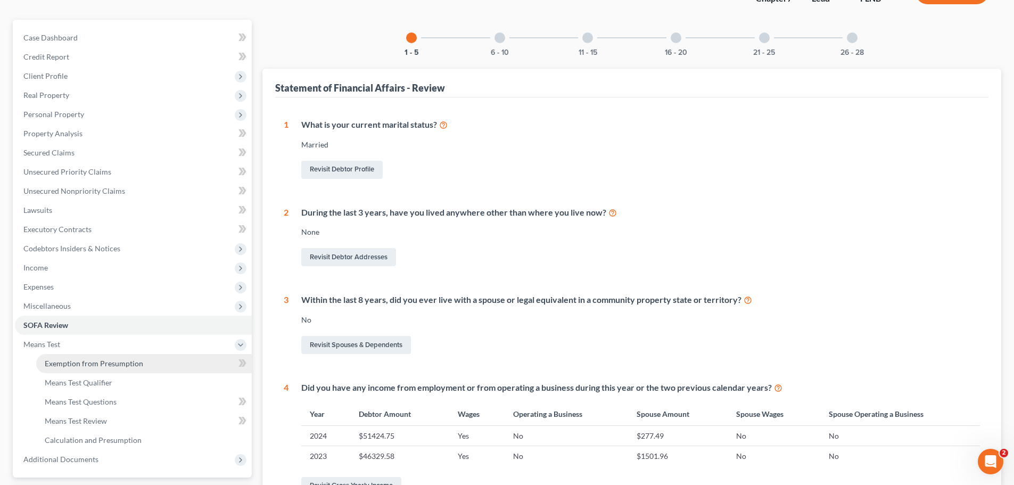
click at [105, 361] on span "Exemption from Presumption" at bounding box center [94, 363] width 98 height 9
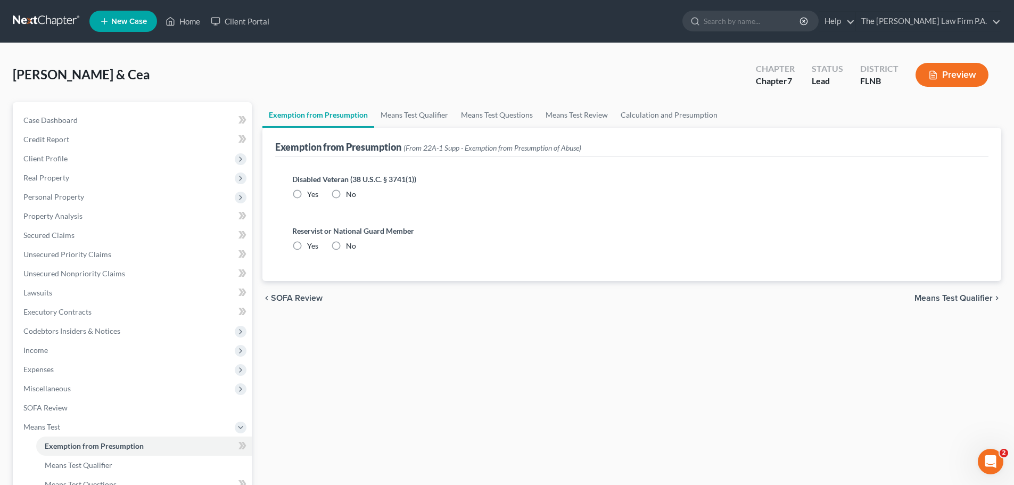
click at [346, 195] on label "No" at bounding box center [351, 194] width 10 height 11
click at [350, 195] on input "No" at bounding box center [353, 192] width 7 height 7
radio input "true"
click at [346, 248] on label "No" at bounding box center [351, 246] width 10 height 11
click at [350, 247] on input "No" at bounding box center [353, 244] width 7 height 7
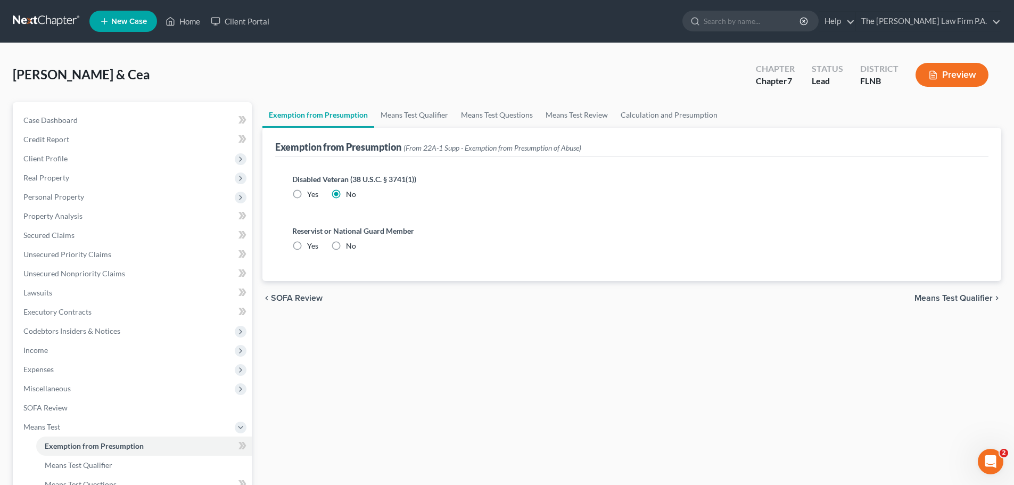
radio input "true"
click at [415, 114] on link "Means Test Qualifier" at bounding box center [414, 115] width 80 height 26
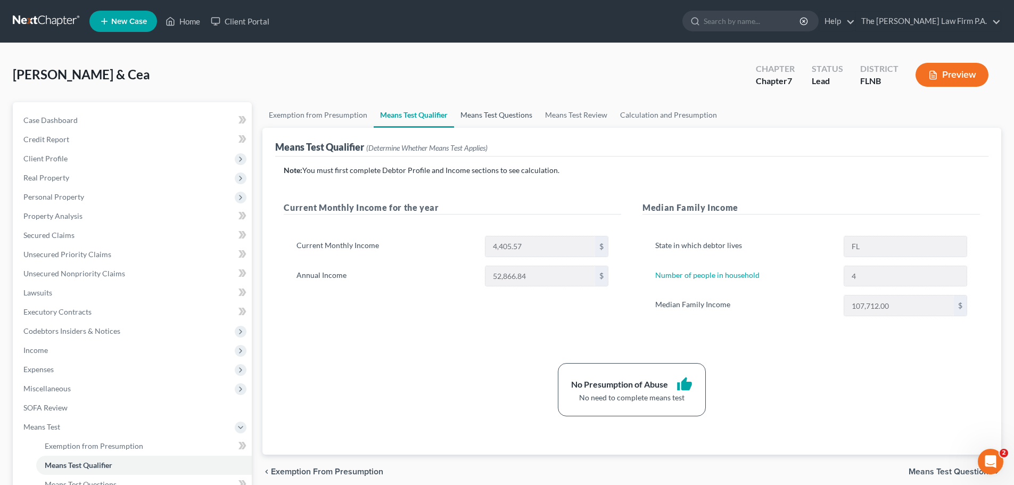
click at [523, 119] on link "Means Test Questions" at bounding box center [496, 115] width 85 height 26
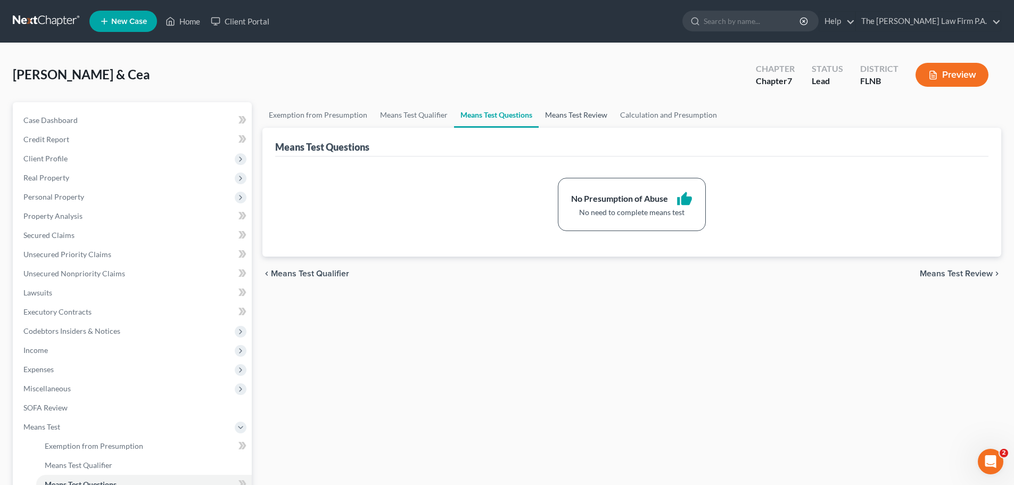
click at [591, 113] on link "Means Test Review" at bounding box center [576, 115] width 75 height 26
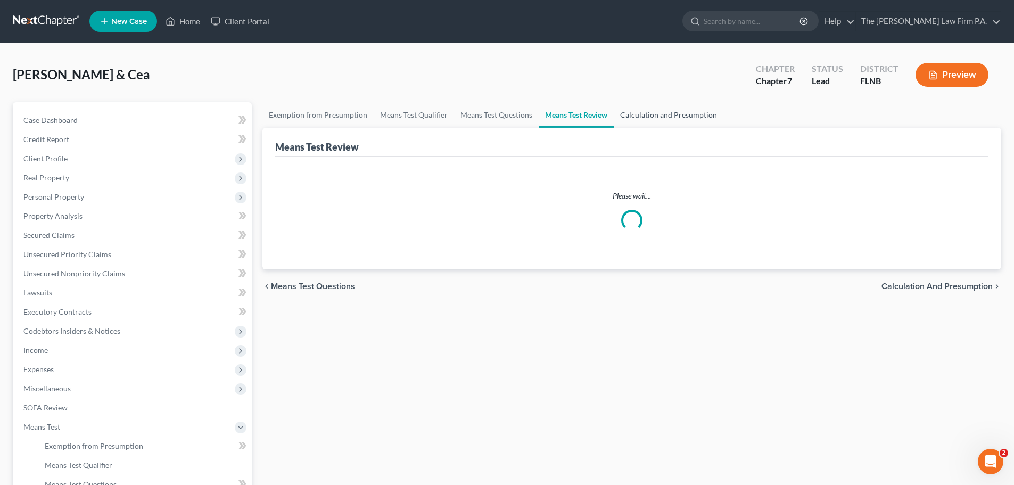
click at [653, 115] on link "Calculation and Presumption" at bounding box center [669, 115] width 110 height 26
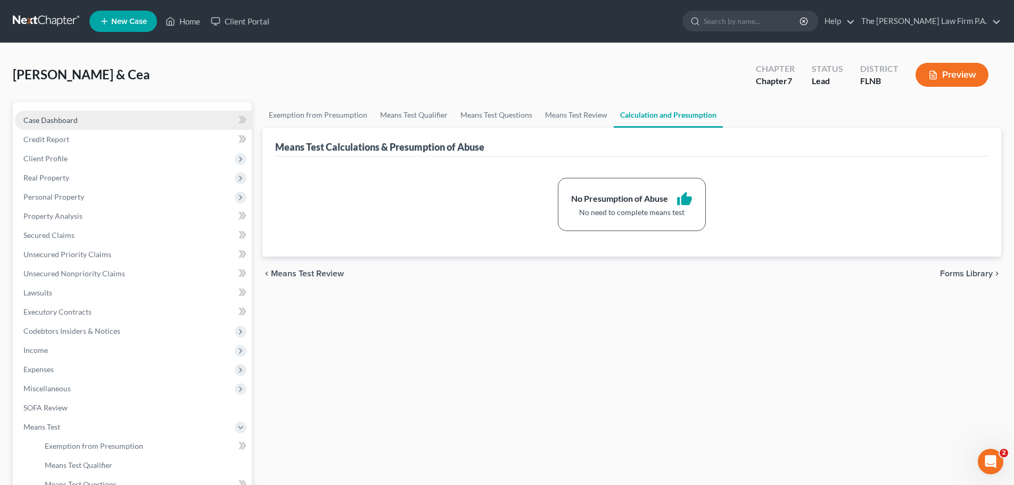
click at [65, 121] on span "Case Dashboard" at bounding box center [50, 119] width 54 height 9
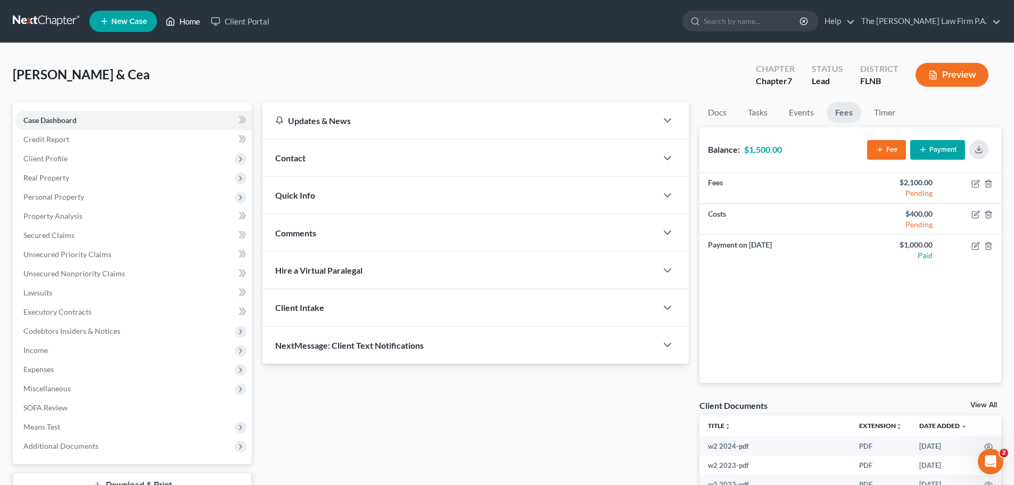
click at [175, 16] on icon at bounding box center [170, 21] width 10 height 13
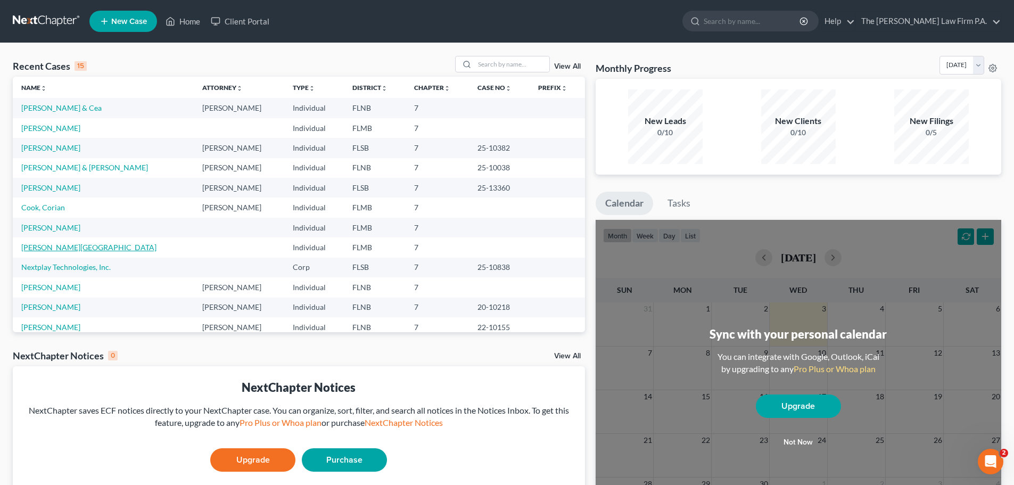
click at [60, 247] on link "[PERSON_NAME][GEOGRAPHIC_DATA]" at bounding box center [88, 247] width 135 height 9
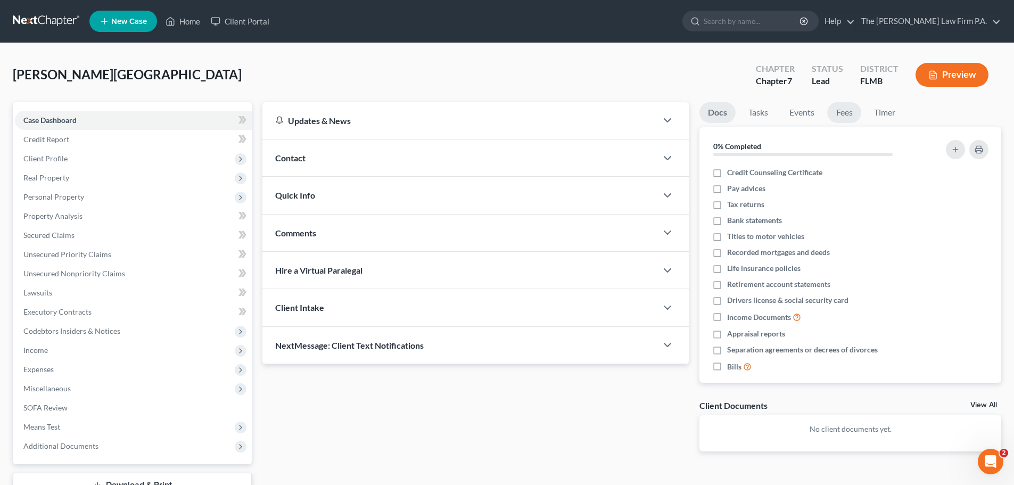
click at [844, 112] on link "Fees" at bounding box center [844, 112] width 34 height 21
